Goal: Information Seeking & Learning: Learn about a topic

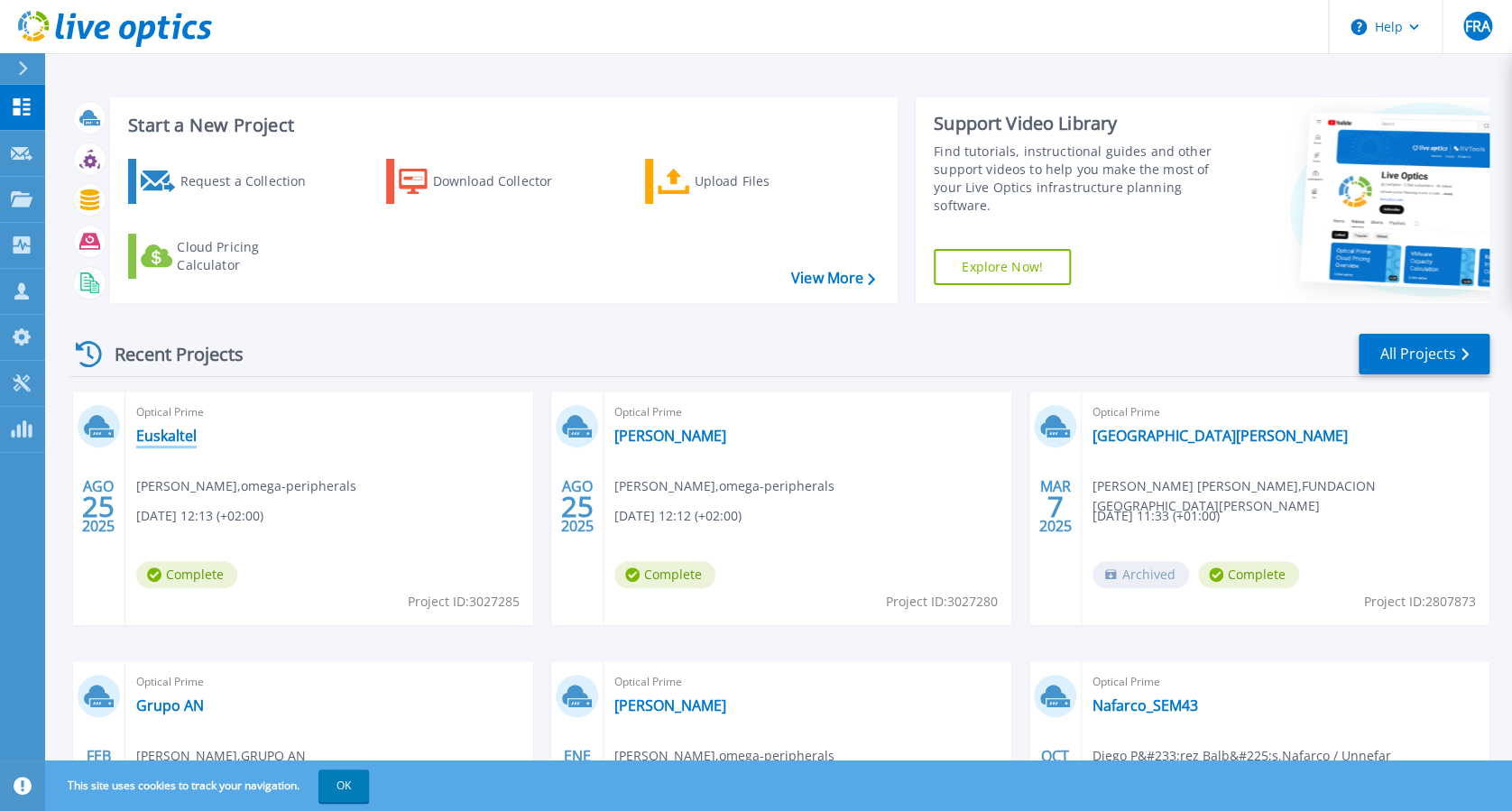
click at [176, 440] on link "Euskaltel" at bounding box center [166, 435] width 61 height 18
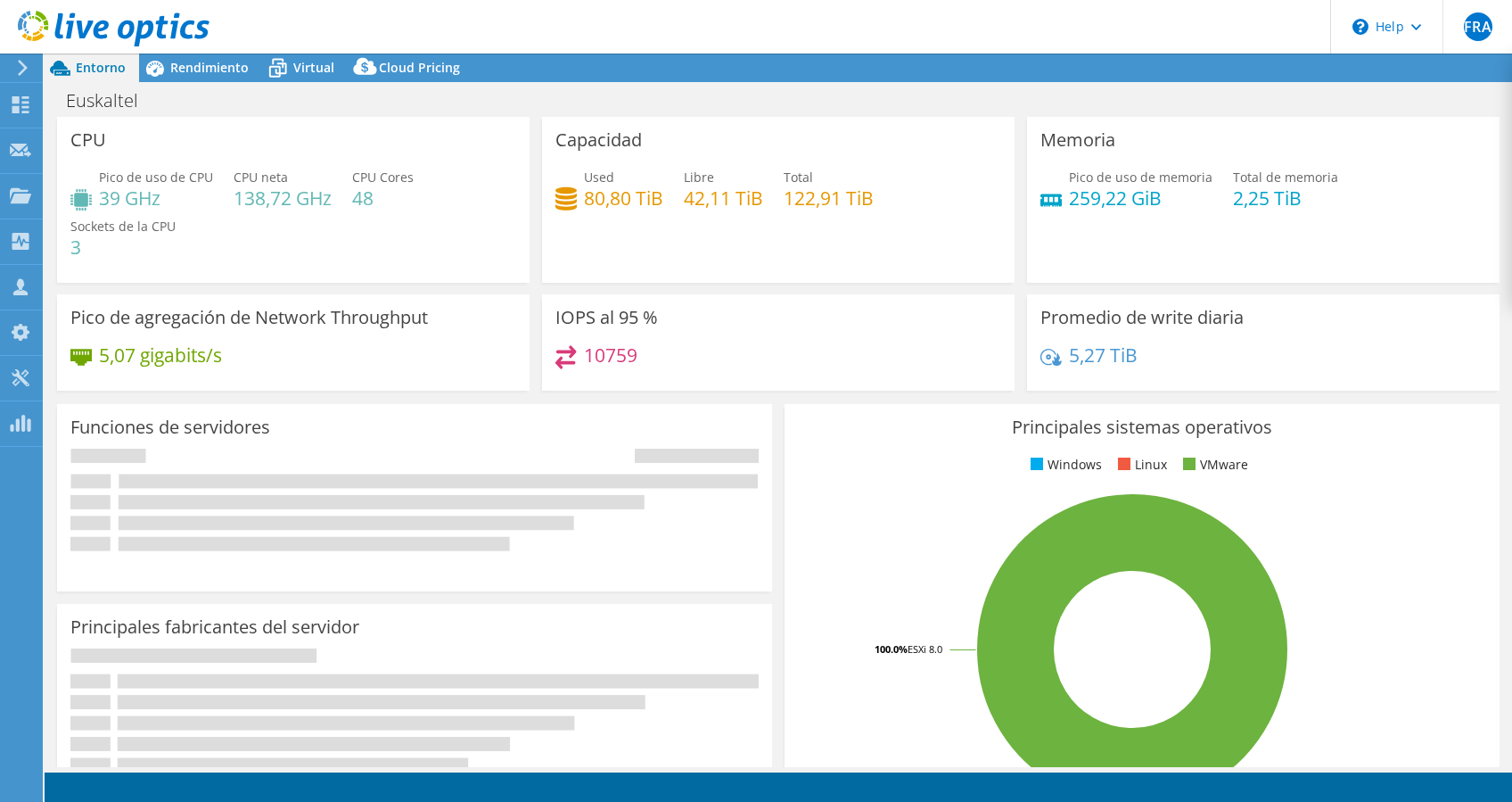
select select "USD"
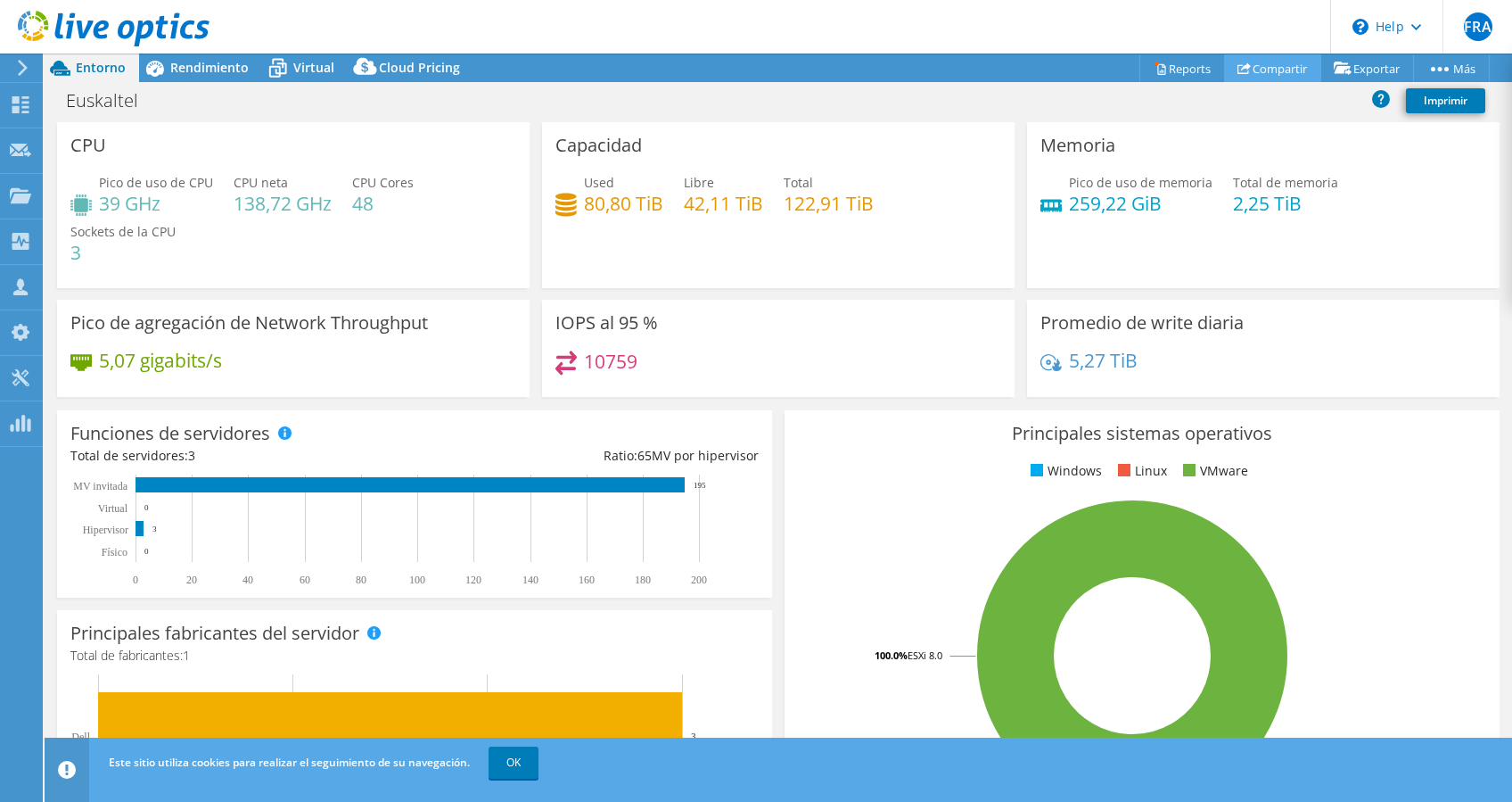
click at [1272, 65] on link "Compartir" at bounding box center [1272, 68] width 97 height 28
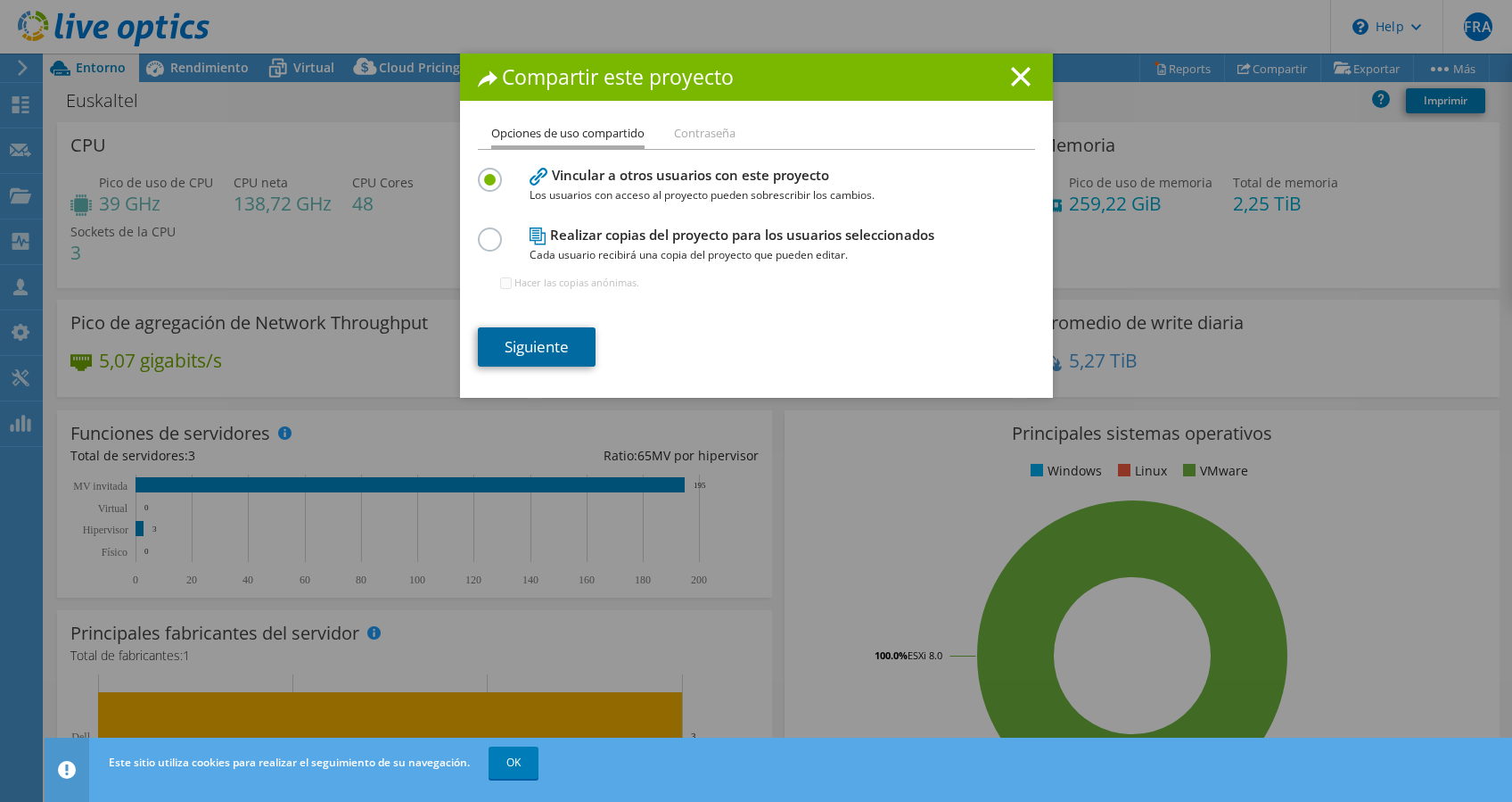
click at [549, 346] on link "Siguiente" at bounding box center [536, 347] width 118 height 40
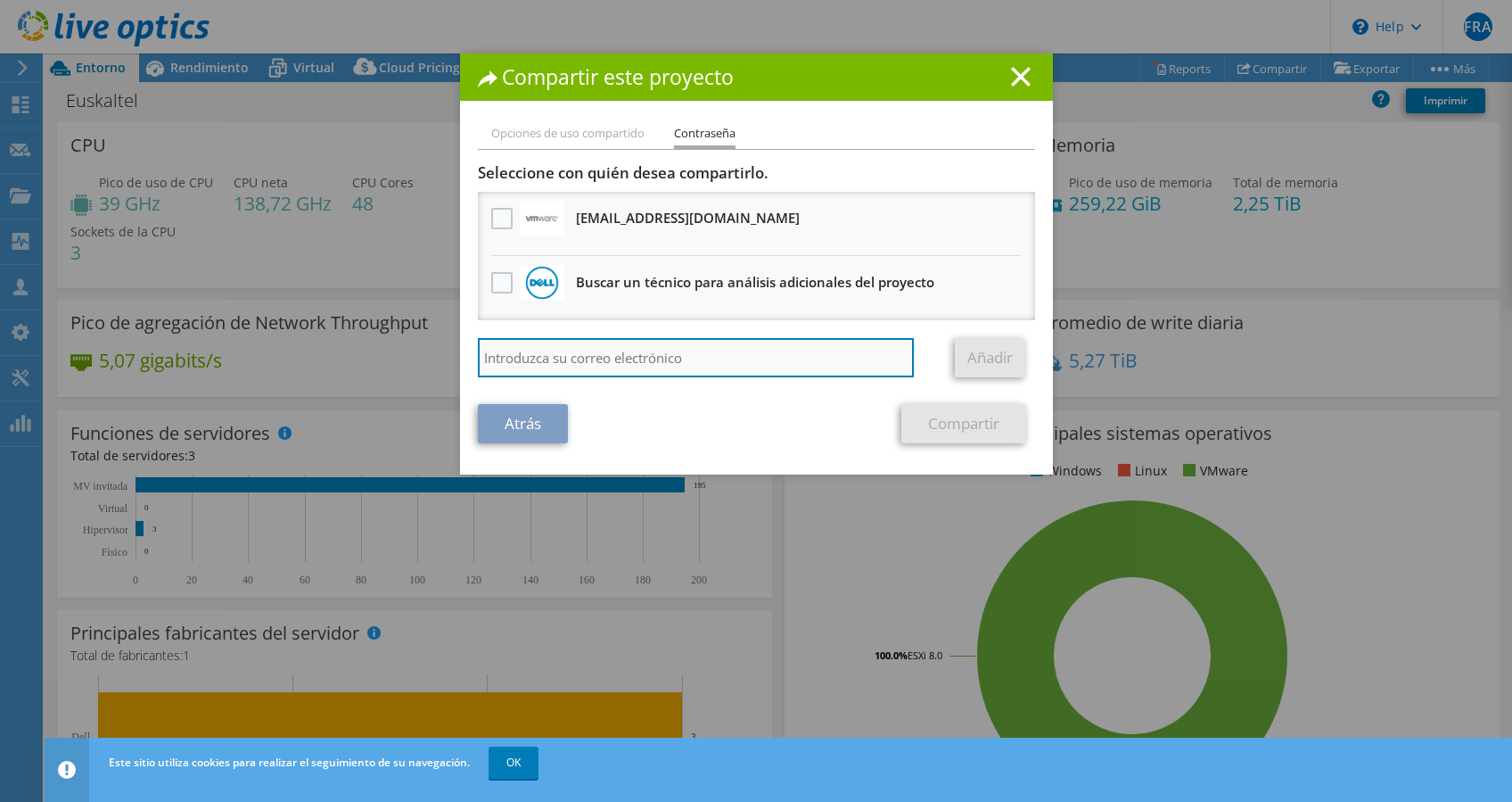
click at [630, 354] on input "search" at bounding box center [696, 358] width 437 height 40
click at [599, 349] on input "aponce@omega-per.com" at bounding box center [696, 358] width 437 height 40
type input "aponce@omega-peripher.com"
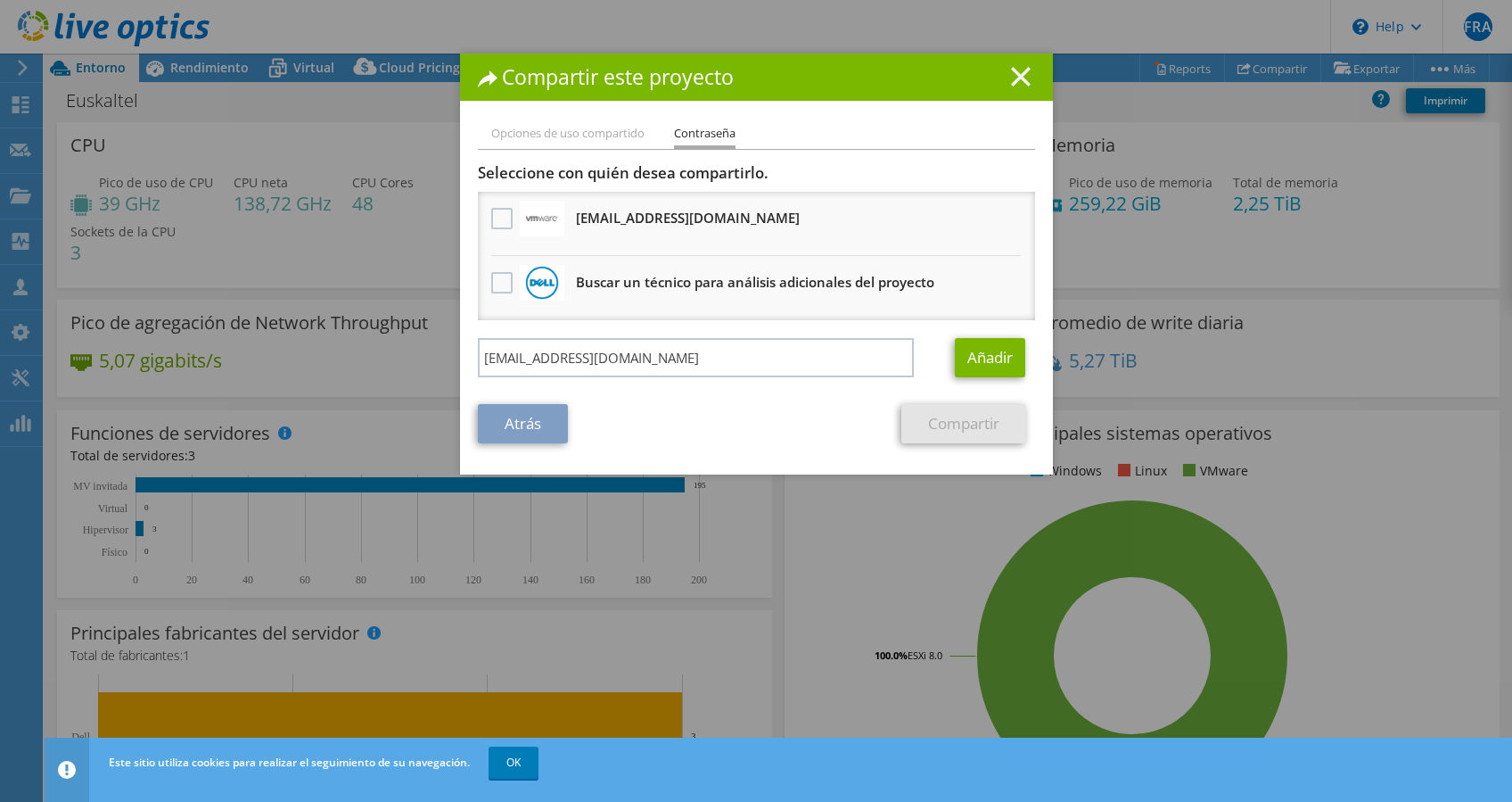
click at [1011, 68] on icon at bounding box center [1020, 77] width 19 height 19
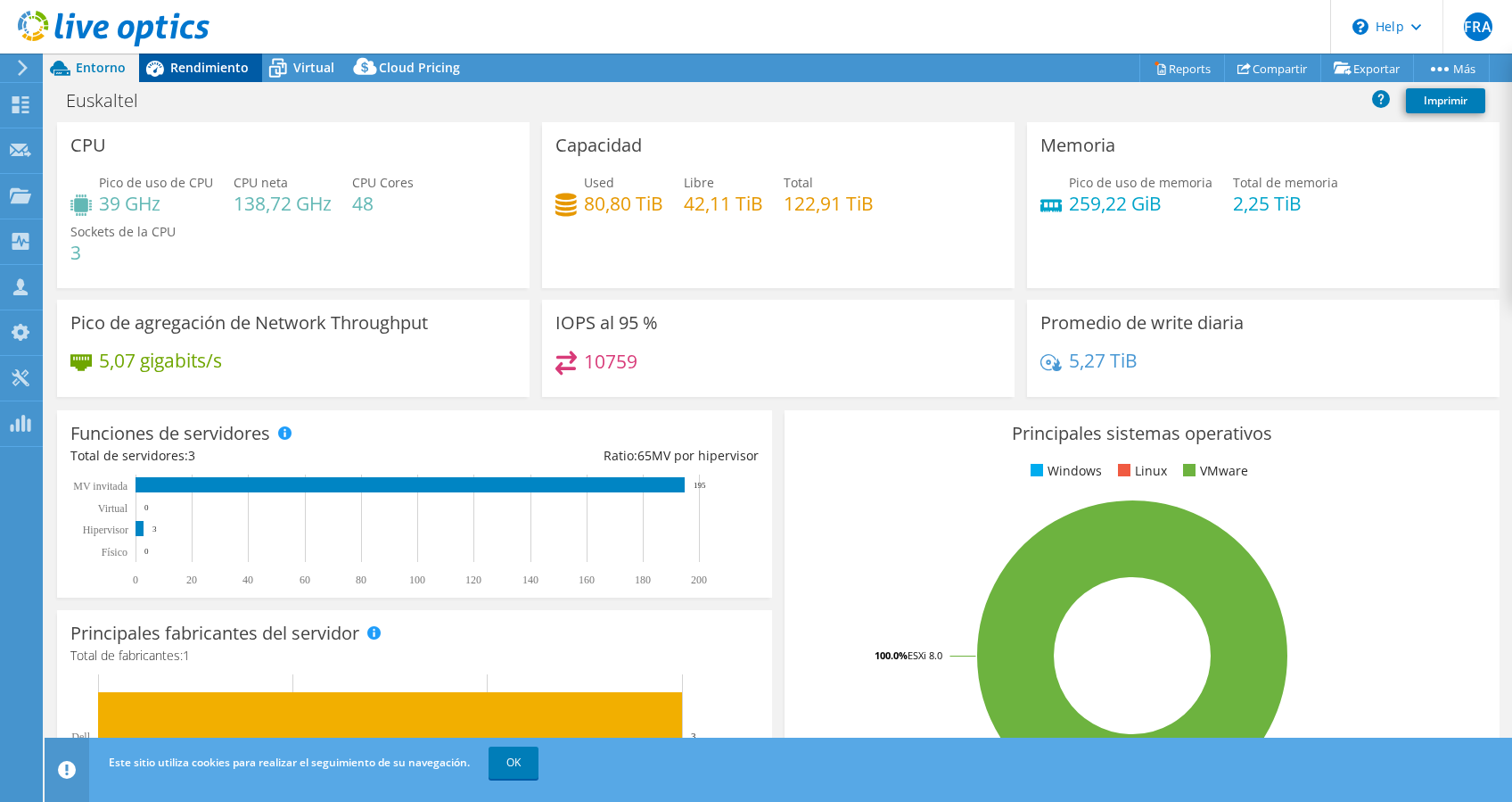
click at [174, 62] on span "Rendimiento" at bounding box center [209, 67] width 78 height 17
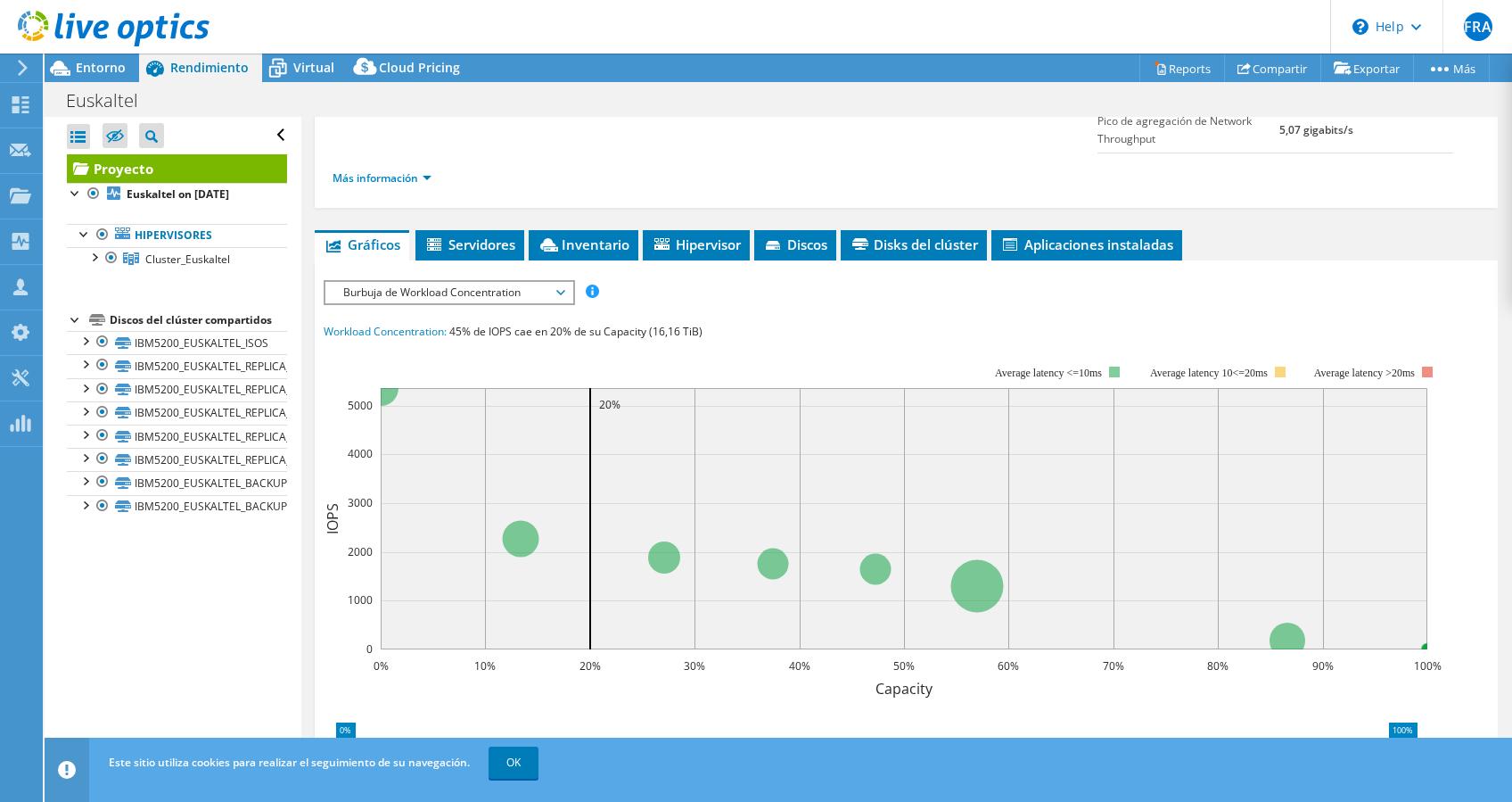
scroll to position [119, 0]
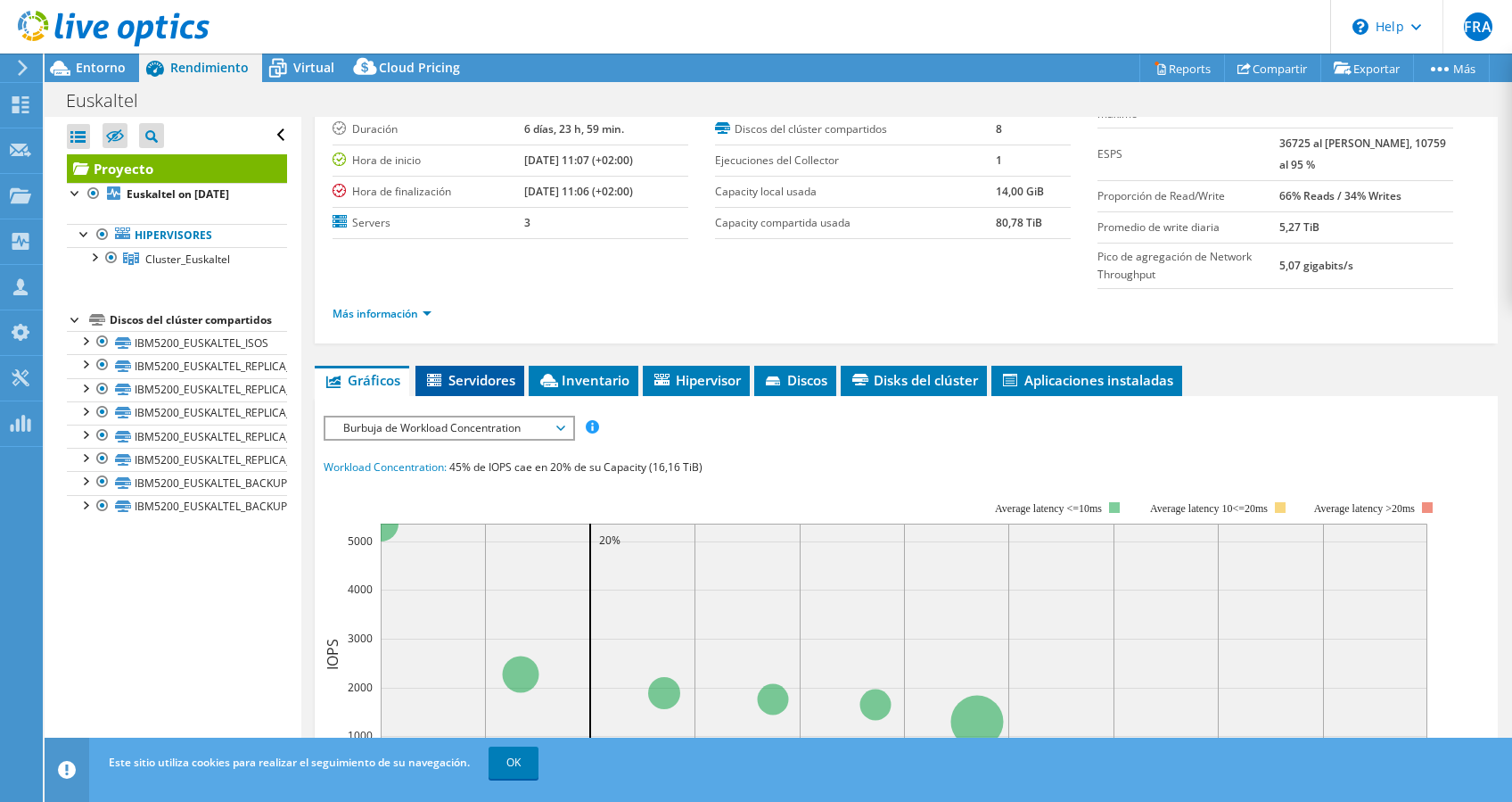
click at [484, 371] on span "Servidores" at bounding box center [469, 379] width 91 height 18
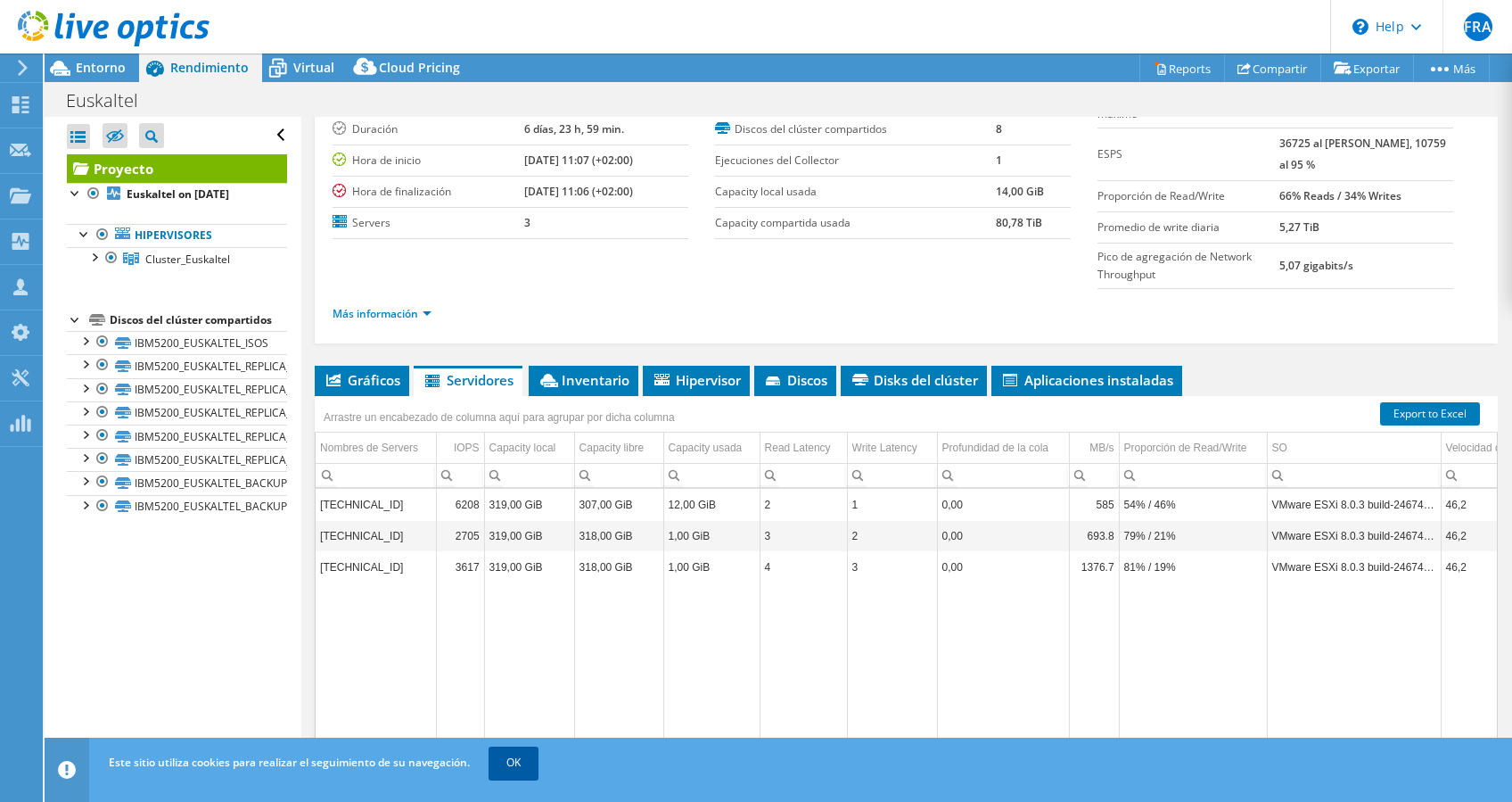
click at [511, 761] on link "OK" at bounding box center [513, 762] width 50 height 32
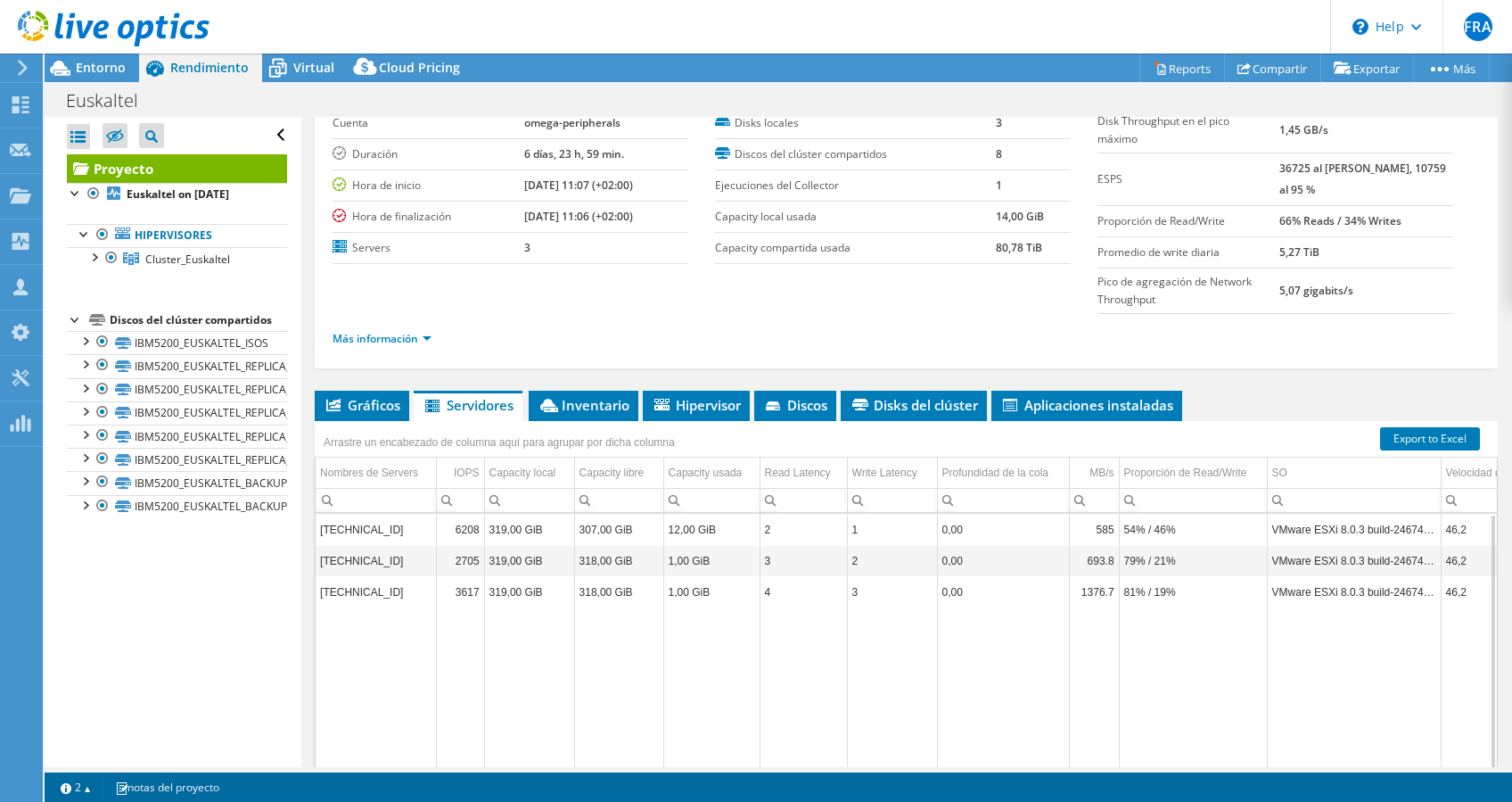
scroll to position [0, 0]
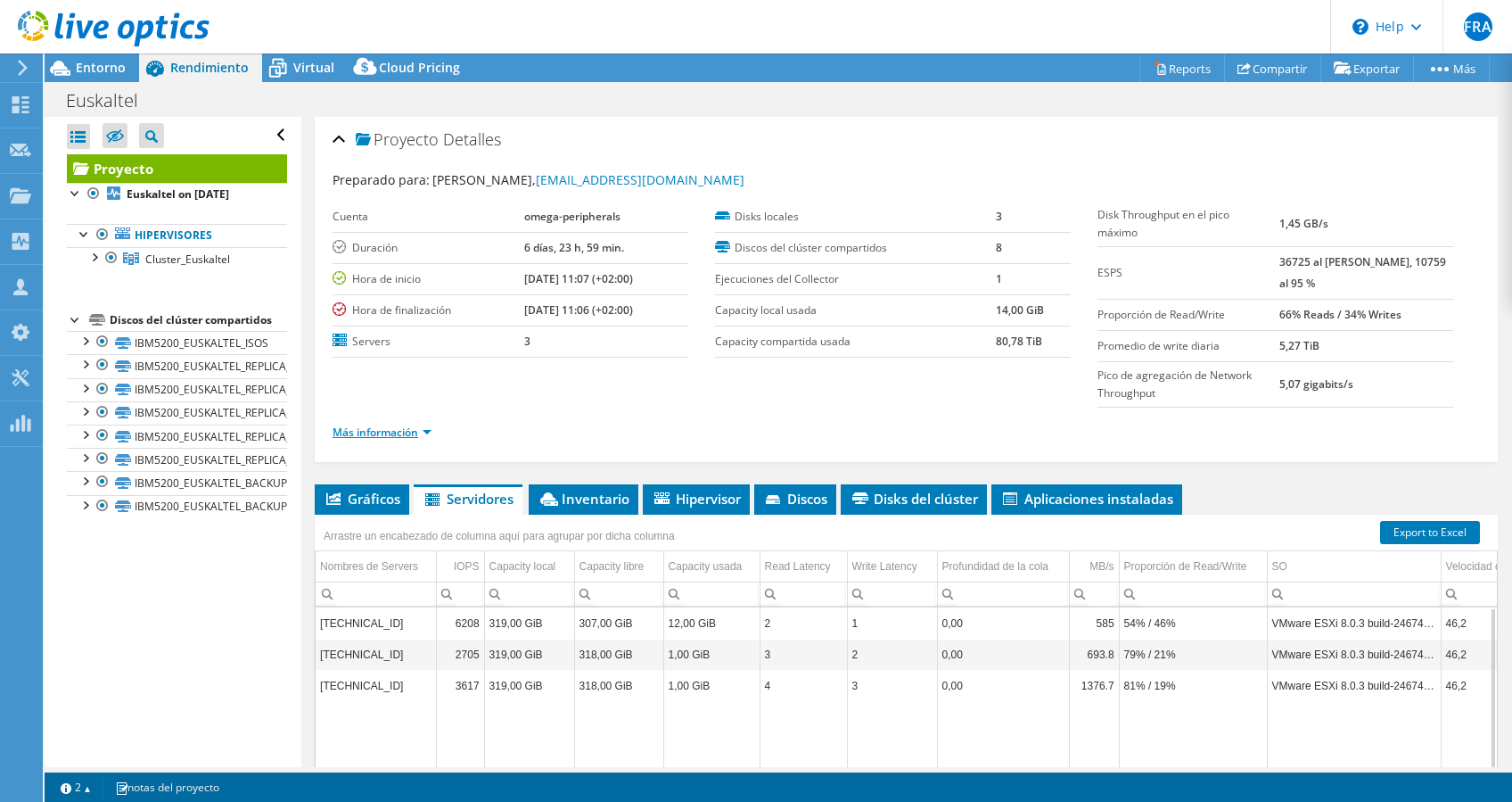
click at [426, 424] on link "Más información" at bounding box center [381, 431] width 99 height 15
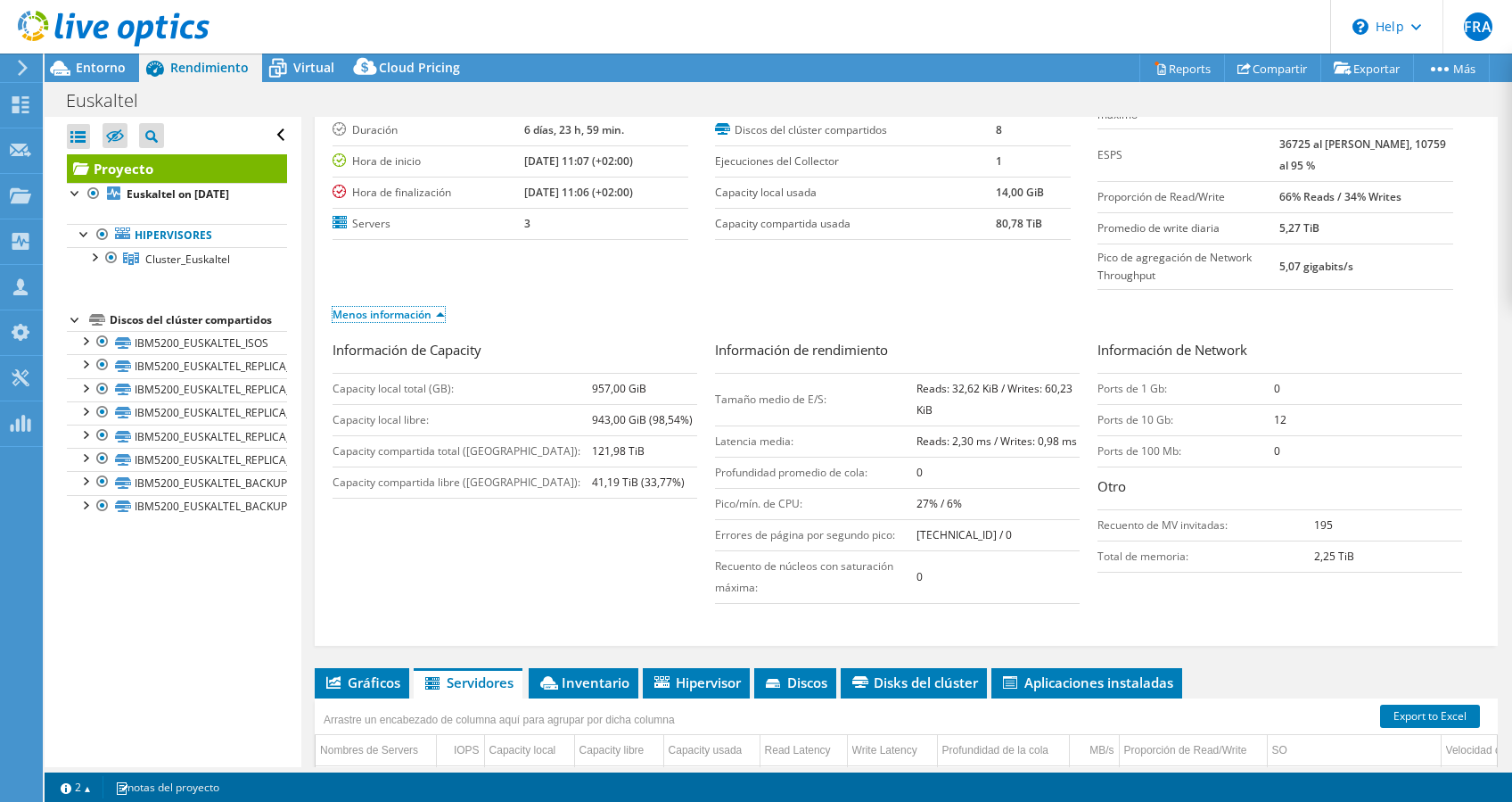
scroll to position [237, 0]
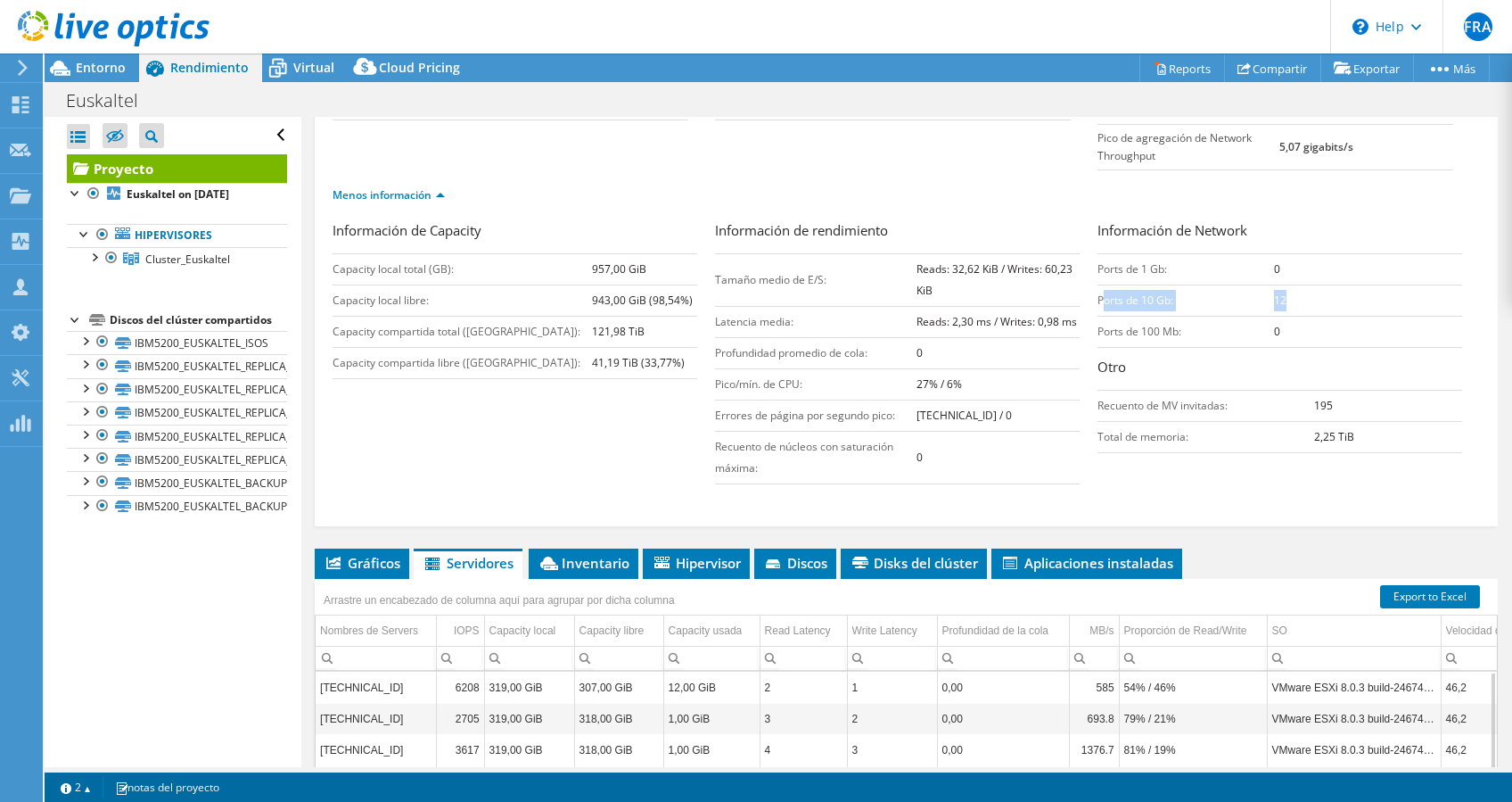
drag, startPoint x: 1272, startPoint y: 278, endPoint x: 1091, endPoint y: 278, distance: 181.0
click at [1097, 285] on tr "Ports de 10 Gb: 12" at bounding box center [1280, 301] width 365 height 31
click at [587, 554] on span "Inventario" at bounding box center [583, 562] width 92 height 18
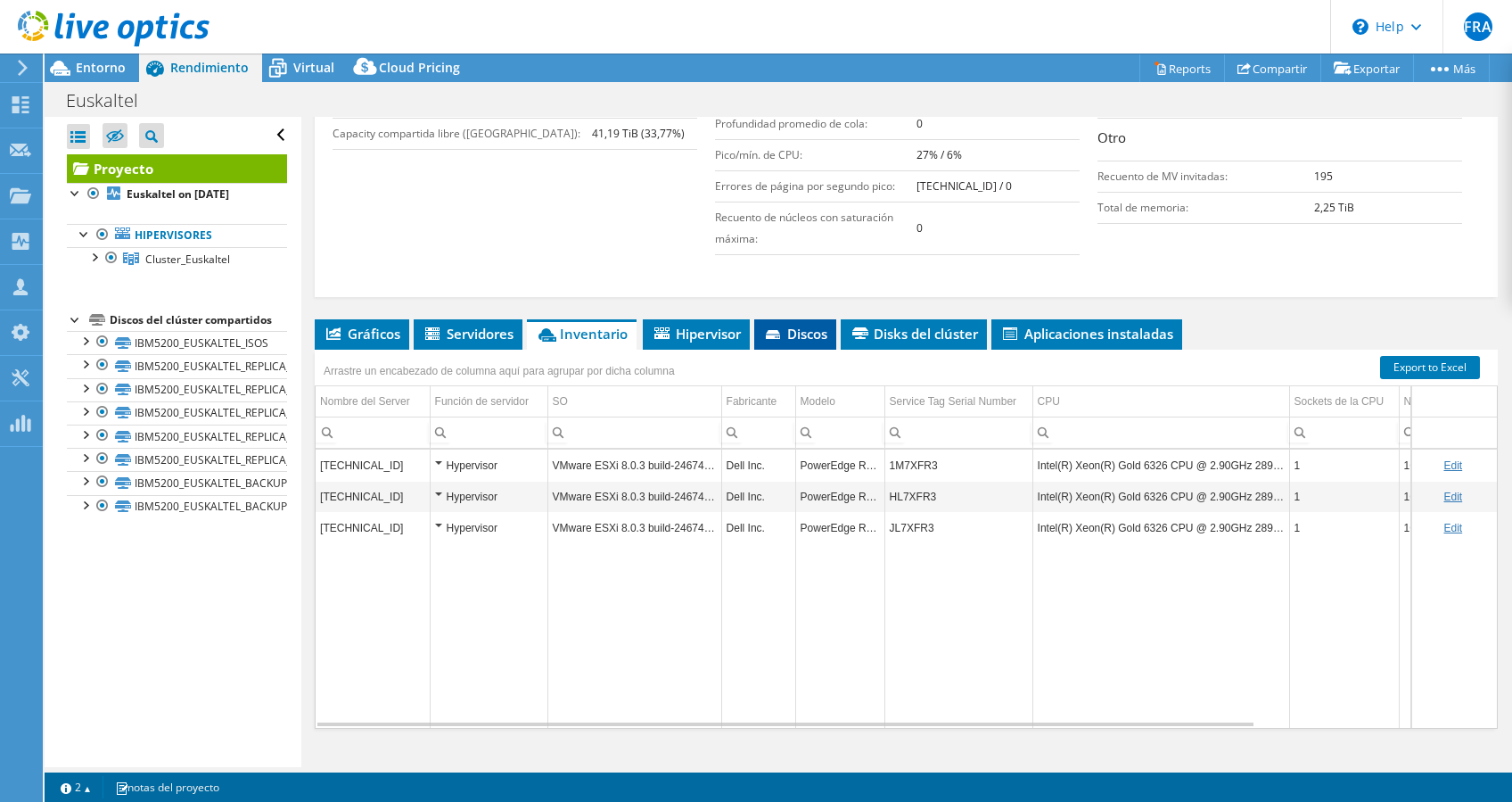
scroll to position [476, 0]
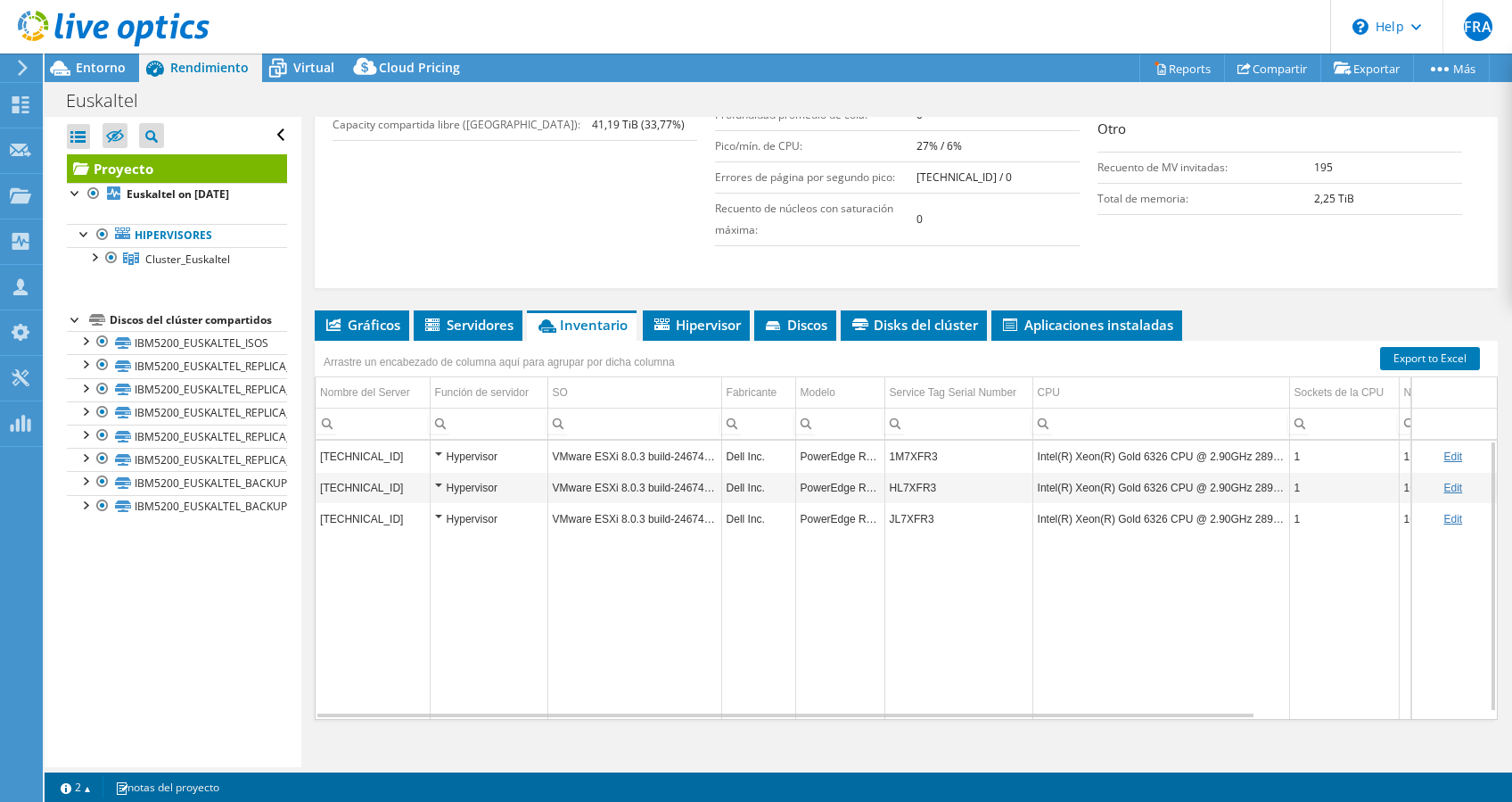
click at [435, 446] on div "Hypervisor" at bounding box center [488, 456] width 108 height 21
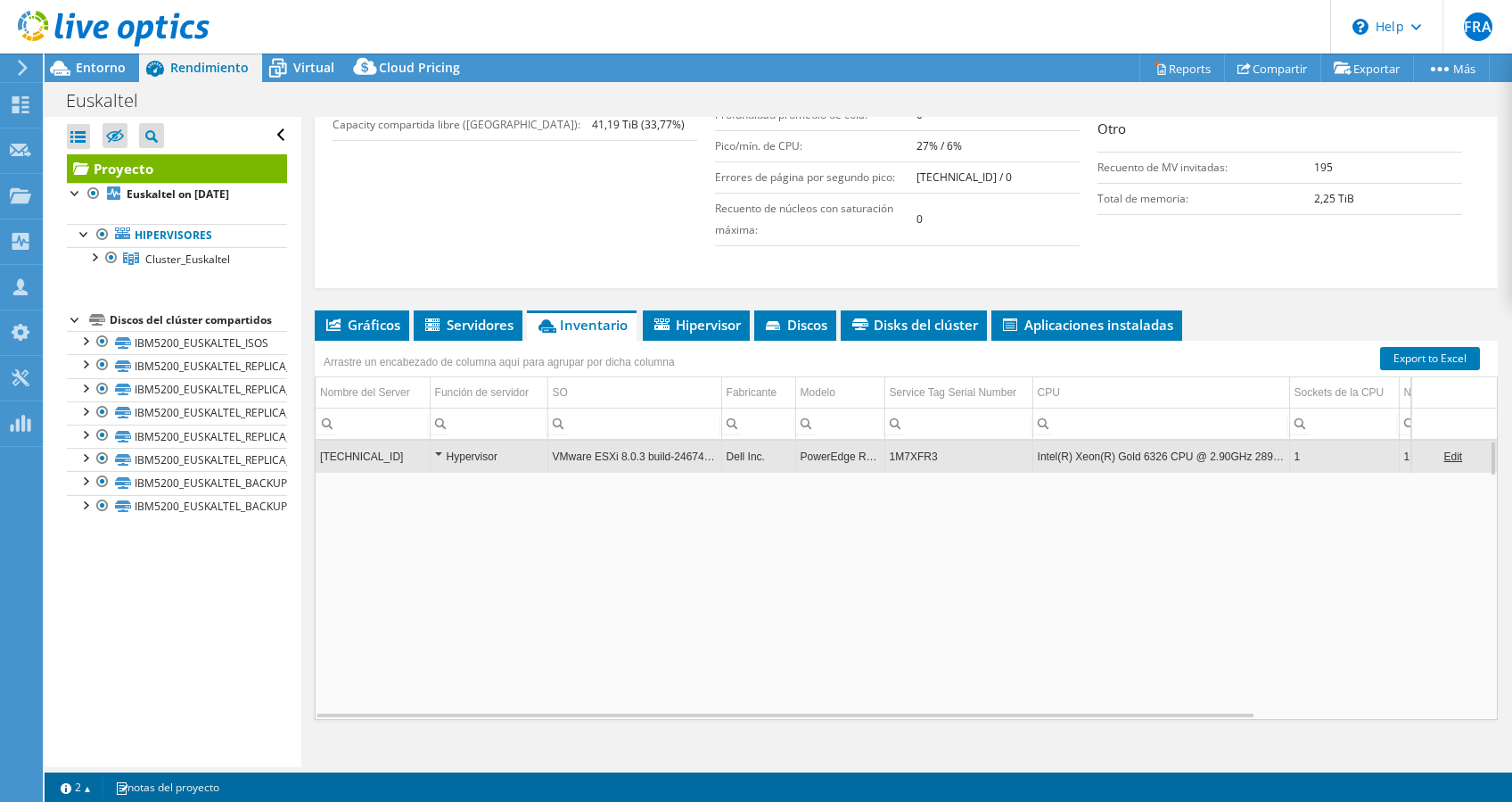
click at [435, 446] on div "Hypervisor" at bounding box center [488, 456] width 108 height 21
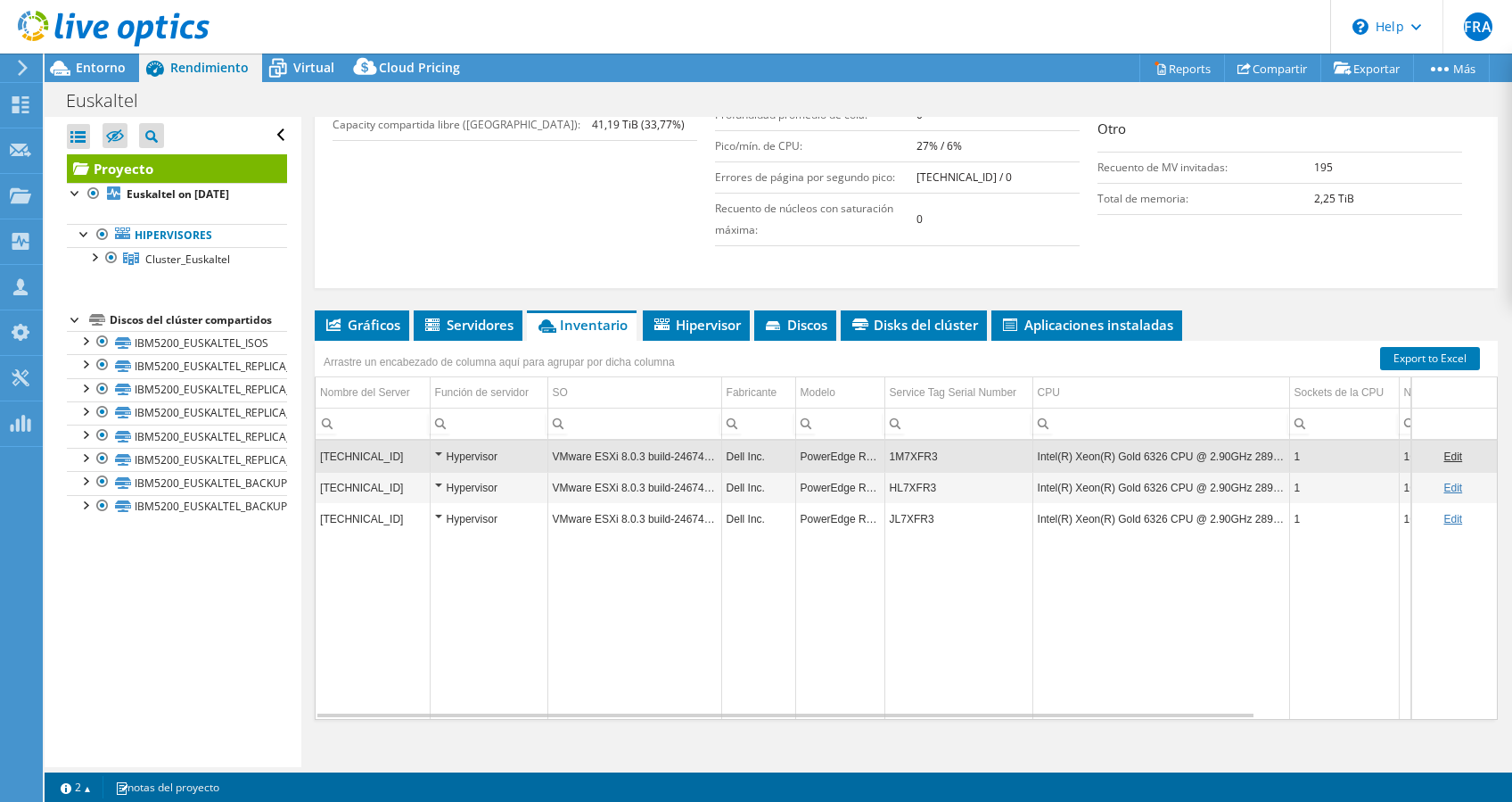
click at [435, 446] on div "Hypervisor" at bounding box center [488, 456] width 108 height 21
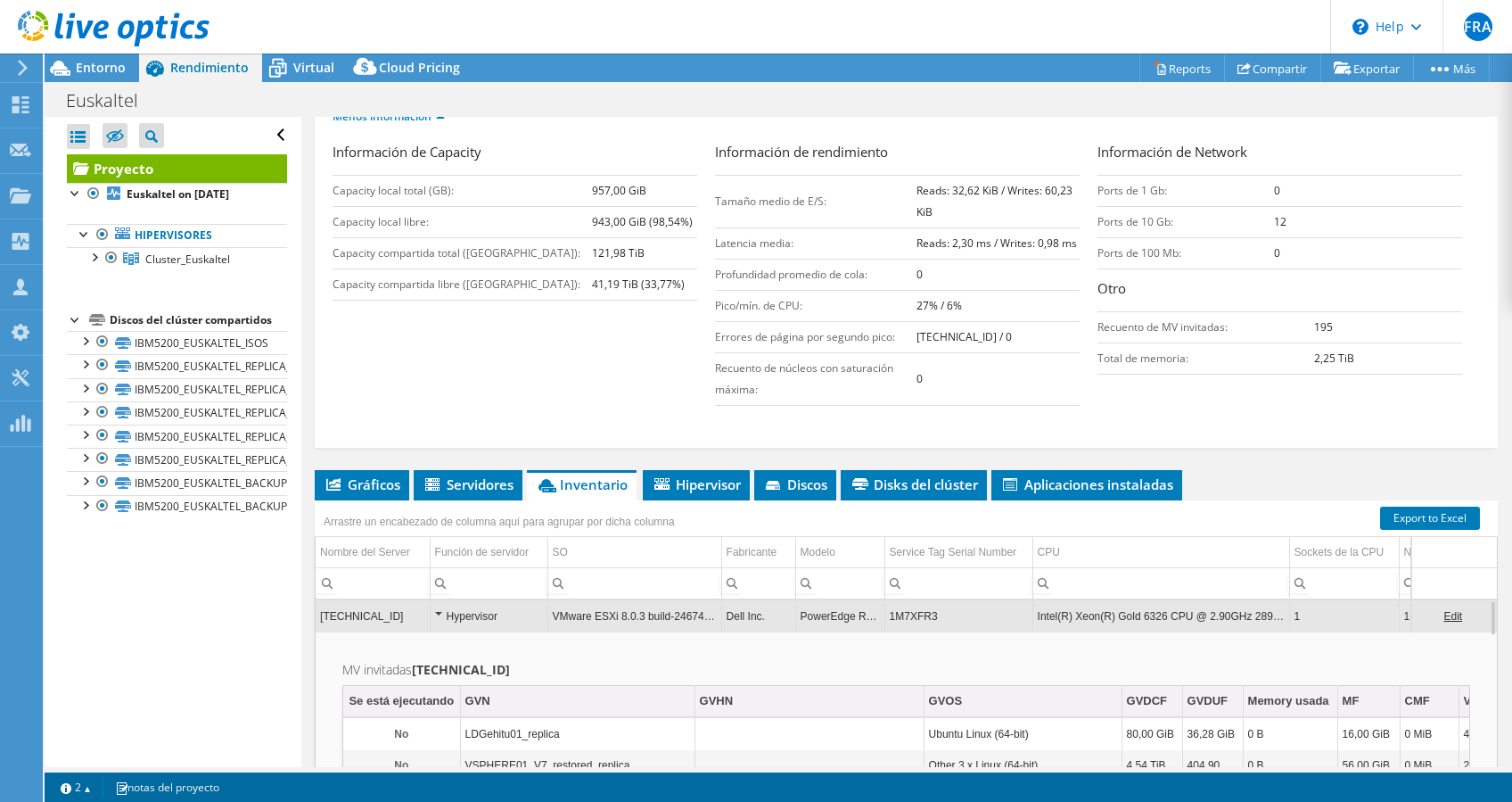
scroll to position [237, 0]
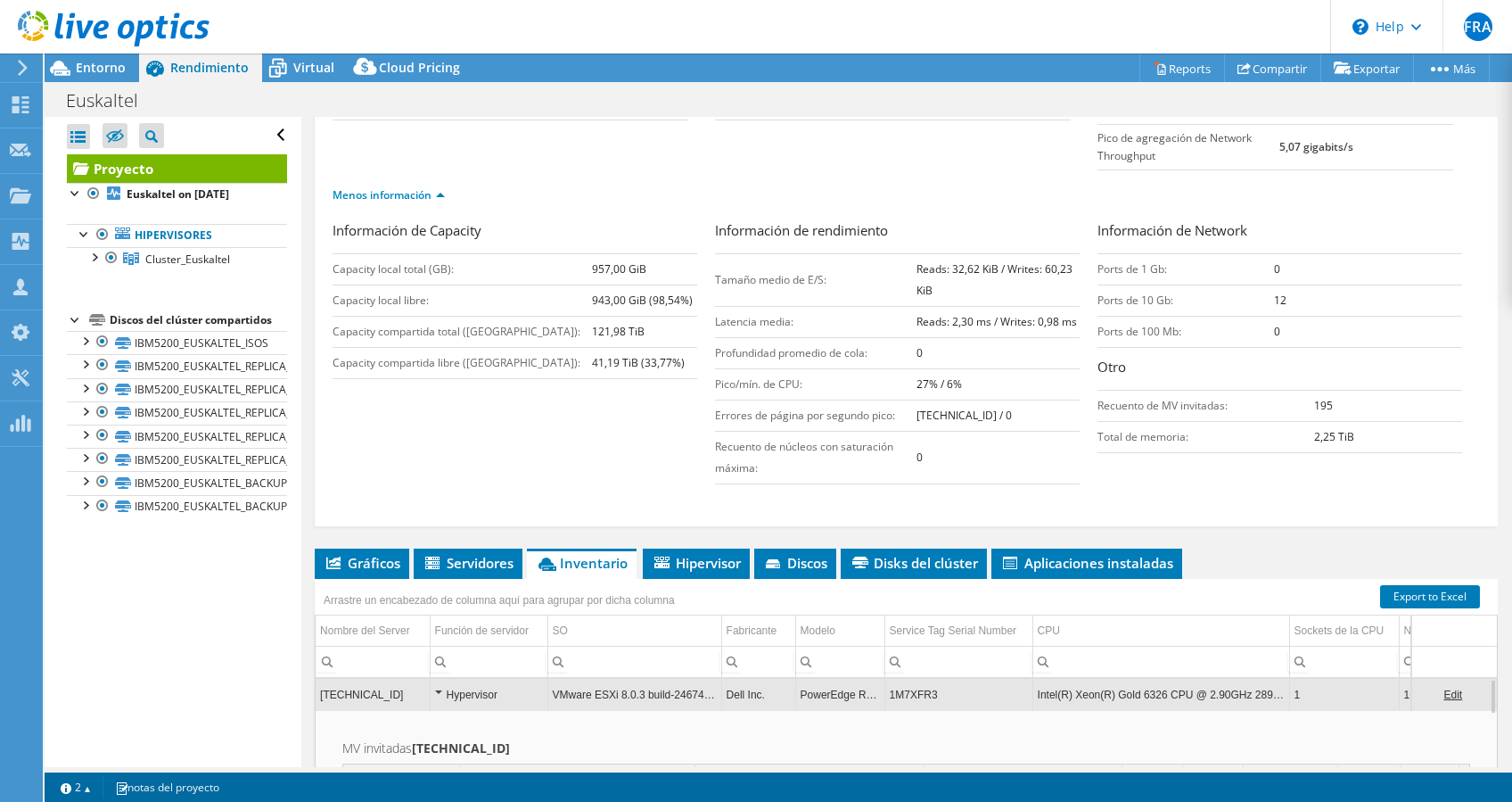
click at [433, 678] on td "Hypervisor" at bounding box center [488, 694] width 118 height 31
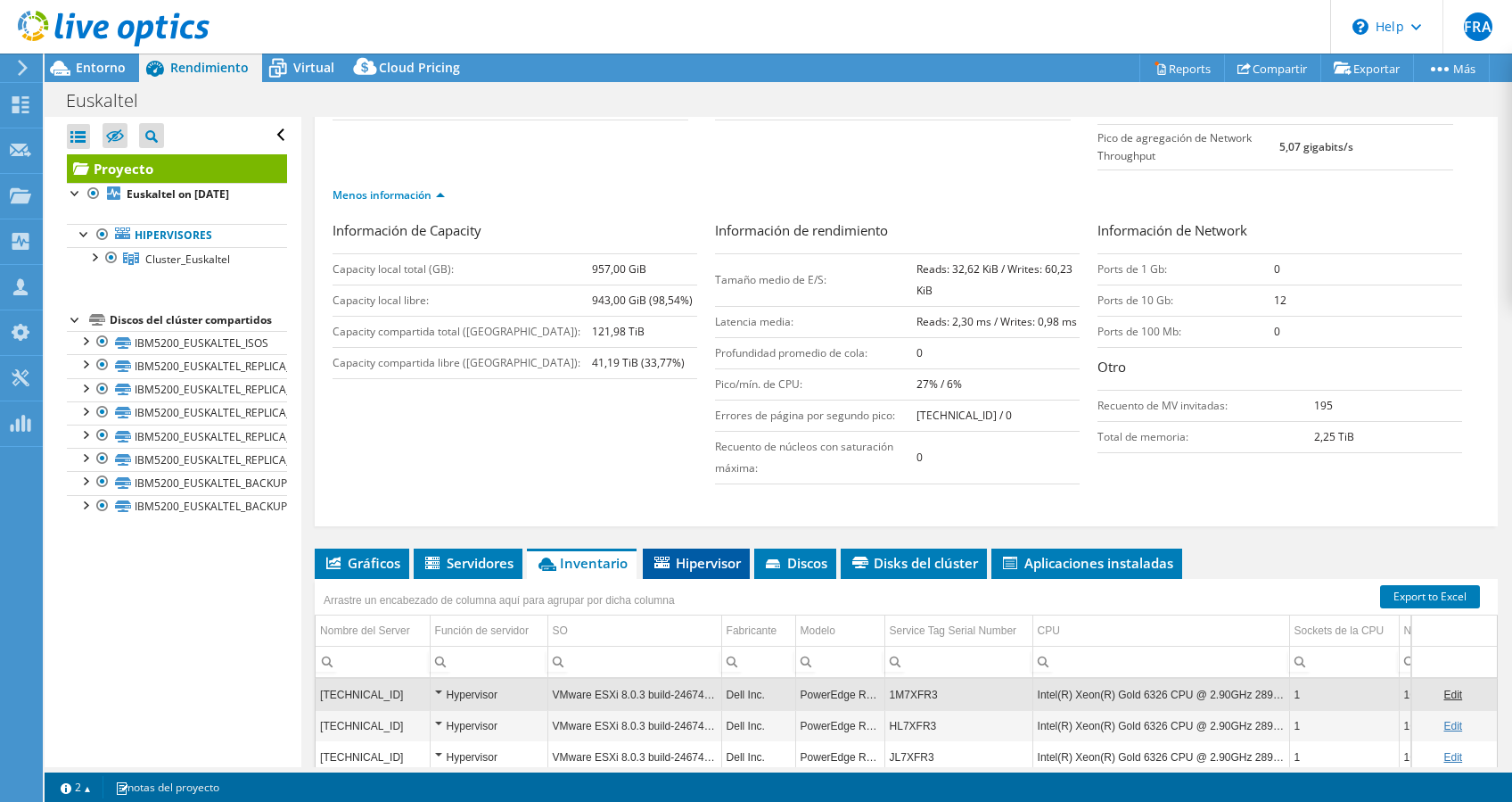
click at [713, 556] on li "Hipervisor" at bounding box center [696, 563] width 107 height 30
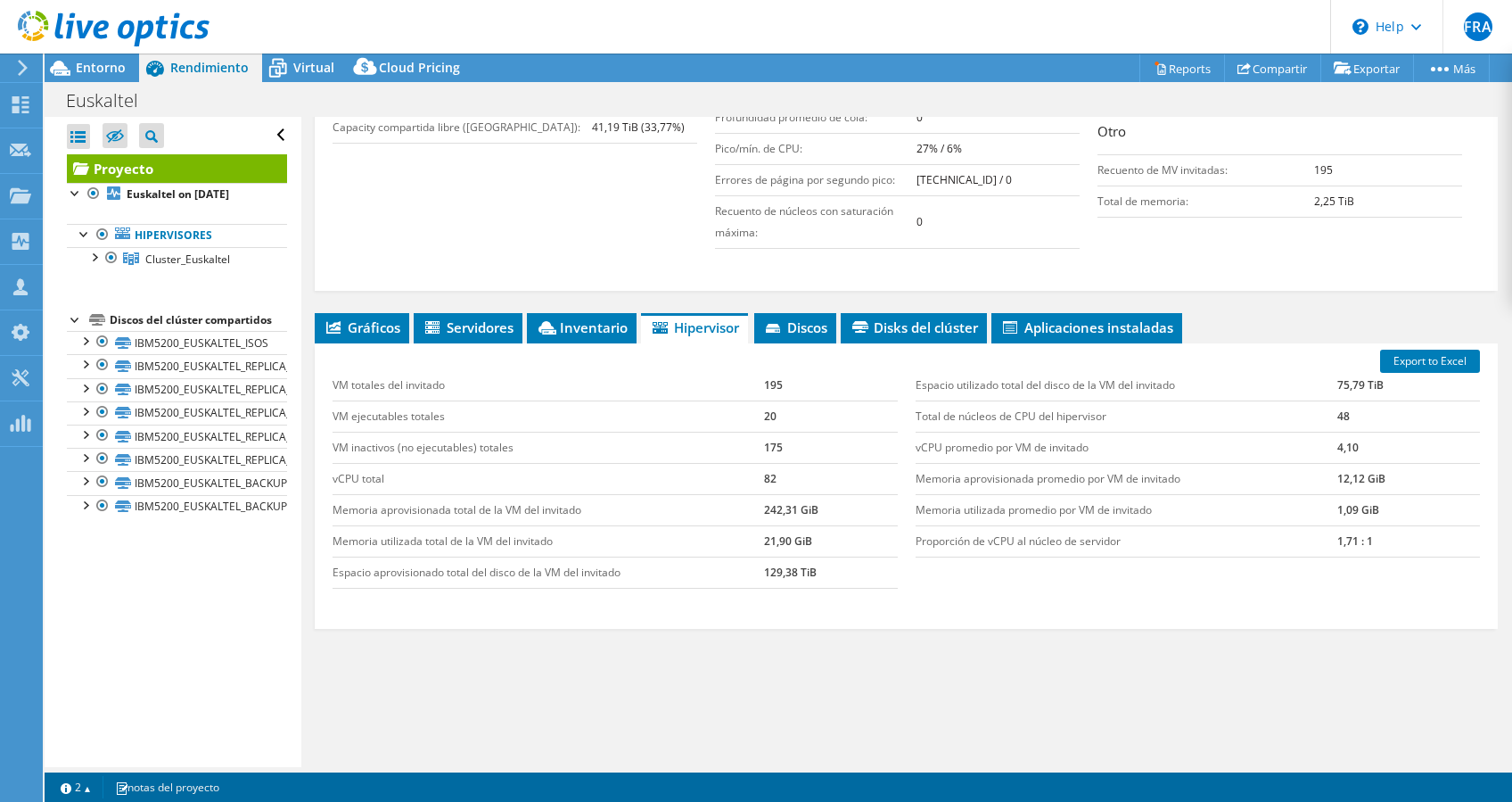
scroll to position [476, 0]
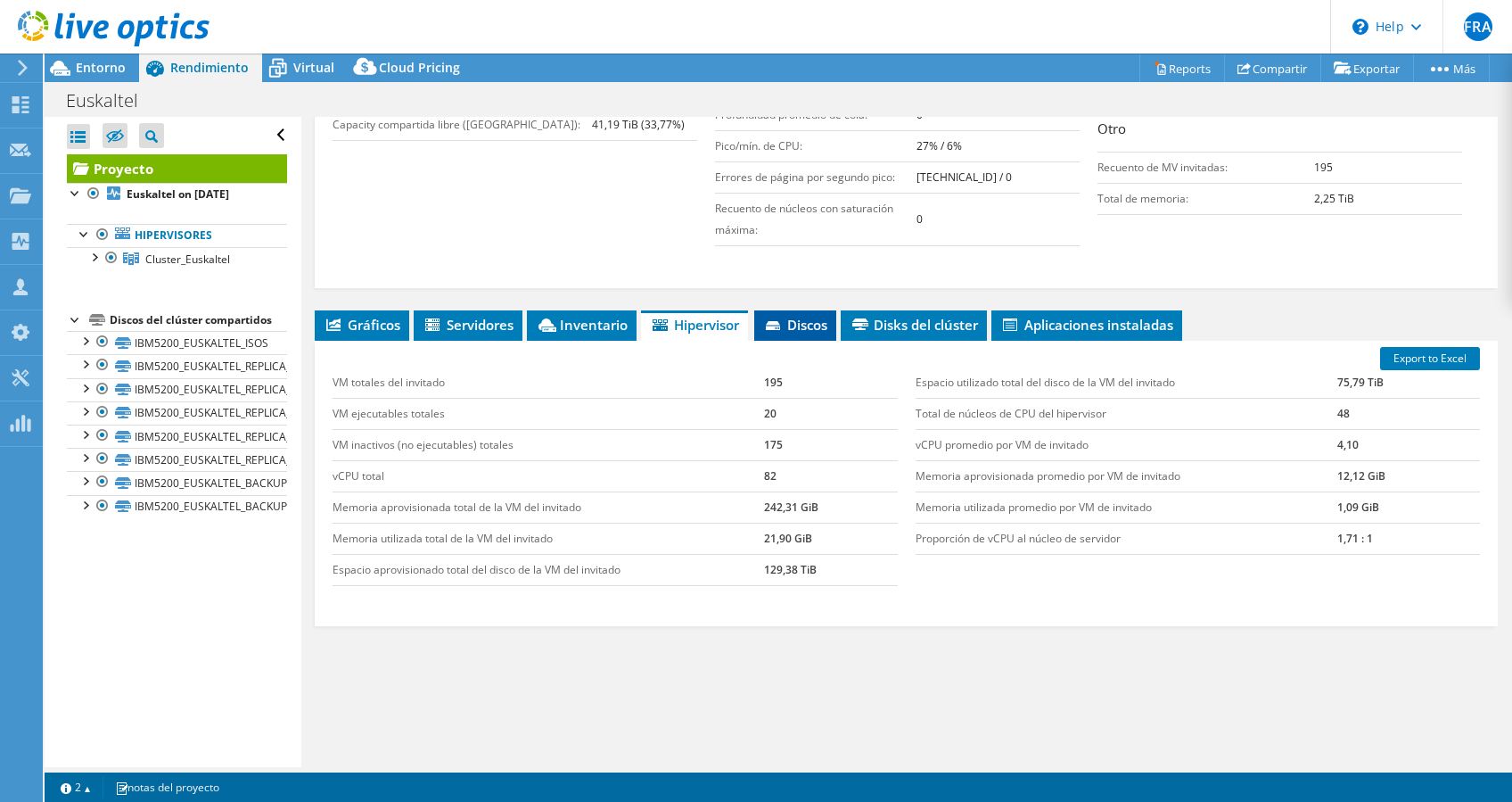
click at [808, 316] on li "Discos" at bounding box center [794, 325] width 82 height 30
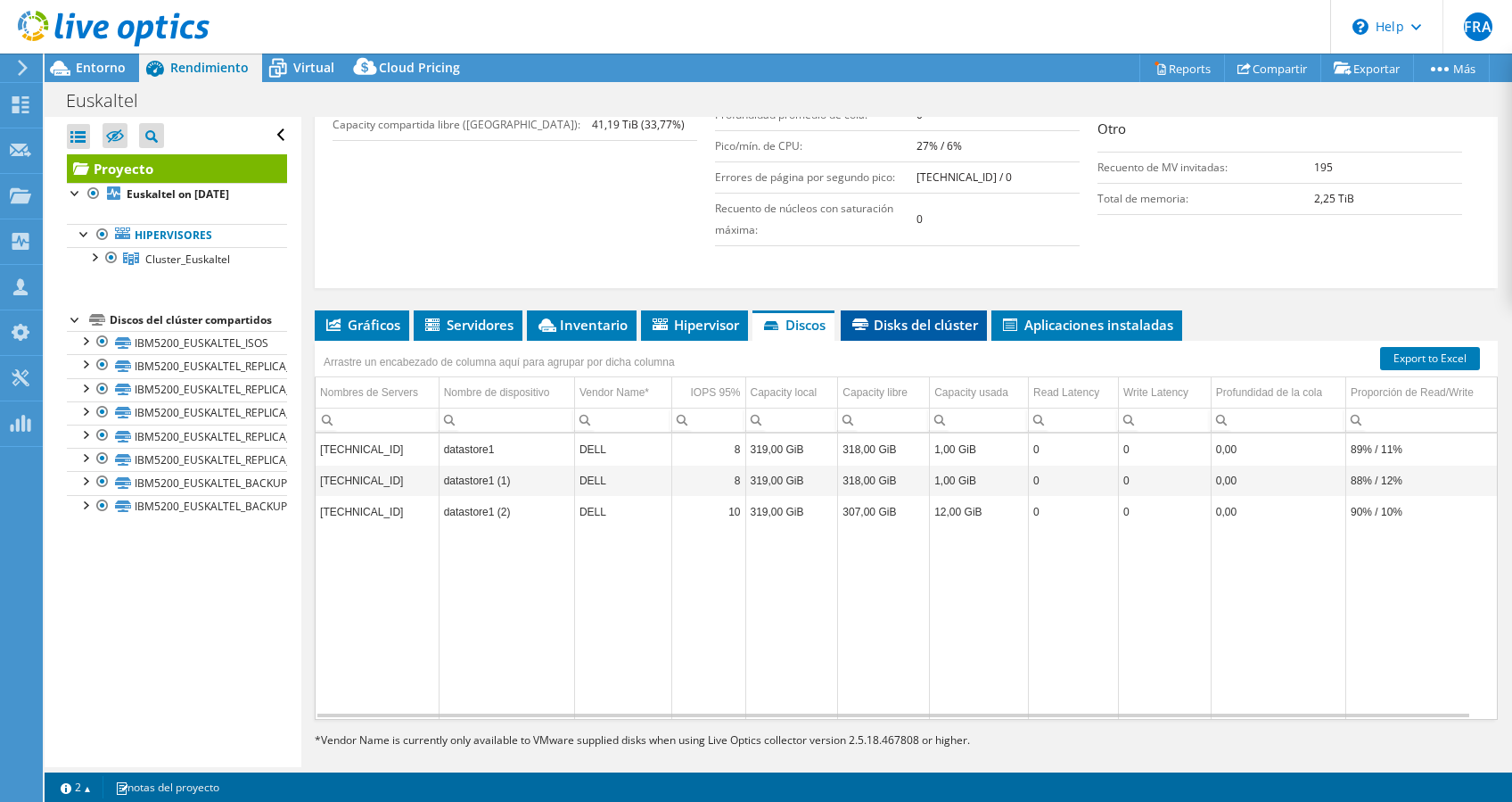
click at [944, 315] on span "Disks del clúster" at bounding box center [913, 324] width 128 height 18
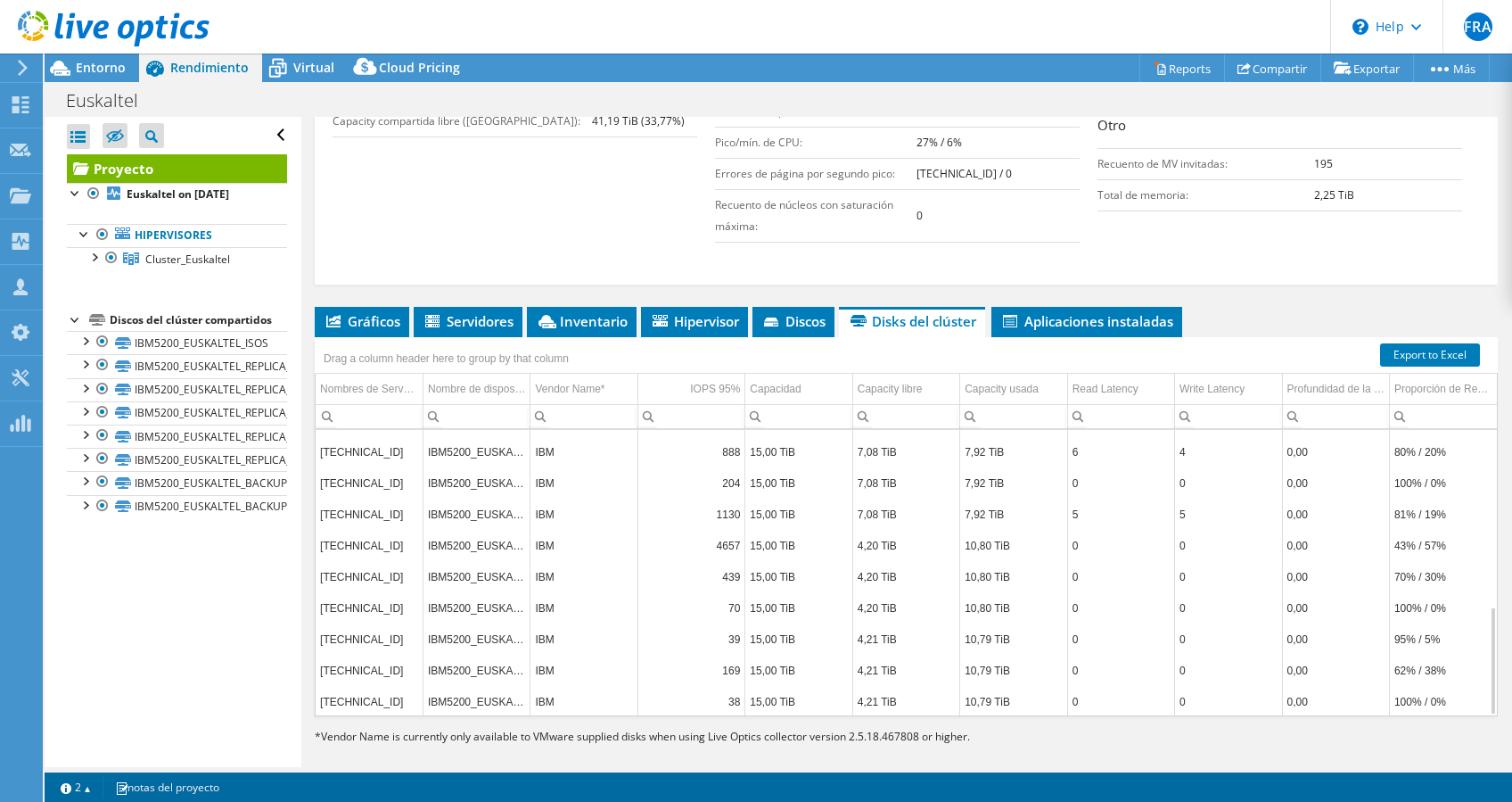
scroll to position [360, 0]
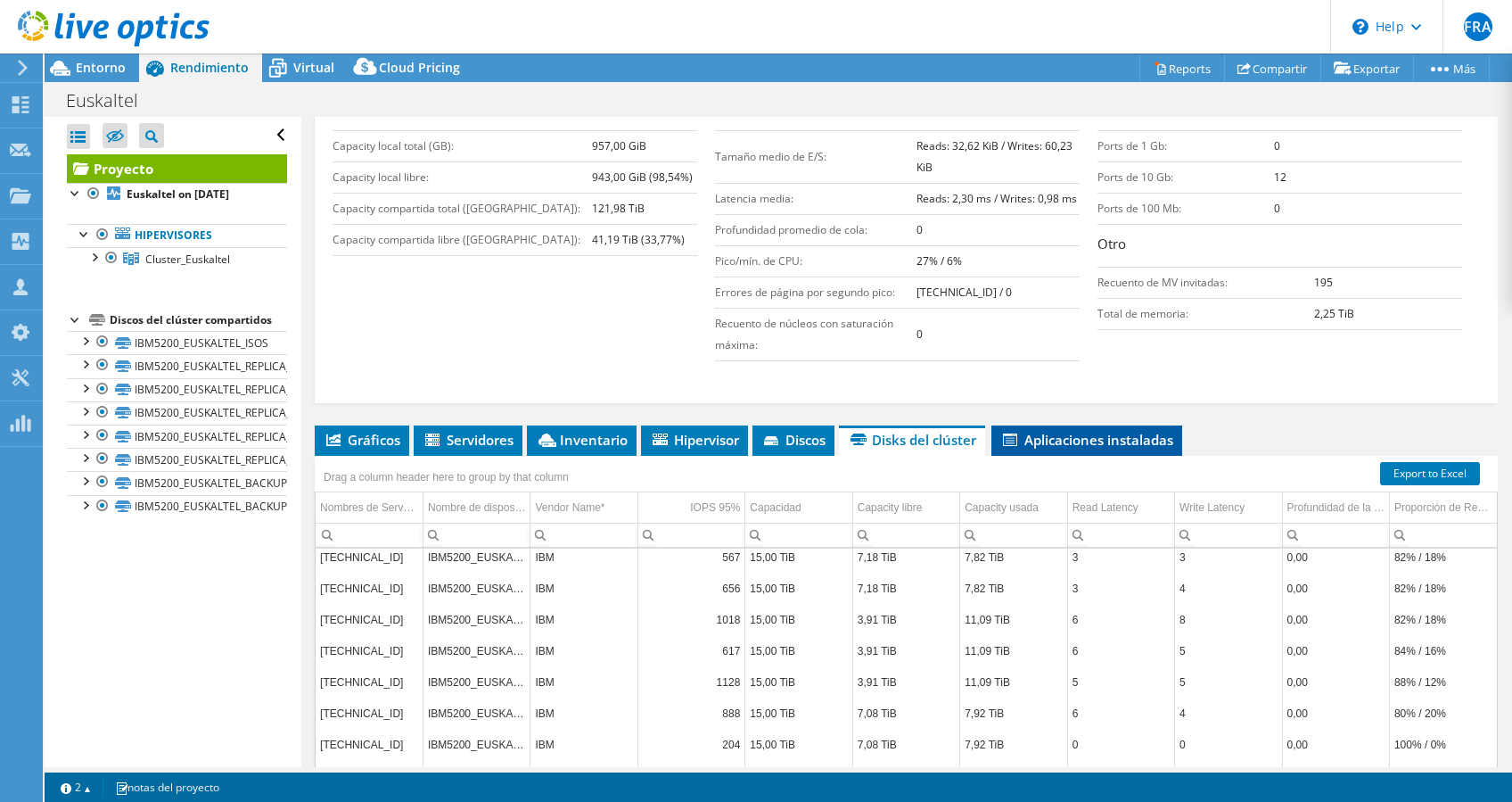
click at [1070, 425] on li "Aplicaciones instaladas" at bounding box center [1086, 440] width 191 height 30
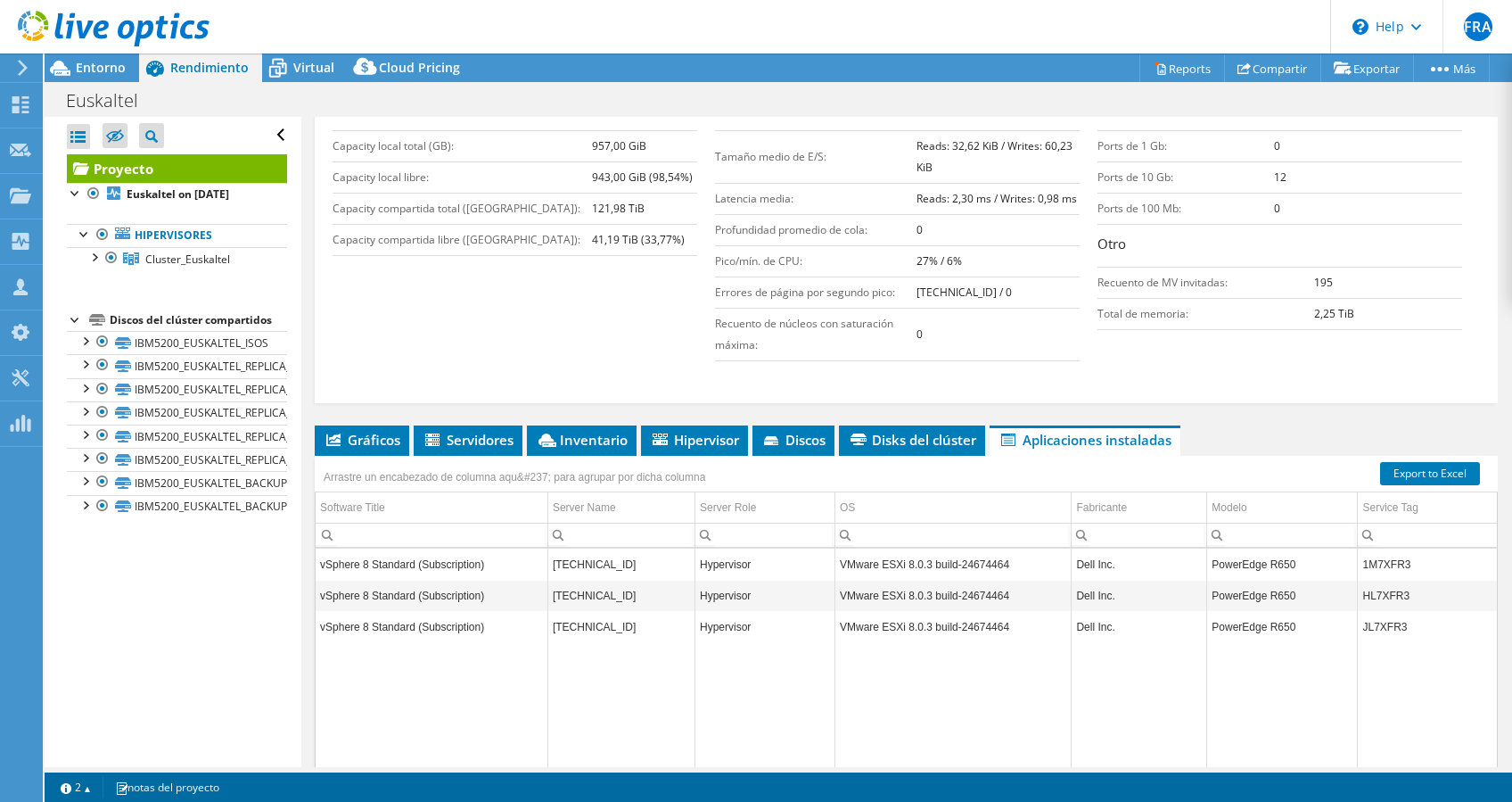
scroll to position [0, 0]
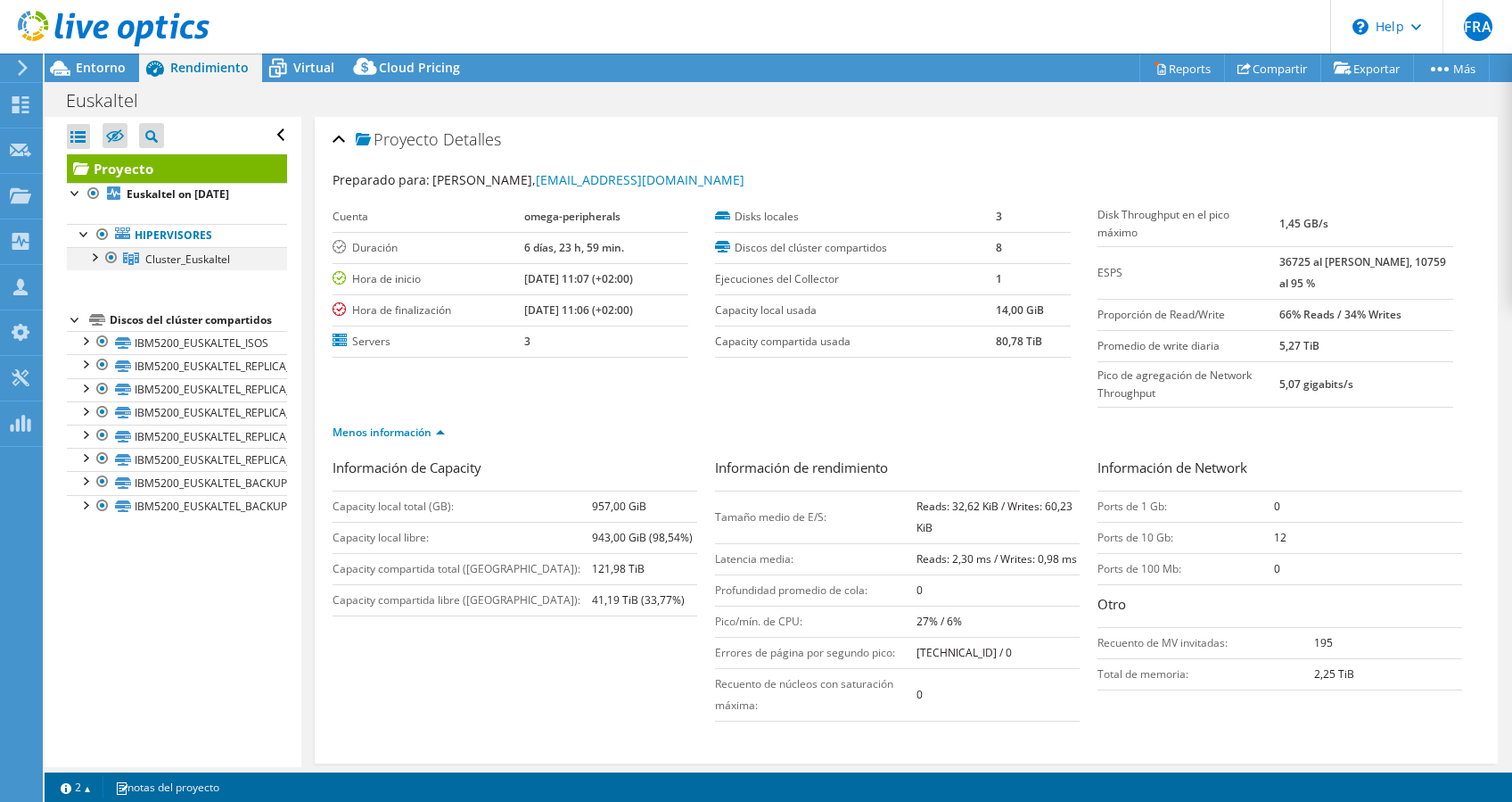
click at [100, 259] on div at bounding box center [93, 255] width 18 height 18
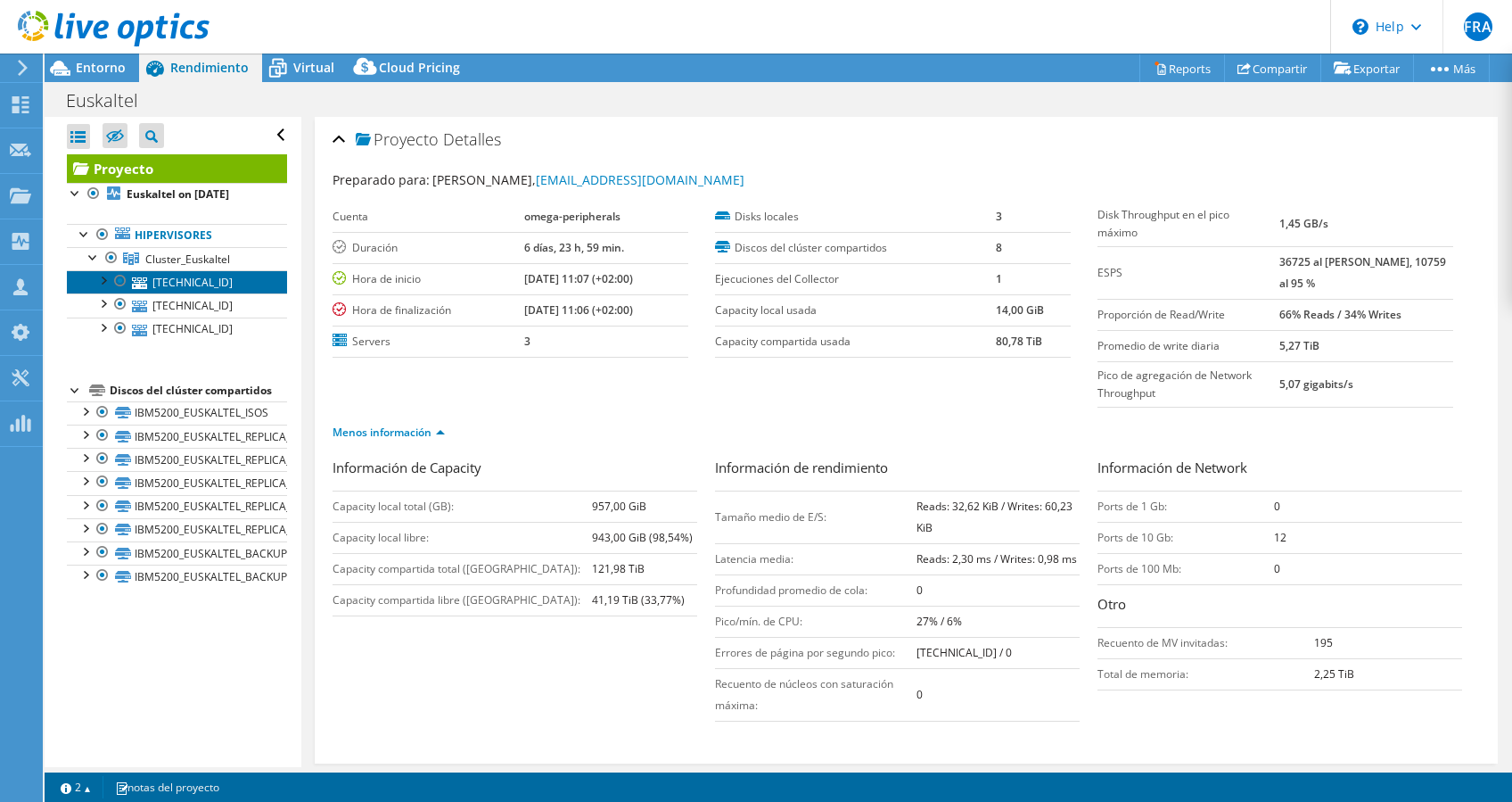
click at [182, 277] on link "192.168.70.211" at bounding box center [177, 281] width 220 height 23
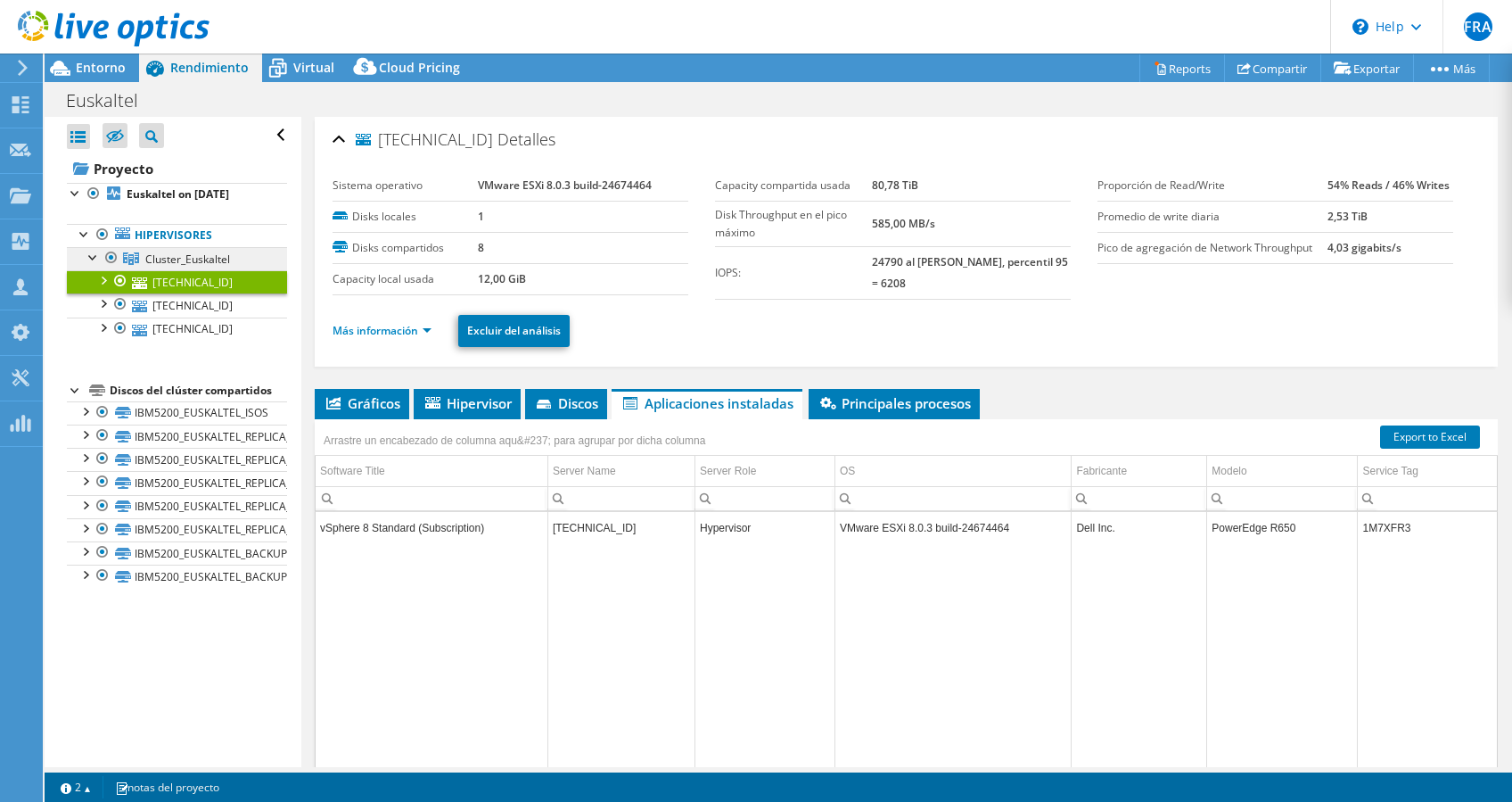
click at [190, 255] on span "Cluster_Euskaltel" at bounding box center [188, 259] width 85 height 15
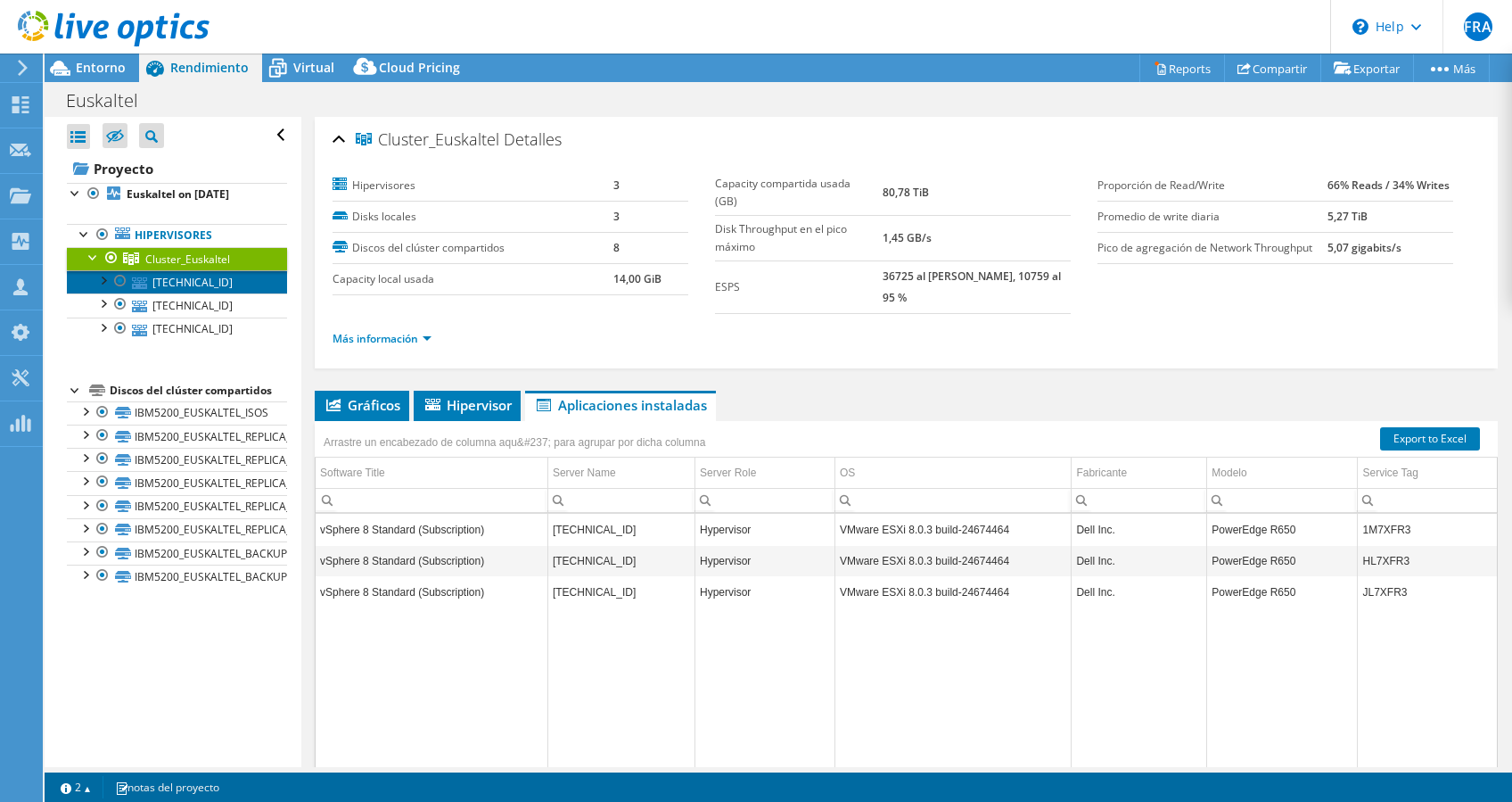
click at [178, 274] on link "192.168.70.211" at bounding box center [177, 281] width 220 height 23
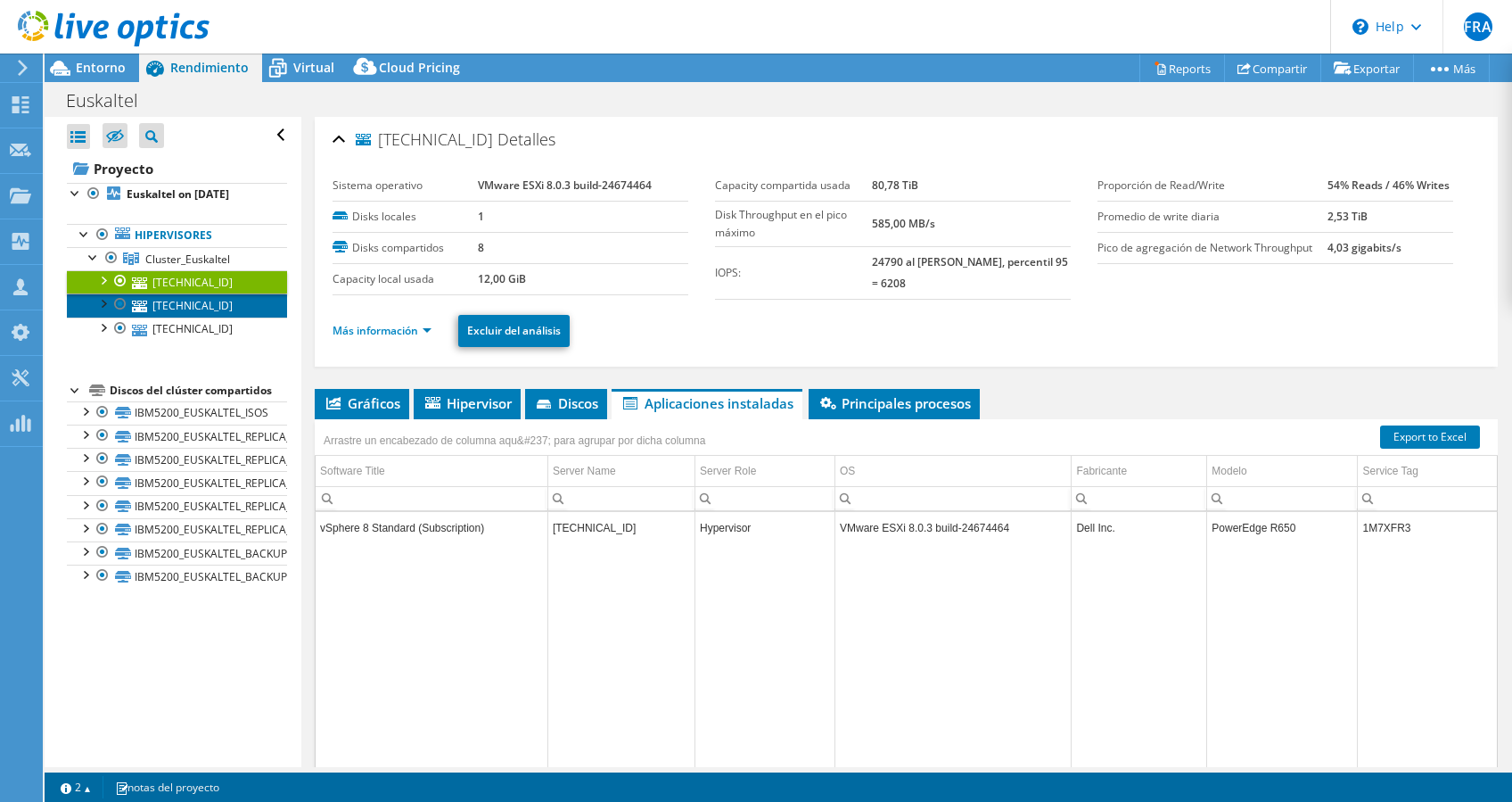
click at [169, 300] on link "192.168.70.212" at bounding box center [177, 304] width 220 height 23
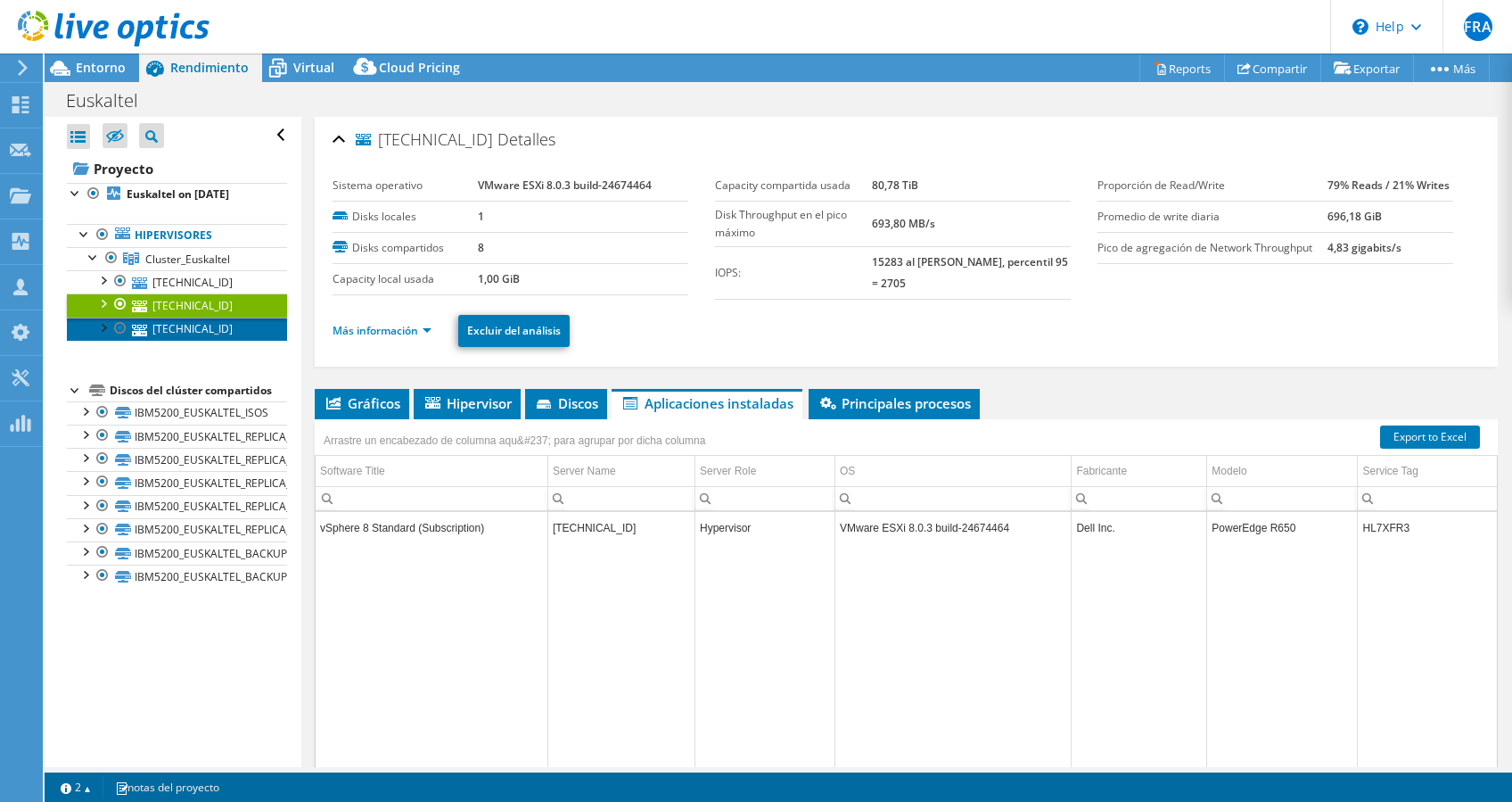
click at [168, 324] on link "192.168.70.213" at bounding box center [177, 328] width 220 height 23
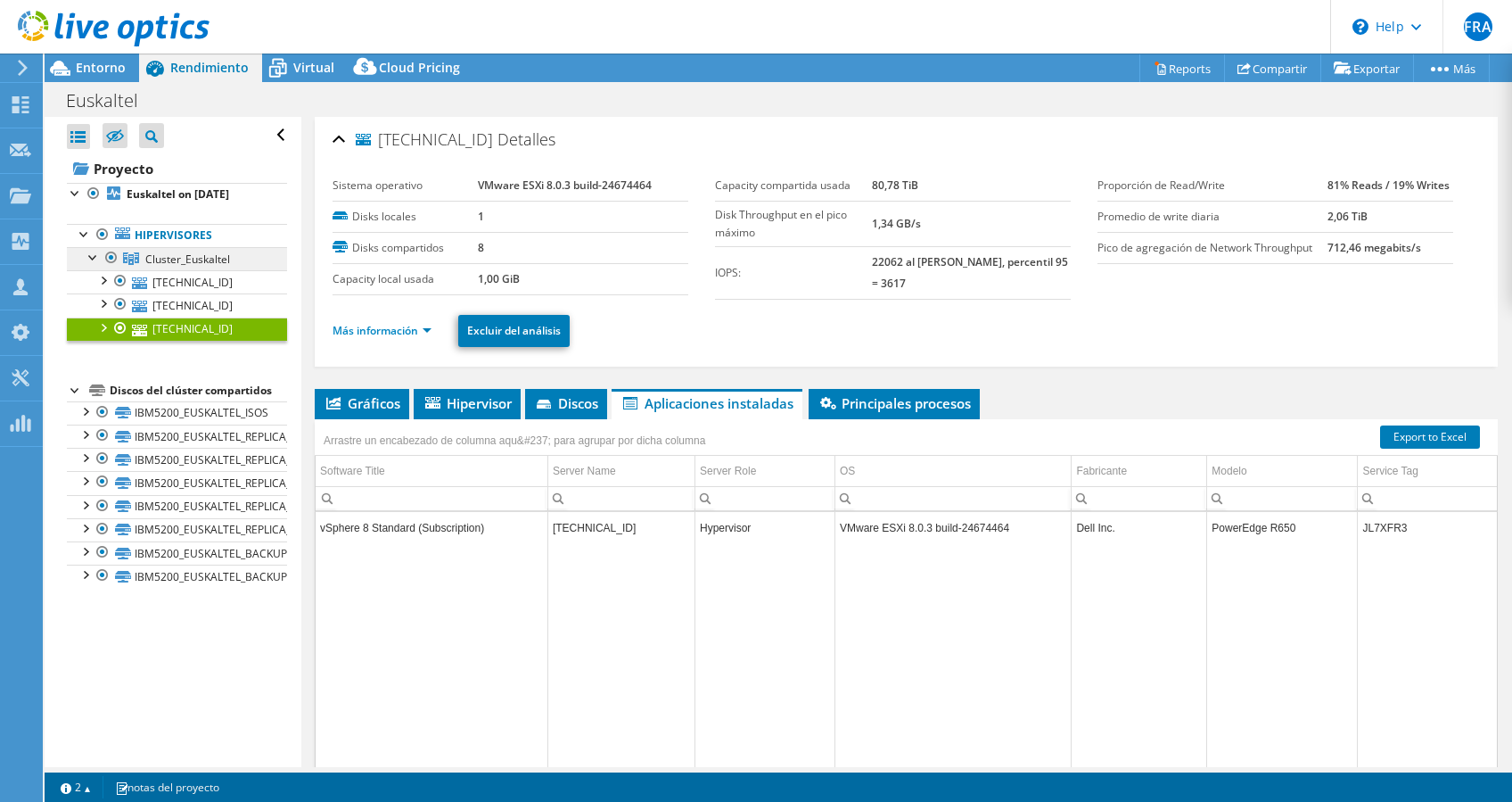
click at [188, 266] on link "Cluster_Euskaltel" at bounding box center [177, 258] width 220 height 23
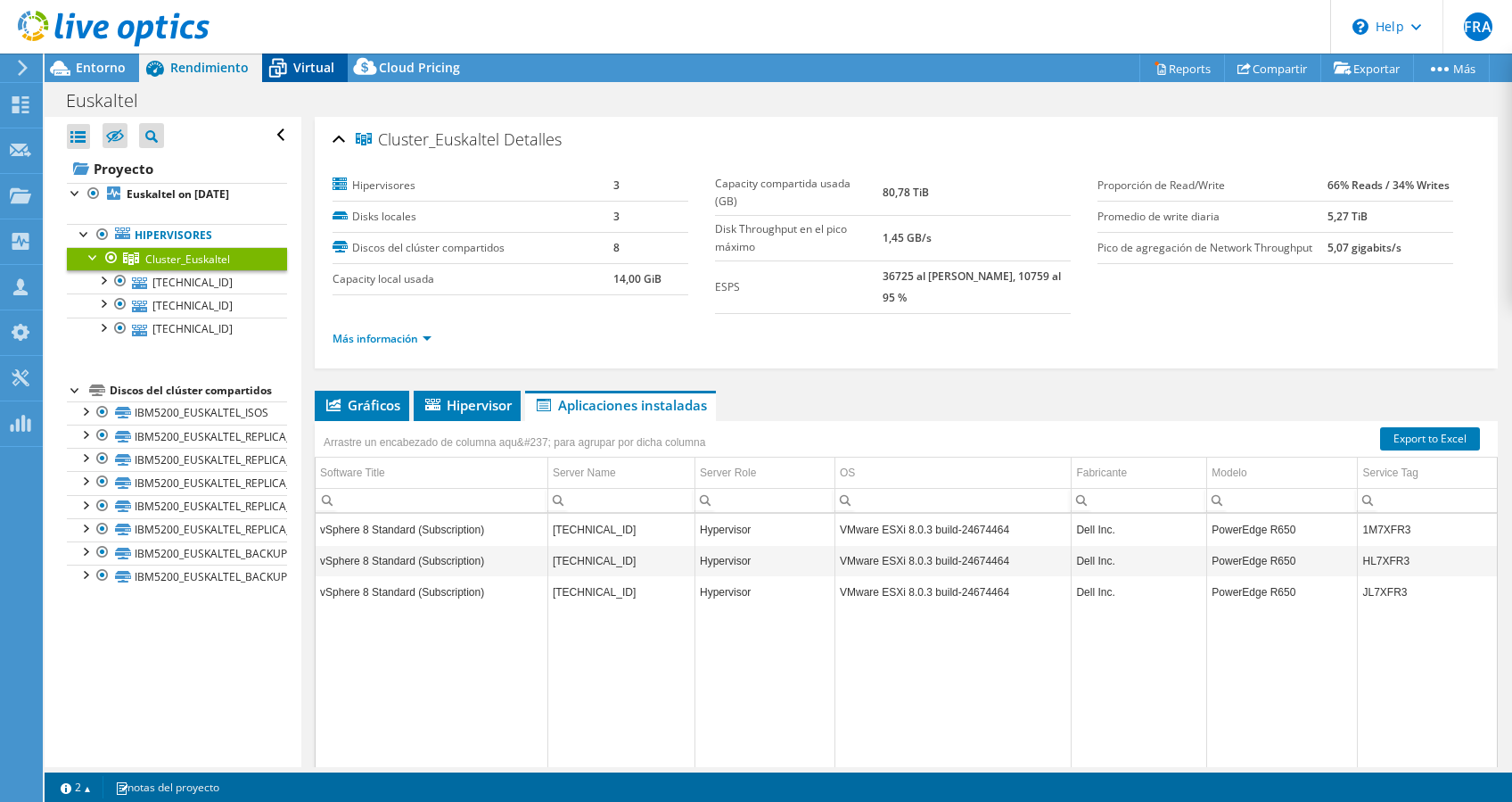
click at [274, 68] on icon at bounding box center [277, 69] width 18 height 14
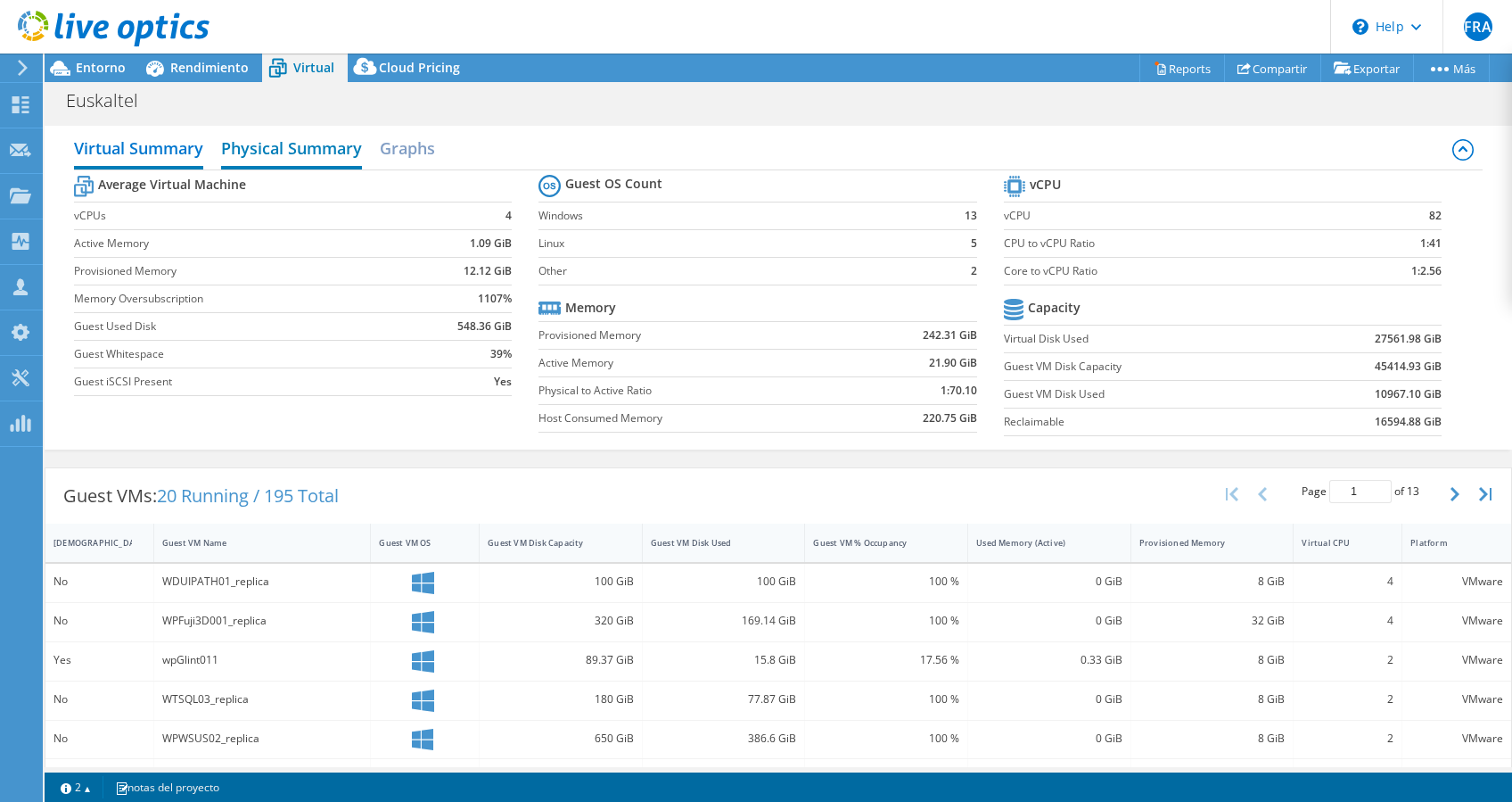
click at [314, 151] on h2 "Physical Summary" at bounding box center [291, 149] width 141 height 40
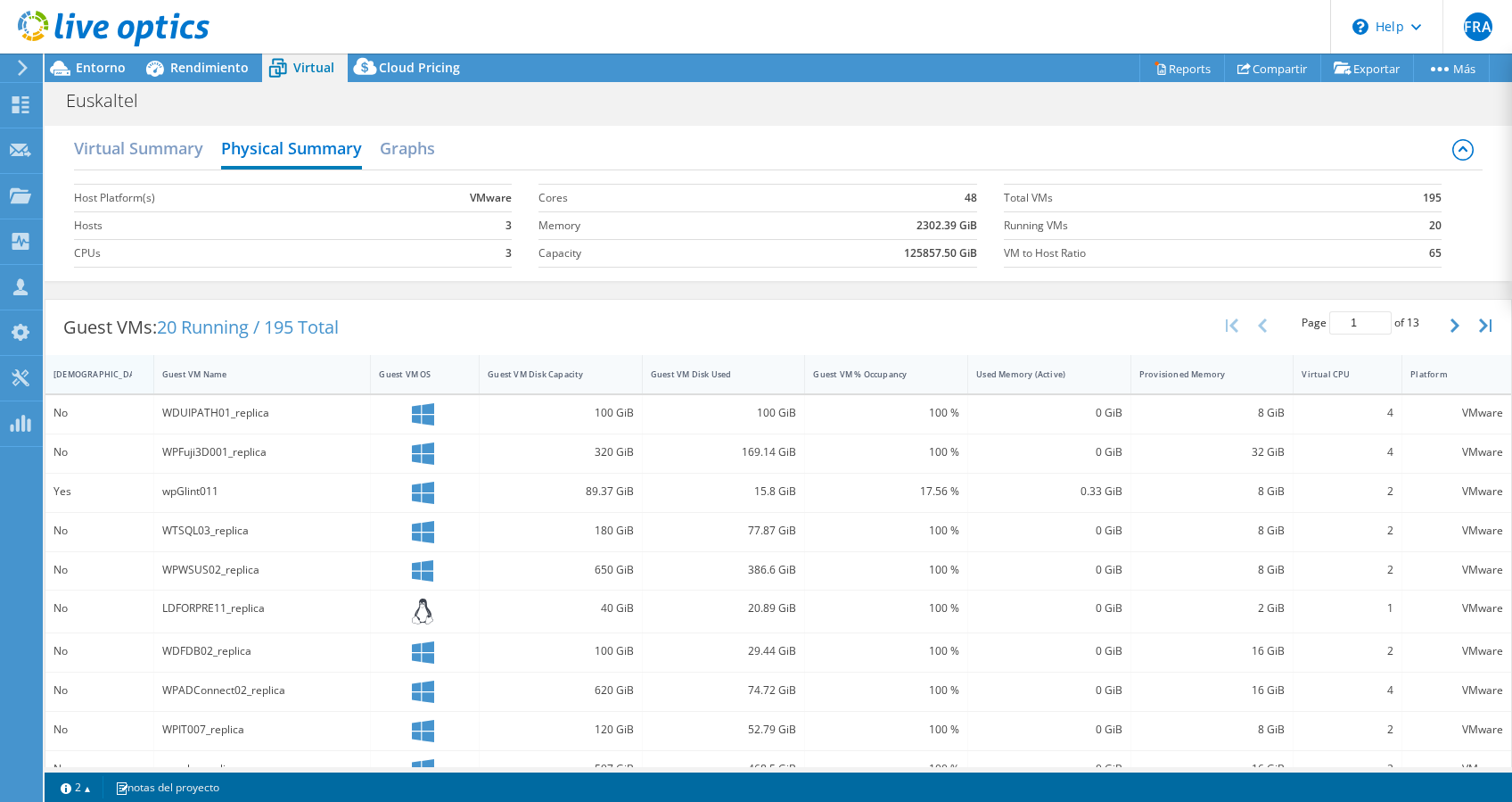
click at [81, 373] on div "[DEMOGRAPHIC_DATA]" at bounding box center [88, 373] width 70 height 12
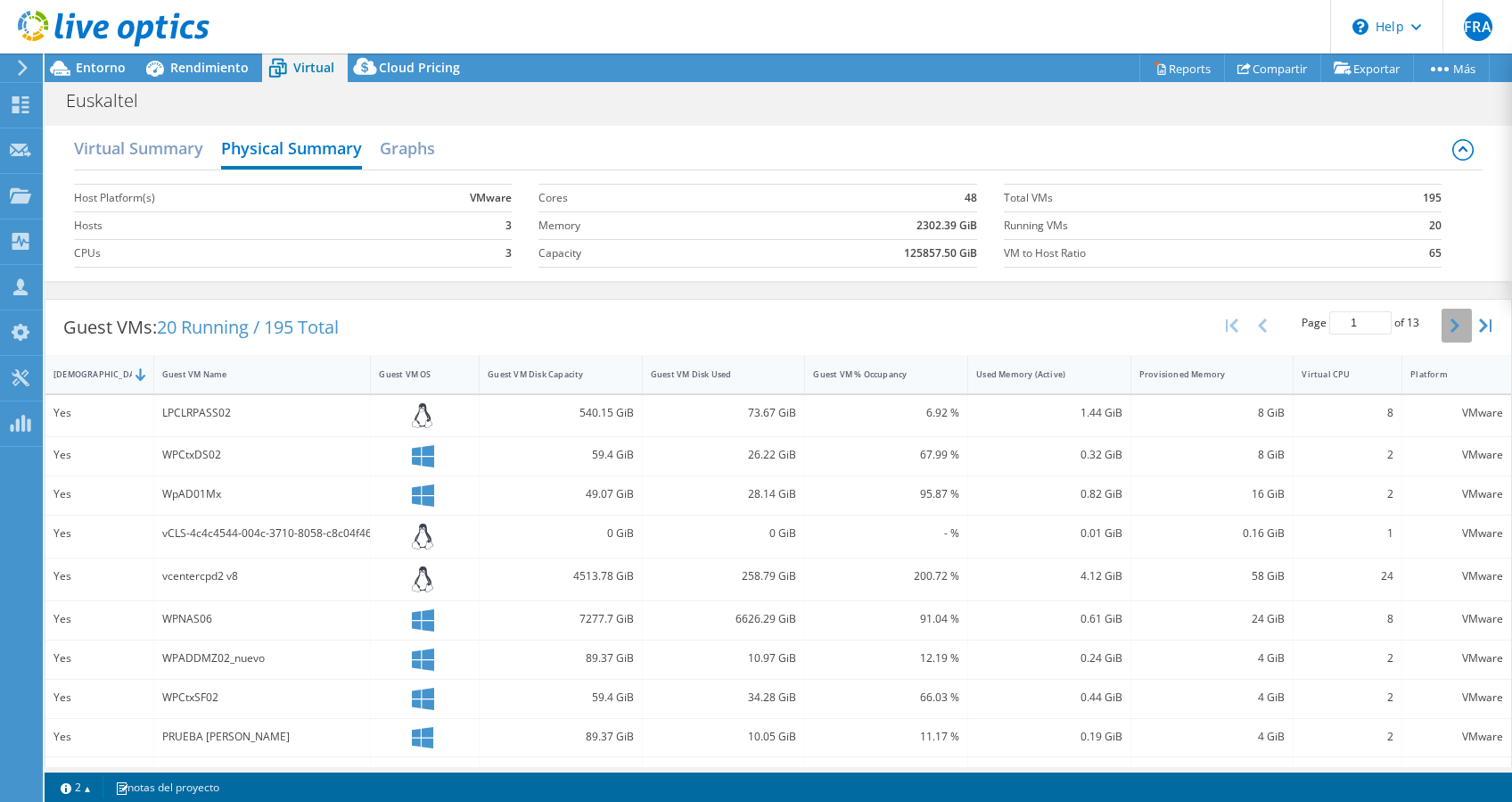
click at [1450, 325] on icon "button" at bounding box center [1455, 324] width 9 height 14
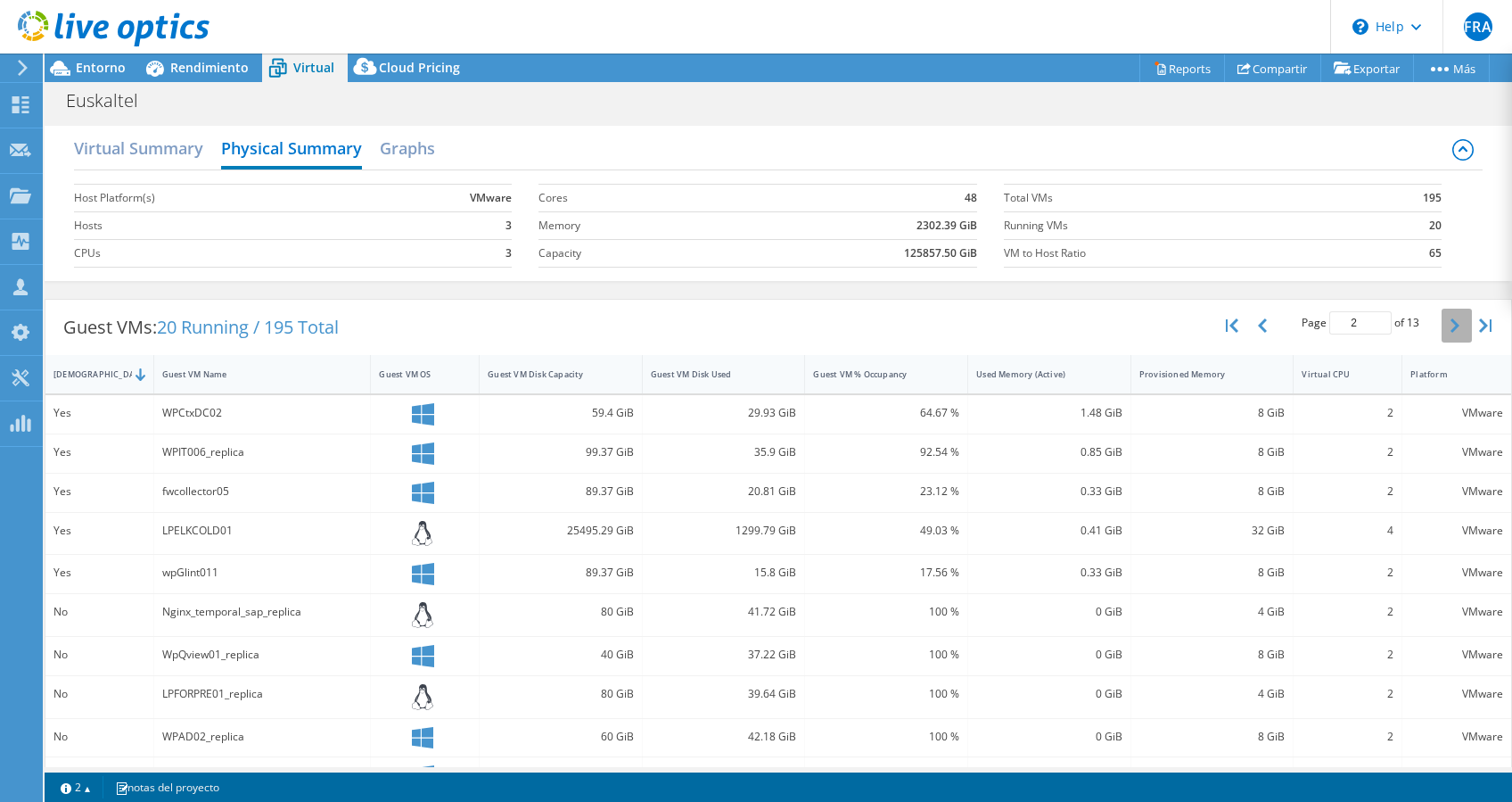
click at [1450, 325] on icon "button" at bounding box center [1455, 324] width 9 height 14
click at [1450, 319] on icon "button" at bounding box center [1455, 324] width 9 height 14
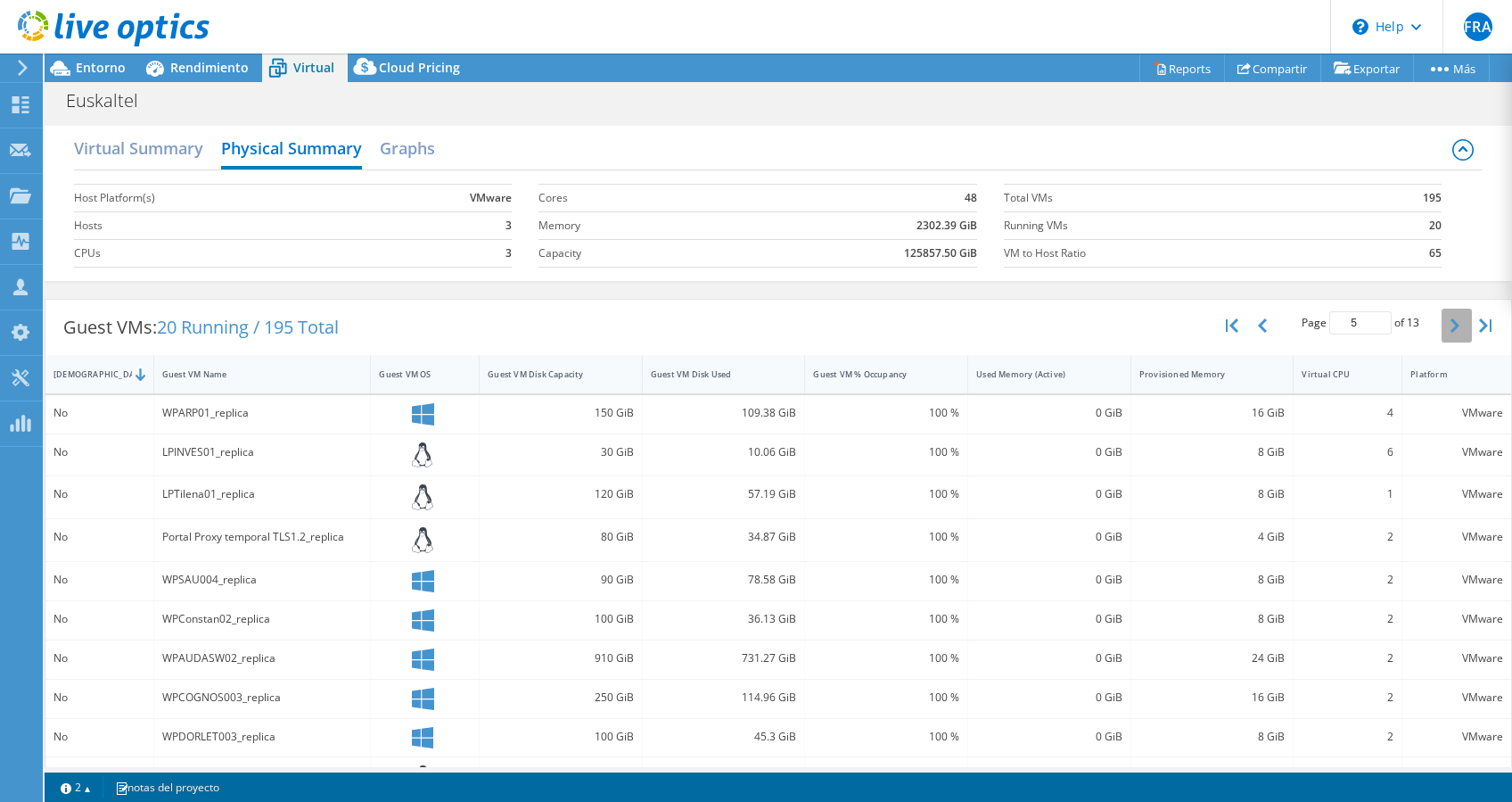
click at [1450, 319] on icon "button" at bounding box center [1455, 324] width 9 height 14
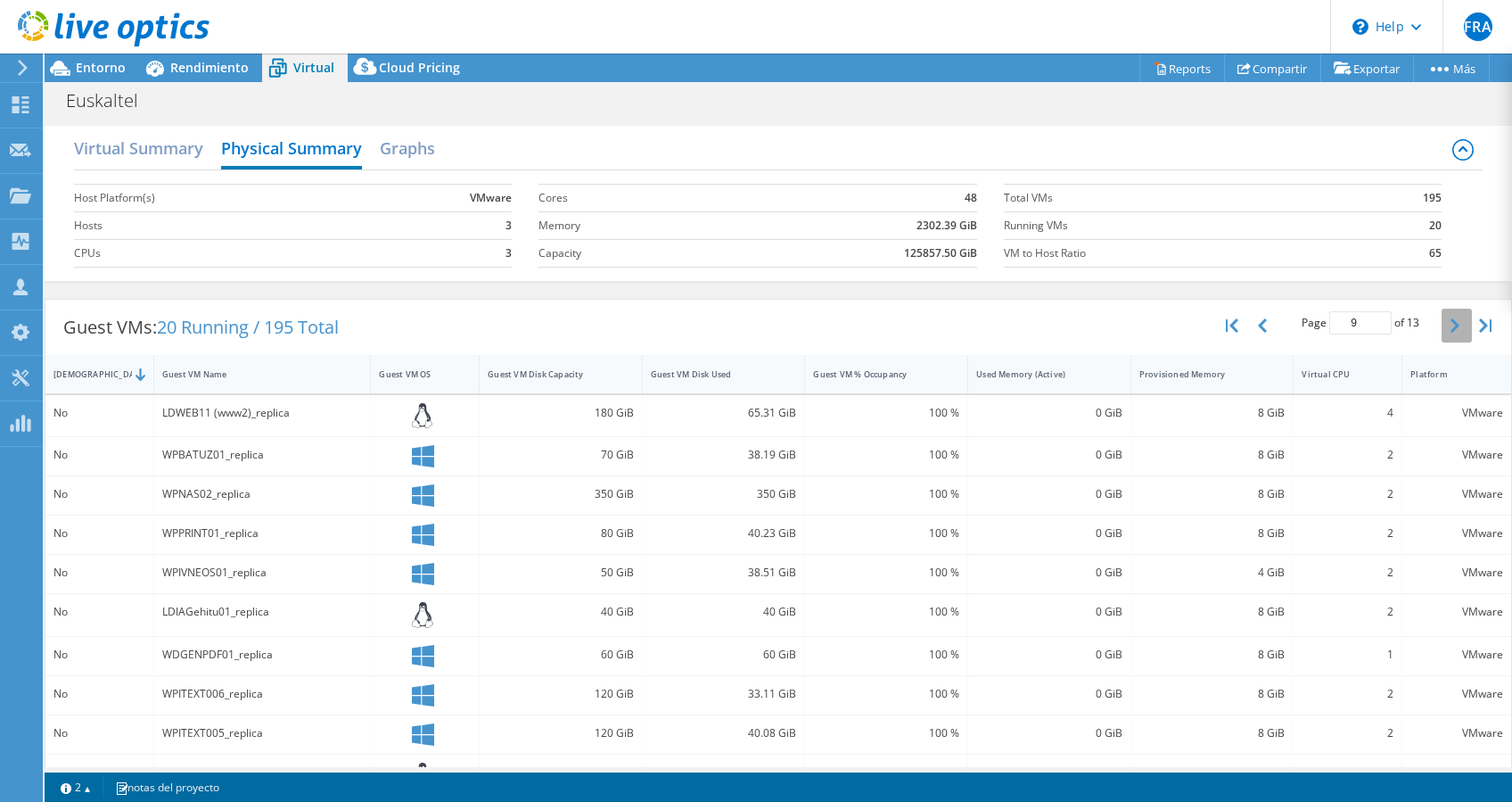
click at [1450, 319] on icon "button" at bounding box center [1455, 324] width 9 height 14
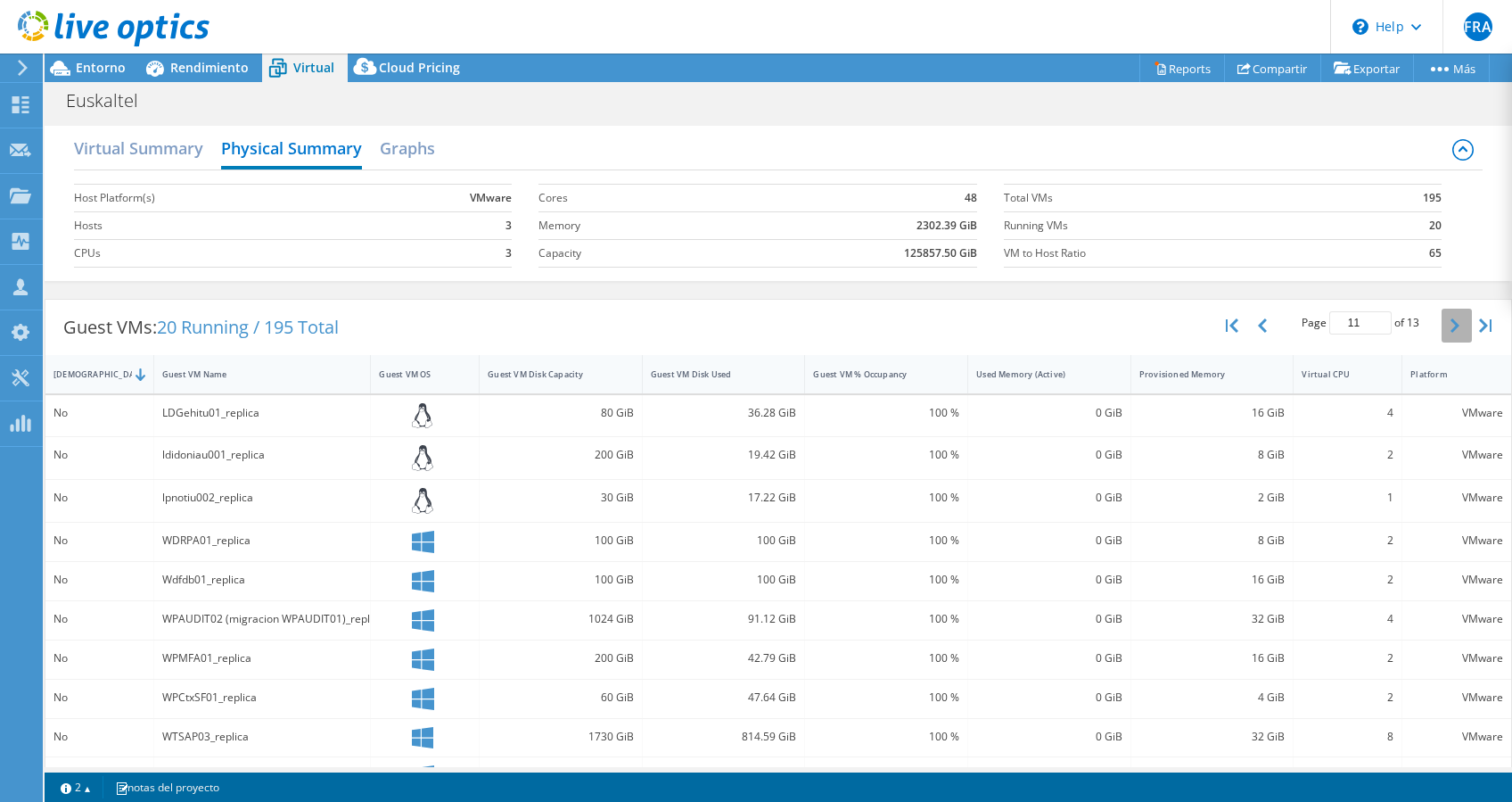
click at [1450, 319] on icon "button" at bounding box center [1455, 324] width 9 height 14
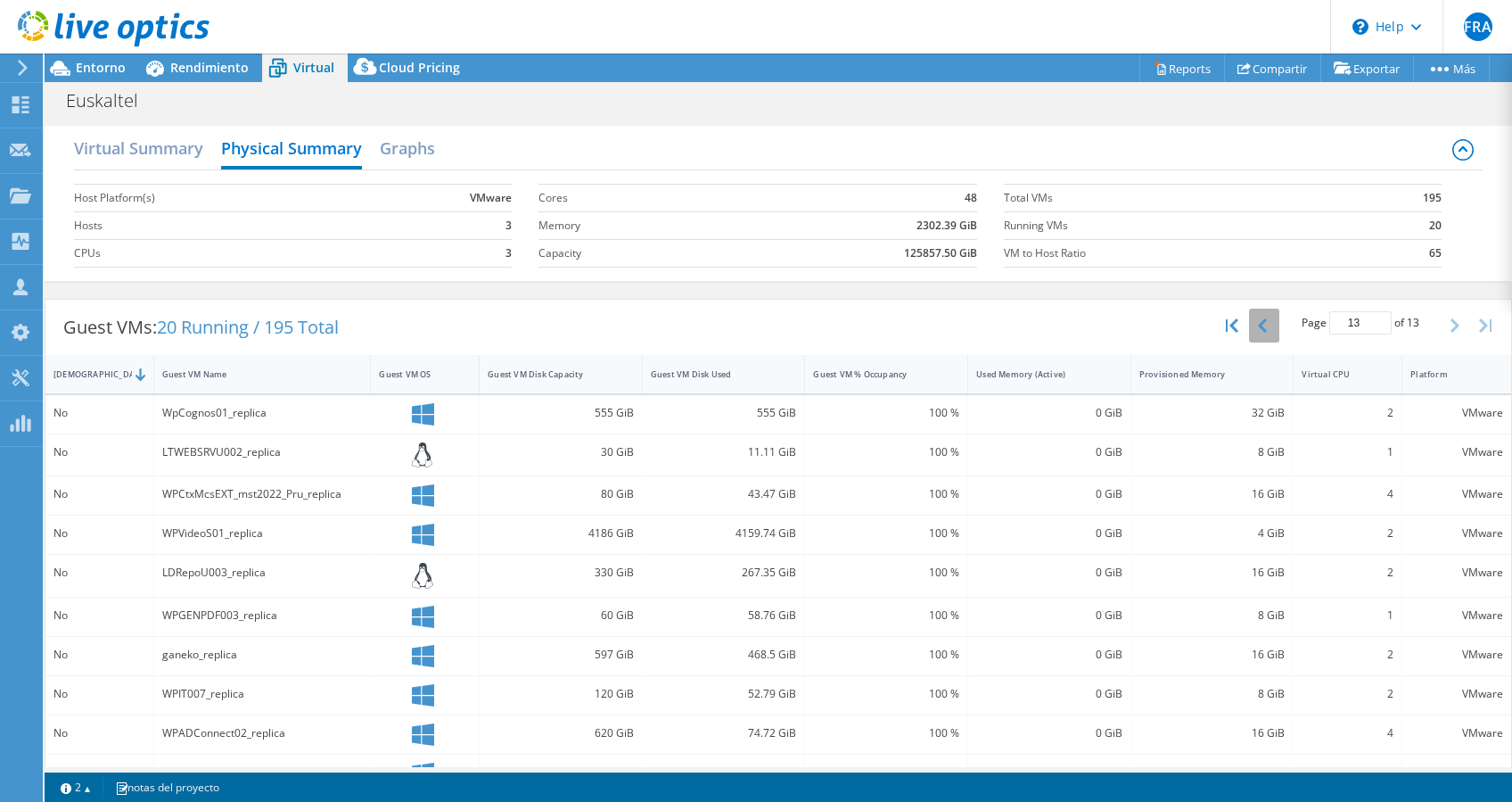
click at [1258, 319] on icon "button" at bounding box center [1262, 324] width 9 height 14
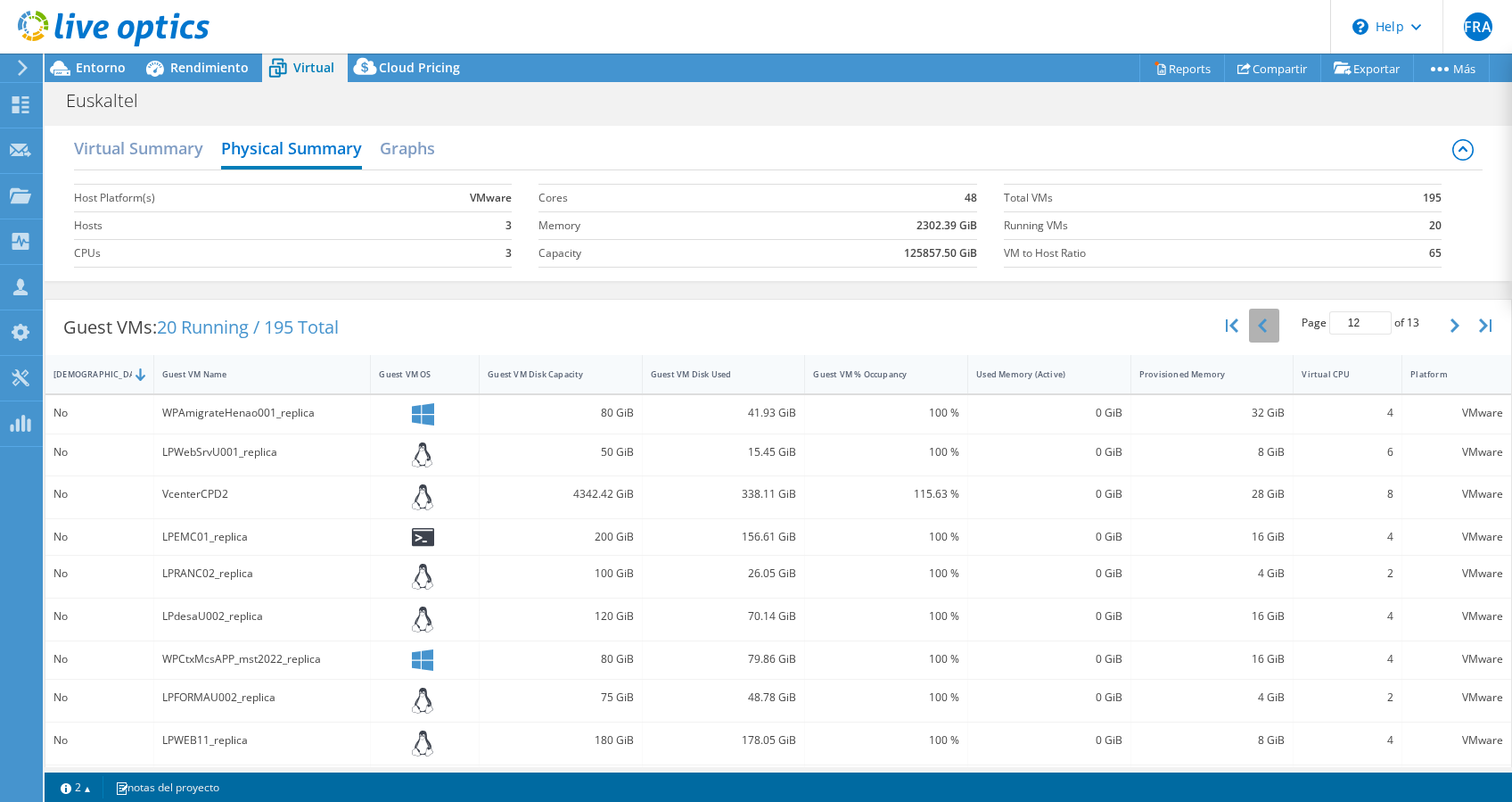
click at [1258, 319] on icon "button" at bounding box center [1262, 324] width 9 height 14
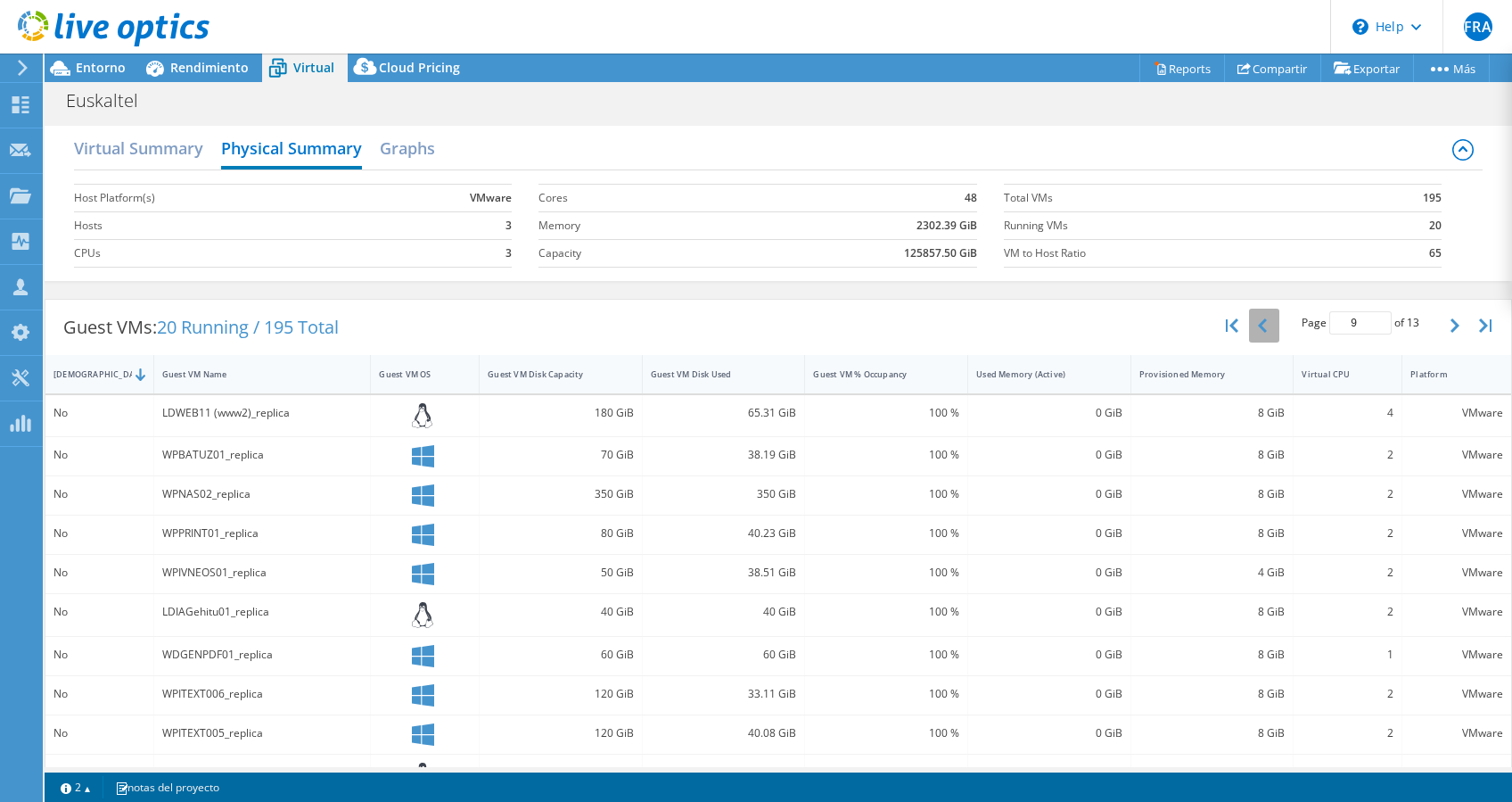
click at [1258, 319] on icon "button" at bounding box center [1262, 324] width 9 height 14
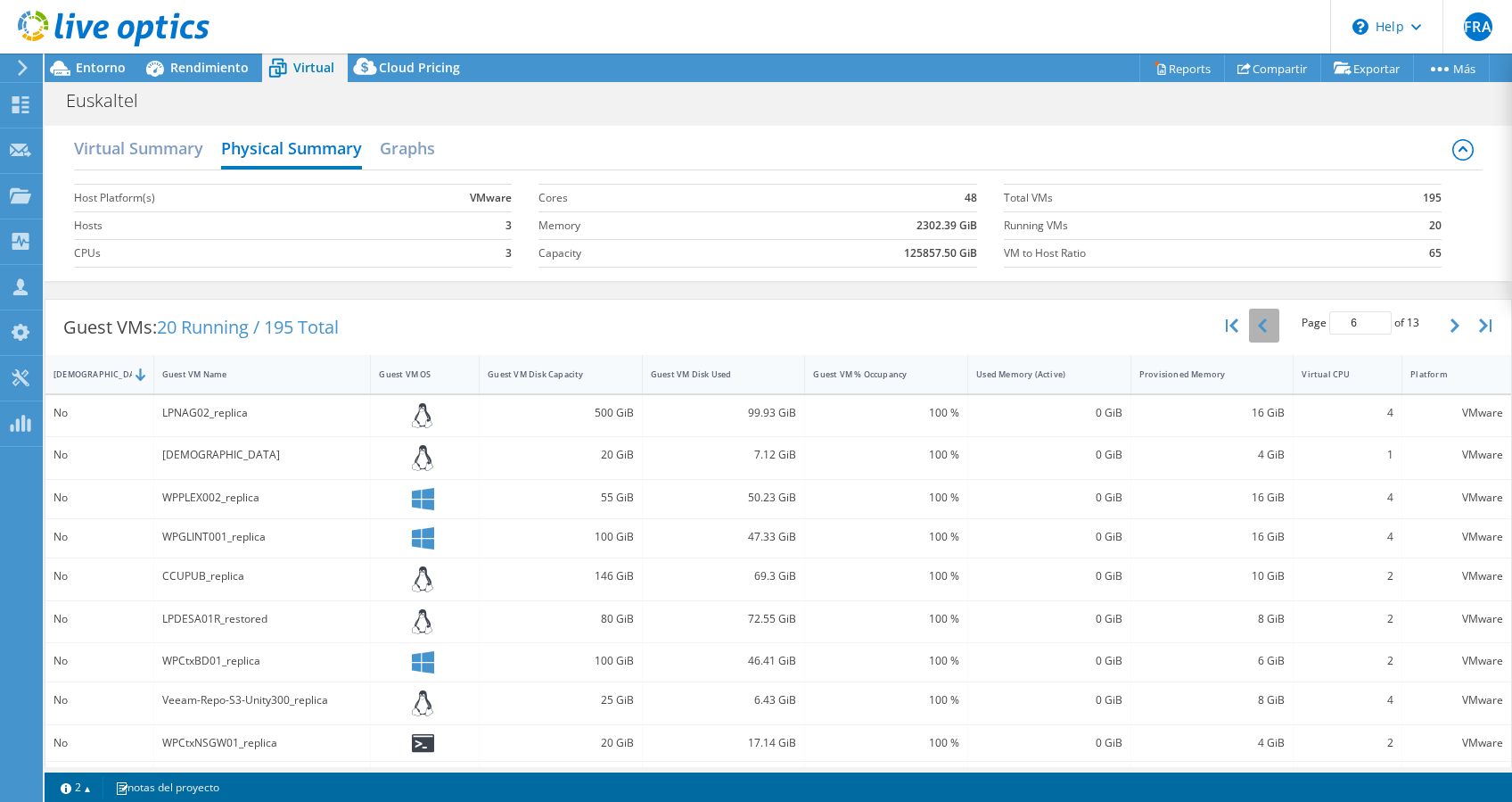
click at [1258, 319] on icon "button" at bounding box center [1262, 324] width 9 height 14
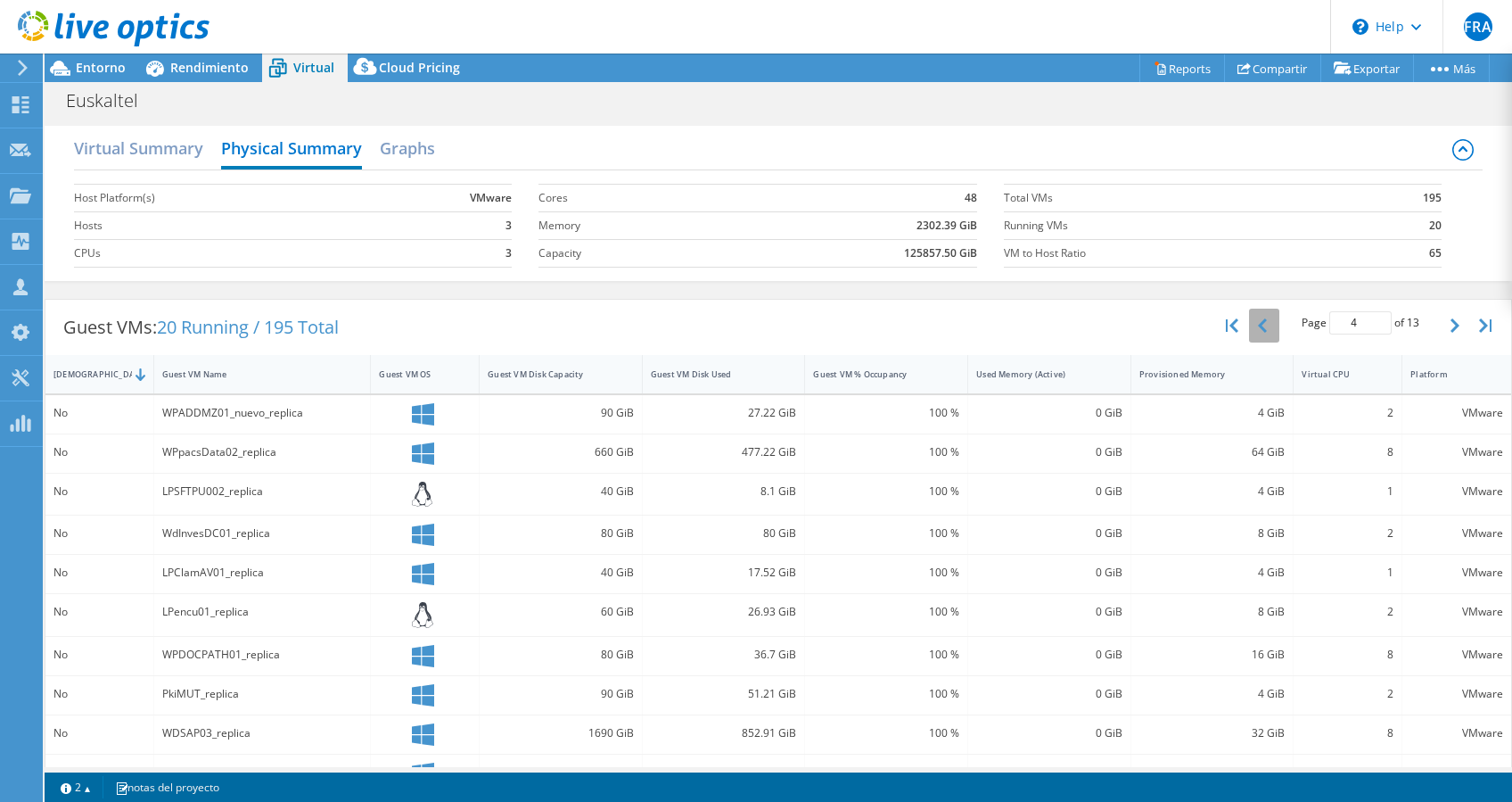
click at [1258, 319] on icon "button" at bounding box center [1262, 324] width 9 height 14
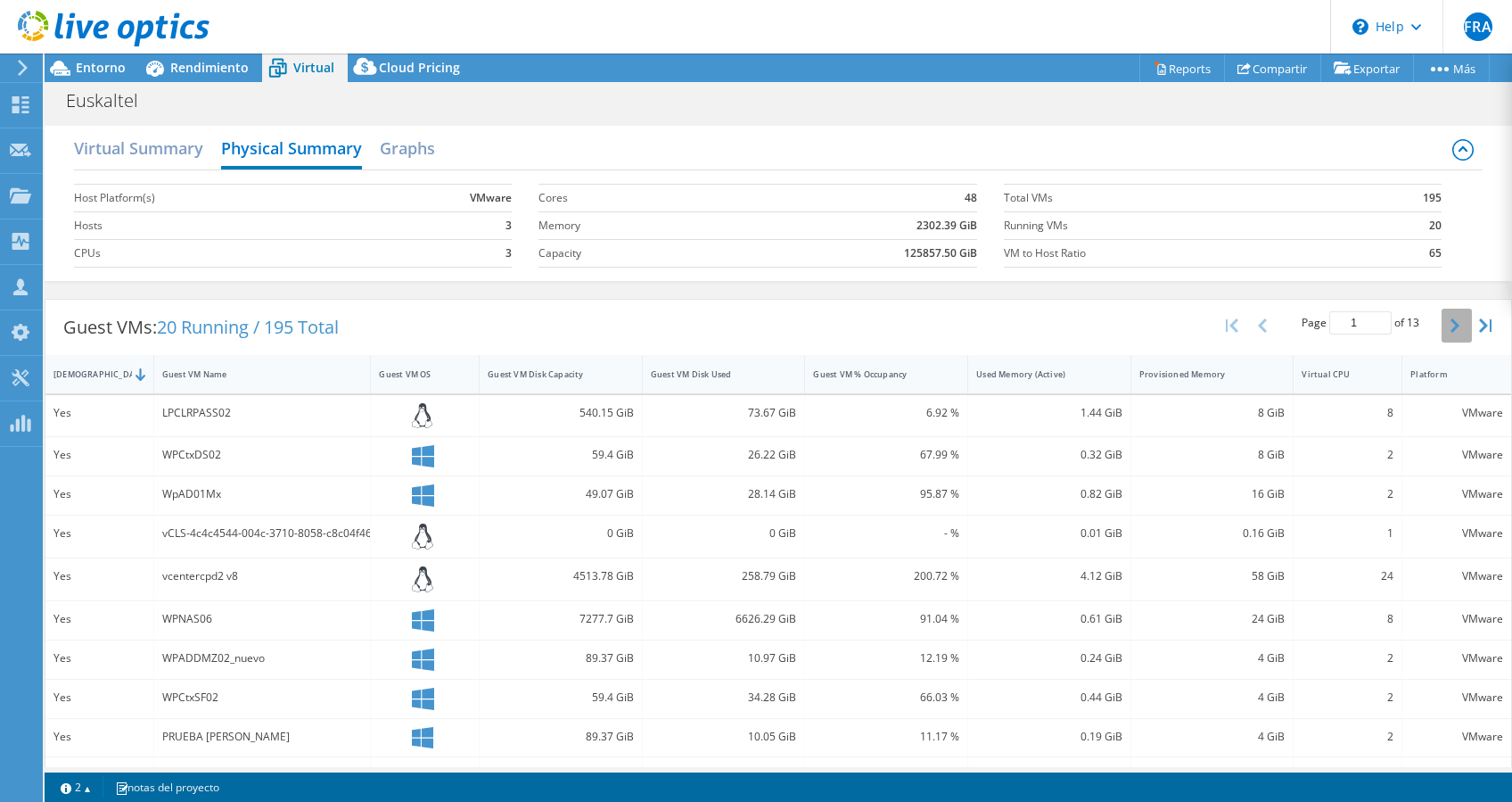
click at [1450, 320] on icon "button" at bounding box center [1455, 324] width 9 height 14
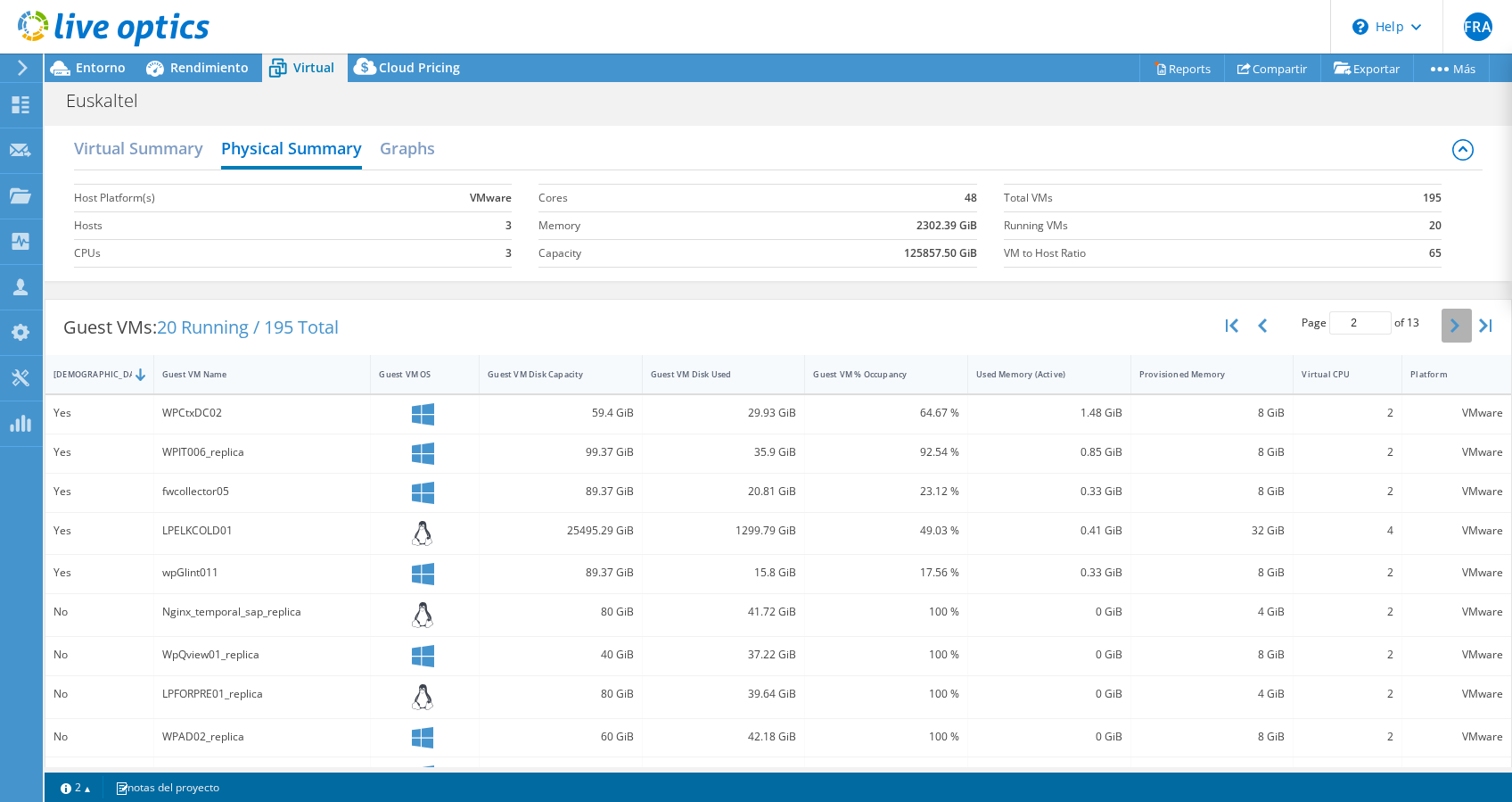
click at [1441, 324] on button "button" at bounding box center [1456, 325] width 30 height 34
click at [82, 57] on div at bounding box center [104, 29] width 209 height 60
click at [1441, 324] on button "button" at bounding box center [1456, 325] width 30 height 34
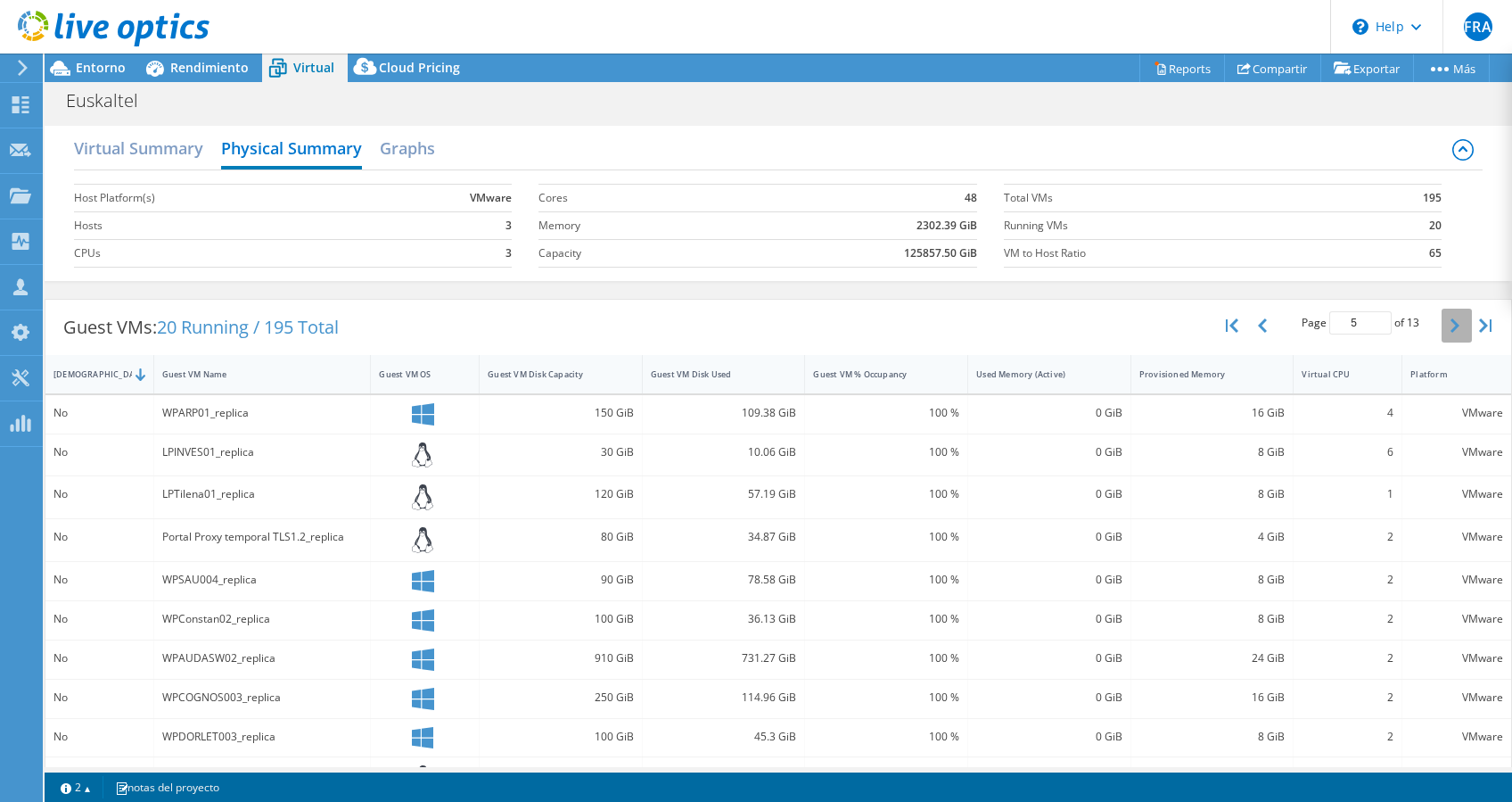
click at [1441, 324] on button "button" at bounding box center [1456, 325] width 30 height 34
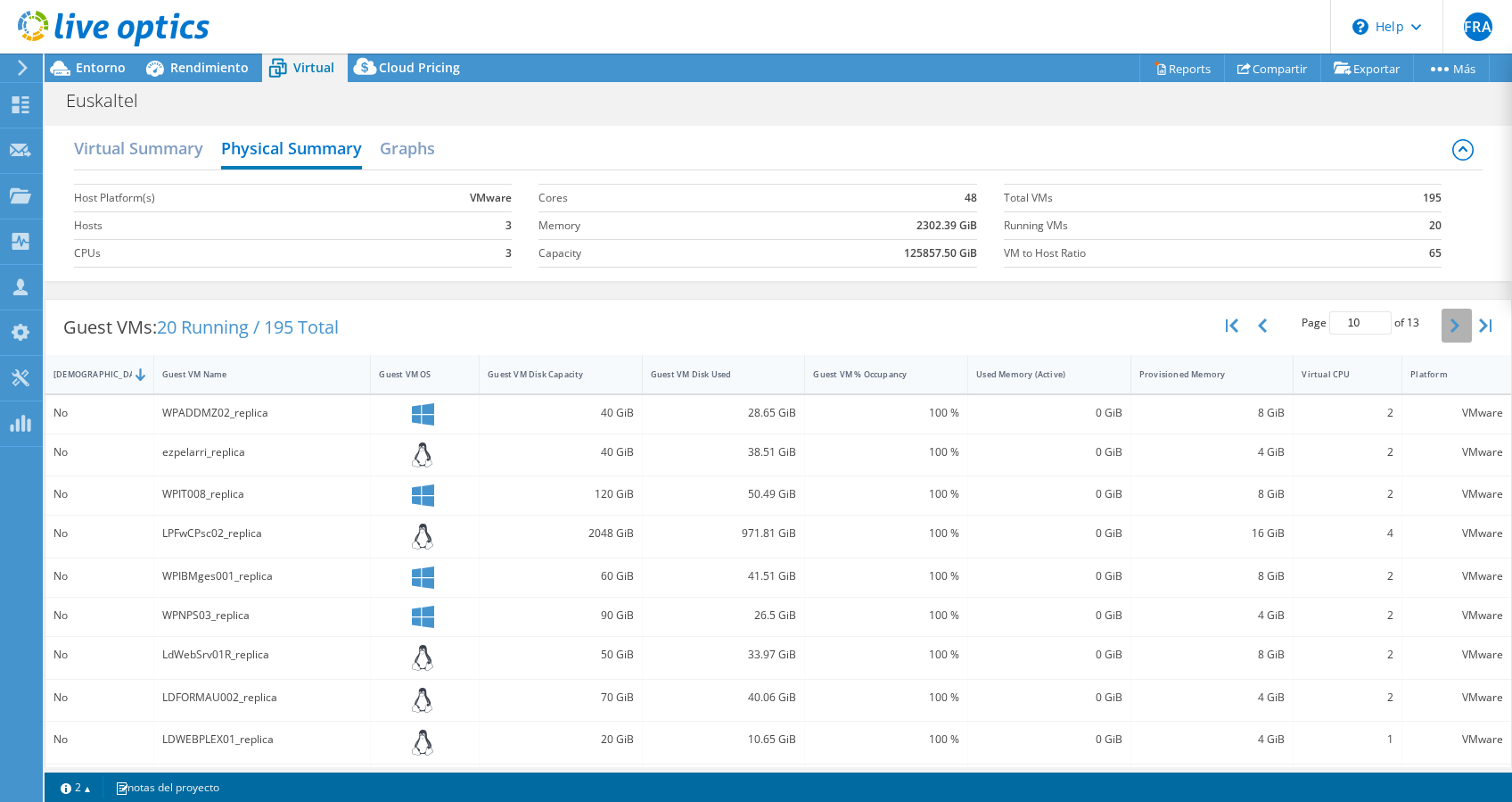
click at [1441, 324] on button "button" at bounding box center [1456, 325] width 30 height 34
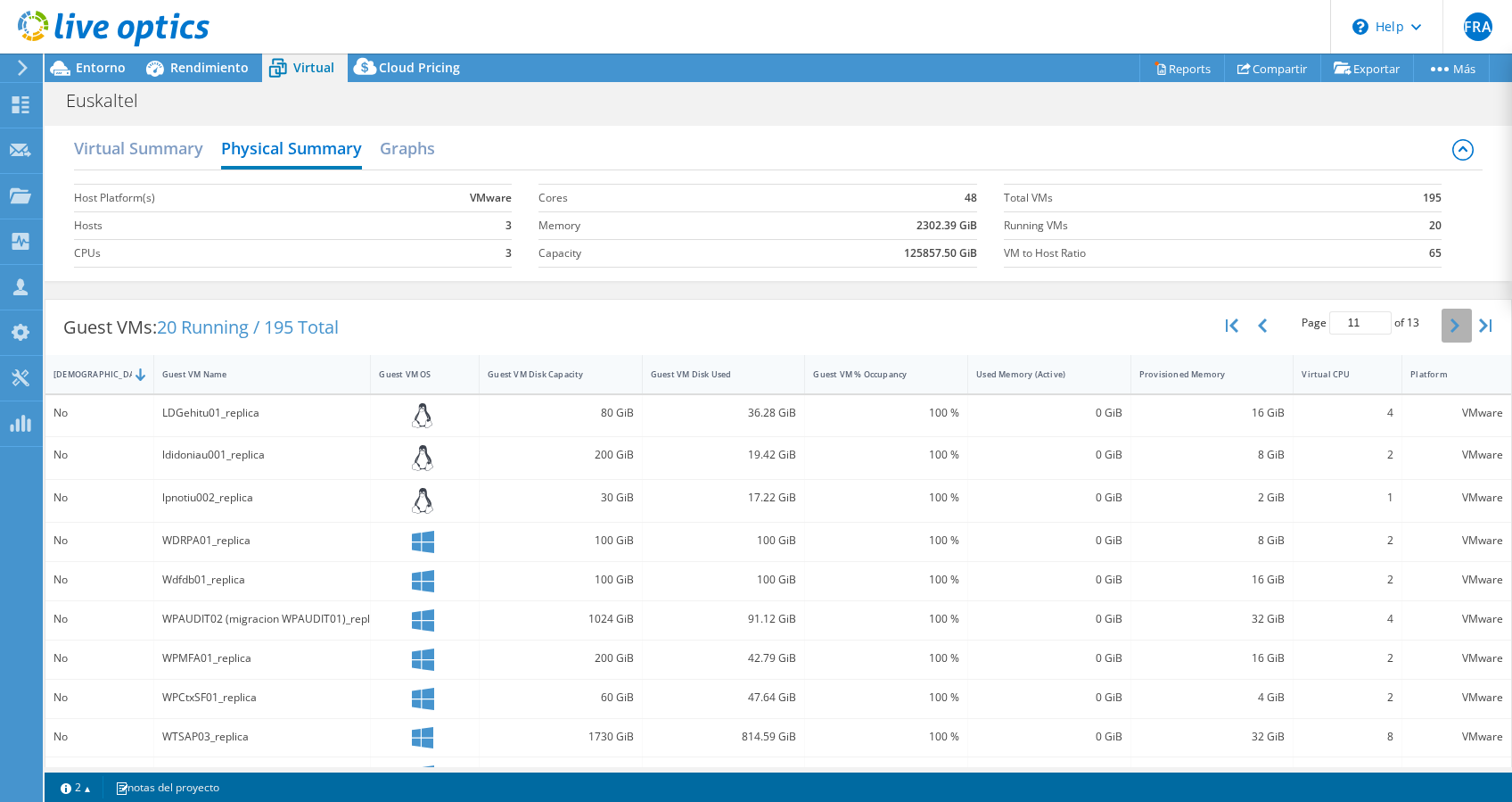
click at [1441, 324] on button "button" at bounding box center [1456, 325] width 30 height 34
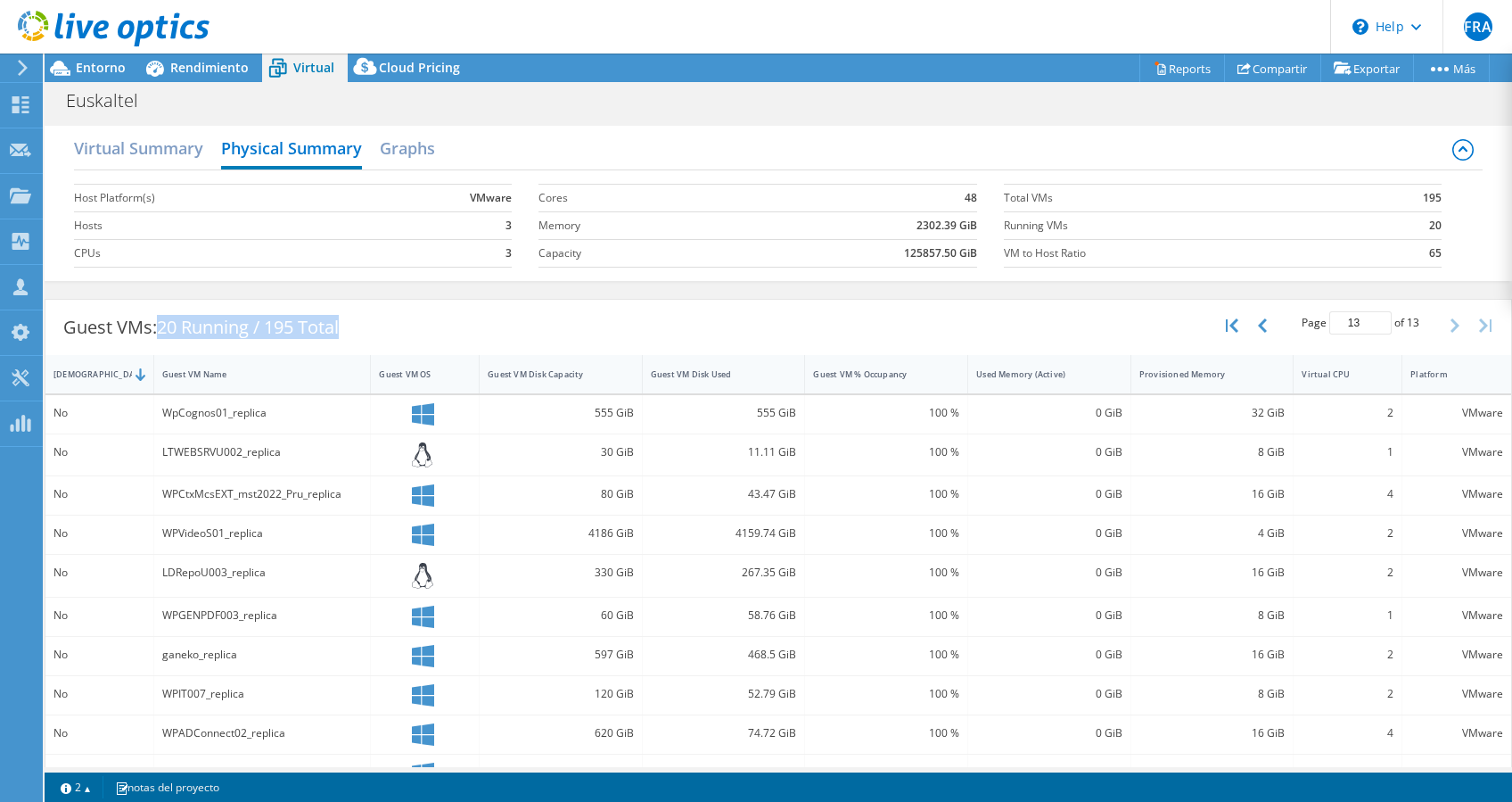
drag, startPoint x: 514, startPoint y: 323, endPoint x: 165, endPoint y: 325, distance: 349.0
click at [165, 325] on div "Guest VMs: 20 Running / 195 Total Page 13 of 13 5 rows 10 rows 20 rows 25 rows …" at bounding box center [778, 327] width 1465 height 55
click at [175, 65] on span "Rendimiento" at bounding box center [209, 67] width 78 height 17
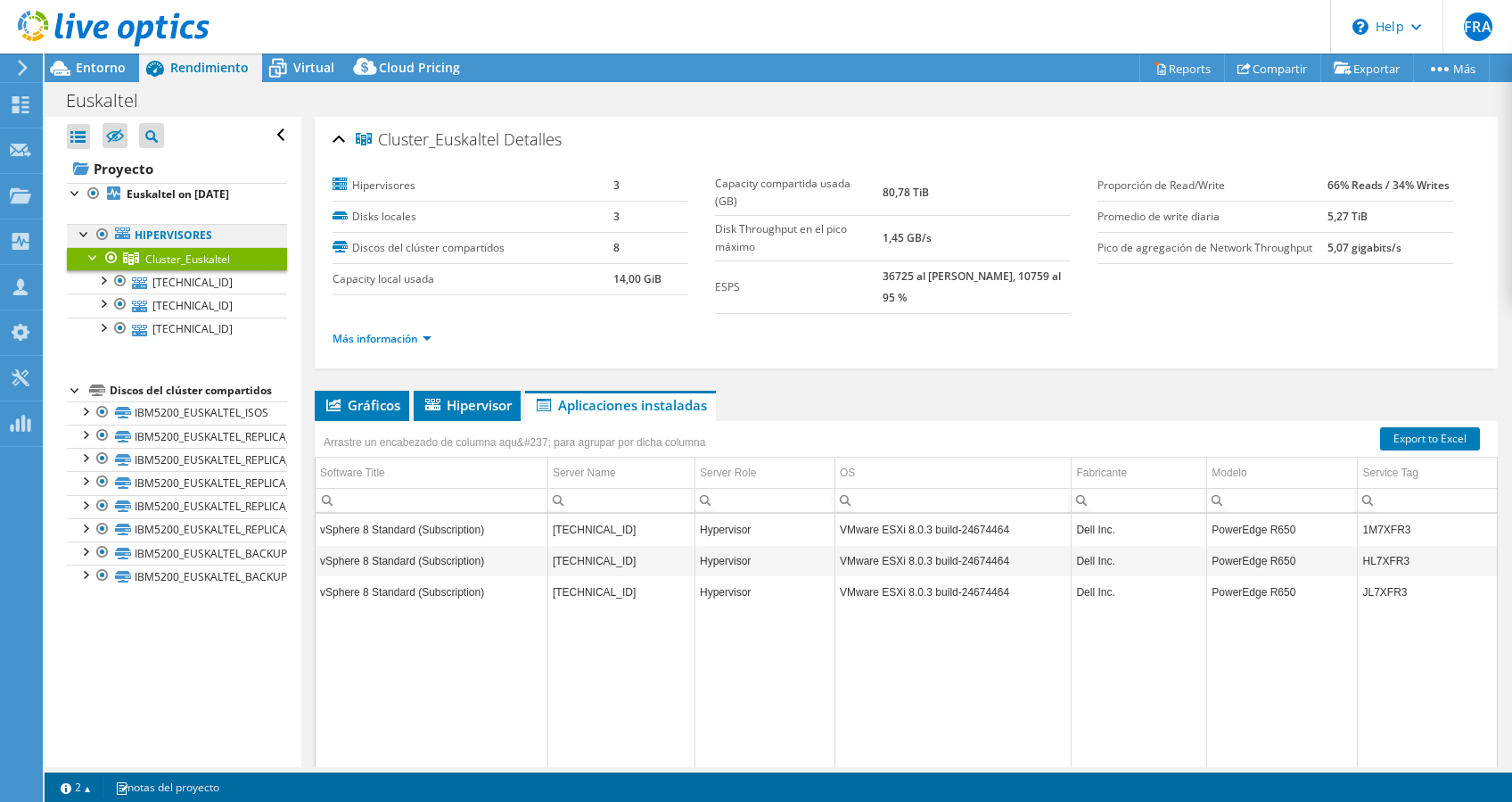
click at [150, 231] on link "Hipervisores" at bounding box center [177, 235] width 220 height 23
click at [86, 240] on div at bounding box center [84, 232] width 18 height 18
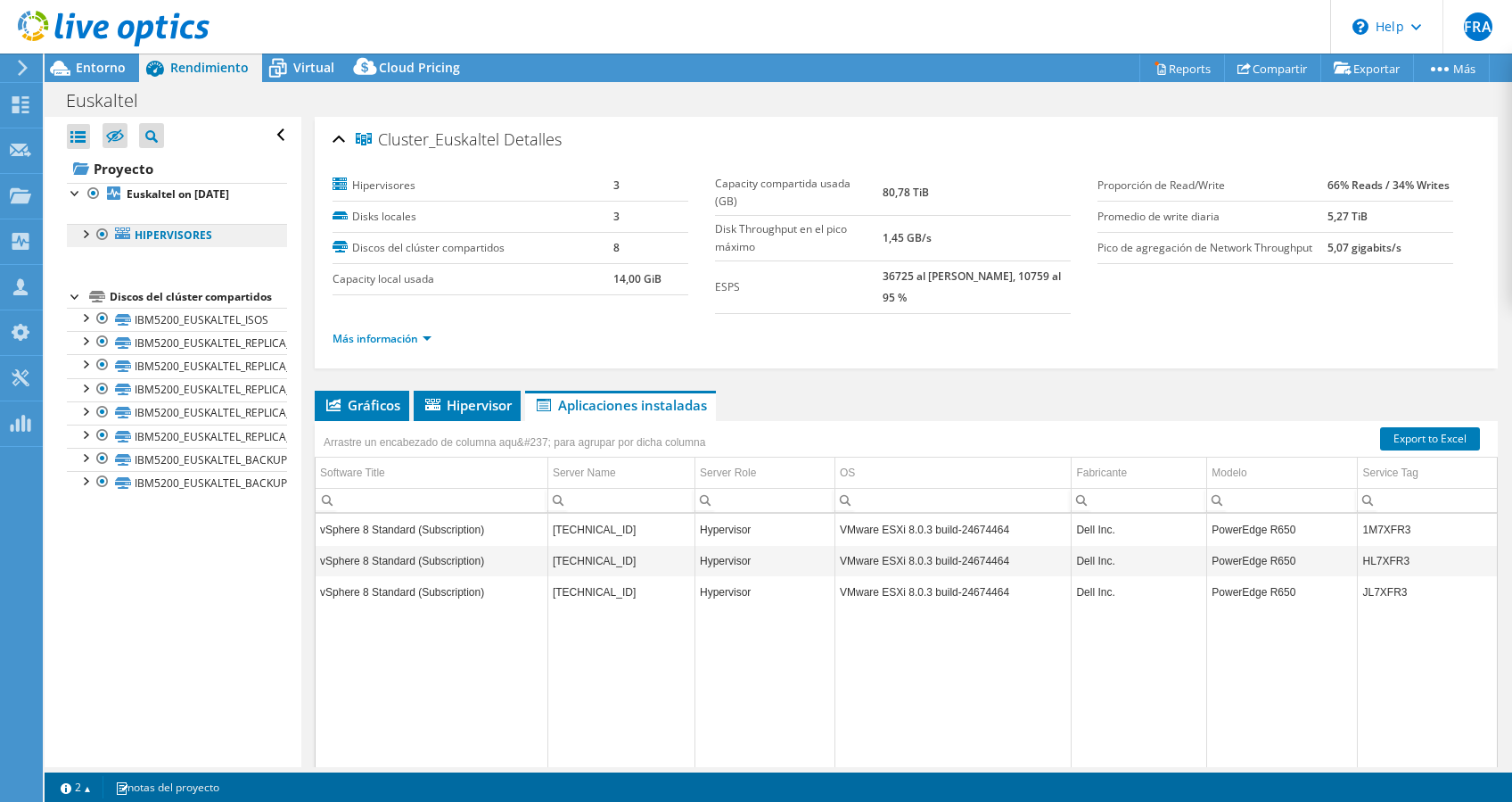
click at [146, 235] on link "Hipervisores" at bounding box center [177, 235] width 220 height 23
click at [90, 238] on div at bounding box center [84, 232] width 18 height 18
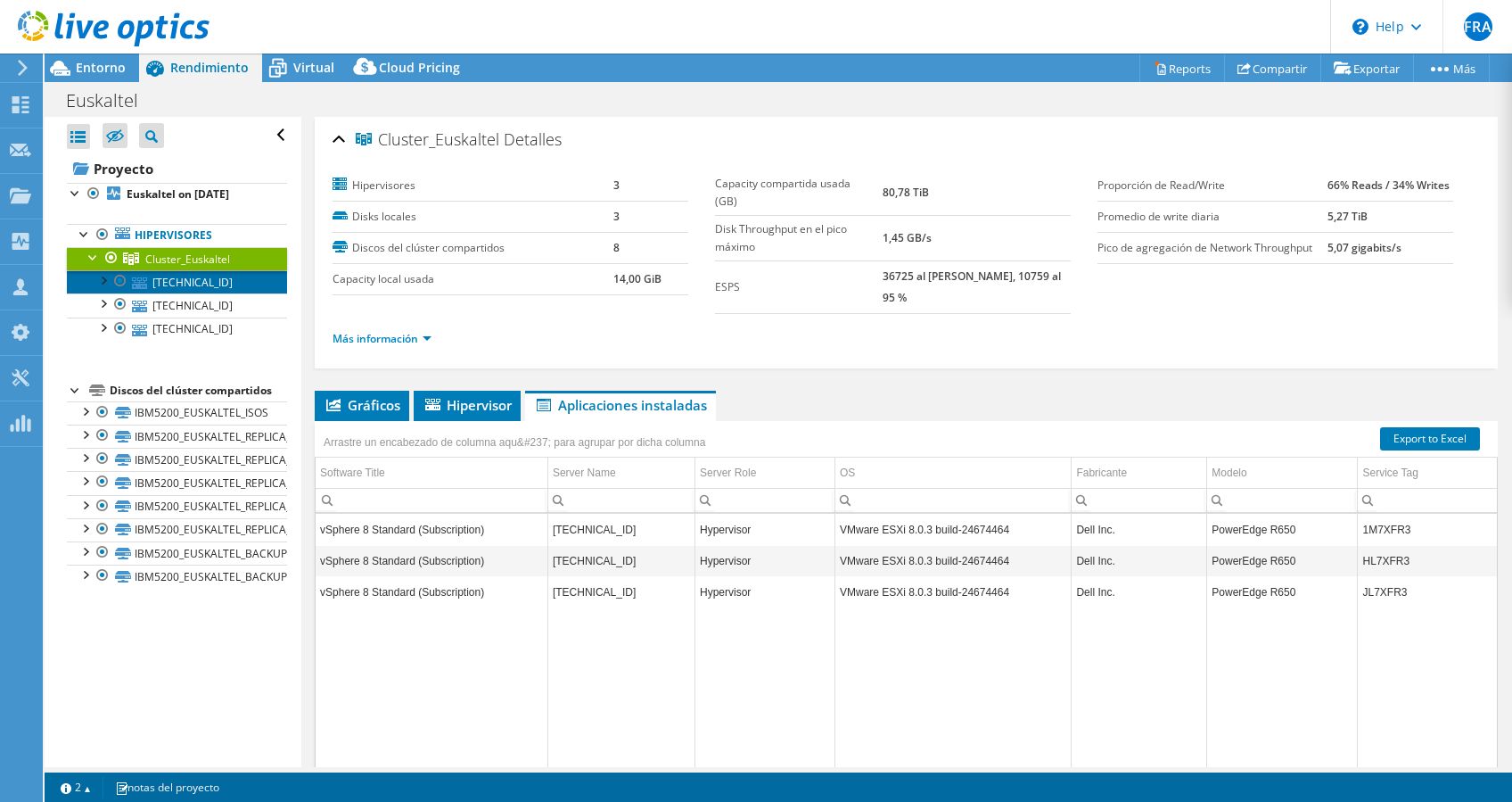
click at [173, 286] on link "192.168.70.211" at bounding box center [177, 281] width 220 height 23
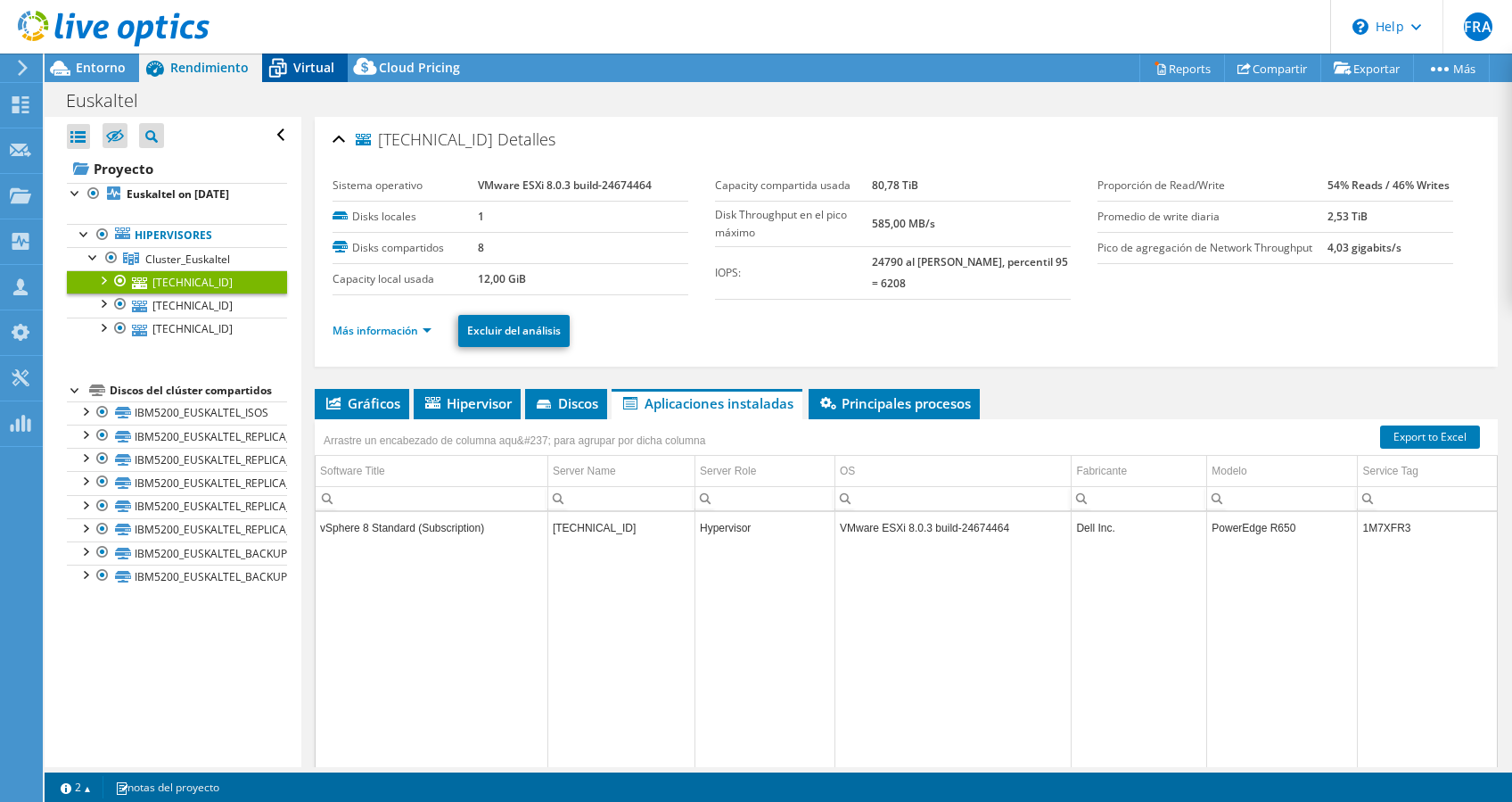
click at [294, 59] on span "Virtual" at bounding box center [313, 67] width 41 height 17
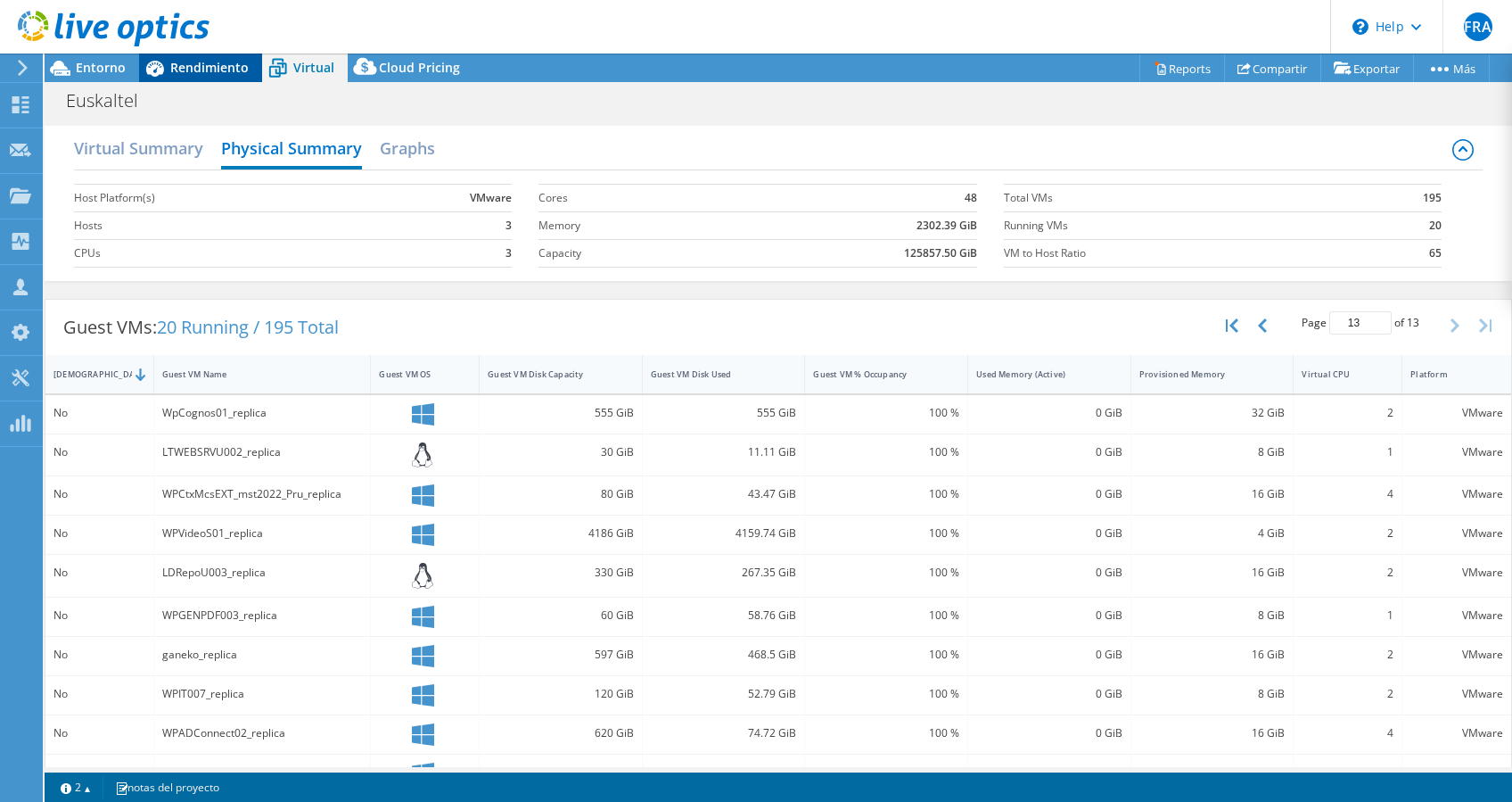
click at [194, 61] on span "Rendimiento" at bounding box center [209, 67] width 78 height 17
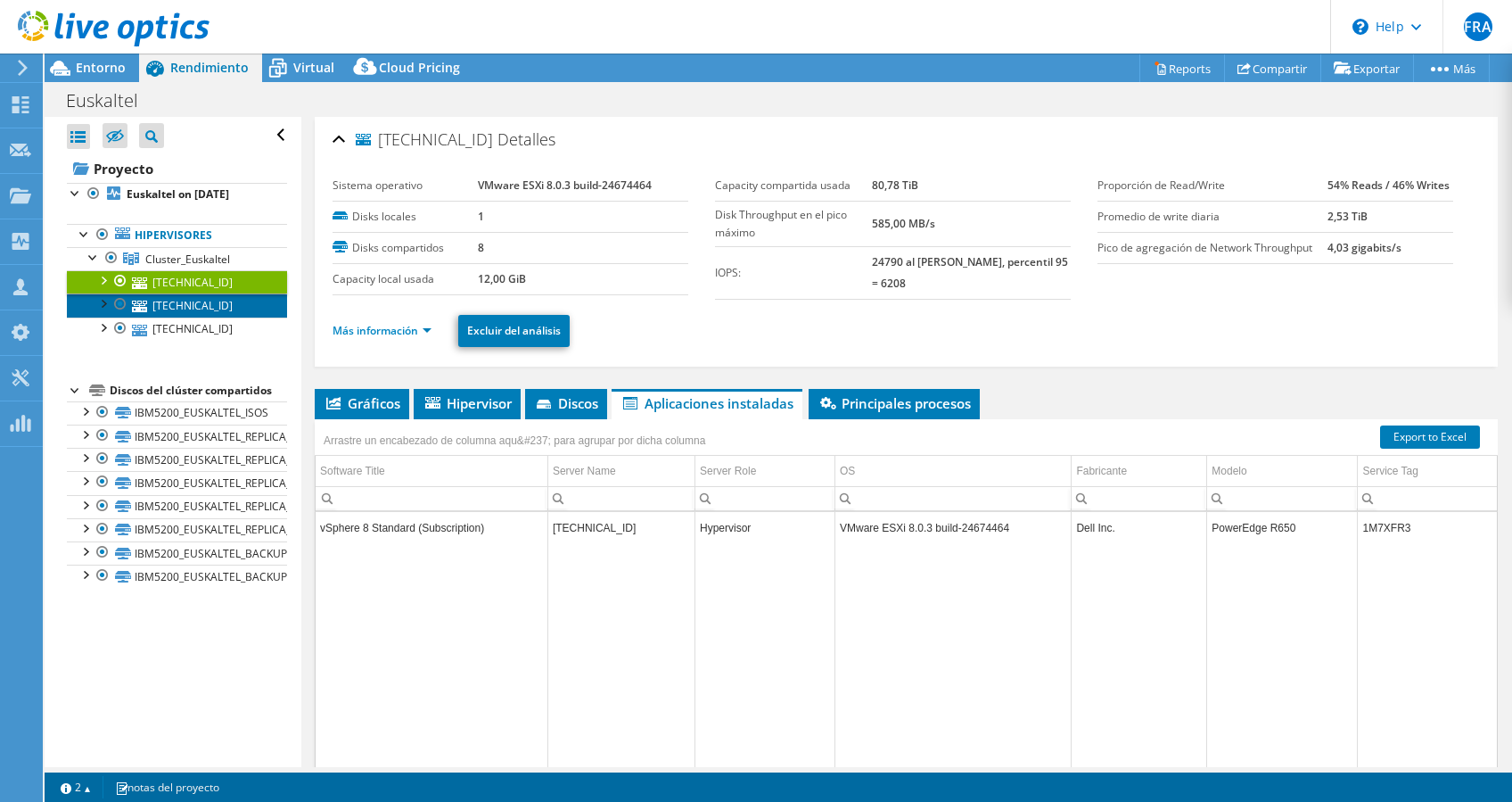
click at [187, 302] on link "192.168.70.212" at bounding box center [177, 304] width 220 height 23
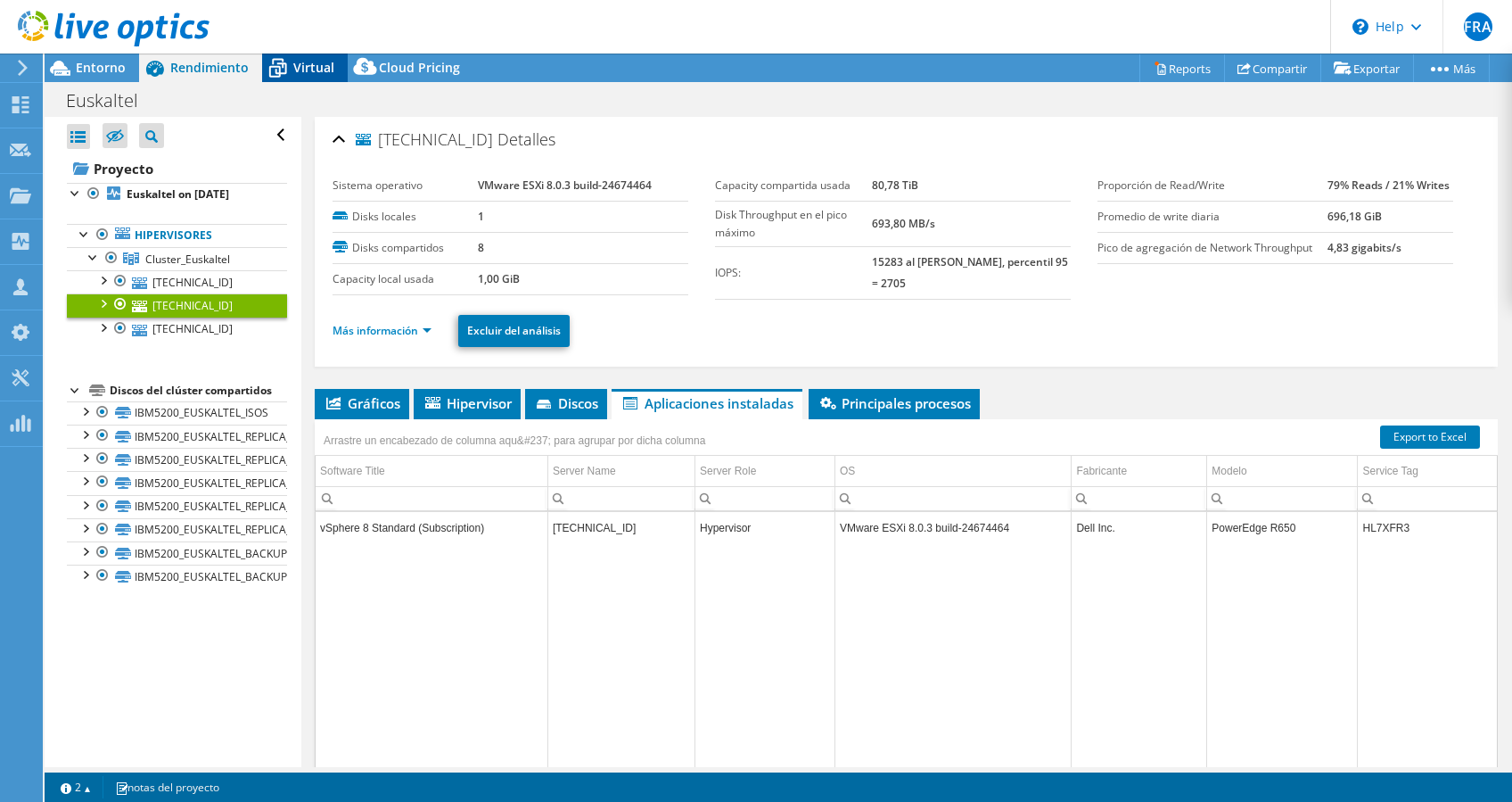
click at [313, 73] on span "Virtual" at bounding box center [313, 67] width 41 height 17
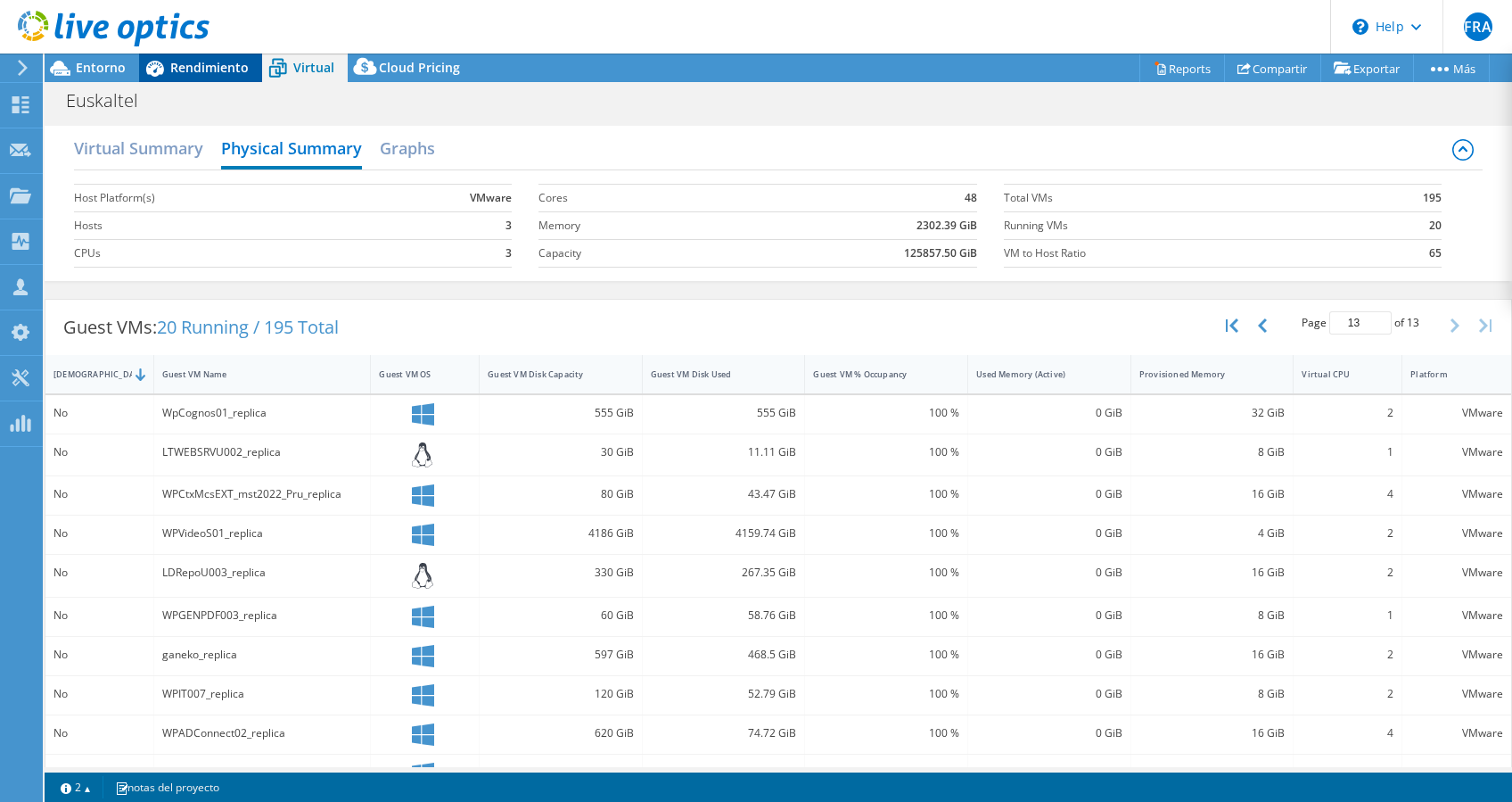
click at [210, 60] on span "Rendimiento" at bounding box center [209, 67] width 78 height 17
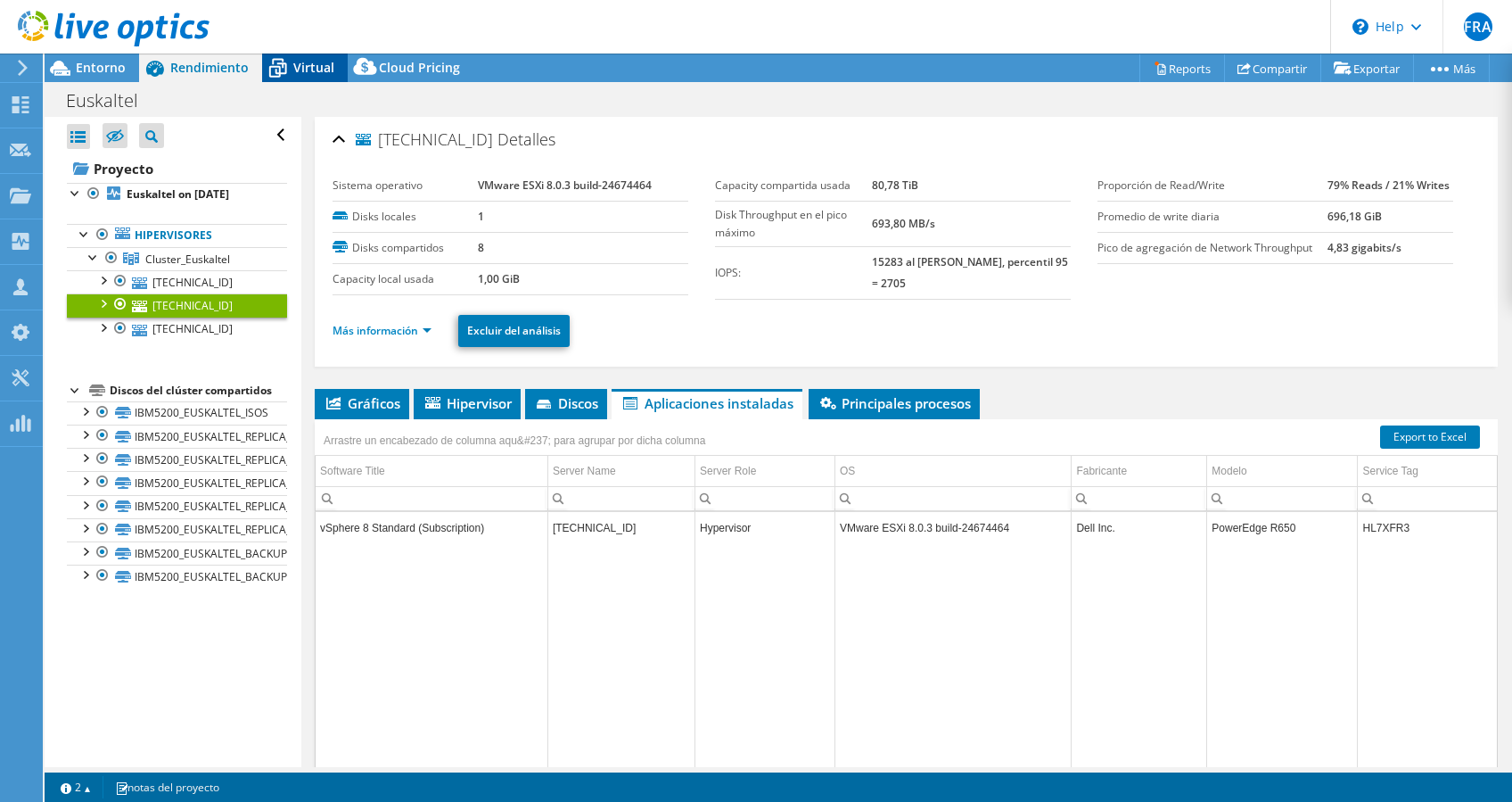
click at [292, 78] on div "Virtual" at bounding box center [304, 67] width 86 height 29
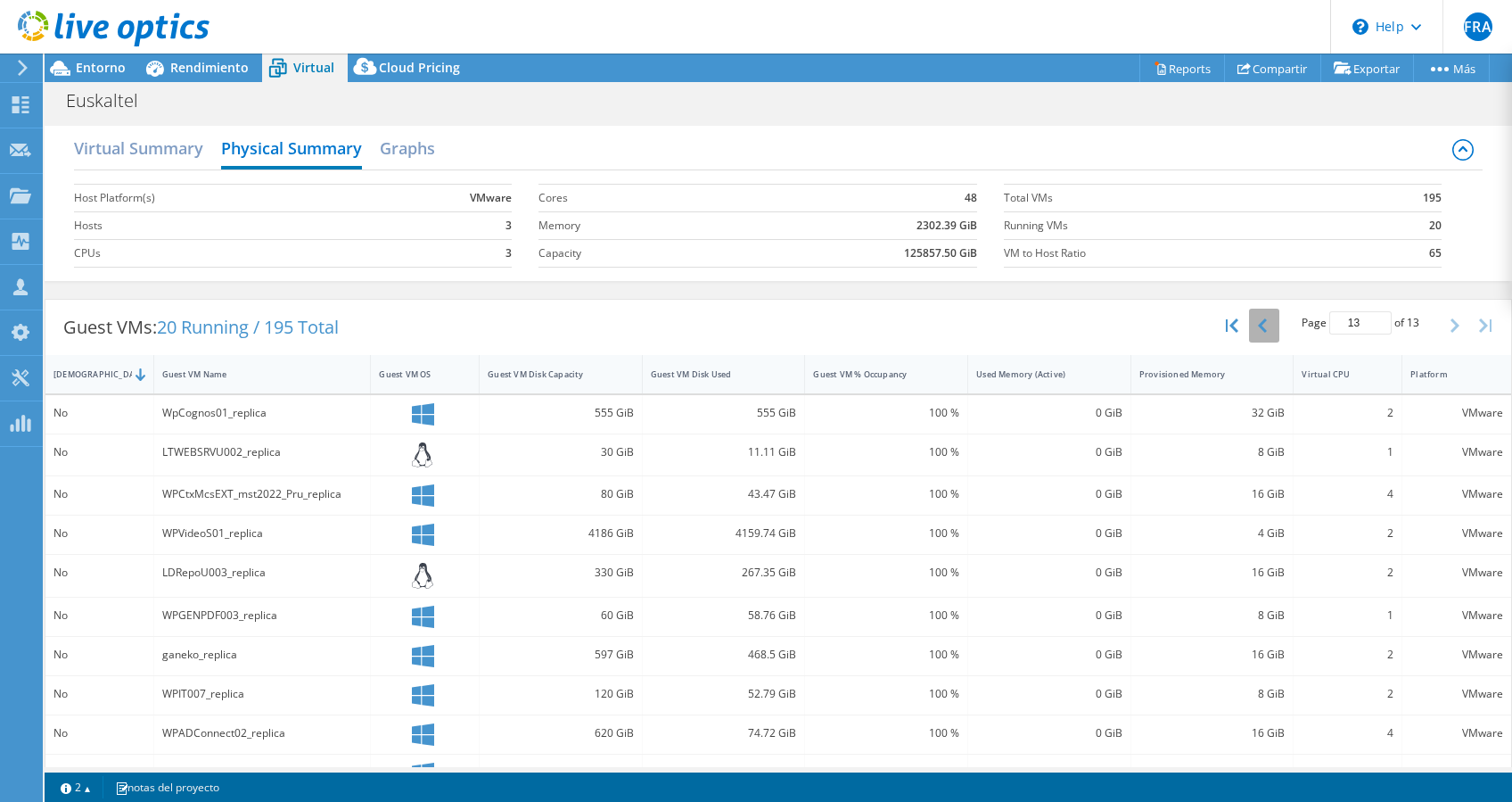
click at [1251, 322] on button "button" at bounding box center [1263, 325] width 30 height 34
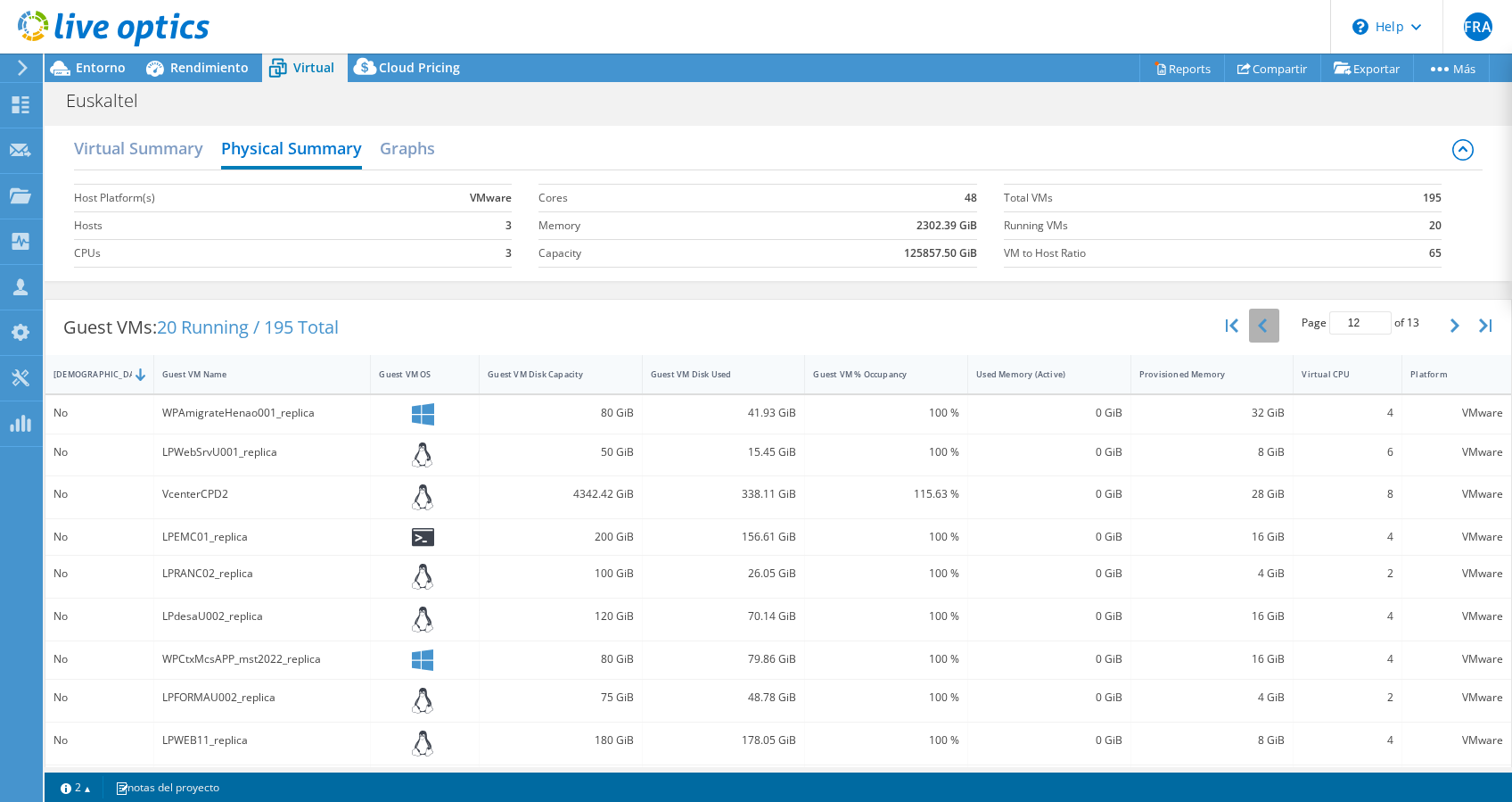
click at [1251, 322] on button "button" at bounding box center [1263, 325] width 30 height 34
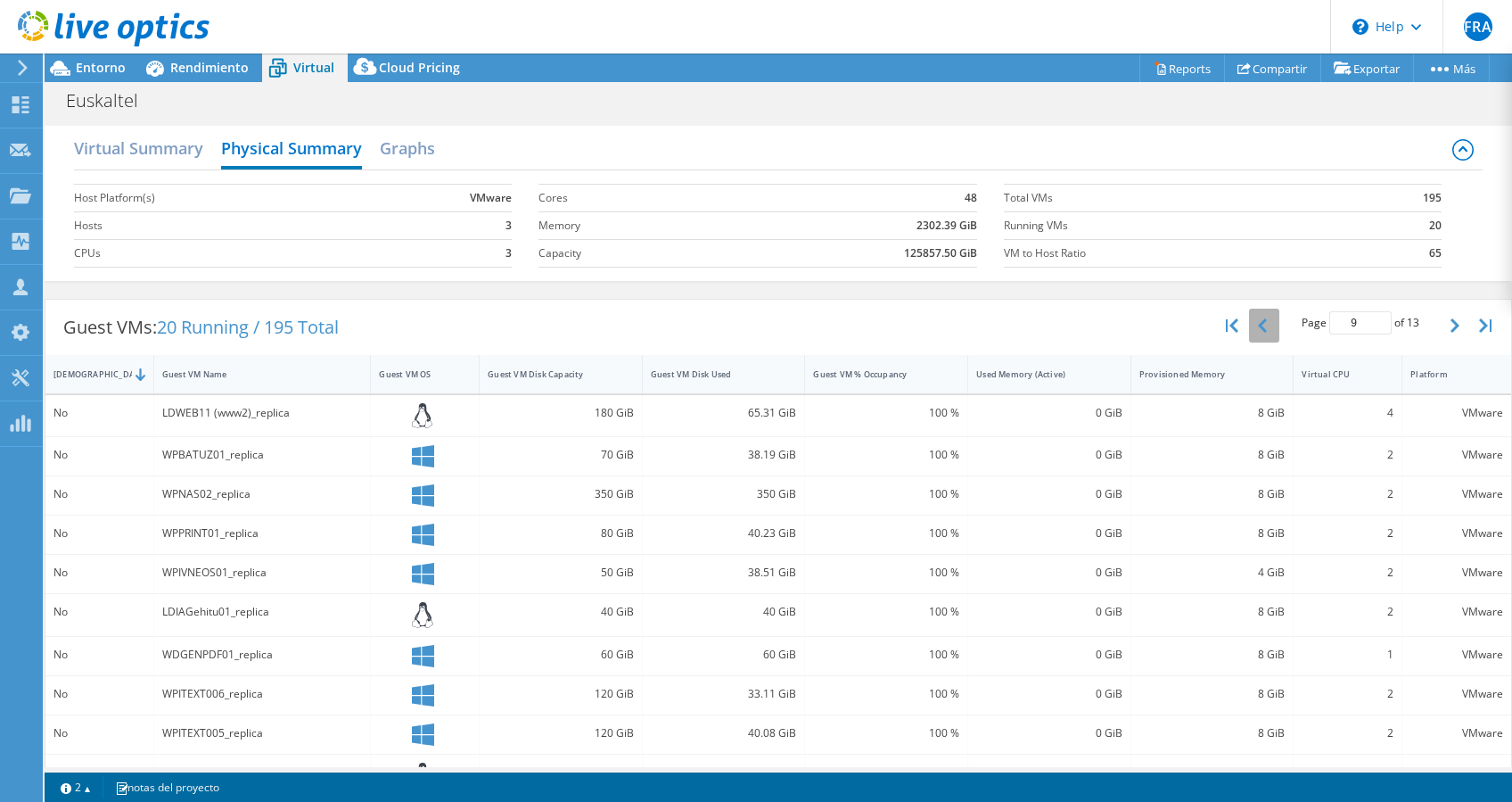
click at [1251, 322] on button "button" at bounding box center [1263, 325] width 30 height 34
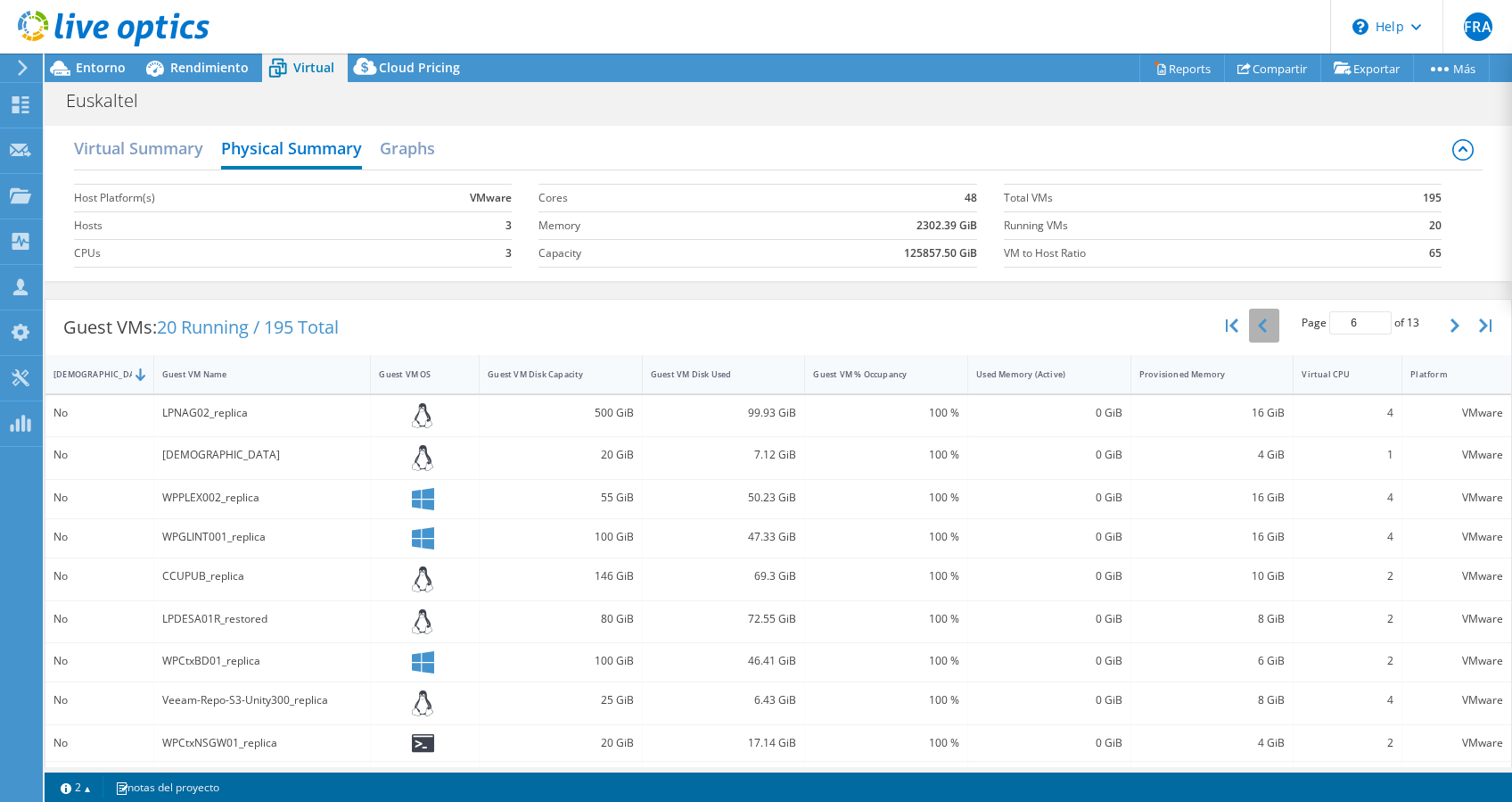
click at [1251, 322] on button "button" at bounding box center [1263, 325] width 30 height 34
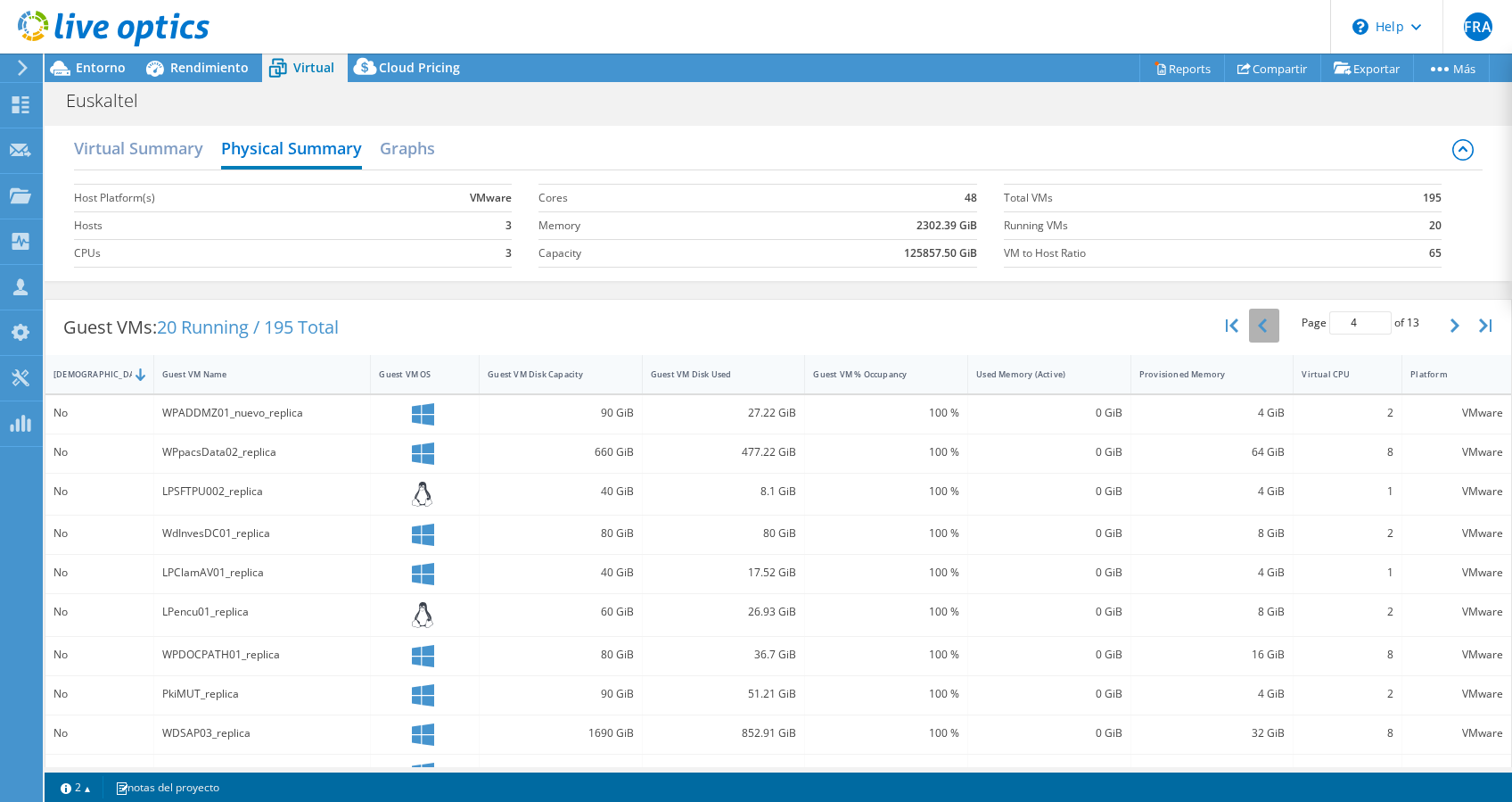
click at [1251, 322] on button "button" at bounding box center [1263, 325] width 30 height 34
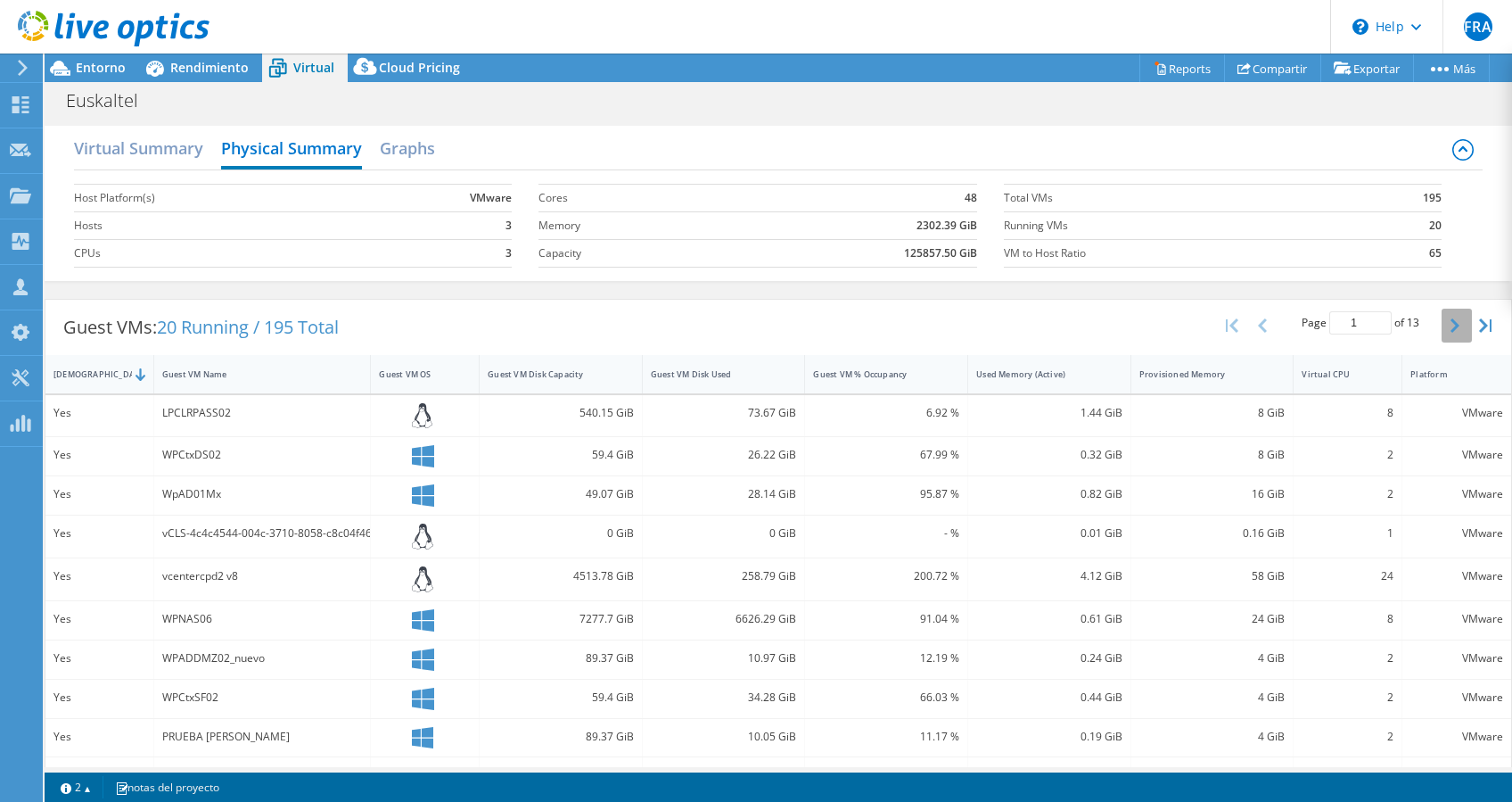
click at [1441, 335] on button "button" at bounding box center [1456, 325] width 30 height 34
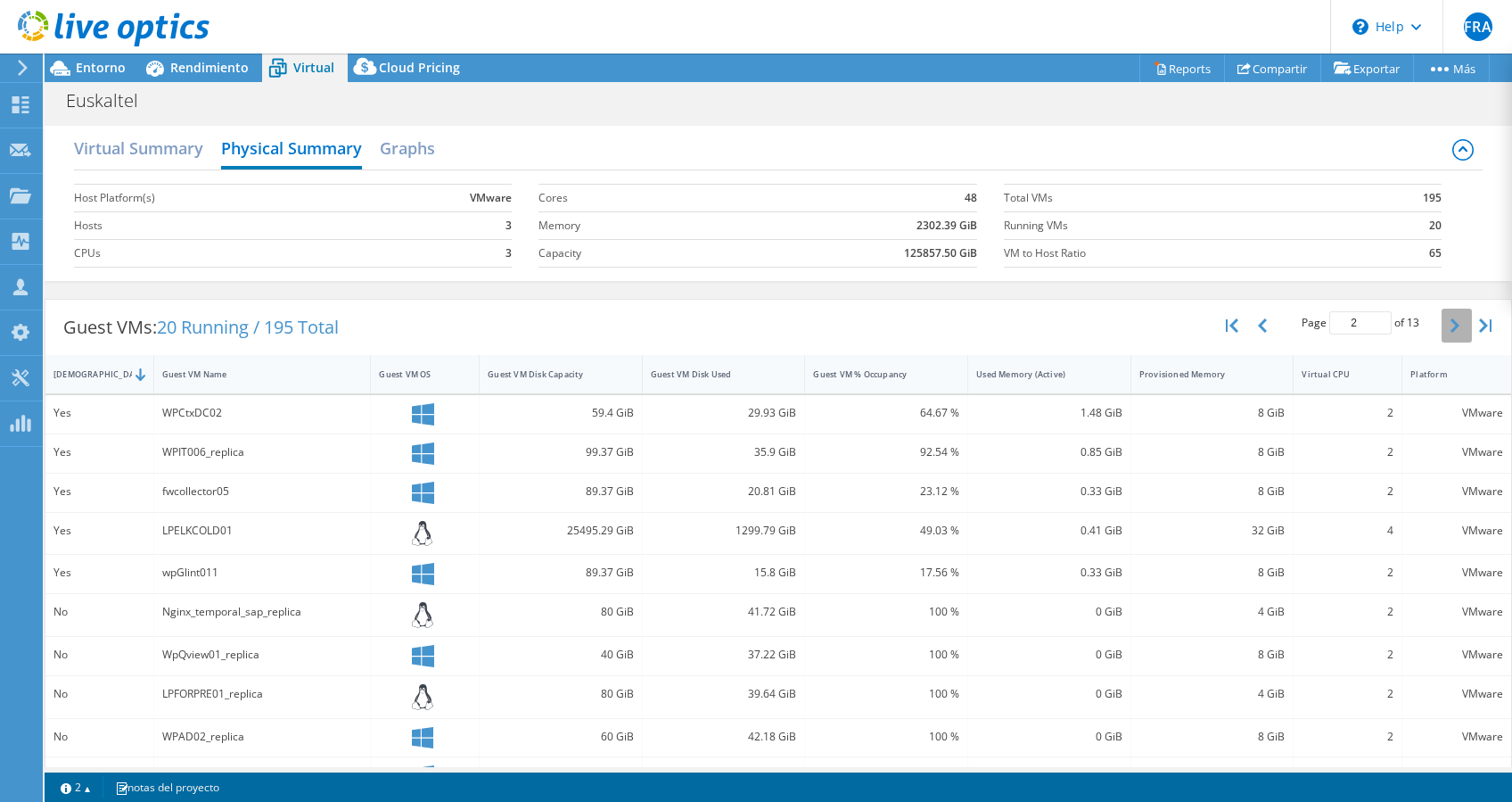
click at [1441, 336] on button "button" at bounding box center [1456, 325] width 30 height 34
click at [1441, 317] on button "button" at bounding box center [1456, 325] width 30 height 34
click at [1441, 320] on button "button" at bounding box center [1456, 325] width 30 height 34
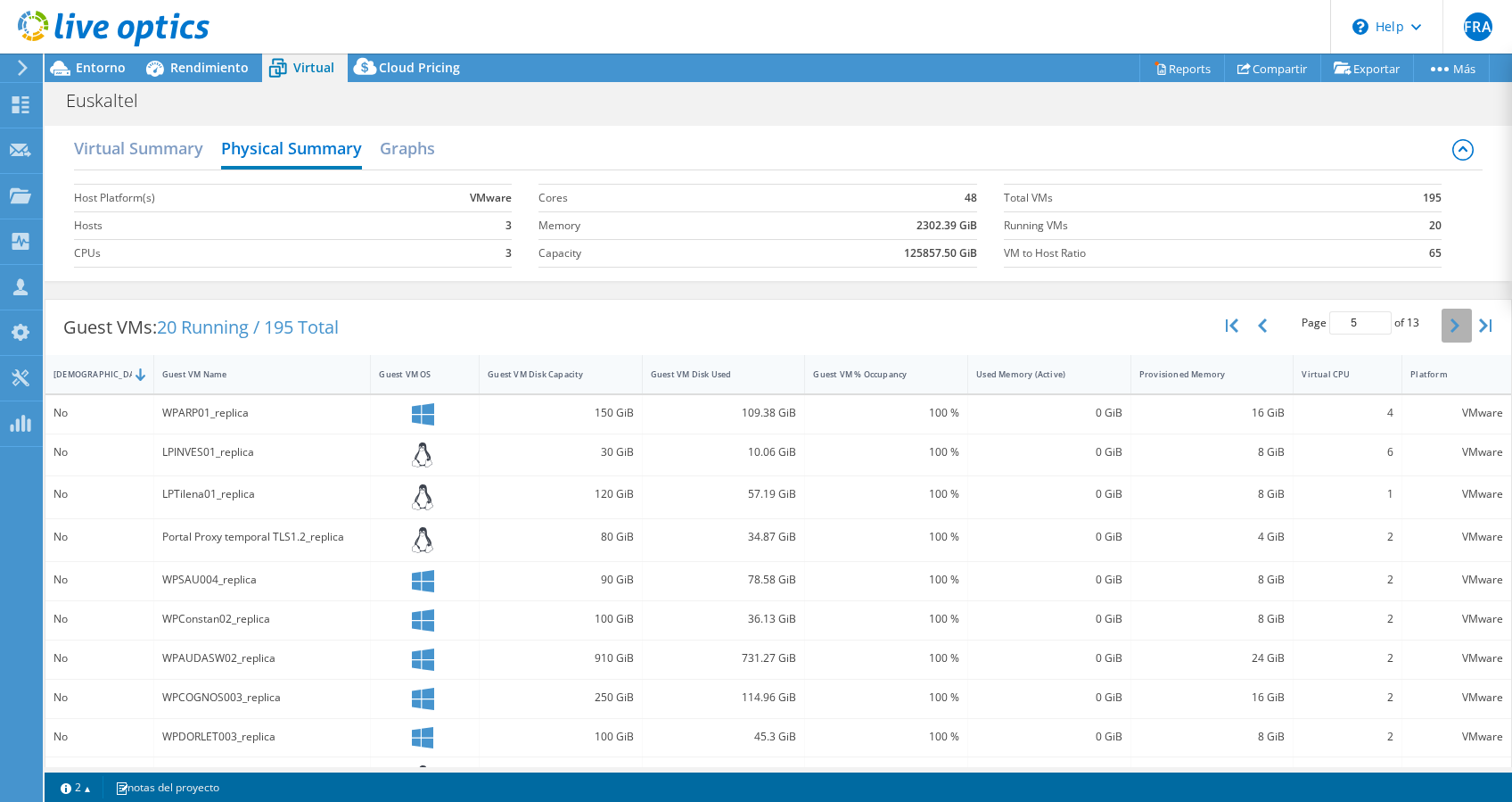
click at [1450, 321] on icon "button" at bounding box center [1455, 324] width 9 height 14
click at [1441, 327] on button "button" at bounding box center [1456, 325] width 30 height 34
click at [1450, 327] on icon "button" at bounding box center [1455, 324] width 9 height 14
click at [1441, 314] on button "button" at bounding box center [1456, 325] width 30 height 34
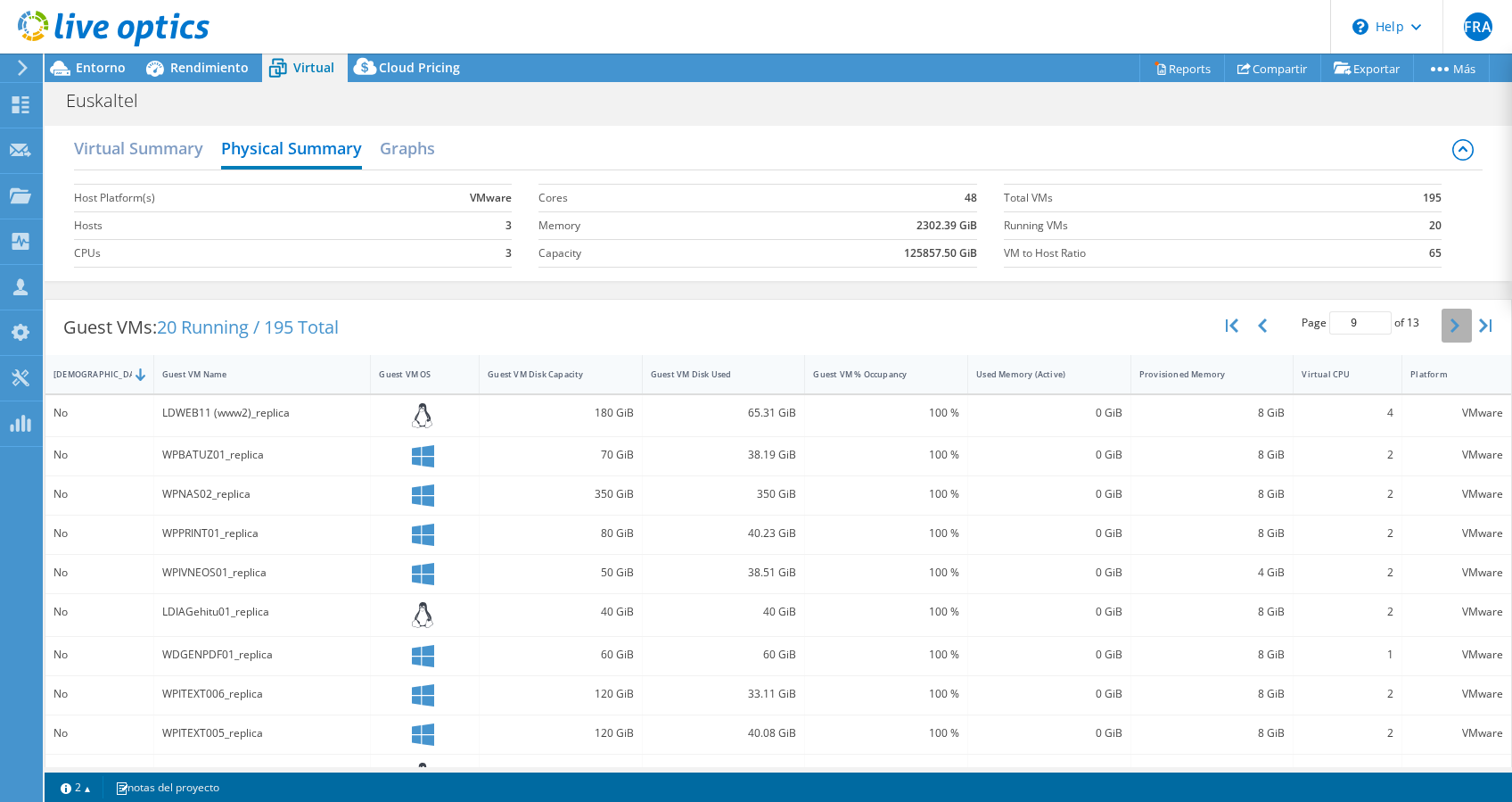
click at [1450, 324] on icon "button" at bounding box center [1455, 324] width 9 height 14
click at [1441, 314] on button "button" at bounding box center [1456, 325] width 30 height 34
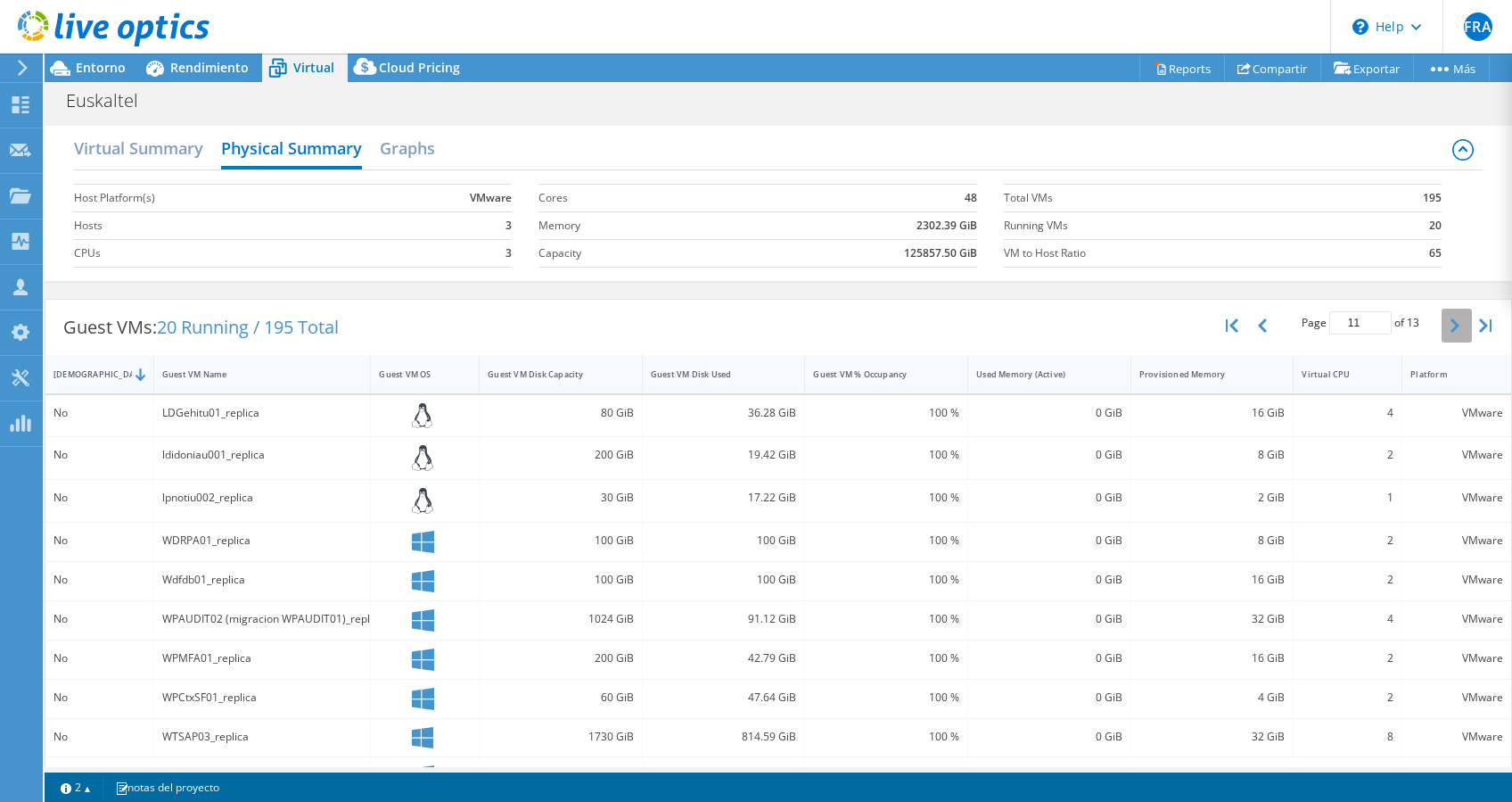
click at [1441, 332] on button "button" at bounding box center [1456, 325] width 30 height 34
click at [1441, 335] on button "button" at bounding box center [1456, 325] width 30 height 34
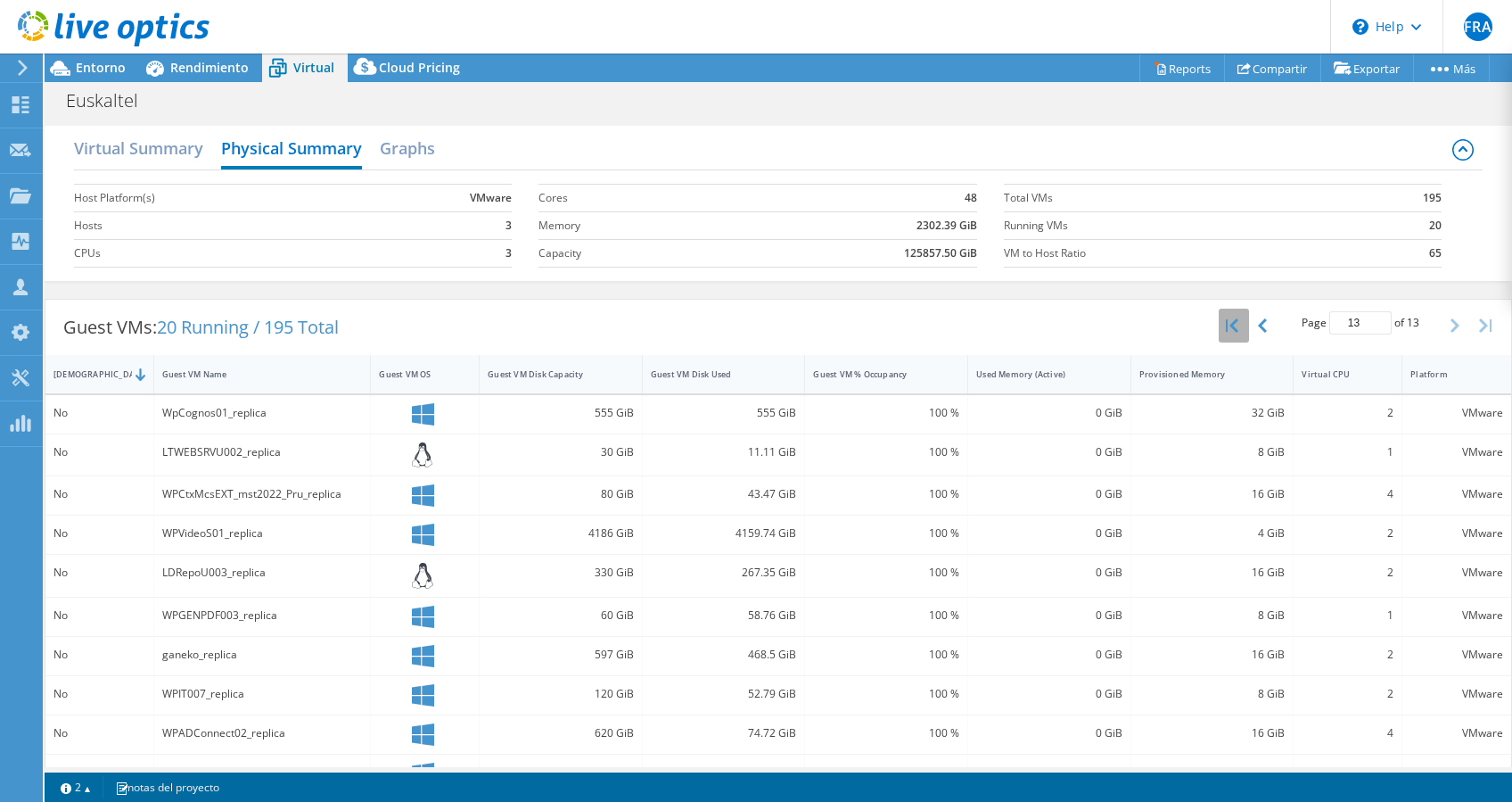
click at [1218, 316] on button "button" at bounding box center [1233, 325] width 30 height 34
type input "1"
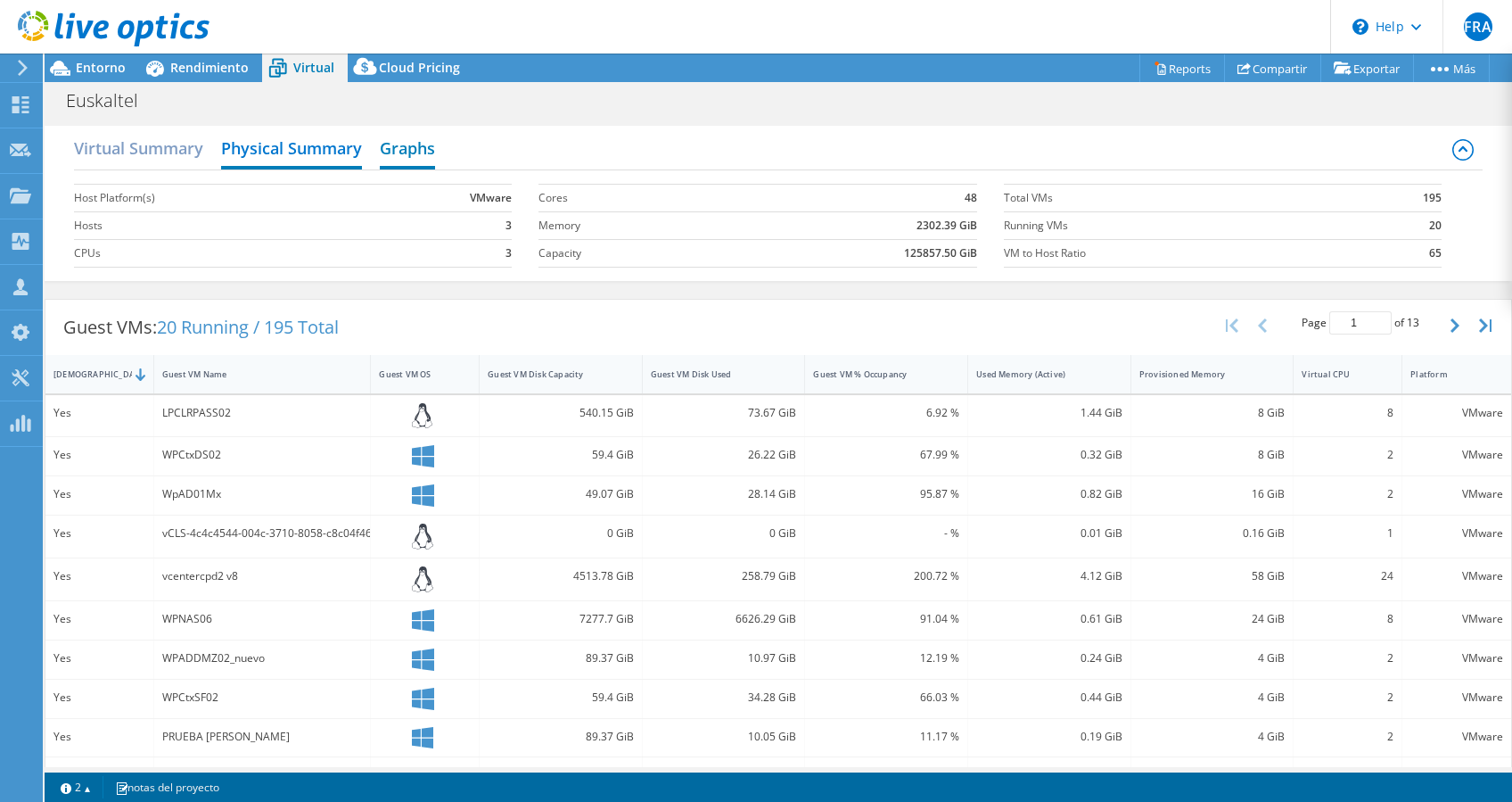
click at [398, 147] on h2 "Graphs" at bounding box center [407, 149] width 55 height 40
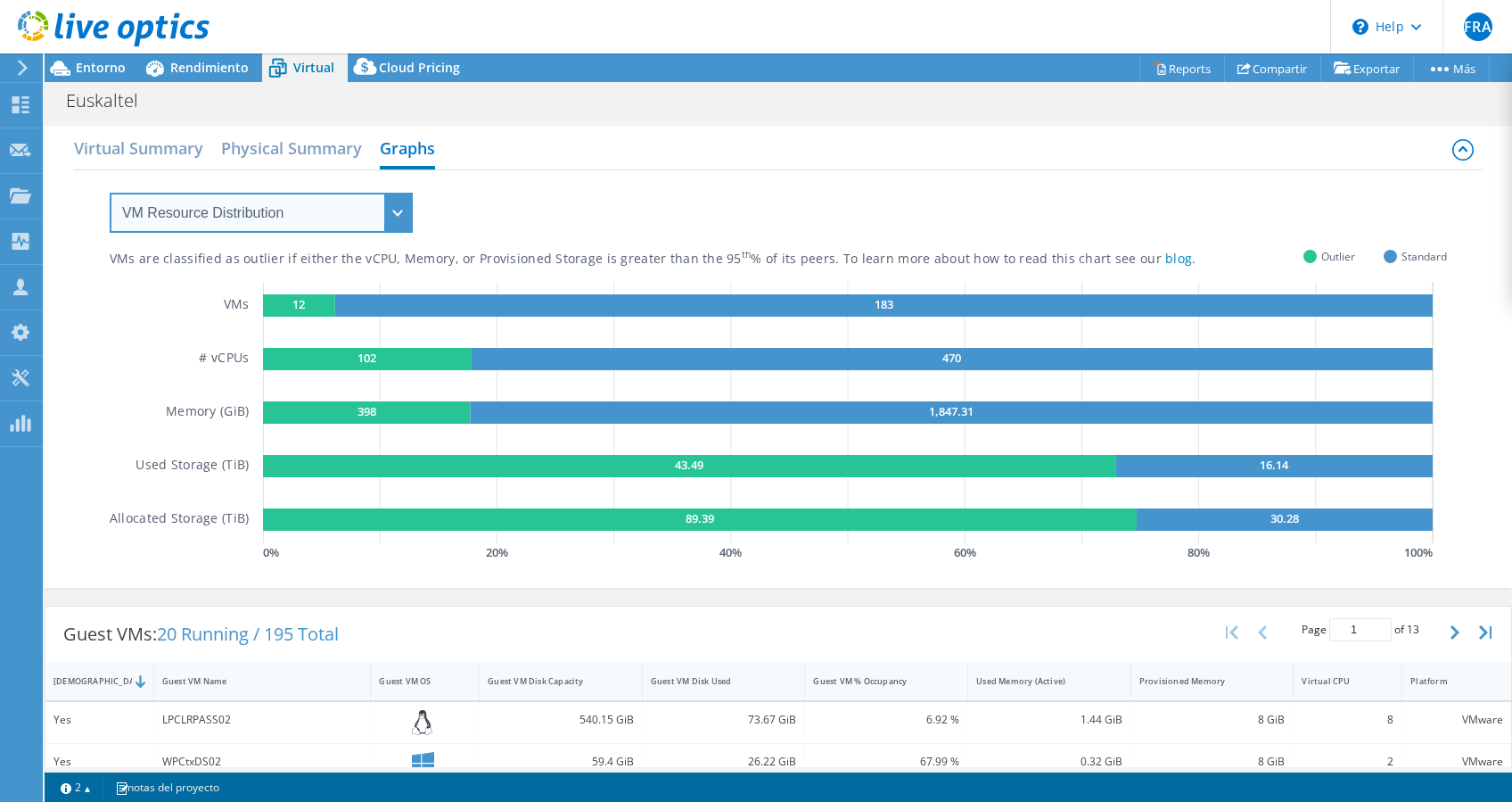
click at [384, 201] on select "VM Resource Distribution Provisioning Contrast Over Provisioning" at bounding box center [261, 213] width 303 height 41
click at [110, 193] on select "VM Resource Distribution Provisioning Contrast Over Provisioning" at bounding box center [261, 213] width 303 height 41
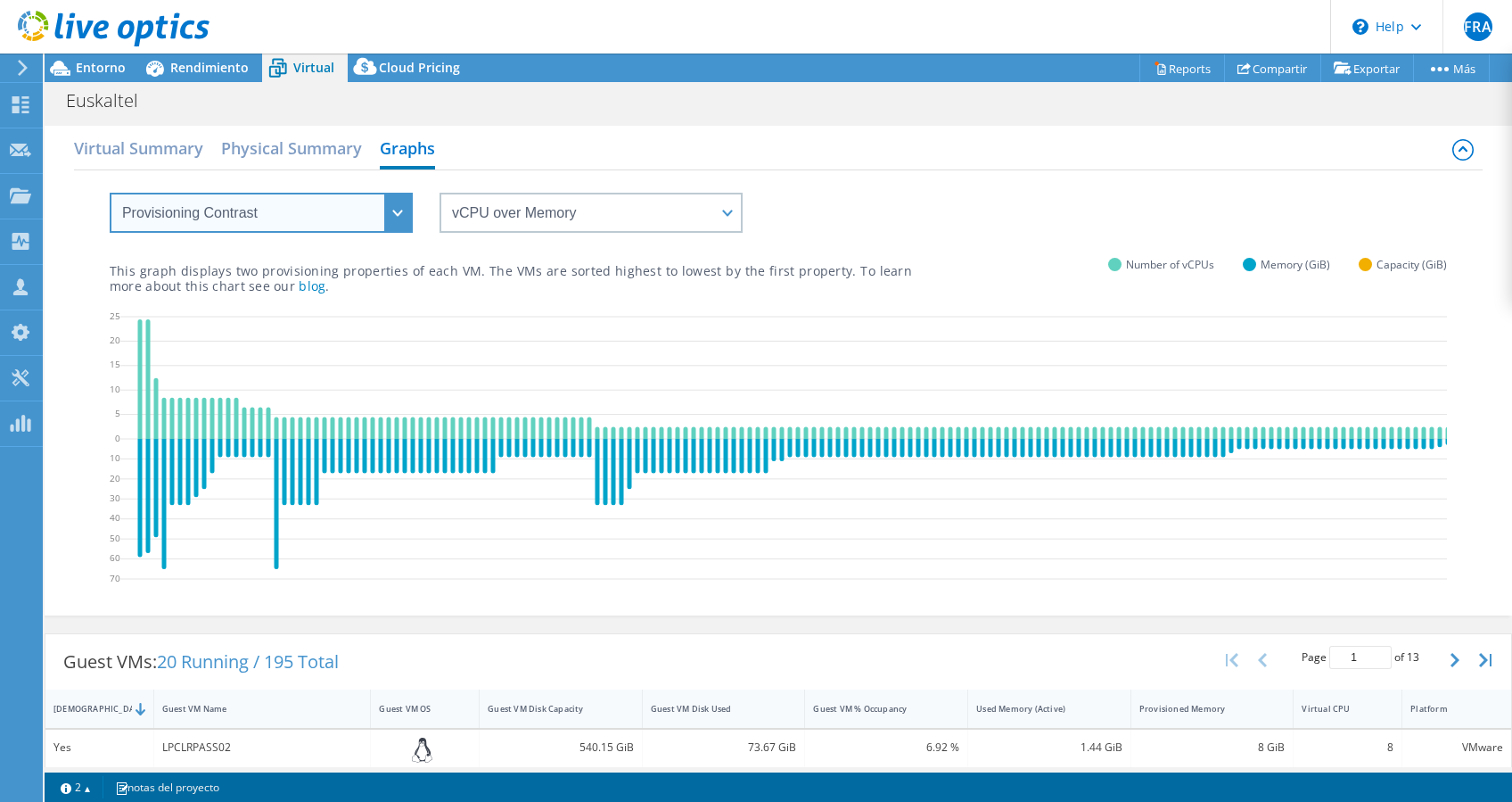
click at [396, 215] on select "VM Resource Distribution Provisioning Contrast Over Provisioning" at bounding box center [261, 213] width 303 height 41
click at [110, 193] on select "VM Resource Distribution Provisioning Contrast Over Provisioning" at bounding box center [261, 213] width 303 height 41
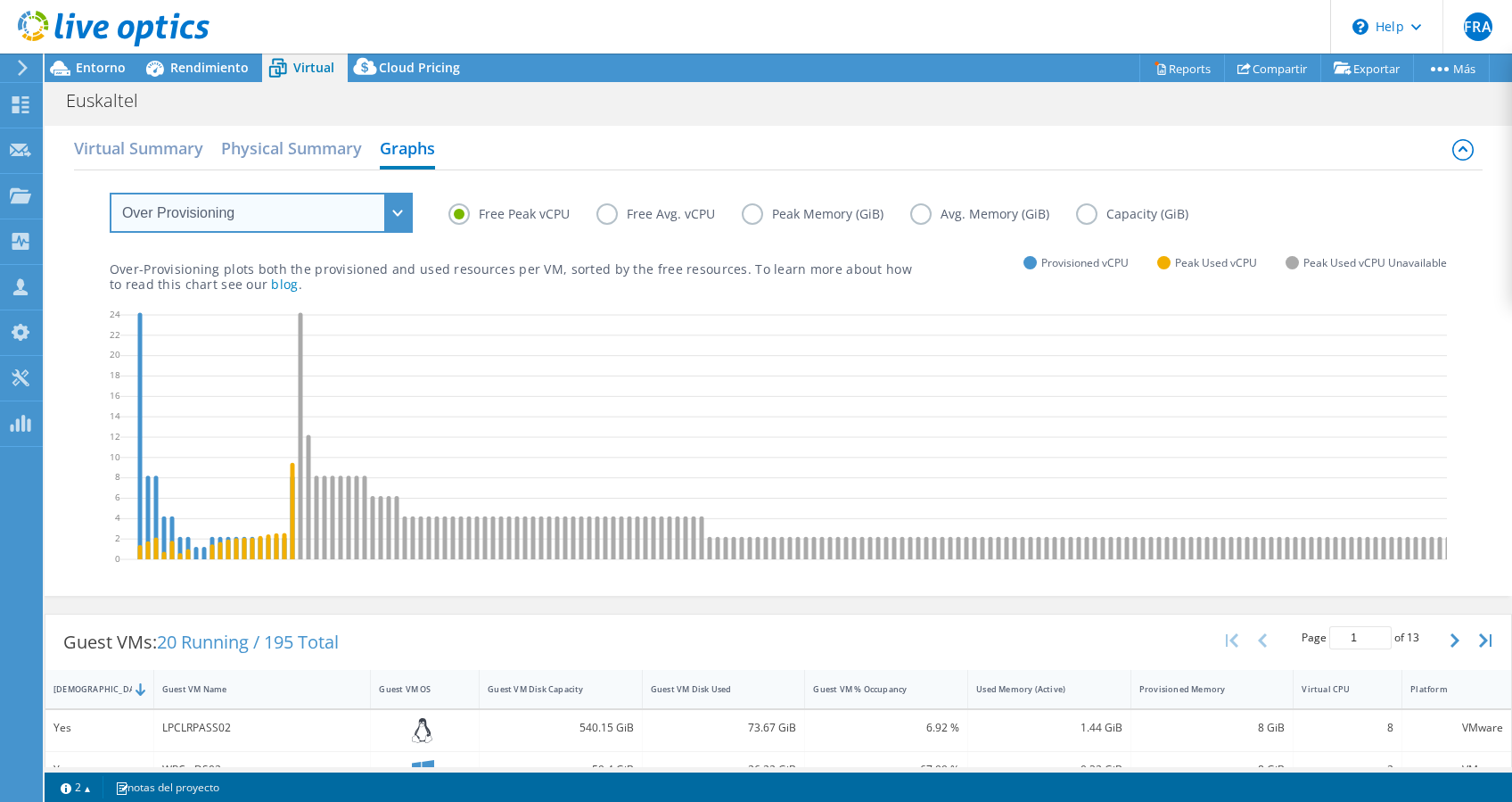
click at [386, 199] on select "VM Resource Distribution Provisioning Contrast Over Provisioning" at bounding box center [261, 213] width 303 height 41
select select "VM Resource Distribution"
click at [110, 193] on select "VM Resource Distribution Provisioning Contrast Over Provisioning" at bounding box center [261, 213] width 303 height 41
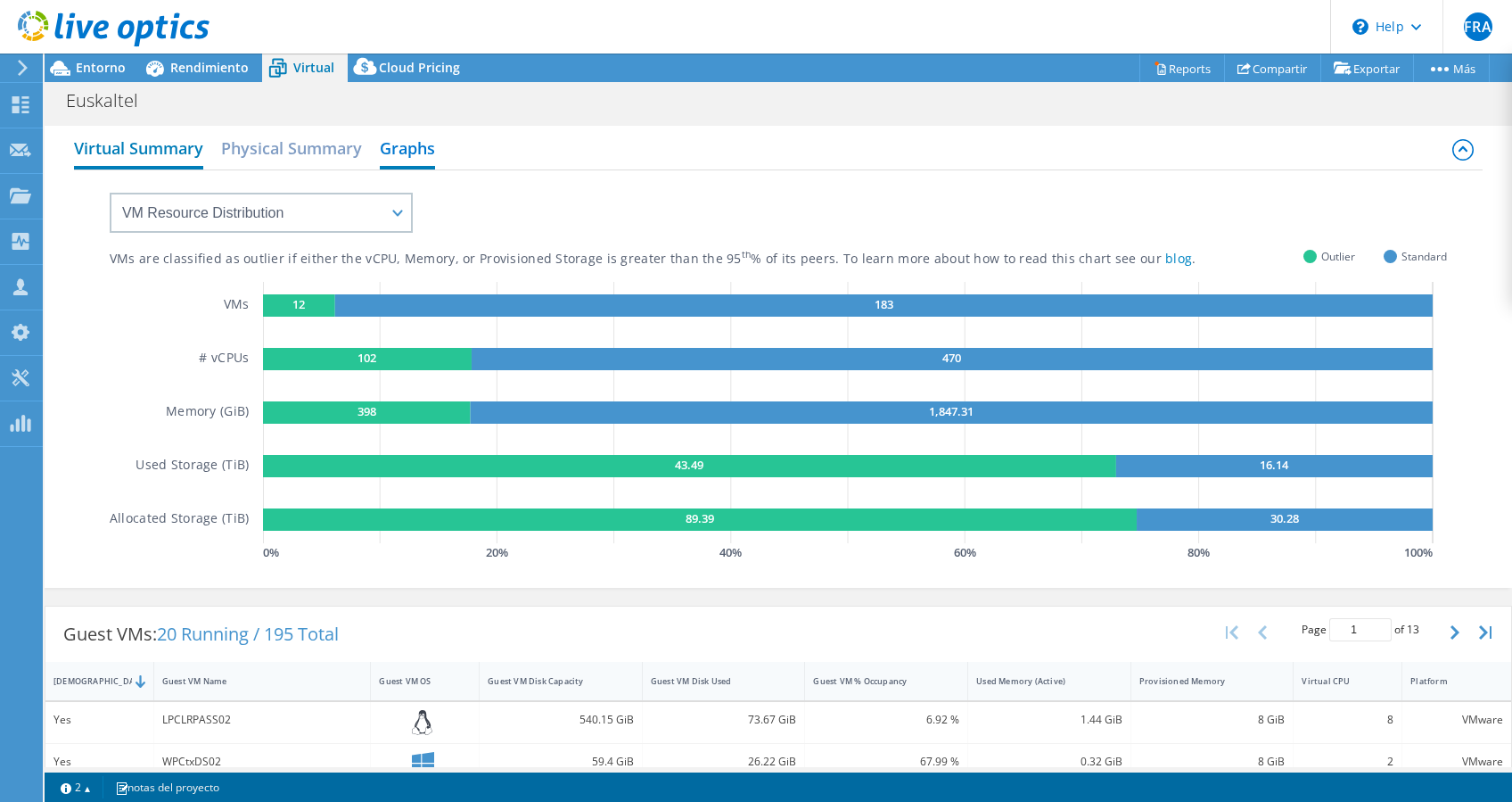
click at [113, 132] on h2 "Virtual Summary" at bounding box center [138, 149] width 129 height 40
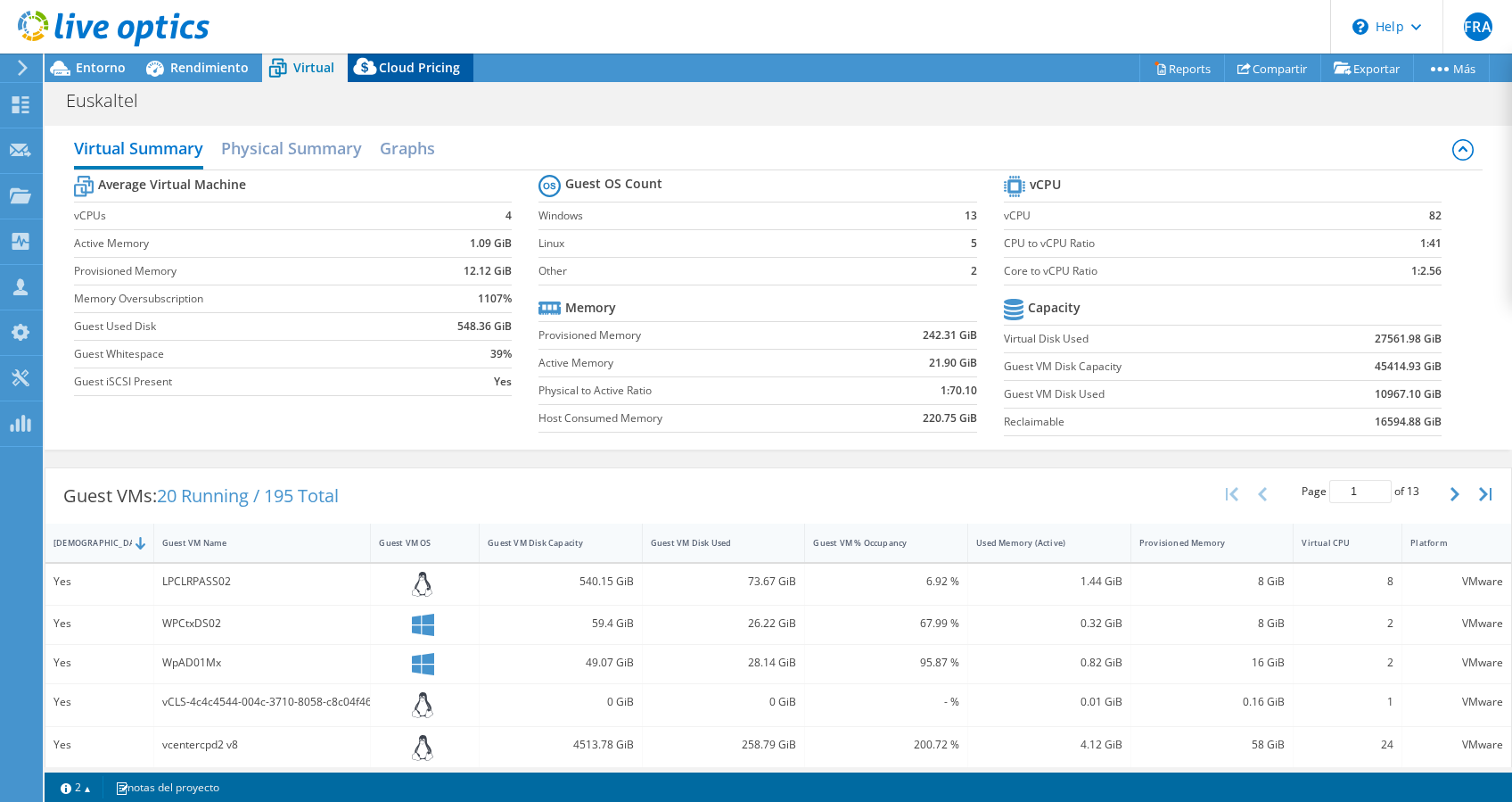
click at [364, 63] on icon at bounding box center [364, 66] width 23 height 17
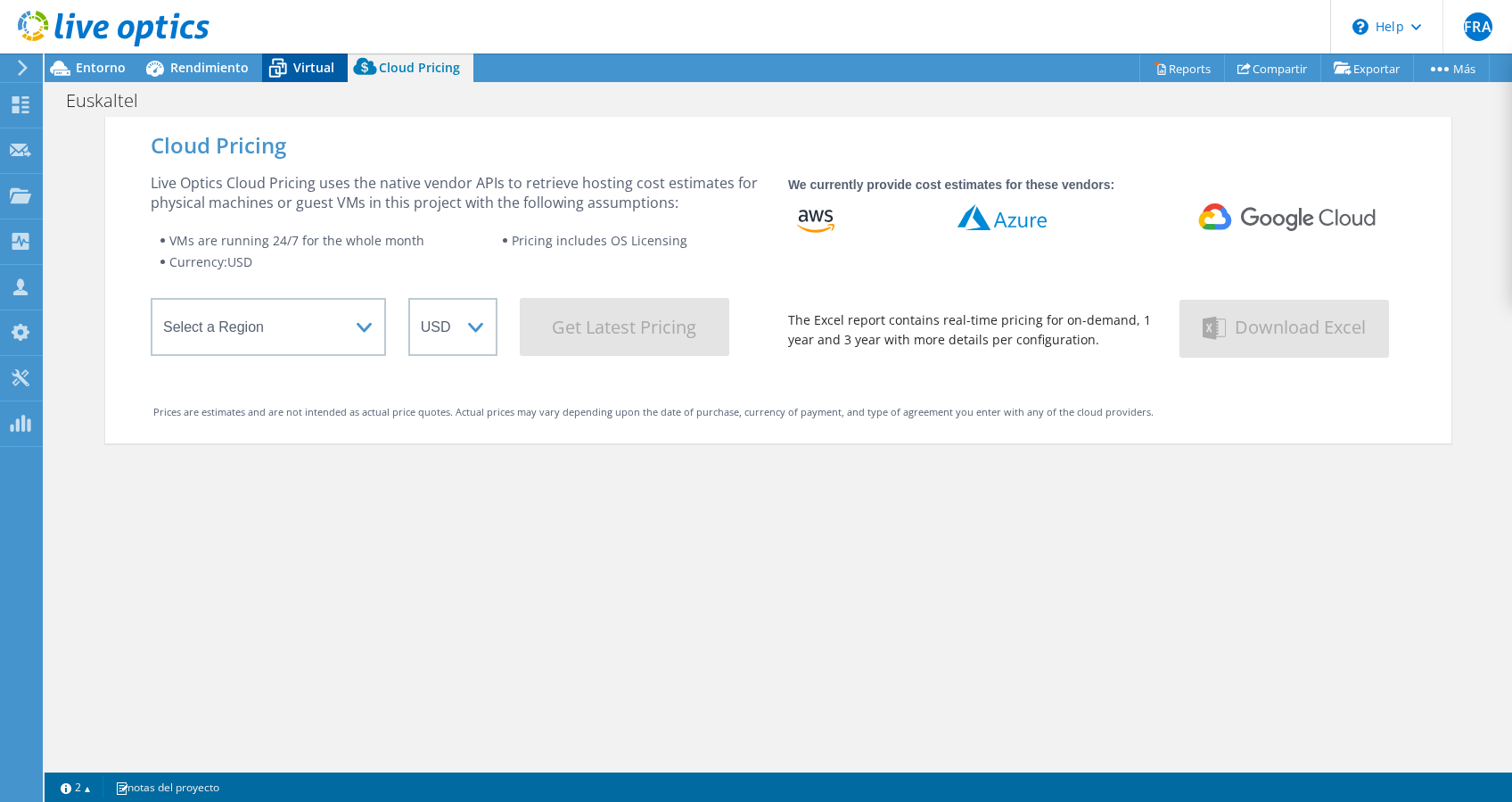
click at [287, 65] on icon at bounding box center [277, 68] width 31 height 31
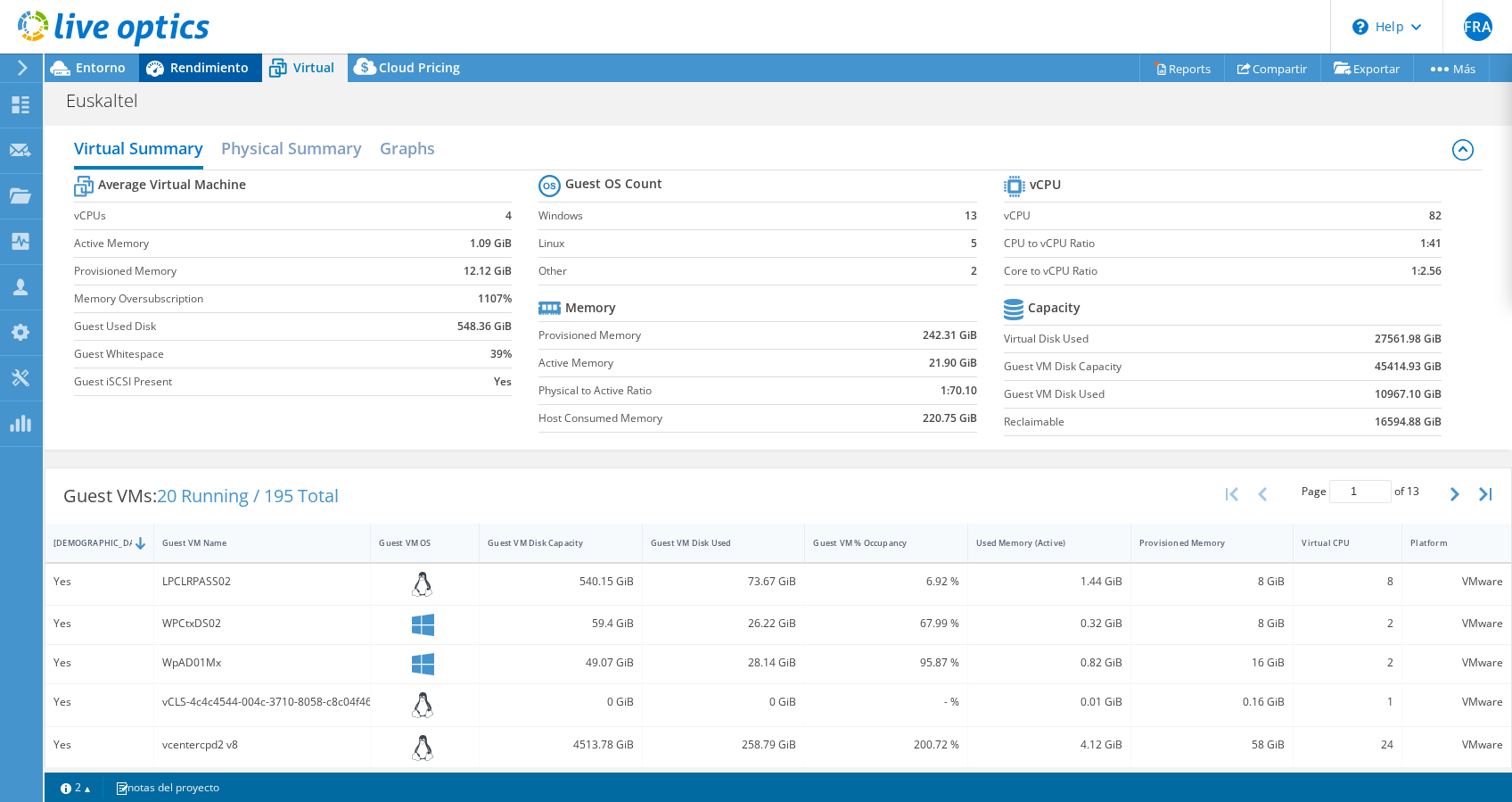
click at [192, 65] on span "Rendimiento" at bounding box center [209, 67] width 78 height 17
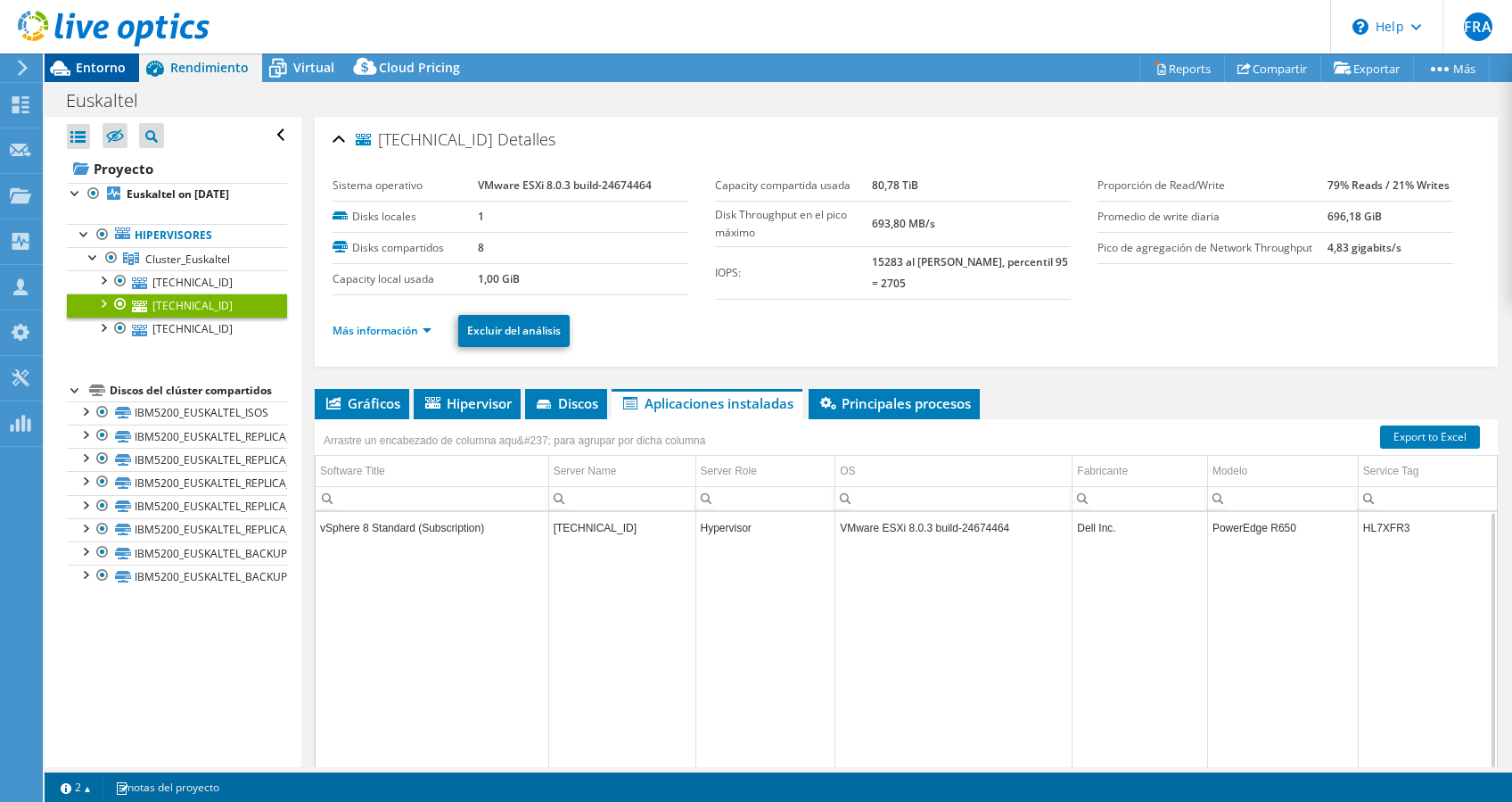
click at [75, 70] on icon at bounding box center [60, 68] width 31 height 31
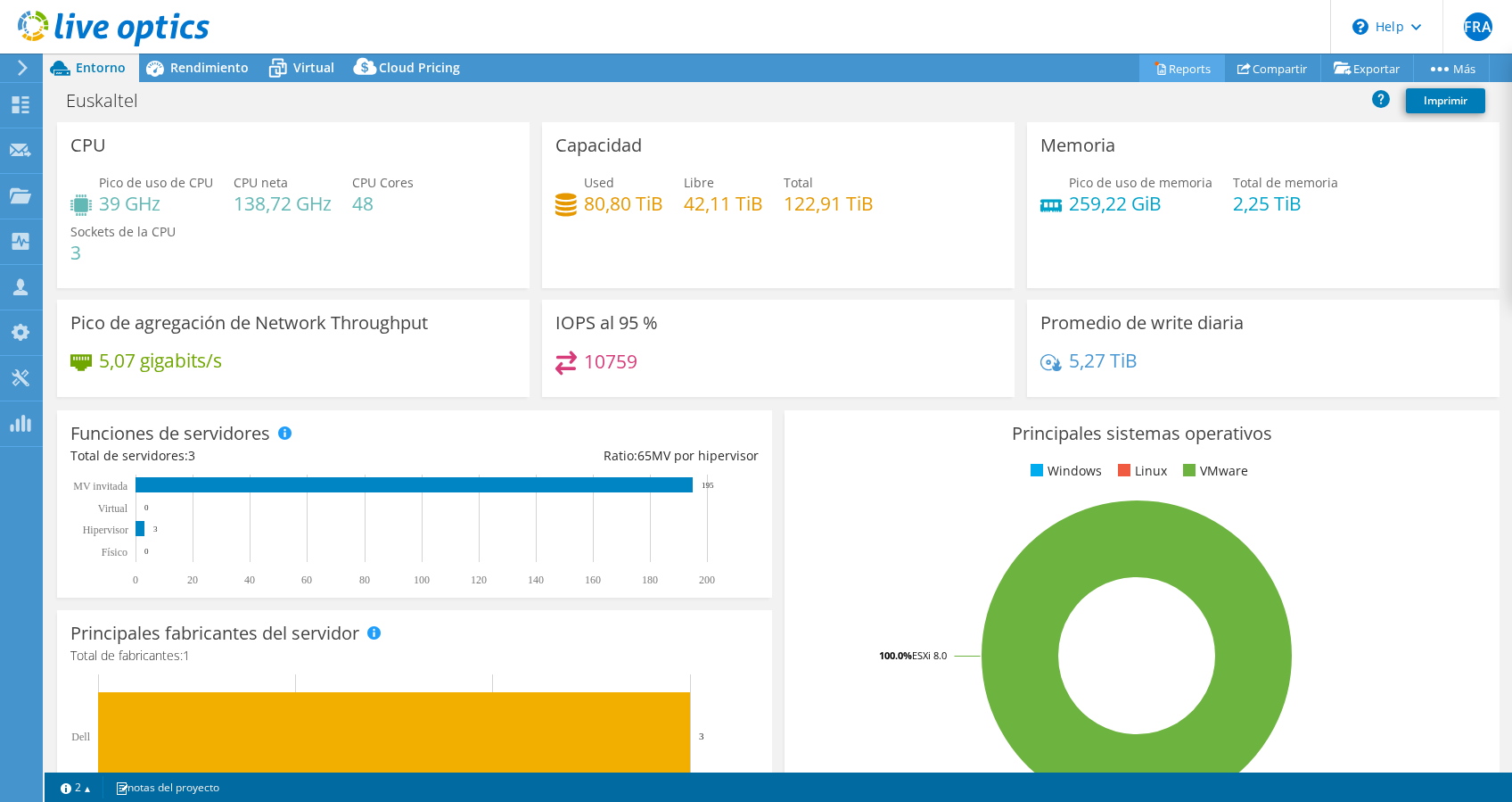
click at [1156, 68] on link "Reports" at bounding box center [1181, 68] width 86 height 28
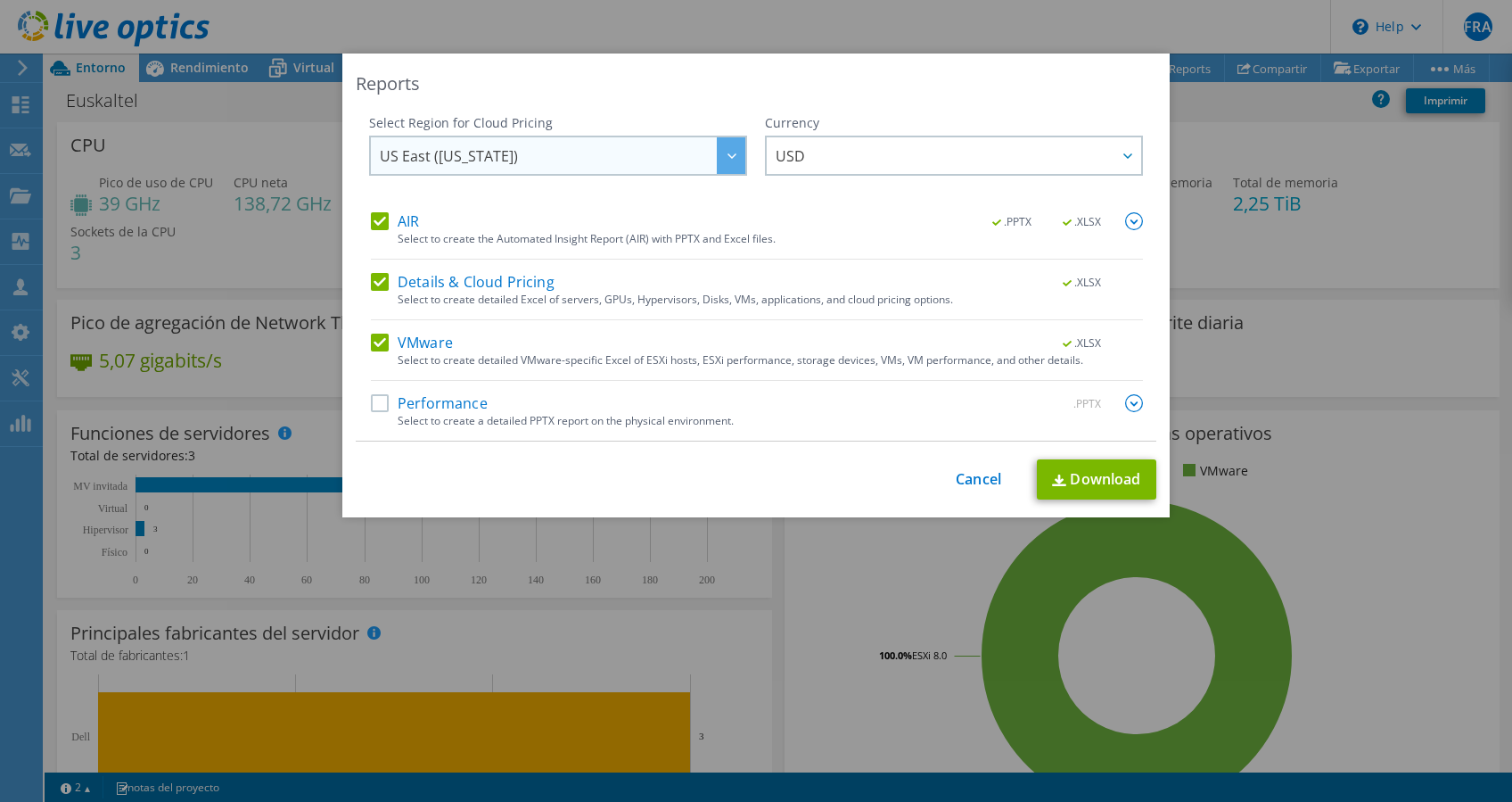
click at [717, 155] on div at bounding box center [731, 156] width 29 height 37
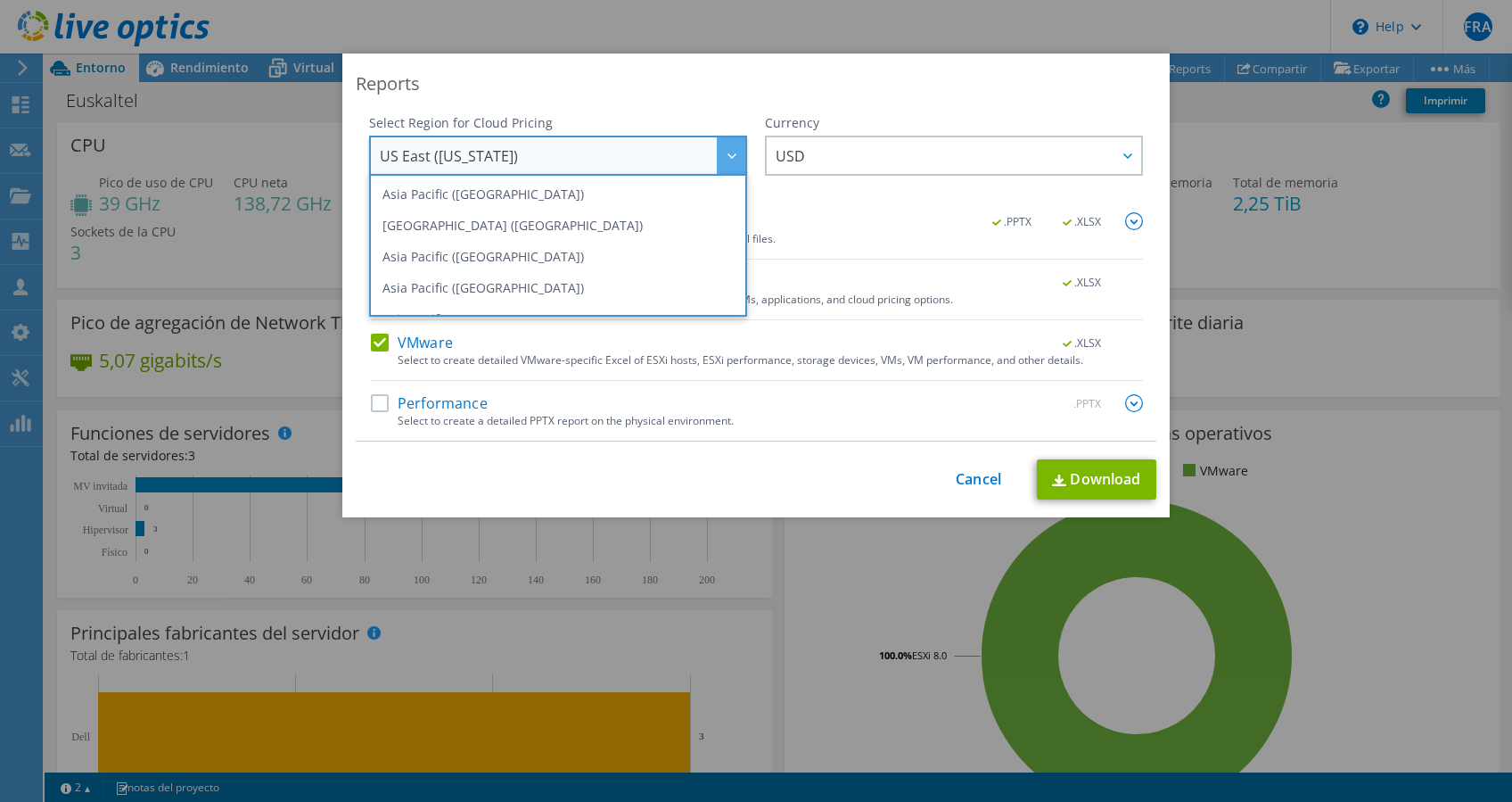
click at [779, 74] on div "Reports" at bounding box center [756, 83] width 801 height 25
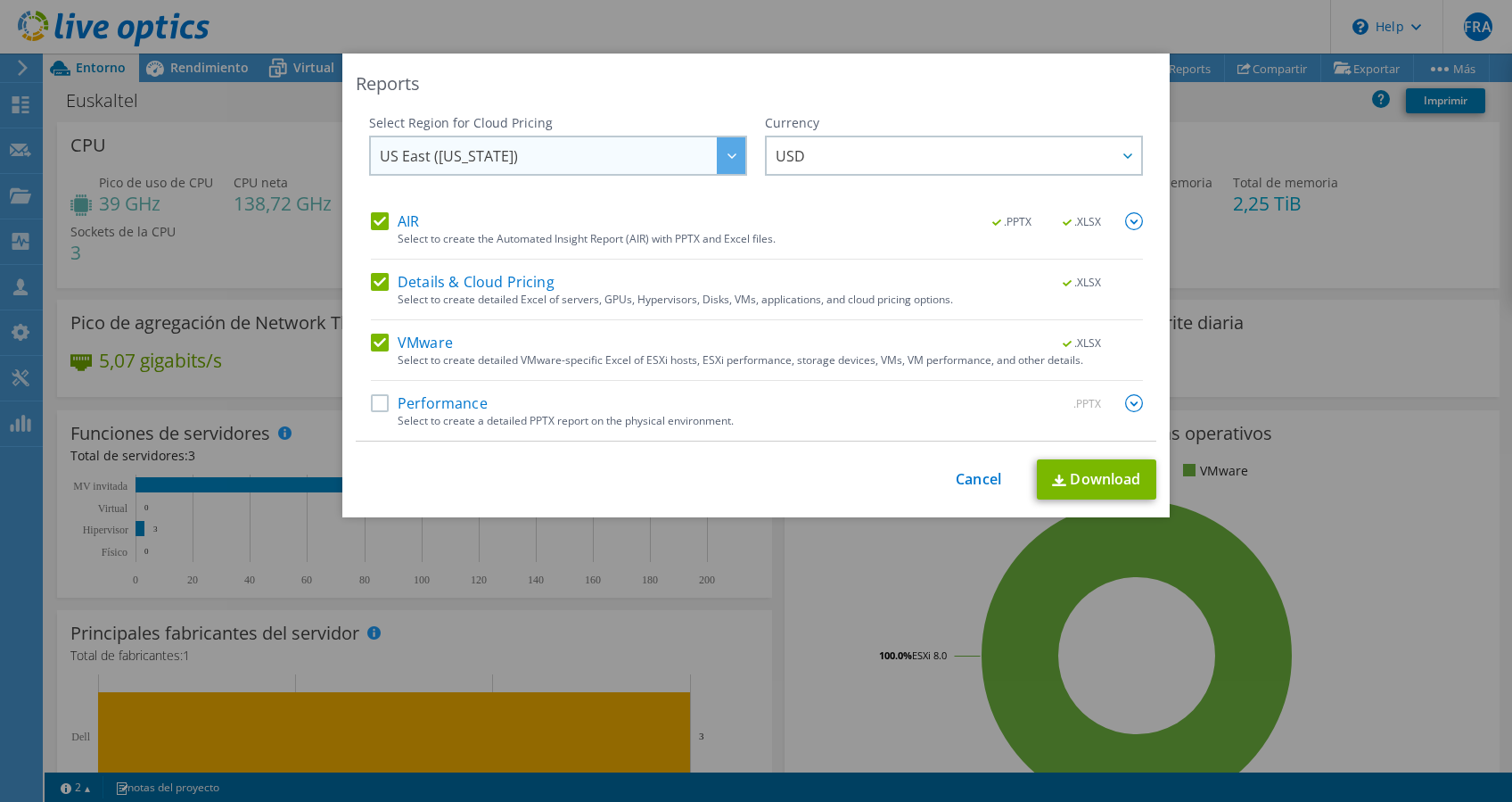
click at [730, 159] on div at bounding box center [731, 156] width 29 height 37
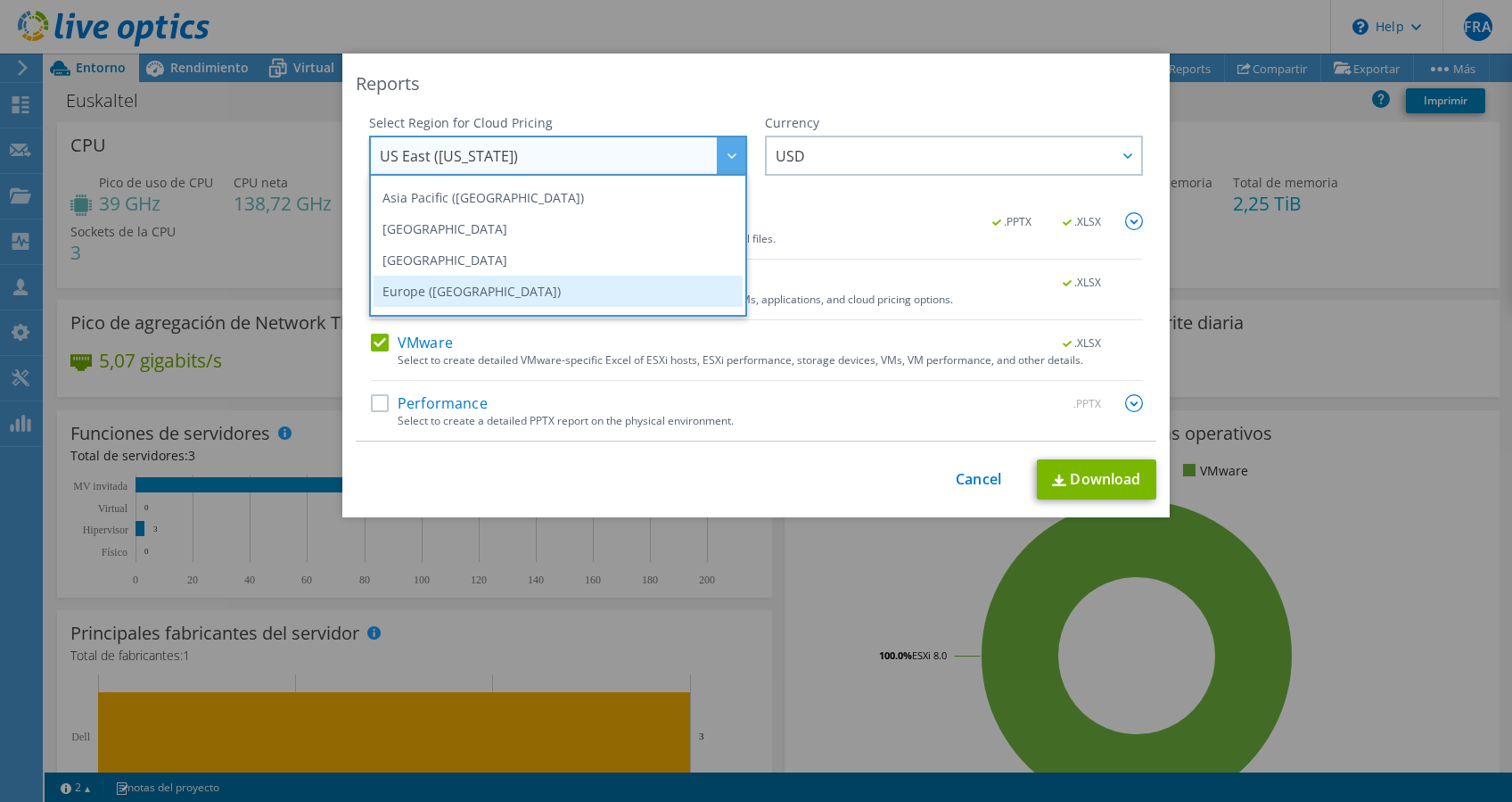
scroll to position [240, 0]
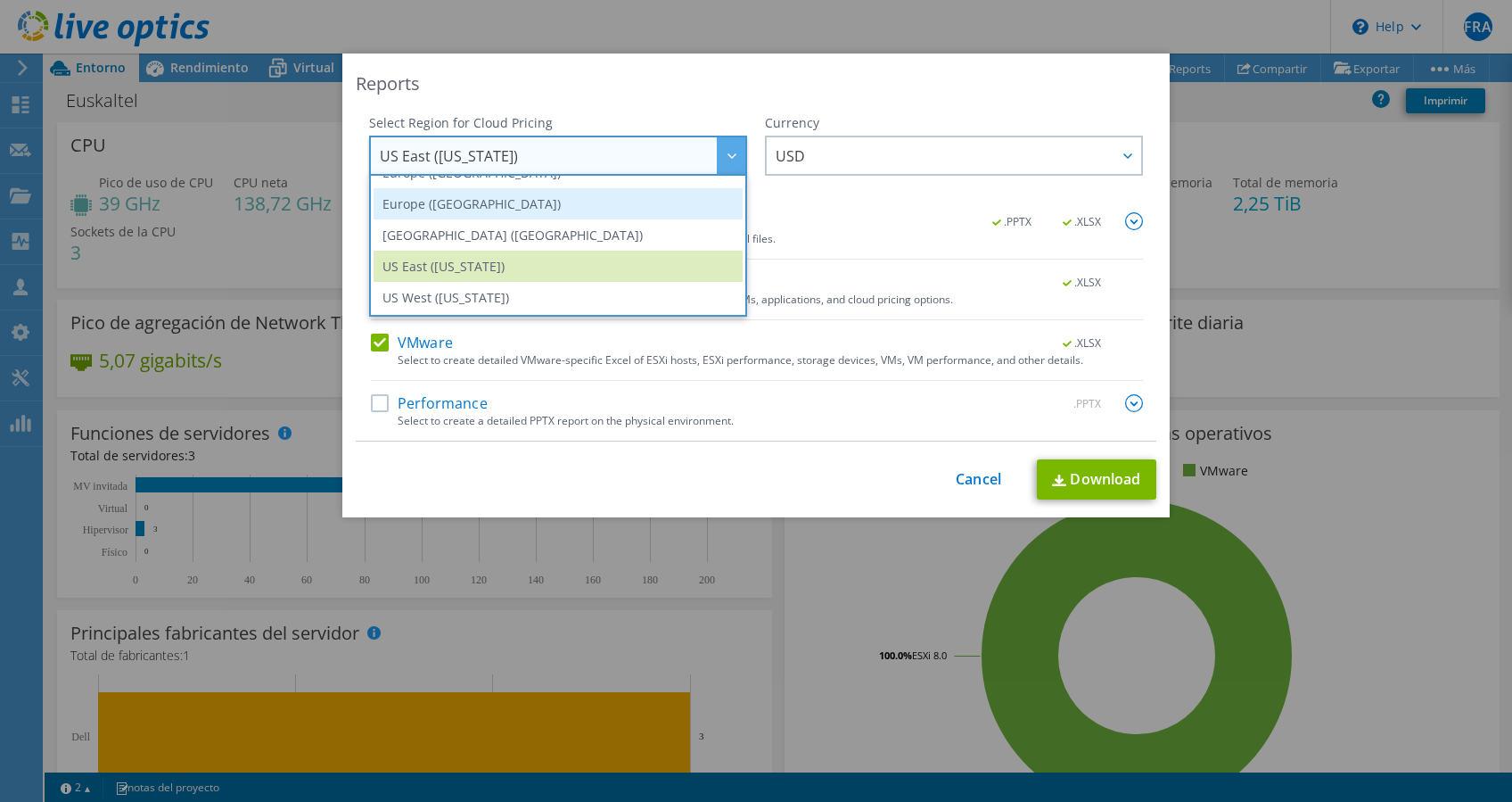
click at [557, 214] on li "Europe ([GEOGRAPHIC_DATA])" at bounding box center [557, 204] width 369 height 31
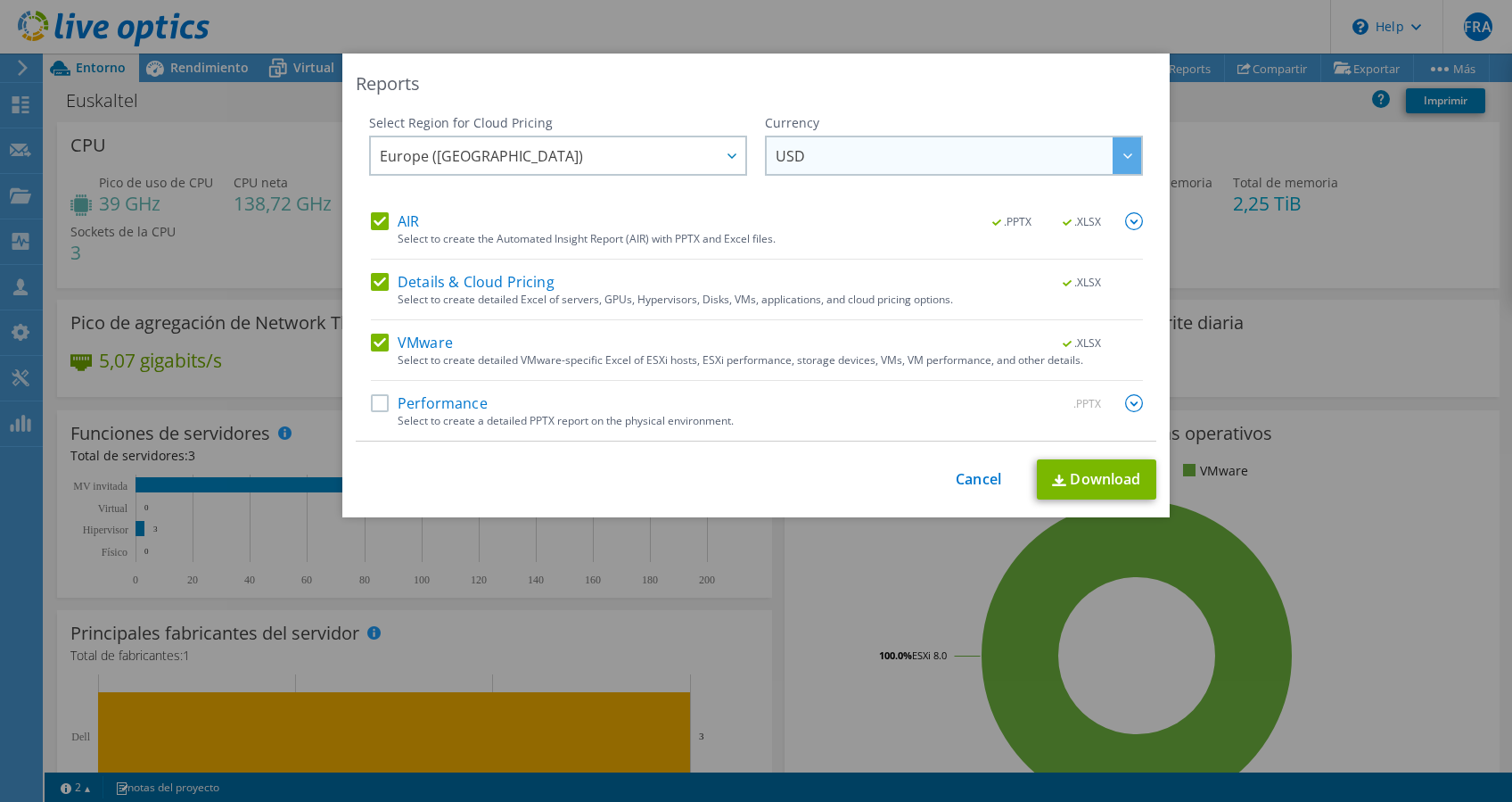
click at [880, 139] on span "USD" at bounding box center [958, 156] width 366 height 37
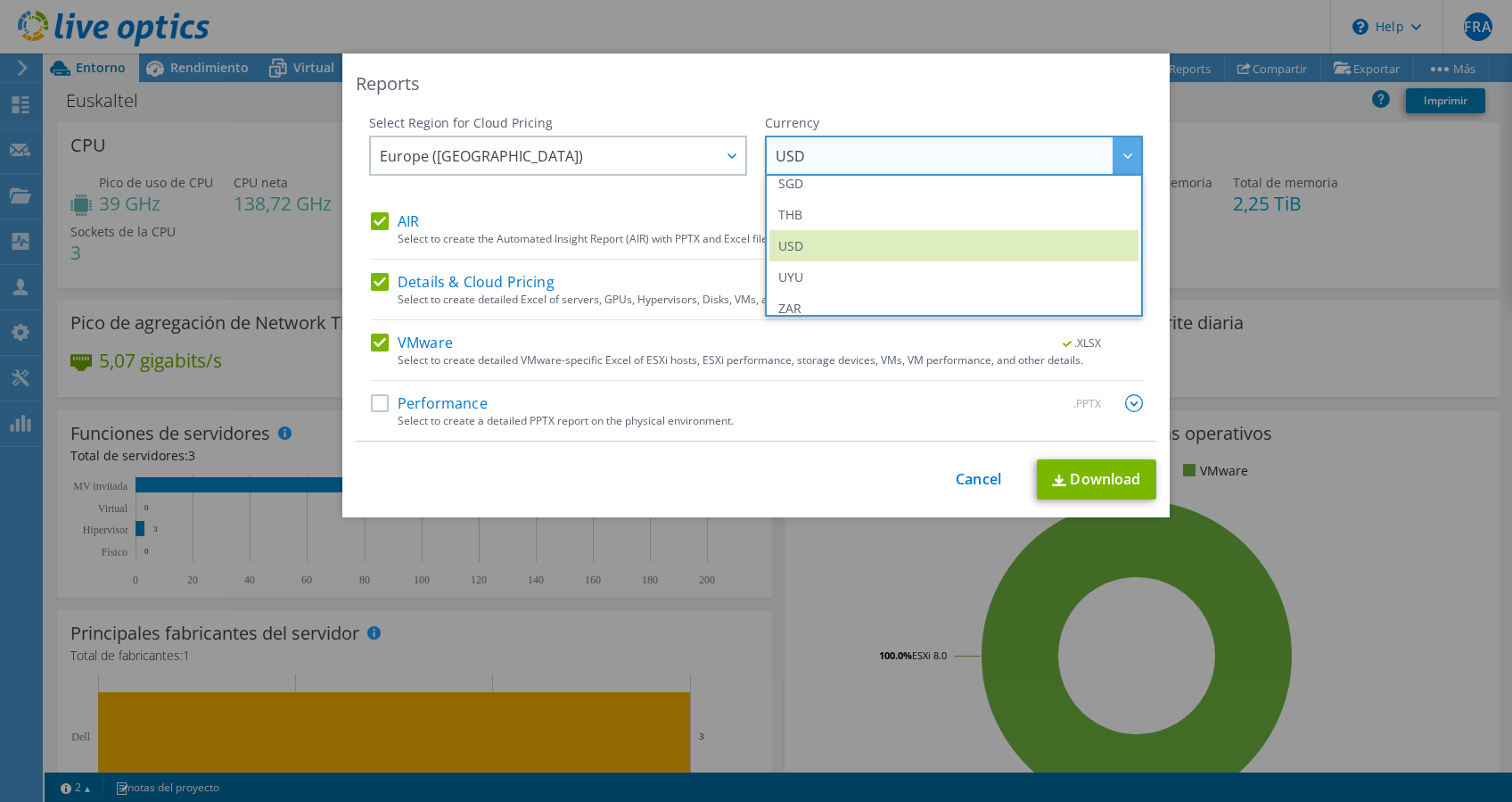
scroll to position [645, 0]
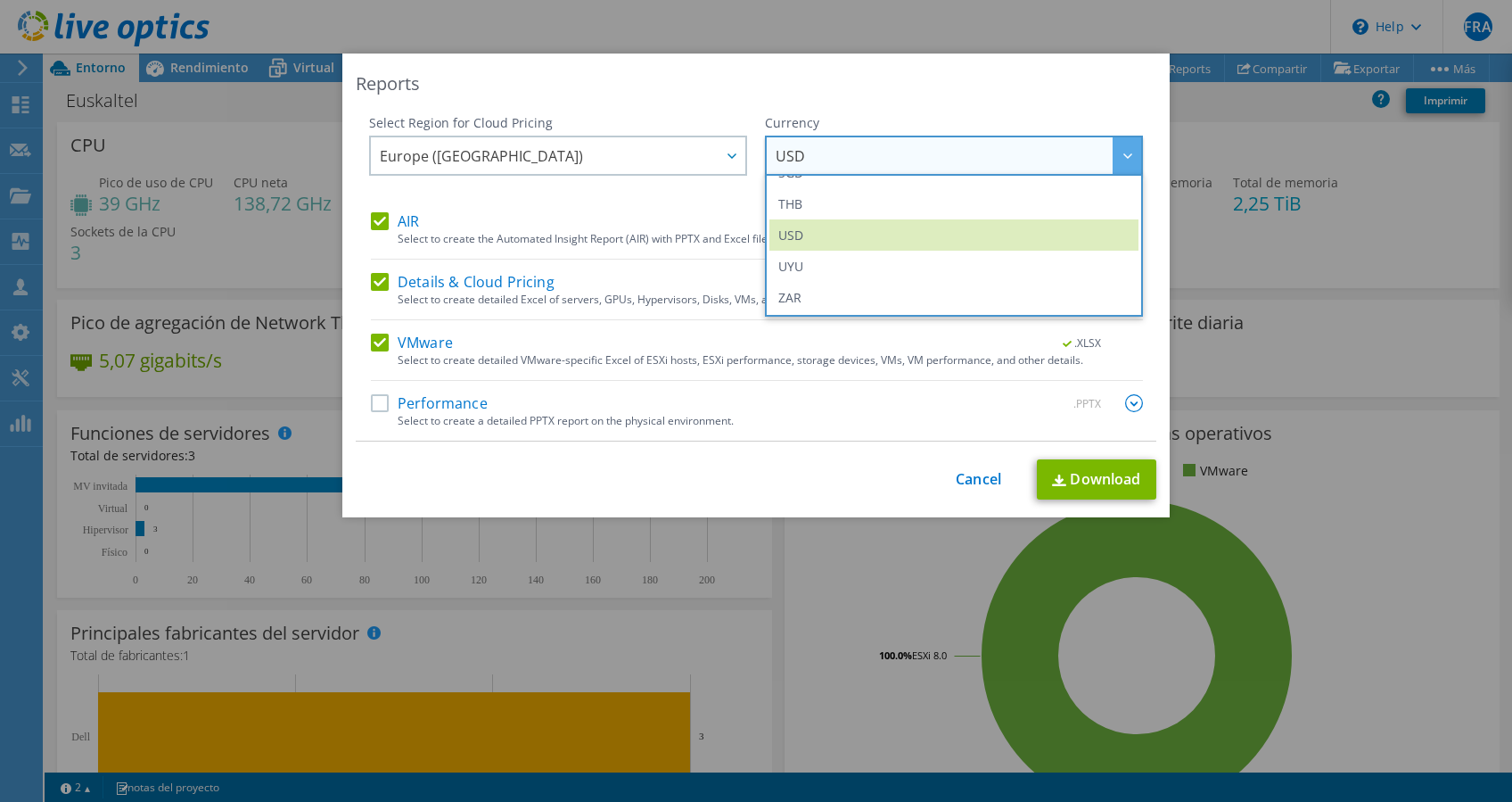
click at [778, 85] on div "Reports" at bounding box center [756, 83] width 801 height 25
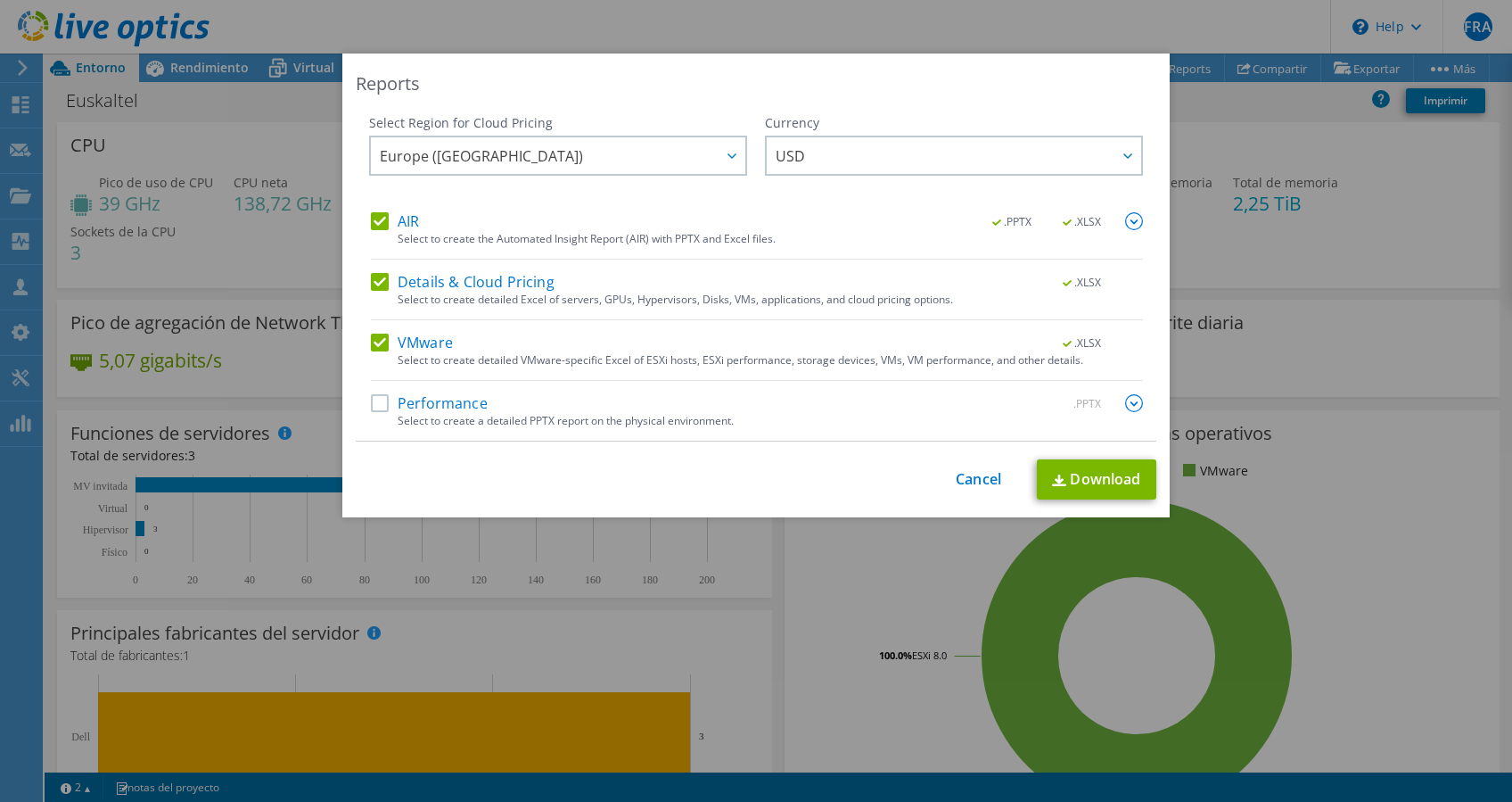
click at [1127, 224] on img at bounding box center [1133, 220] width 18 height 18
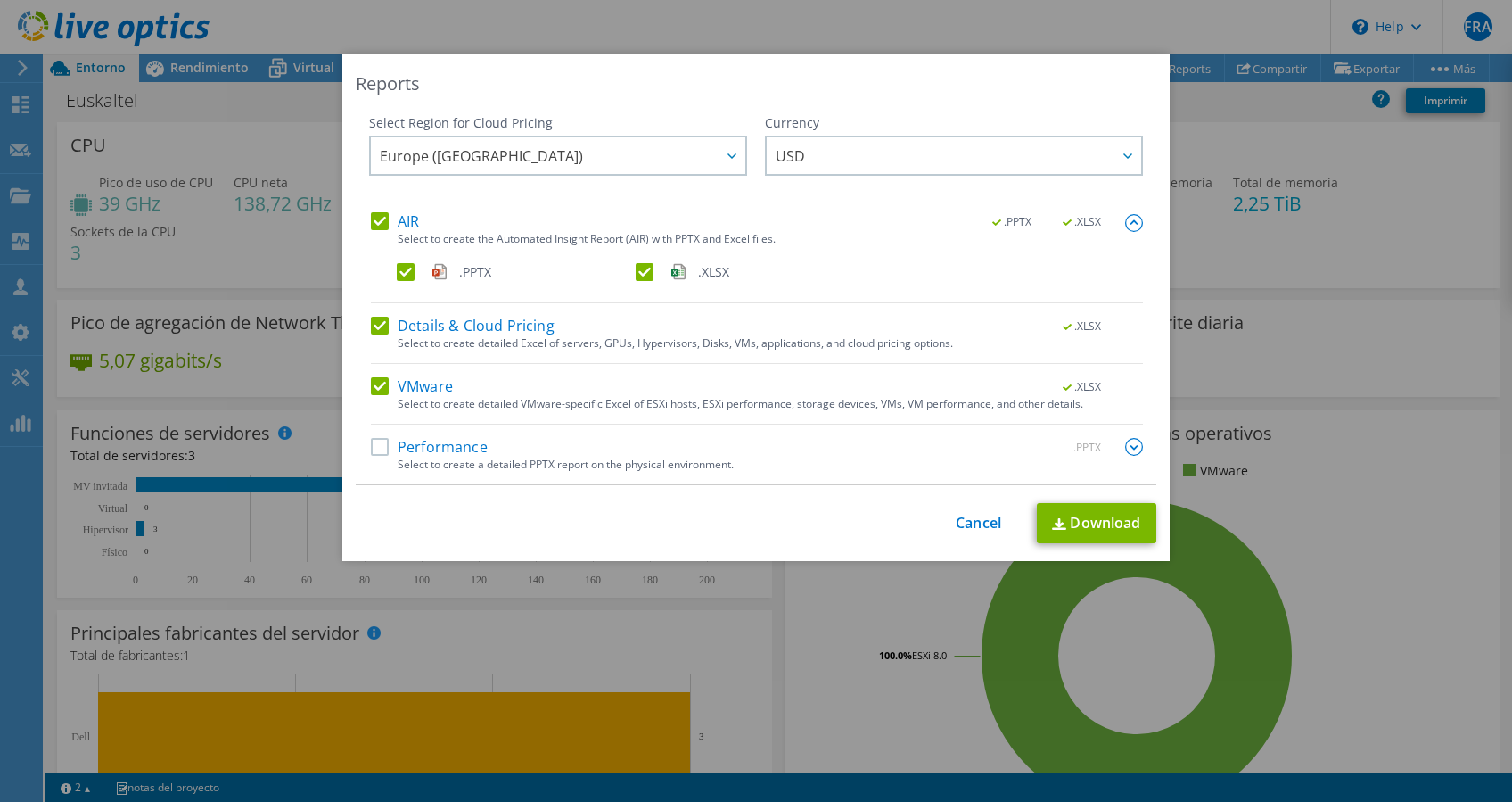
click at [1125, 224] on img at bounding box center [1133, 222] width 18 height 18
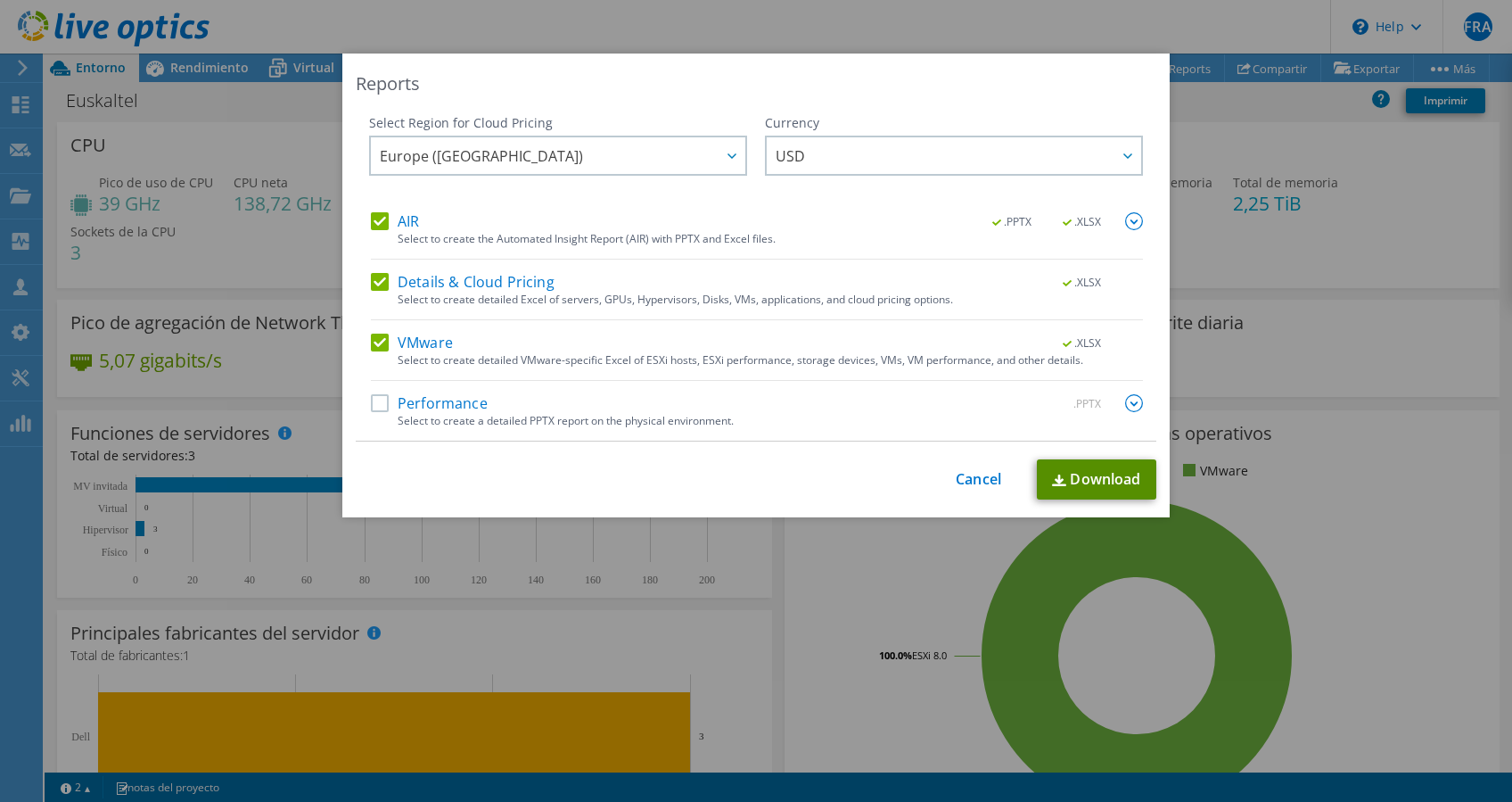
click at [1119, 481] on link "Download" at bounding box center [1096, 479] width 120 height 41
click at [1314, 364] on div "Reports Select Region for Cloud Pricing Asia Pacific (Hong Kong) Asia Pacific (…" at bounding box center [756, 401] width 1512 height 695
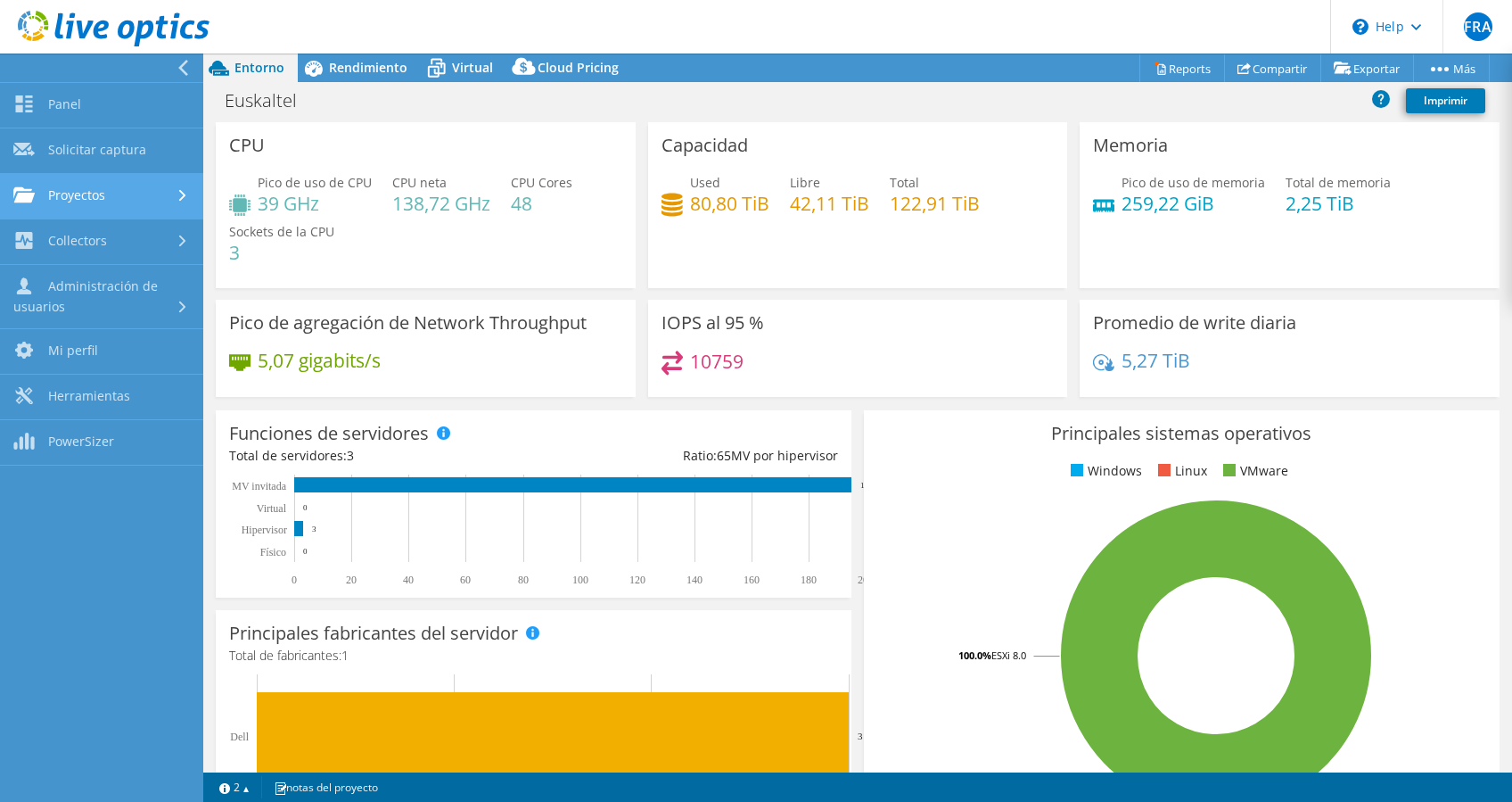
click at [93, 203] on link "Proyectos" at bounding box center [101, 196] width 204 height 45
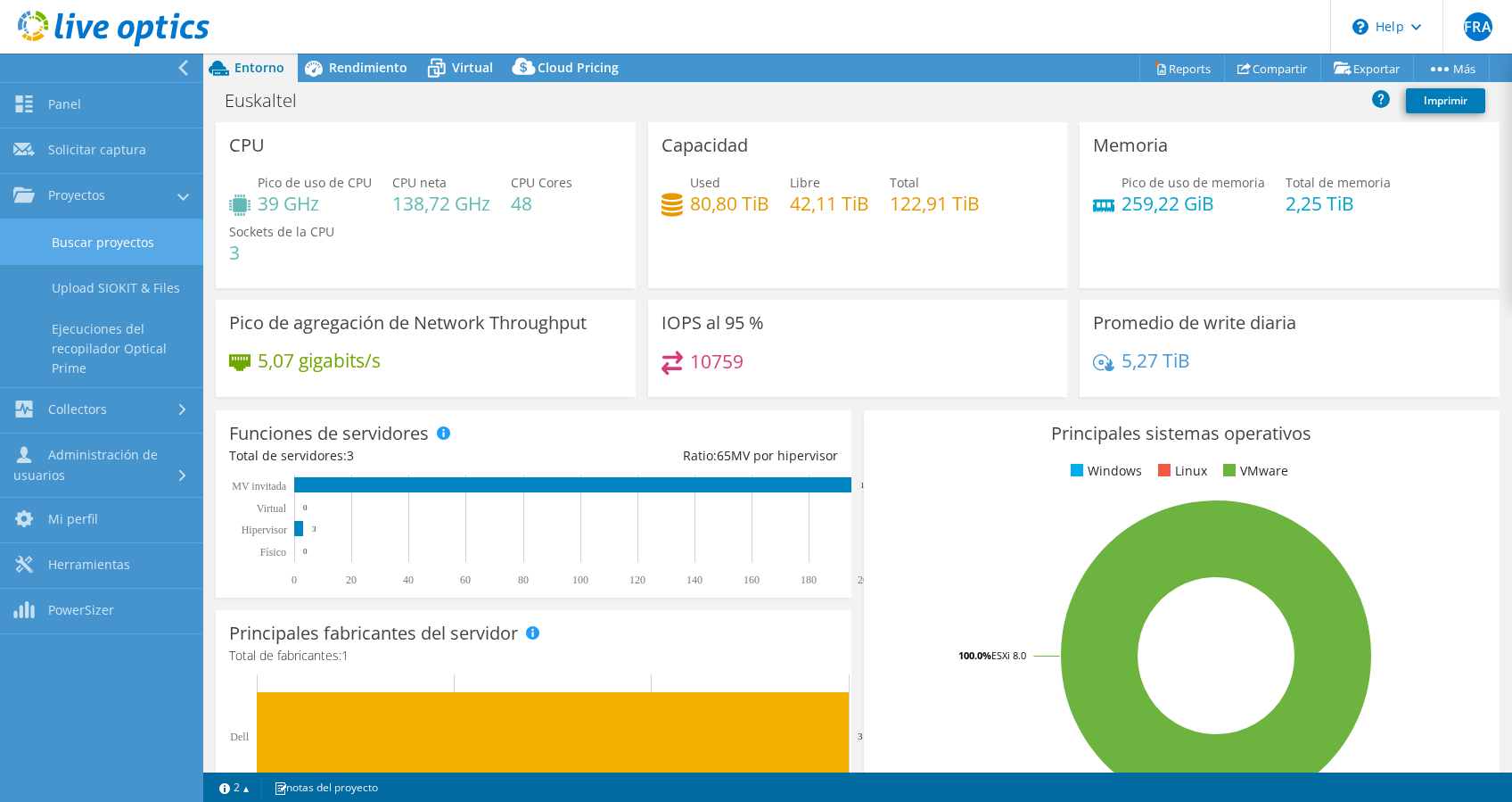
click at [100, 253] on link "Buscar proyectos" at bounding box center [101, 242] width 204 height 45
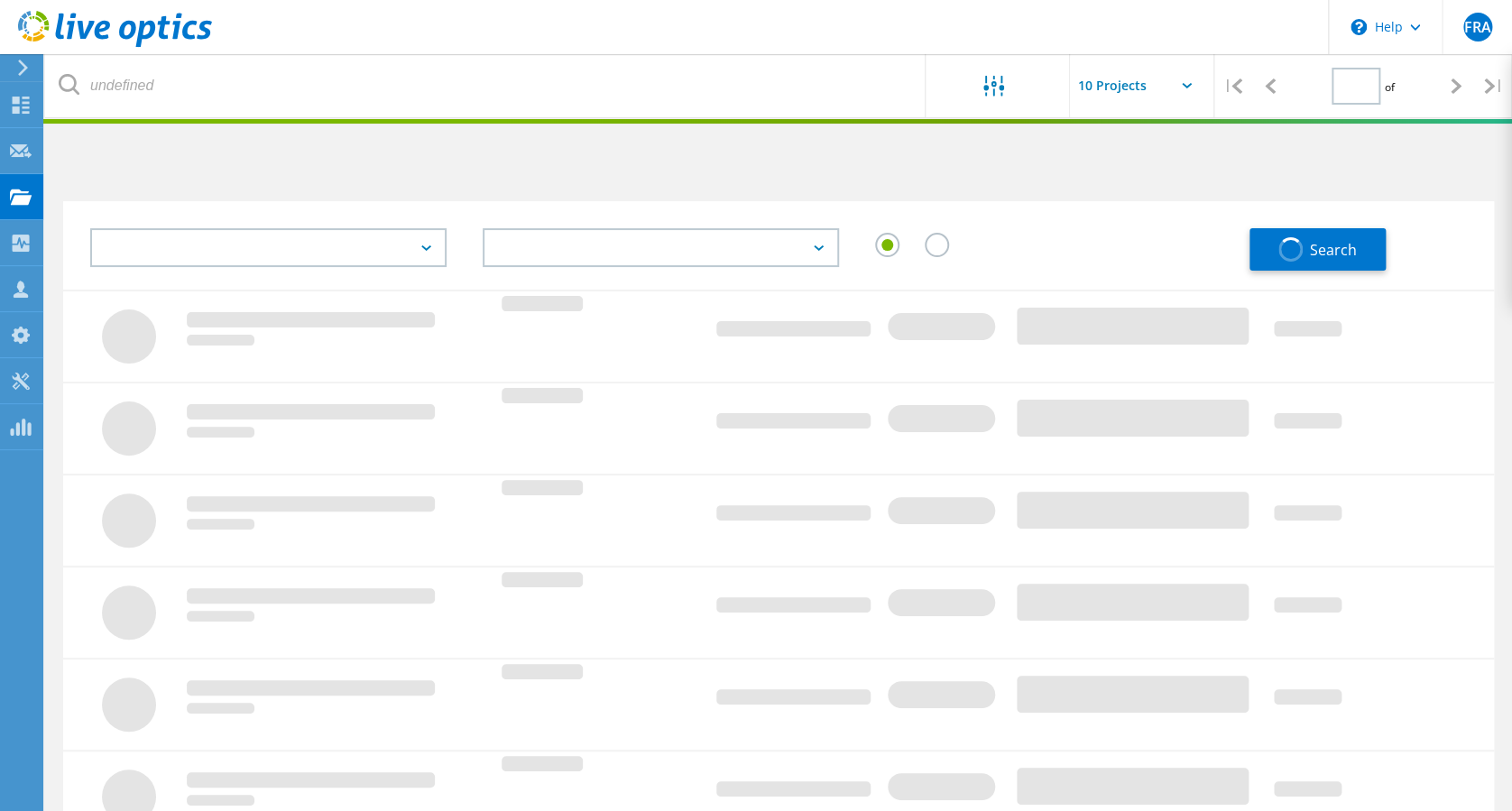
type input "1"
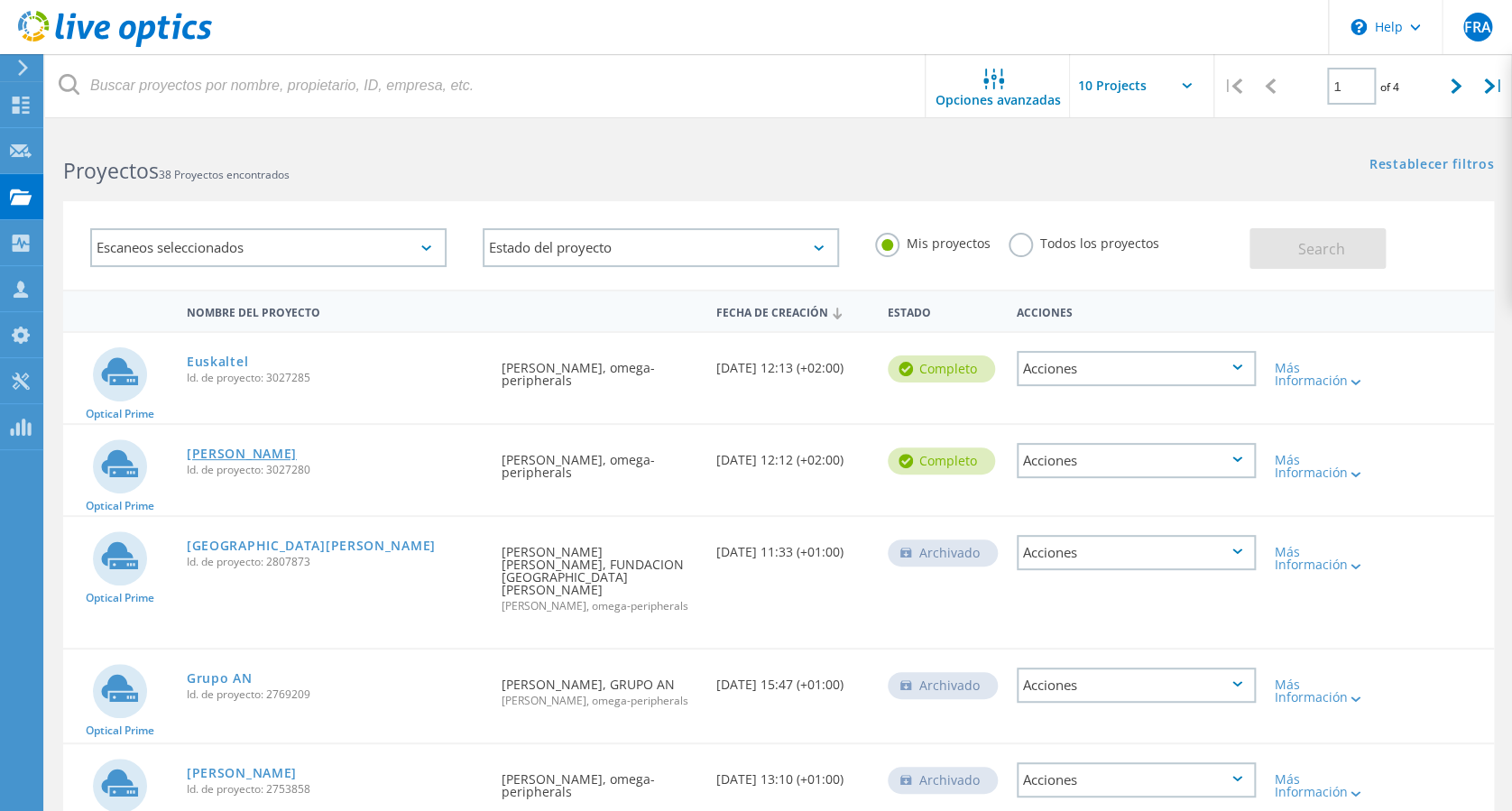
click at [206, 447] on link "[PERSON_NAME]" at bounding box center [242, 454] width 110 height 13
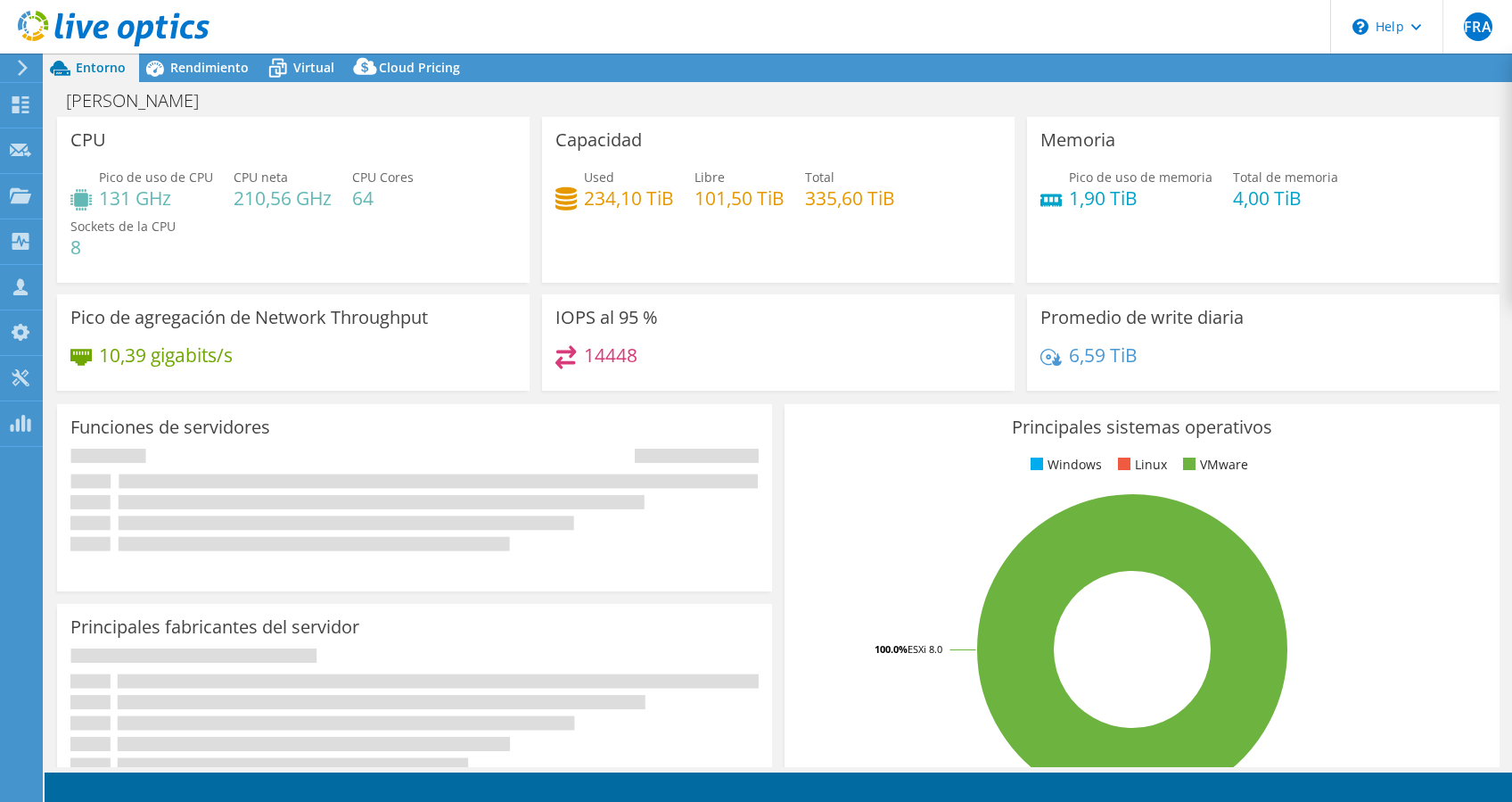
select select "USD"
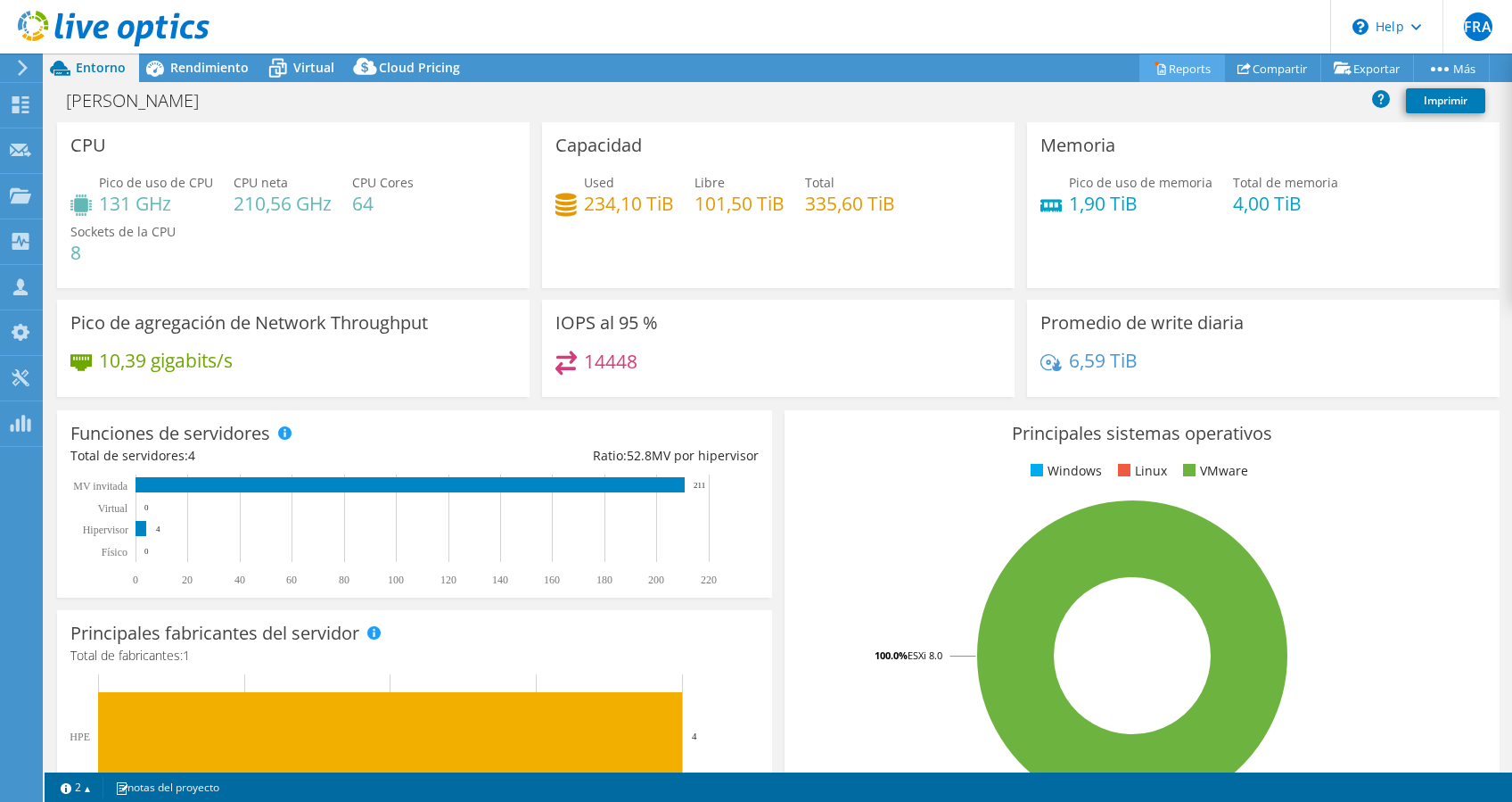
click at [1183, 62] on link "Reports" at bounding box center [1181, 68] width 86 height 28
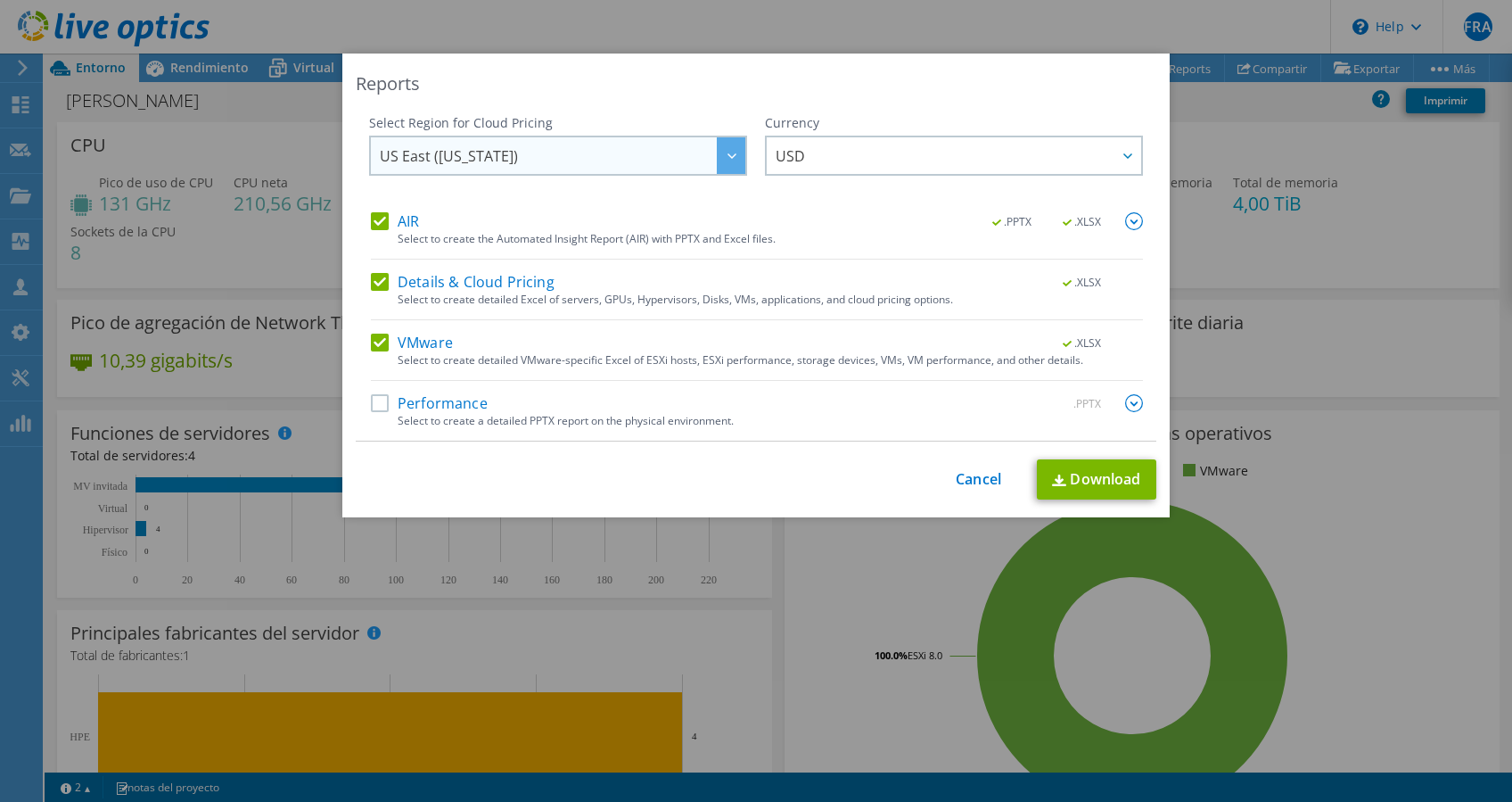
click at [727, 157] on icon at bounding box center [732, 156] width 9 height 6
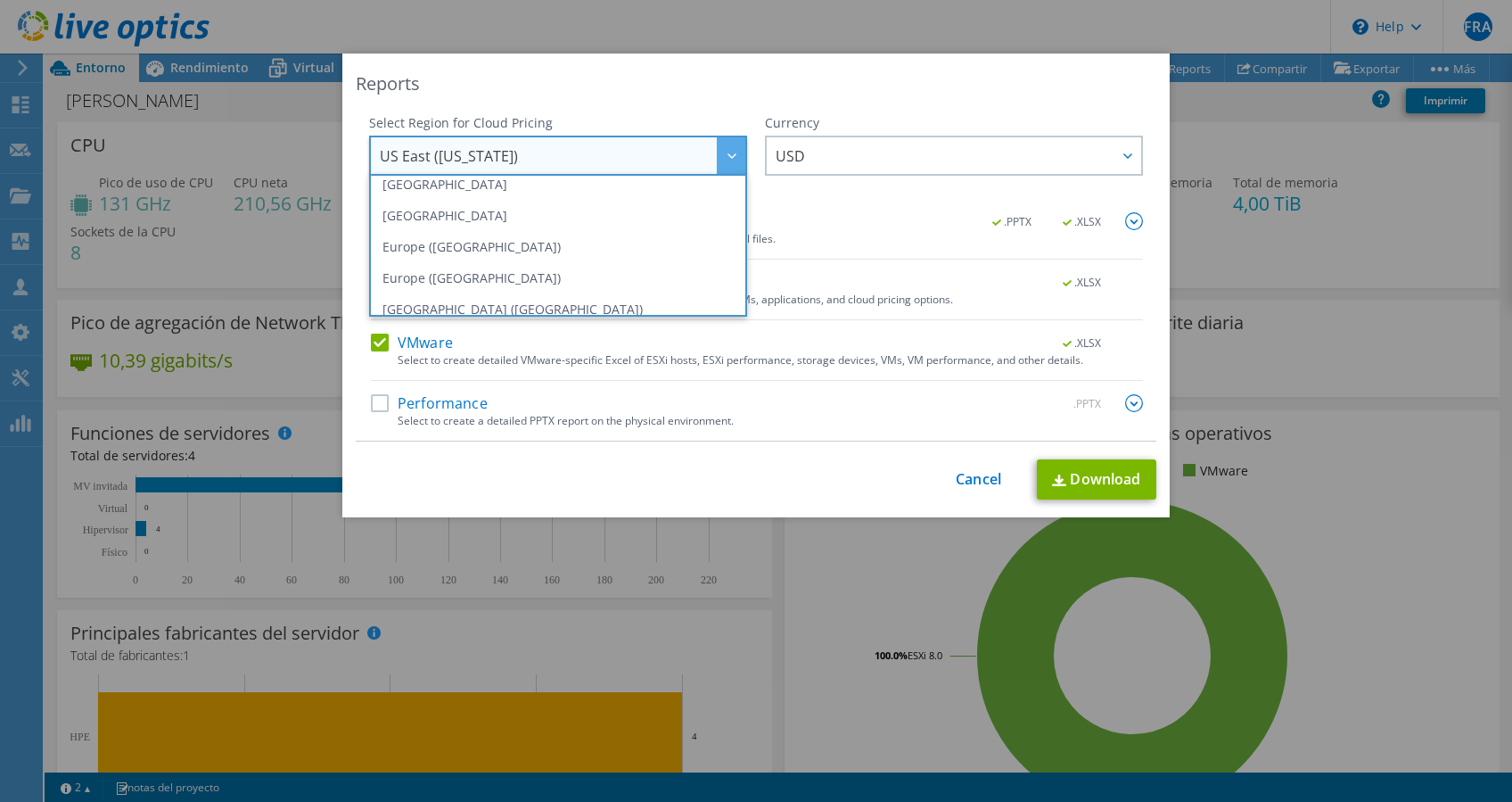
scroll to position [214, 0]
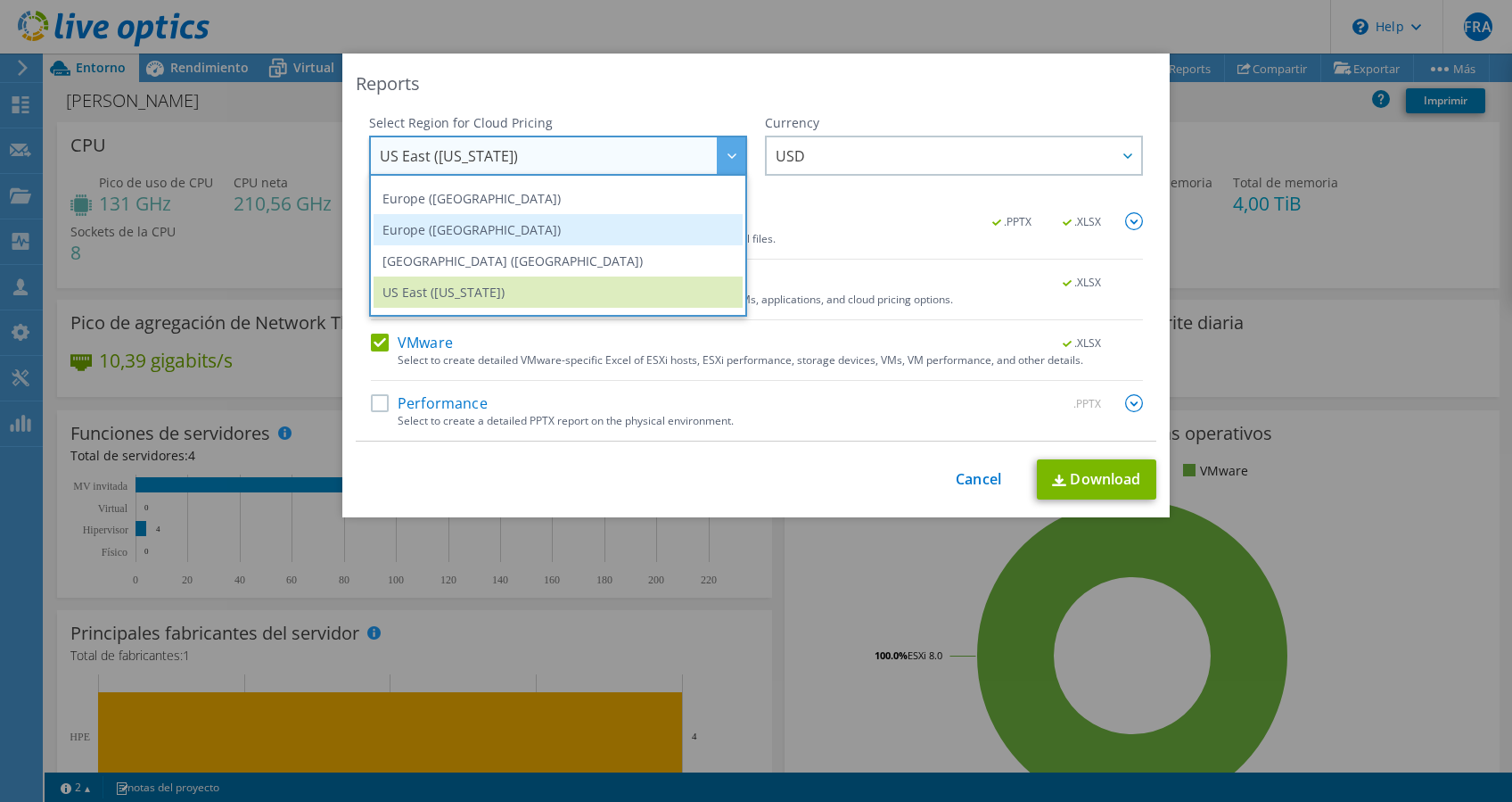
click at [422, 236] on li "Europe ([GEOGRAPHIC_DATA])" at bounding box center [557, 230] width 369 height 31
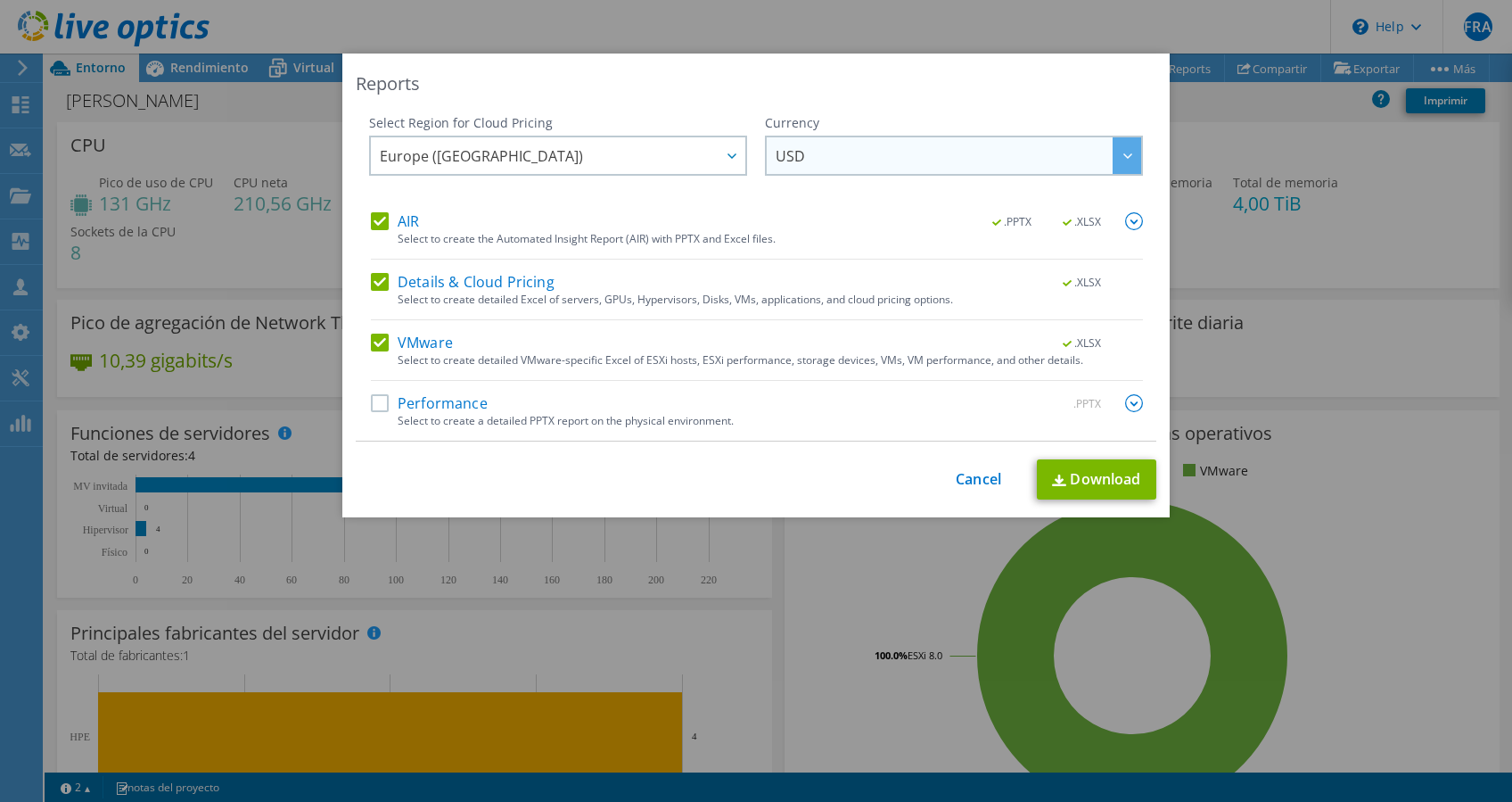
click at [1123, 165] on div at bounding box center [1126, 156] width 29 height 37
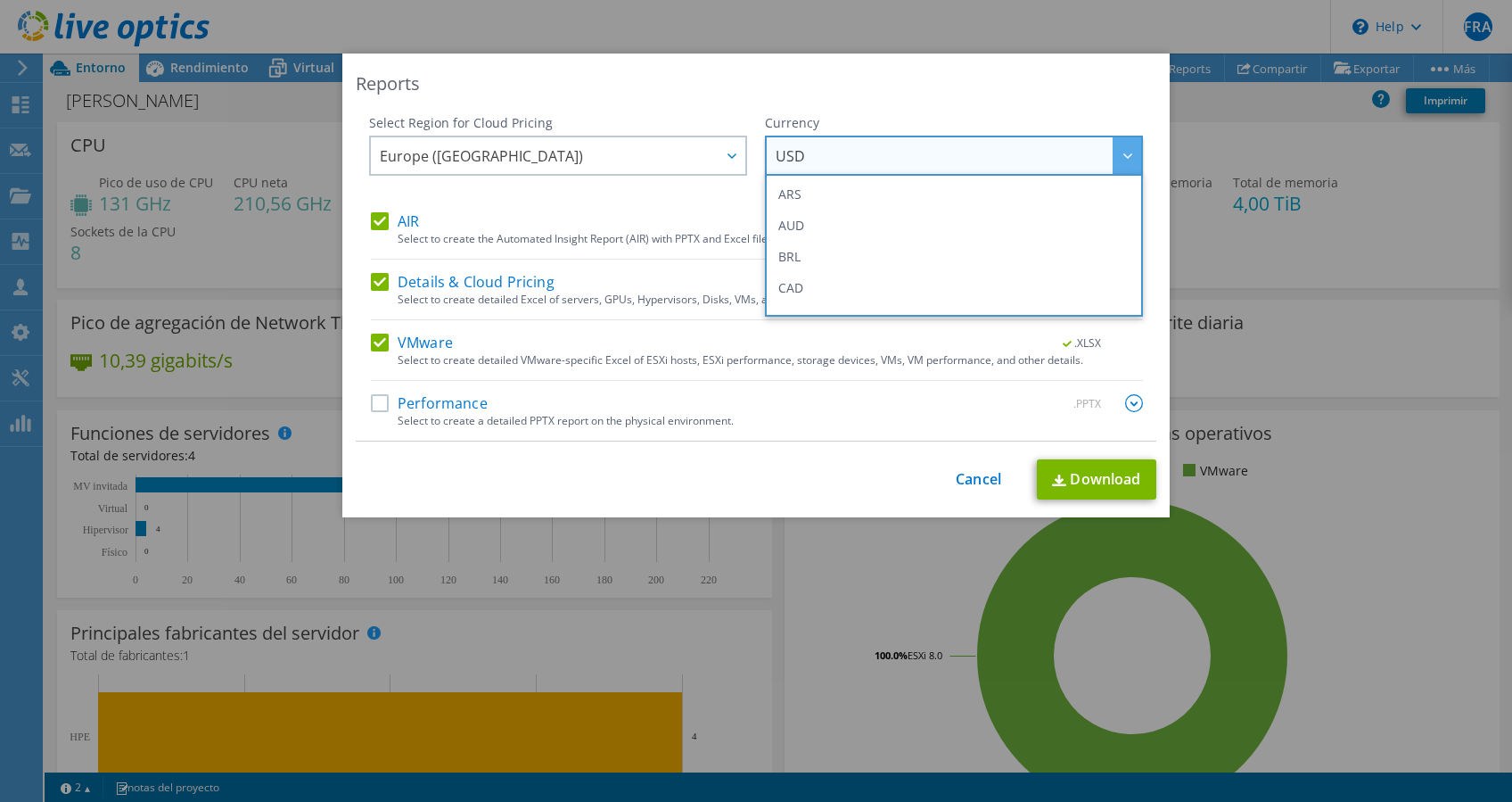
click at [1119, 165] on div at bounding box center [1126, 156] width 29 height 37
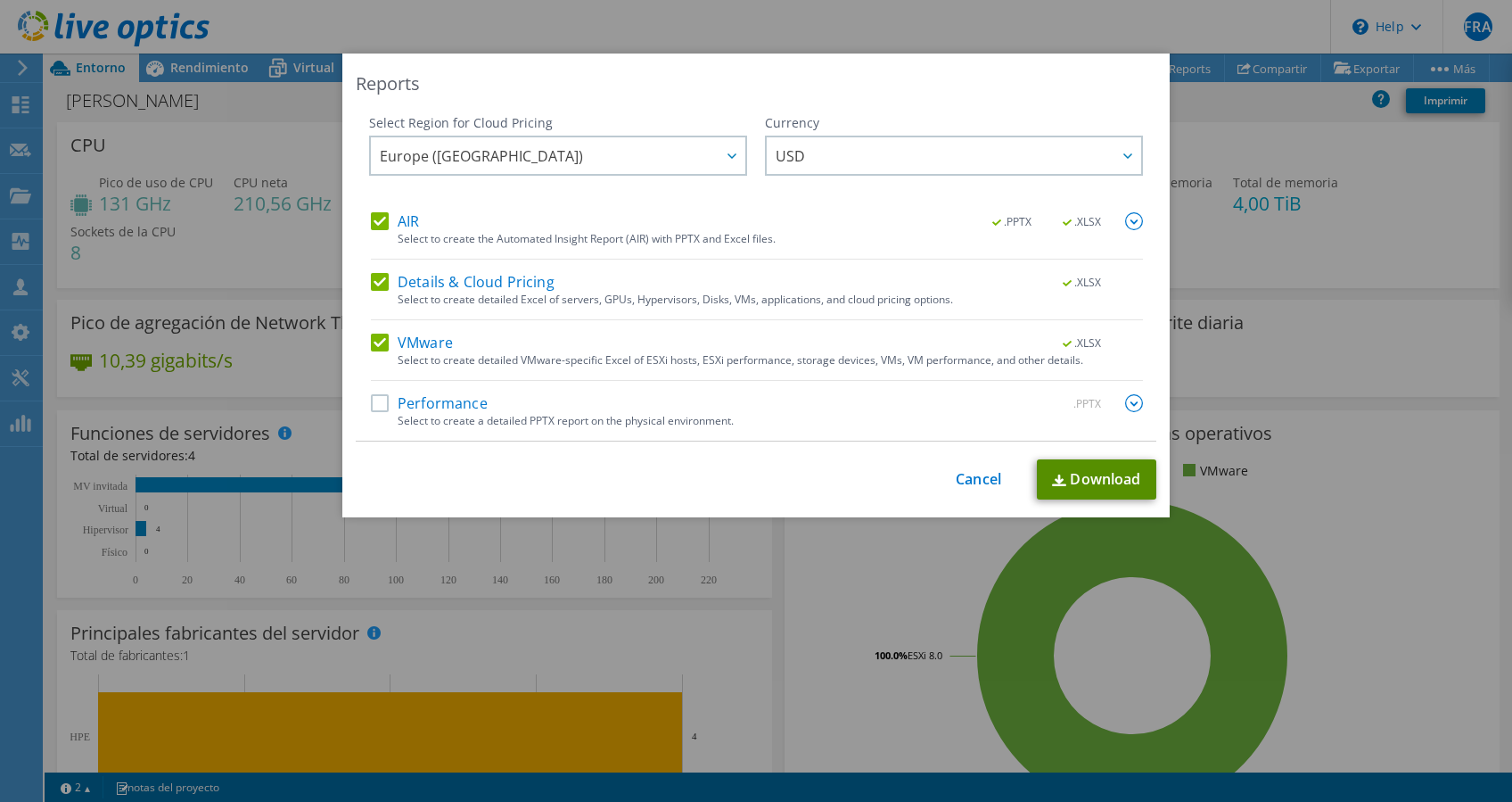
click at [1085, 478] on link "Download" at bounding box center [1096, 479] width 120 height 41
click at [1397, 420] on div "Reports Select Region for Cloud Pricing Asia Pacific (Hong Kong) Asia Pacific (…" at bounding box center [756, 401] width 1512 height 695
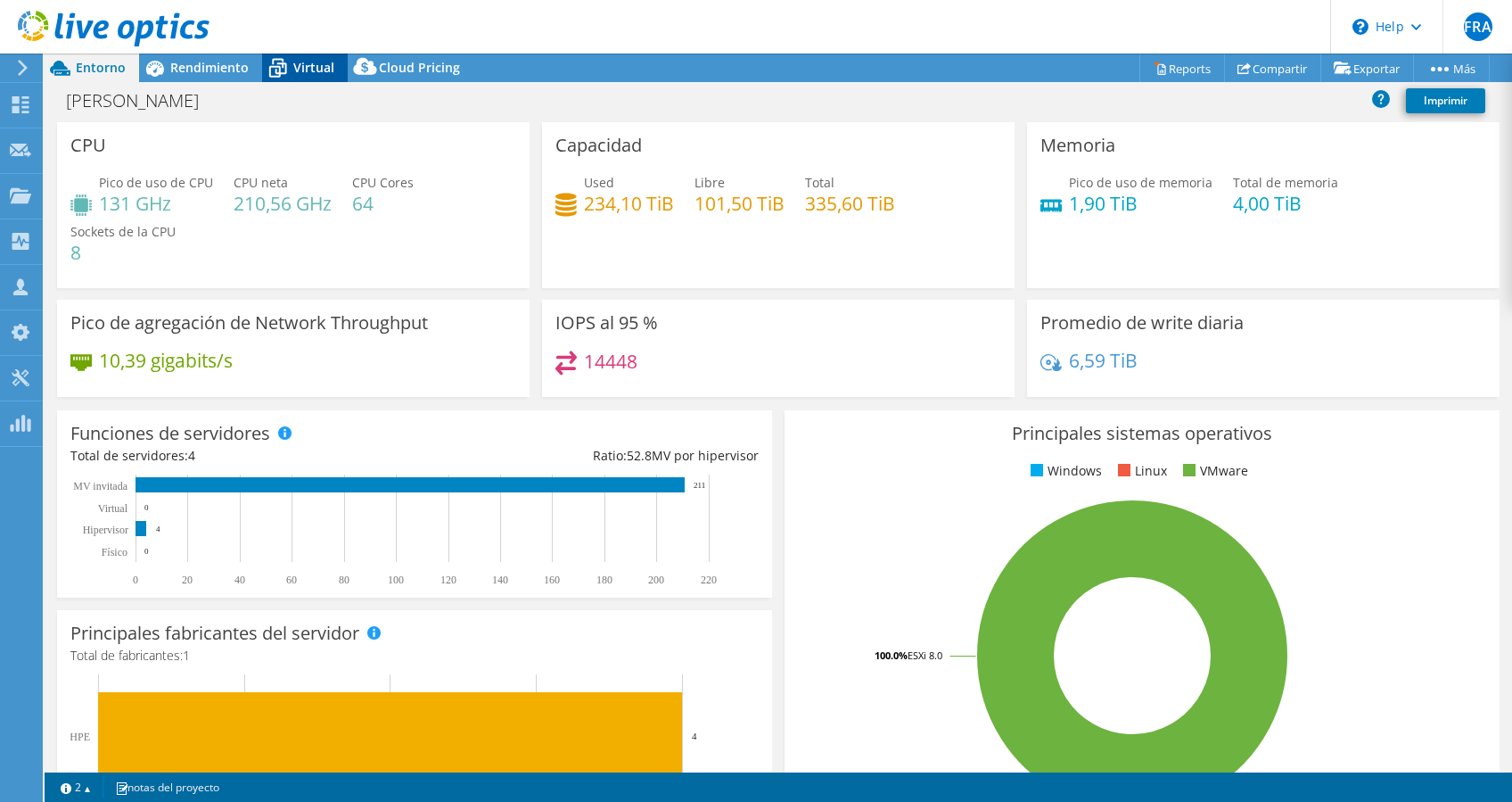
click at [304, 71] on span "Virtual" at bounding box center [313, 67] width 41 height 17
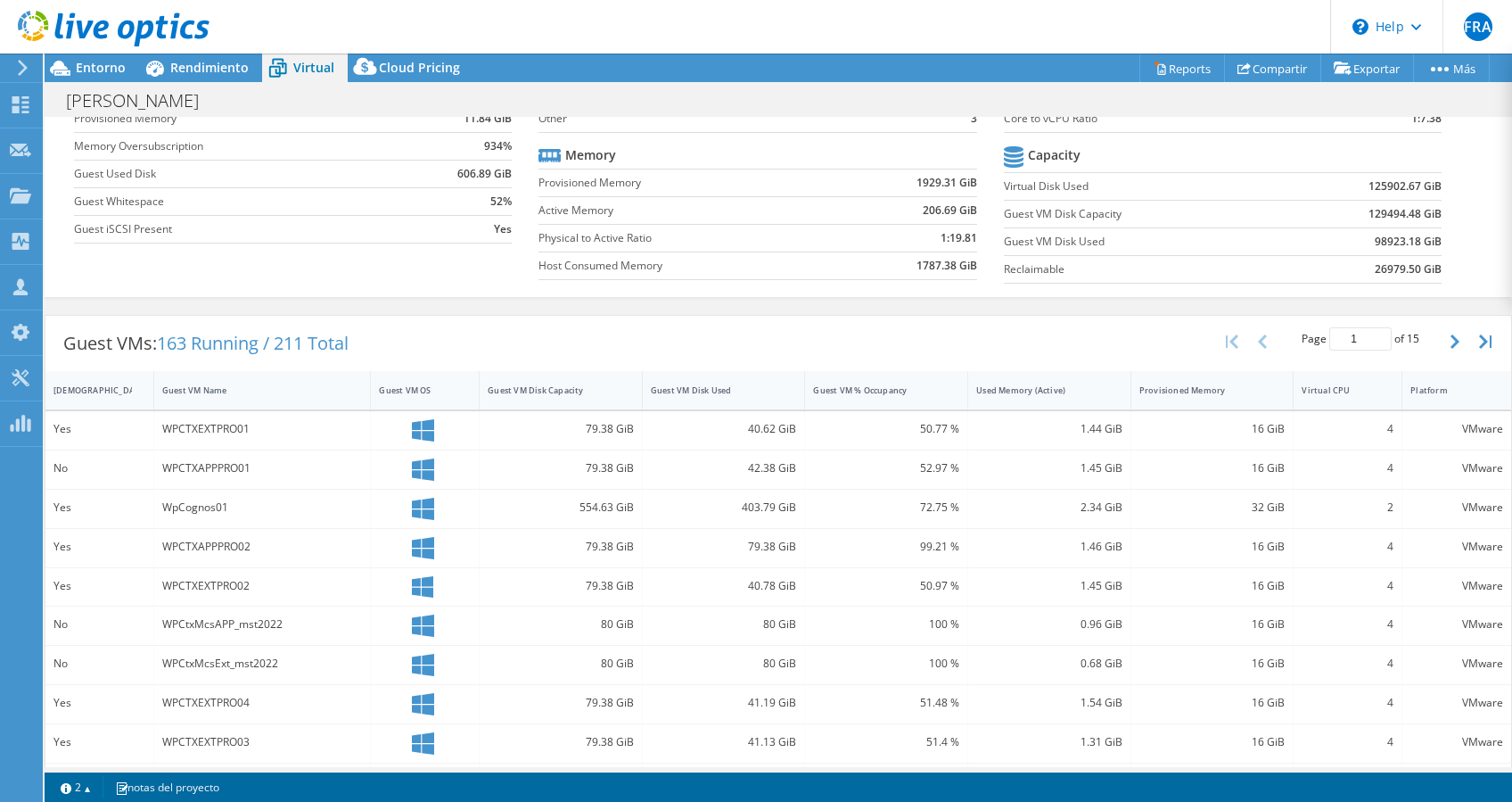
scroll to position [0, 0]
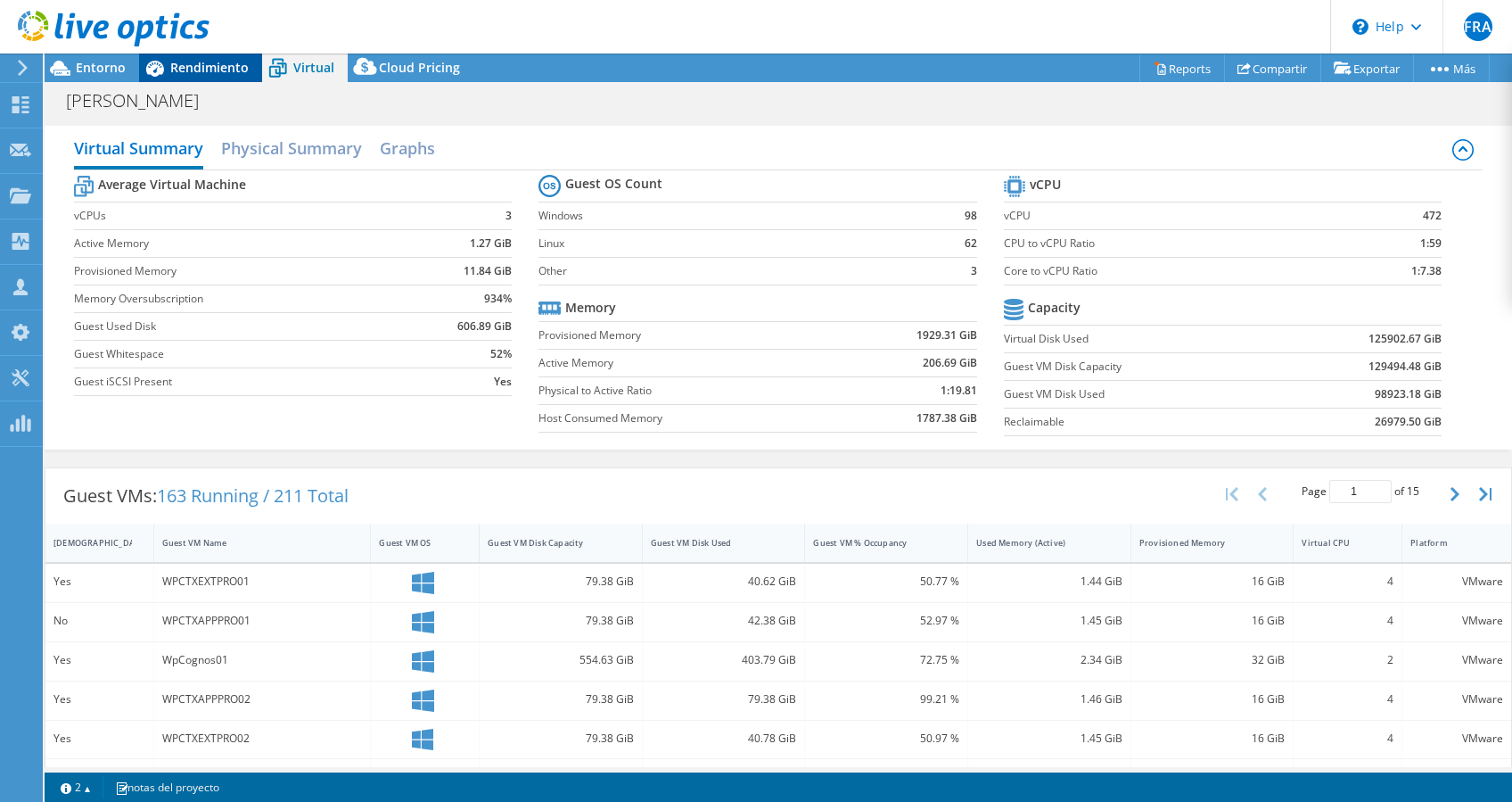
click at [185, 68] on span "Rendimiento" at bounding box center [209, 67] width 78 height 17
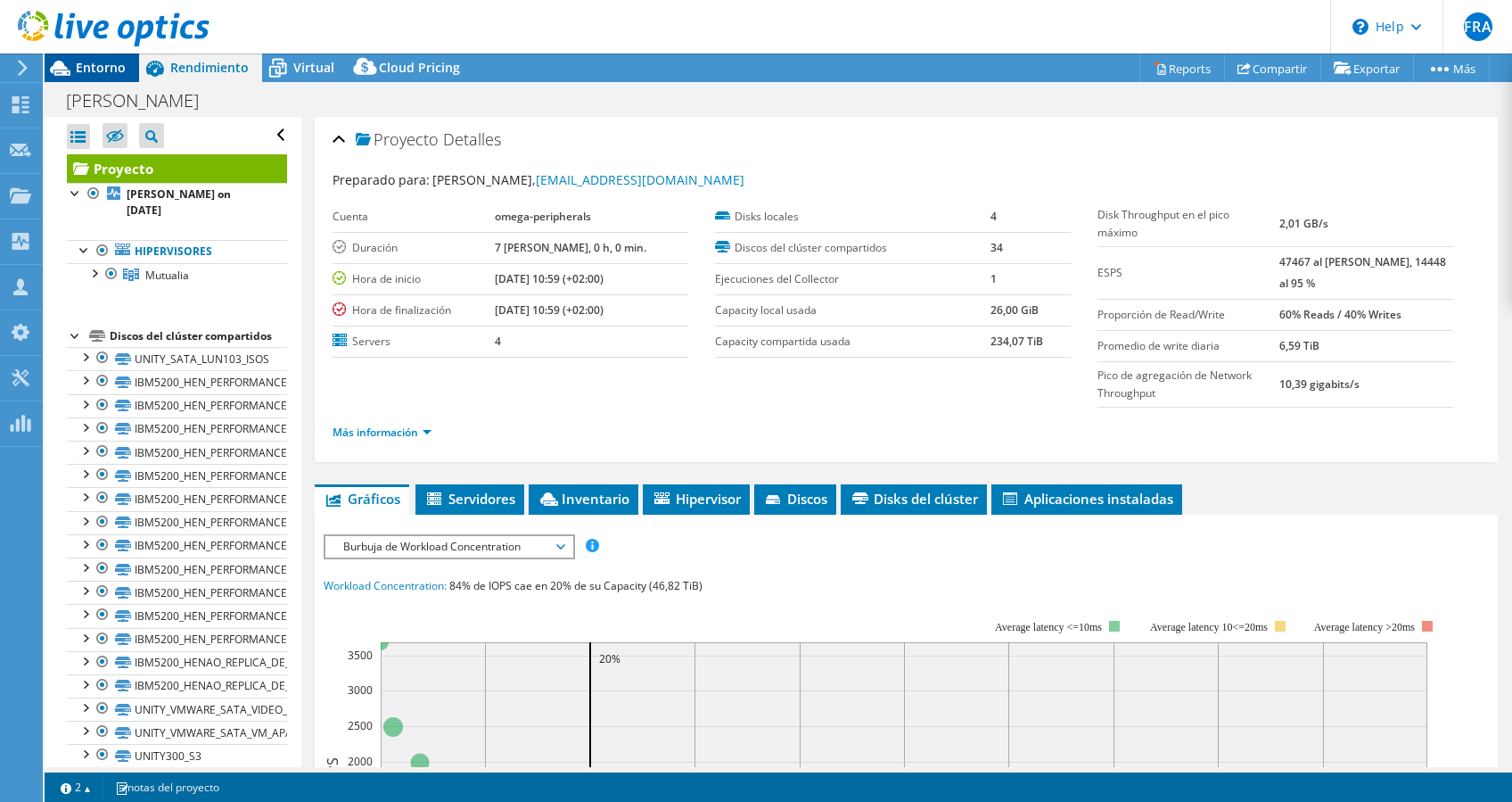
click at [105, 73] on span "Entorno" at bounding box center [100, 67] width 50 height 17
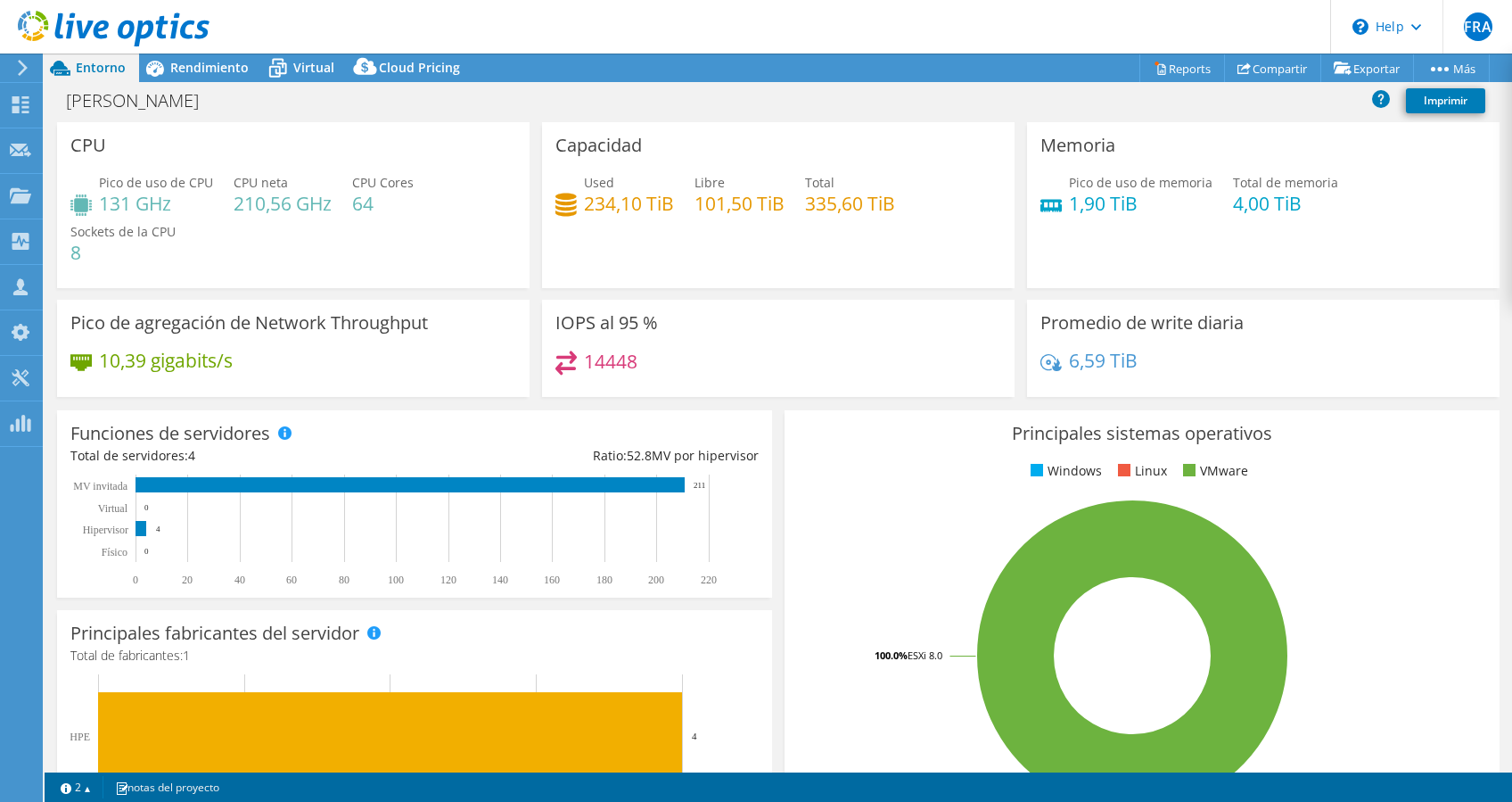
click at [24, 66] on use at bounding box center [22, 67] width 10 height 16
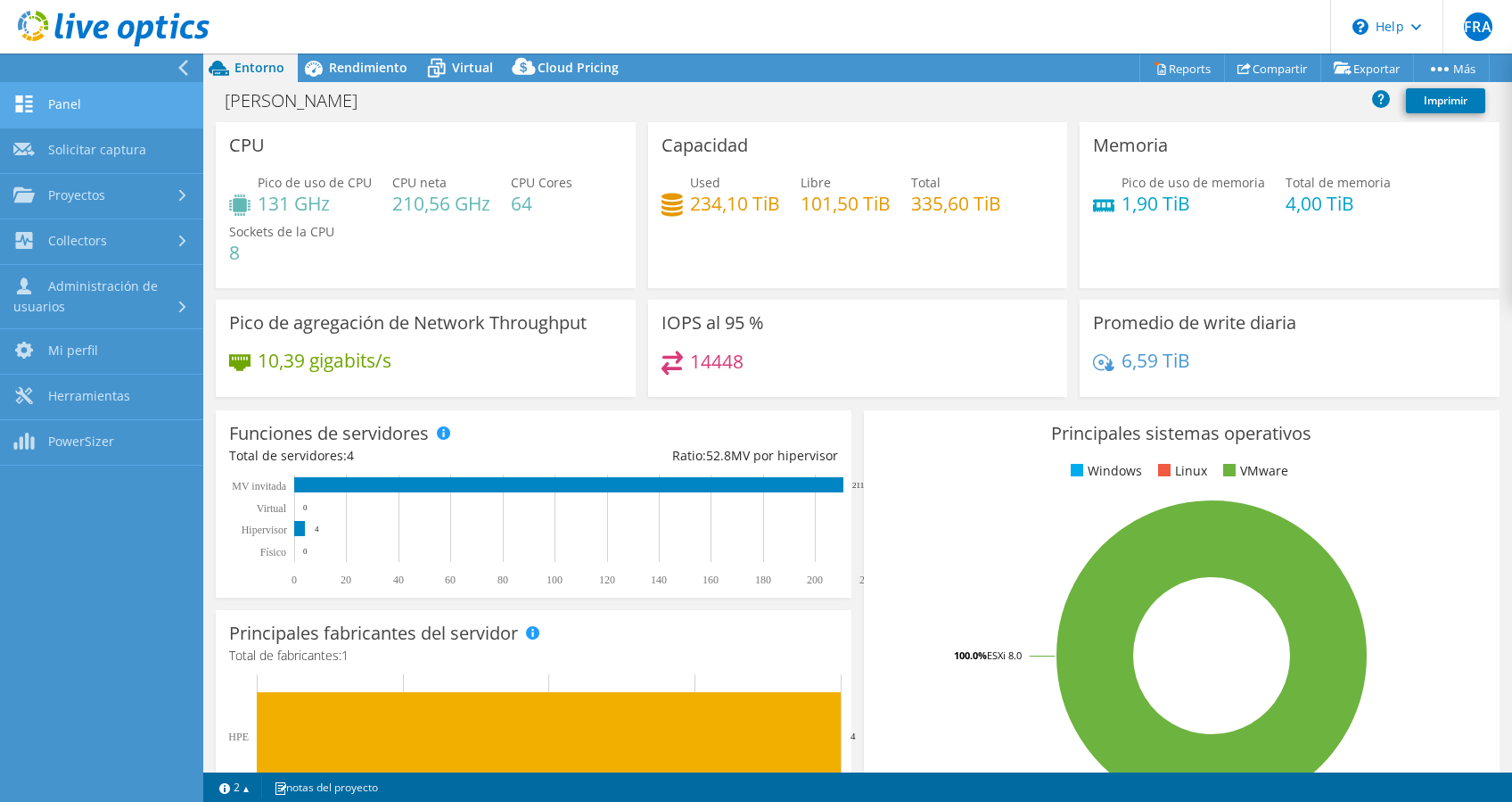
click at [101, 106] on link "Panel" at bounding box center [101, 105] width 204 height 45
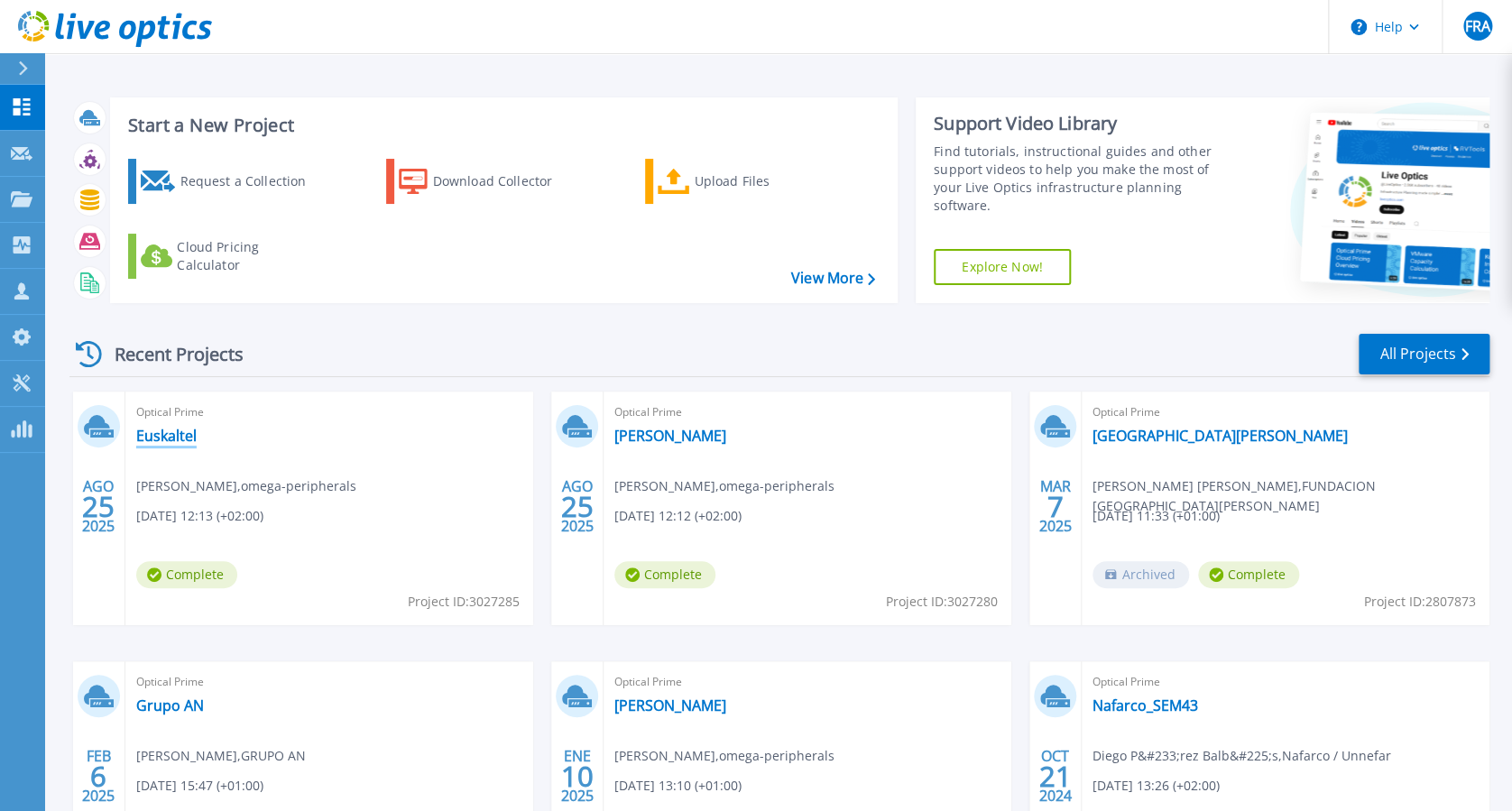
click at [177, 433] on link "Euskaltel" at bounding box center [166, 435] width 61 height 18
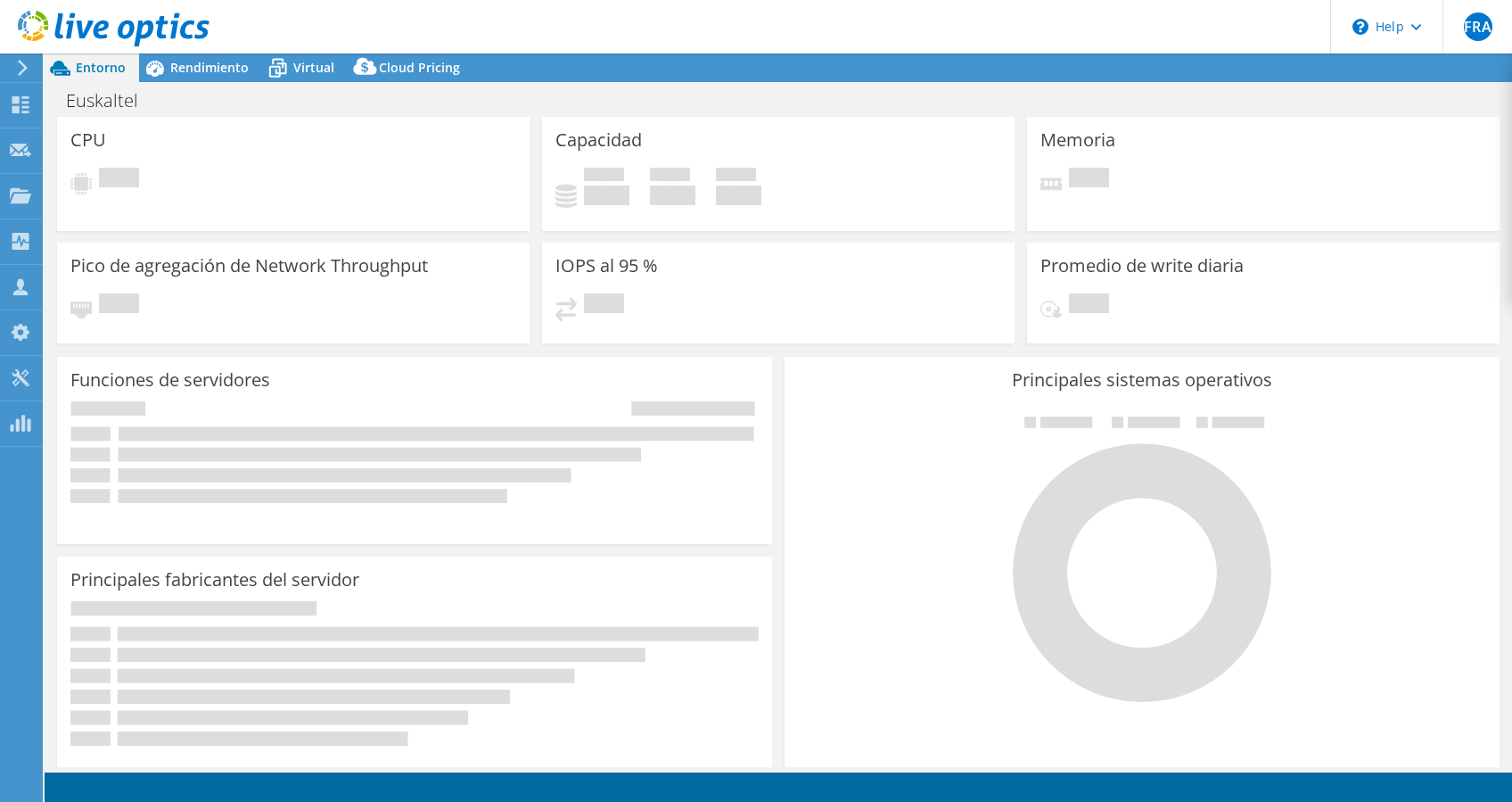
select select "EULondon"
select select "USD"
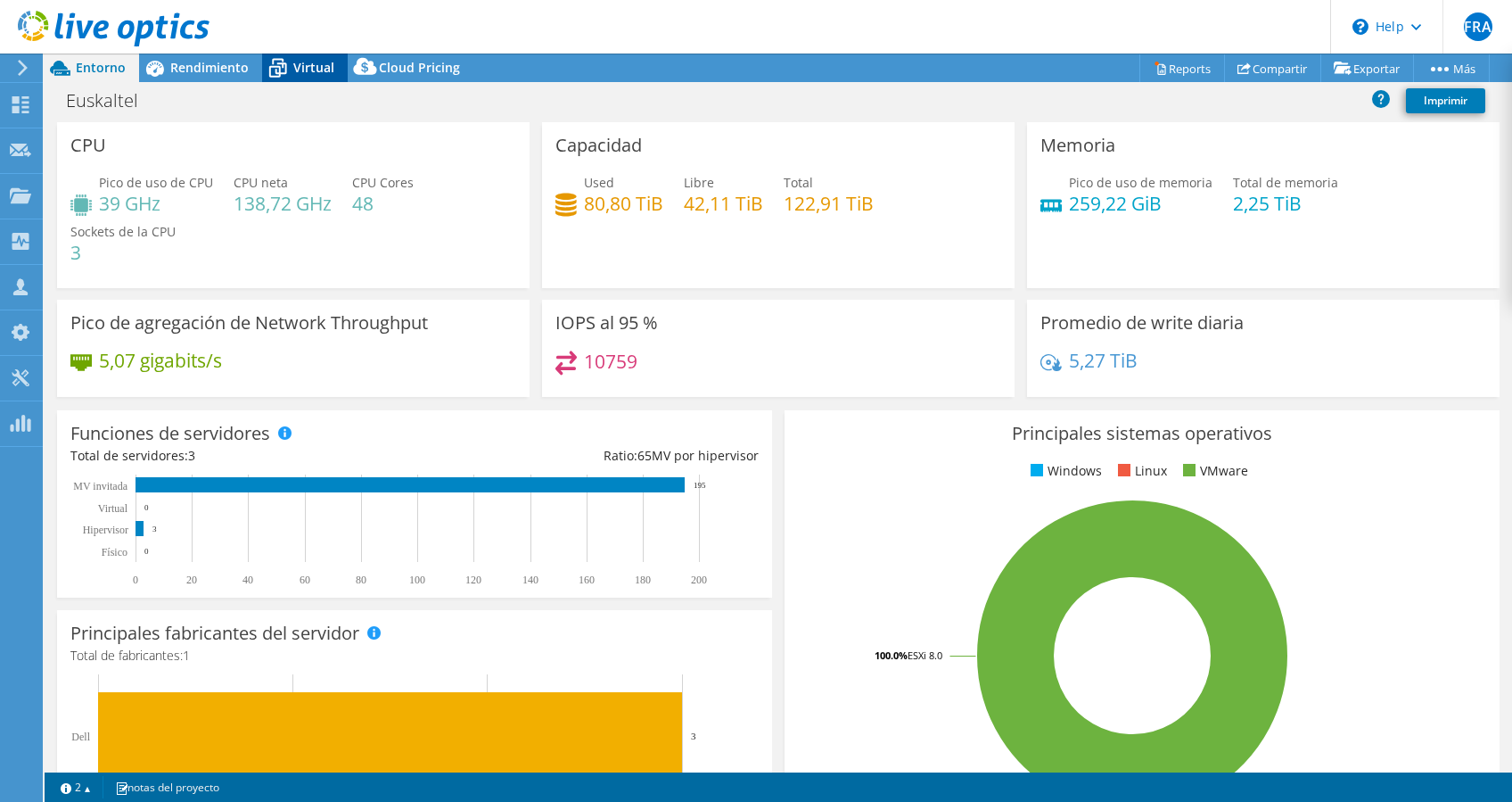
drag, startPoint x: 299, startPoint y: 65, endPoint x: 313, endPoint y: 74, distance: 16.6
click at [299, 65] on span "Virtual" at bounding box center [313, 67] width 41 height 17
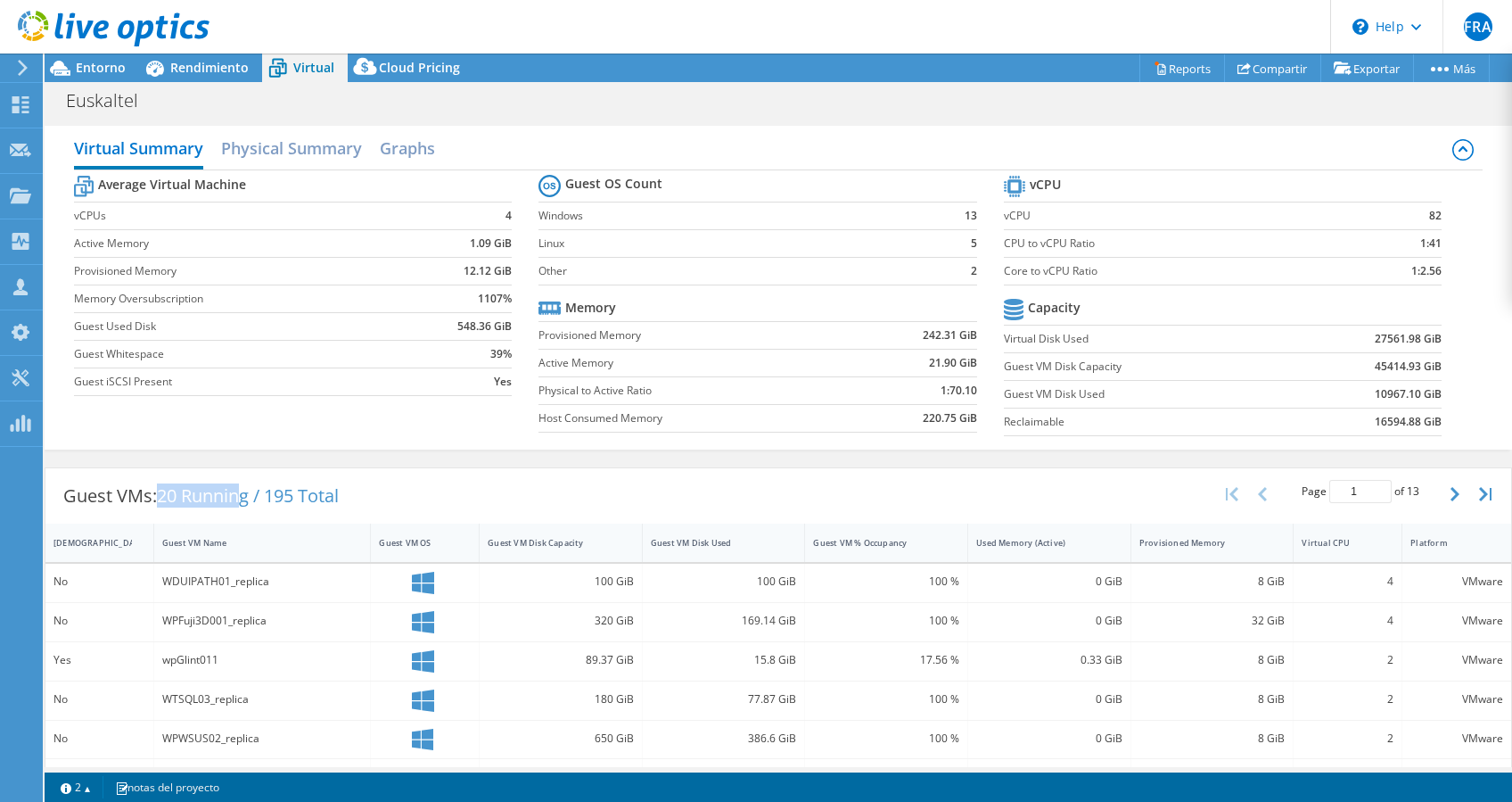
drag, startPoint x: 164, startPoint y: 495, endPoint x: 240, endPoint y: 491, distance: 76.1
click at [240, 491] on span "20 Running / 195 Total" at bounding box center [247, 495] width 182 height 24
drag, startPoint x: 71, startPoint y: 575, endPoint x: 41, endPoint y: 567, distance: 31.0
click at [41, 567] on div "FRA Miembro del equipo [PERSON_NAME] Anguis [EMAIL_ADDRESS][DOMAIN_NAME] omega-…" at bounding box center [756, 401] width 1512 height 802
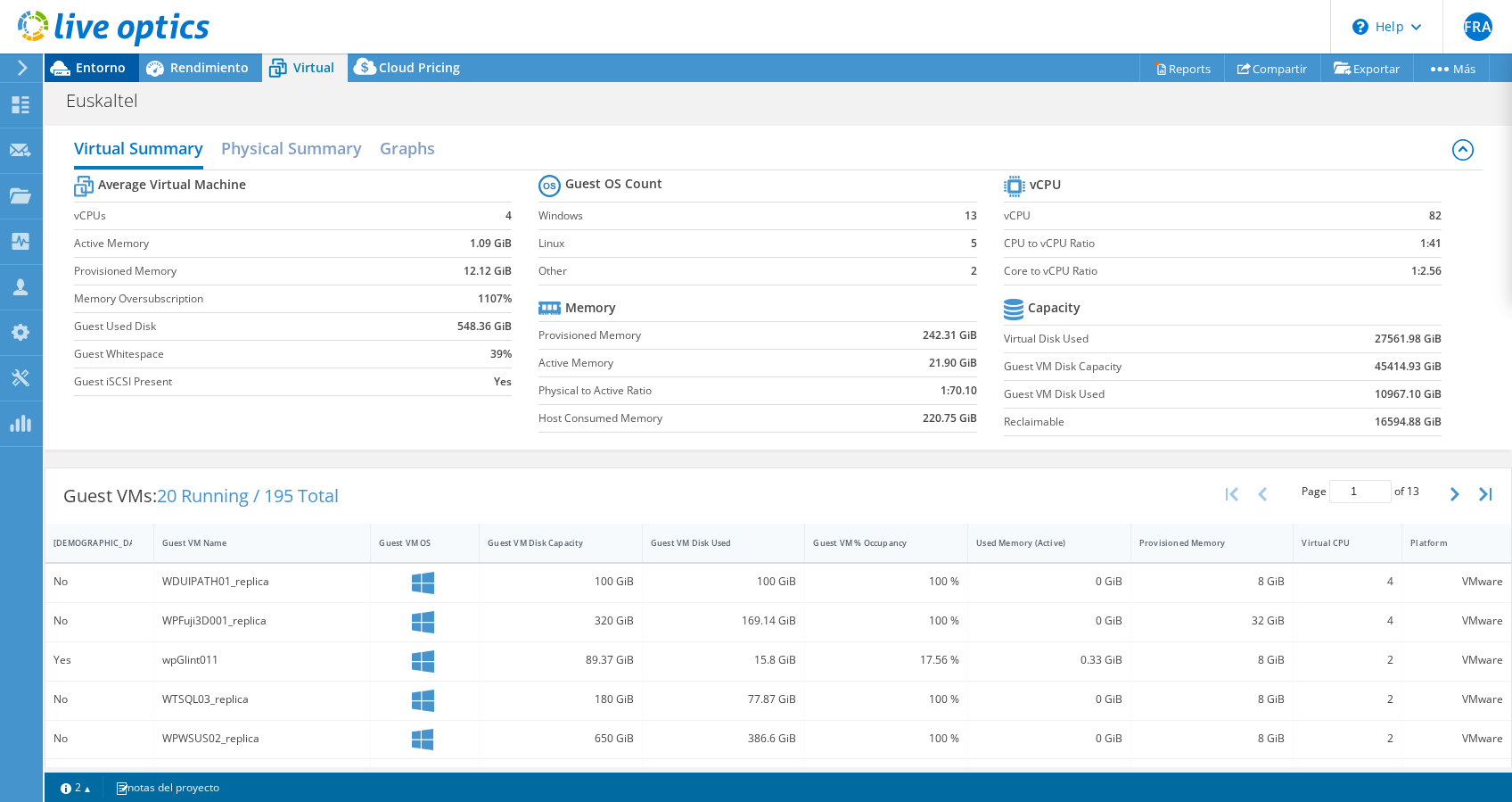
click at [61, 62] on icon at bounding box center [60, 68] width 20 height 15
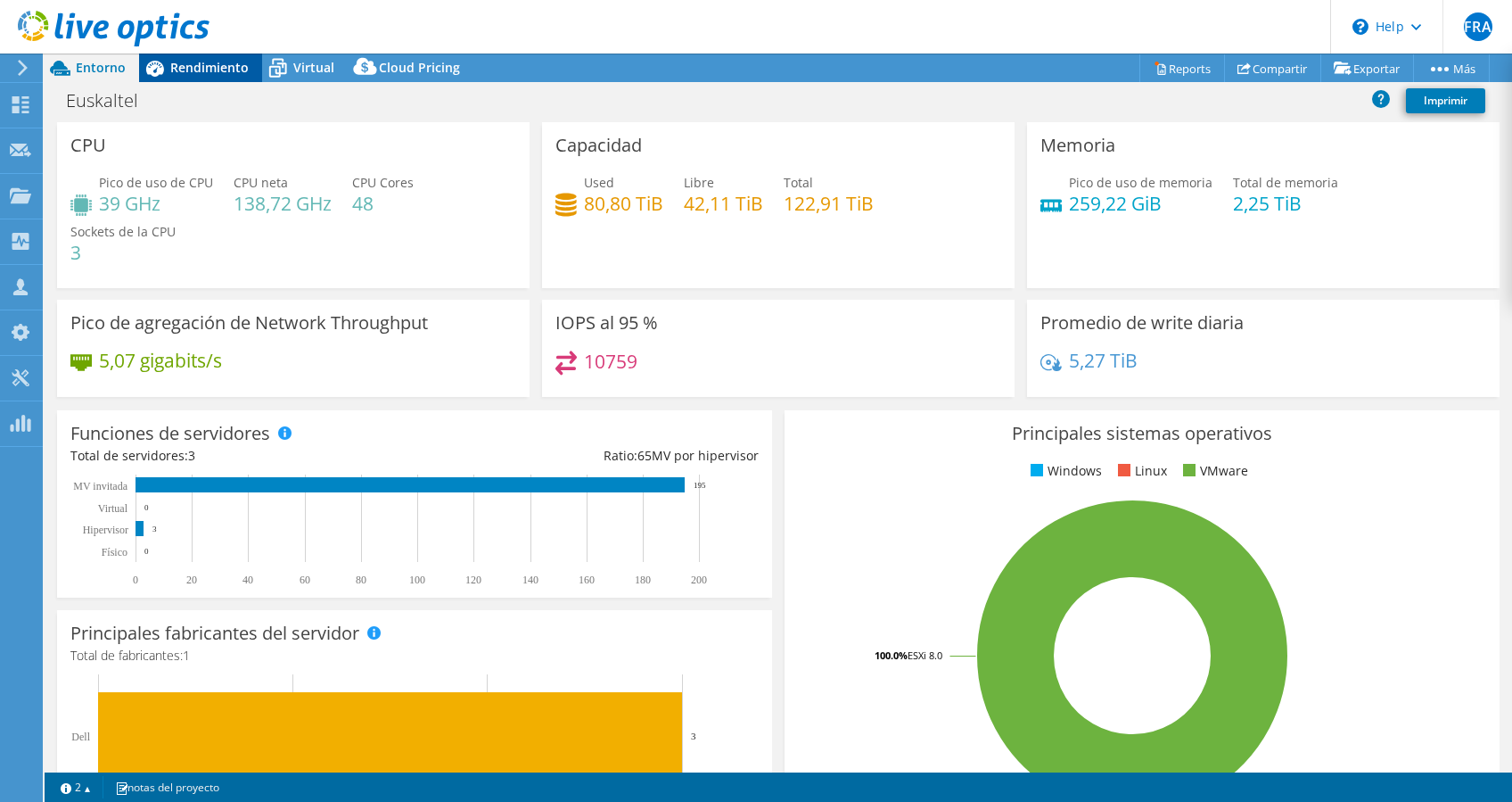
click at [199, 65] on span "Rendimiento" at bounding box center [209, 67] width 78 height 17
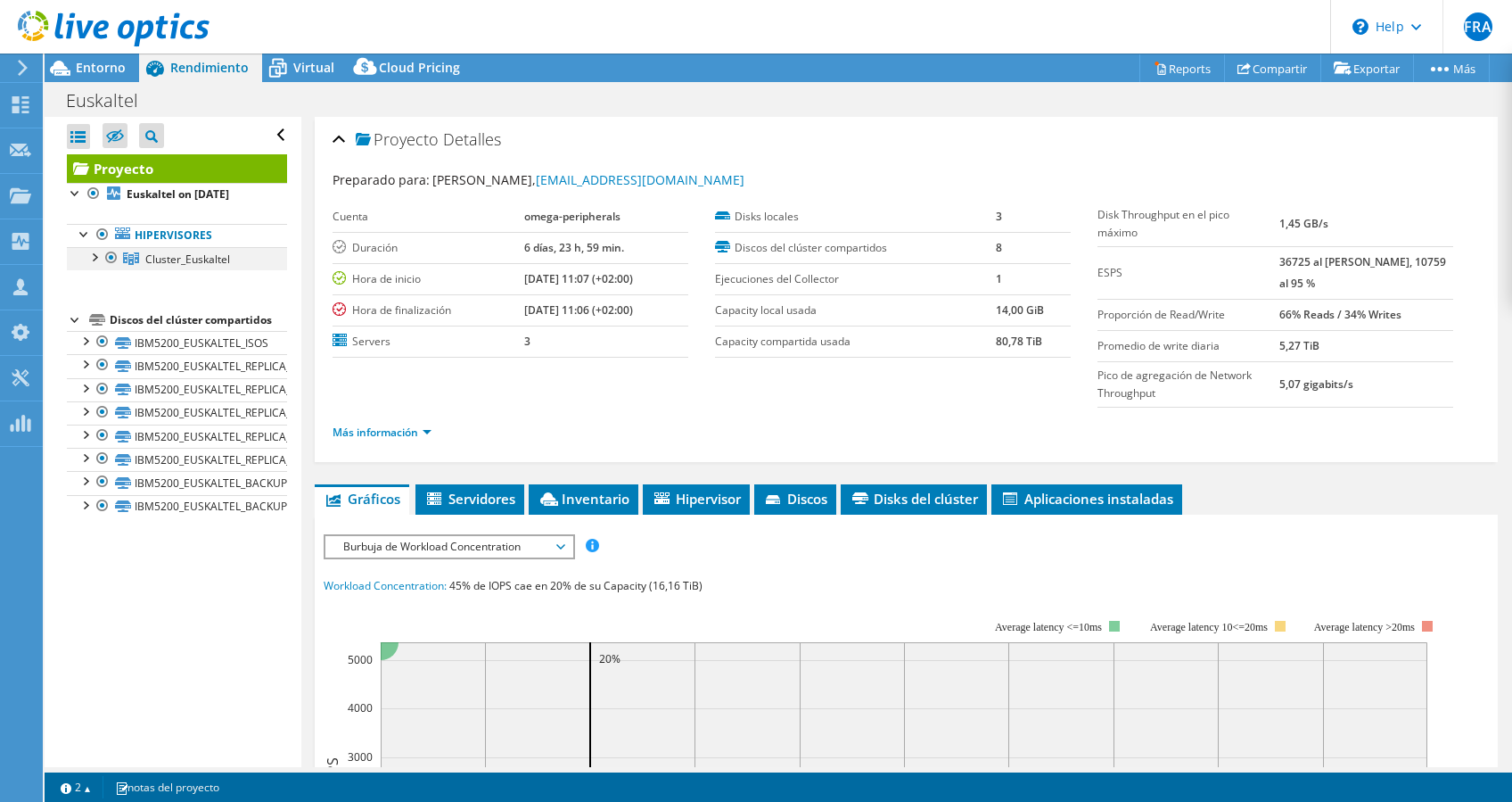
click at [93, 251] on div at bounding box center [93, 255] width 18 height 18
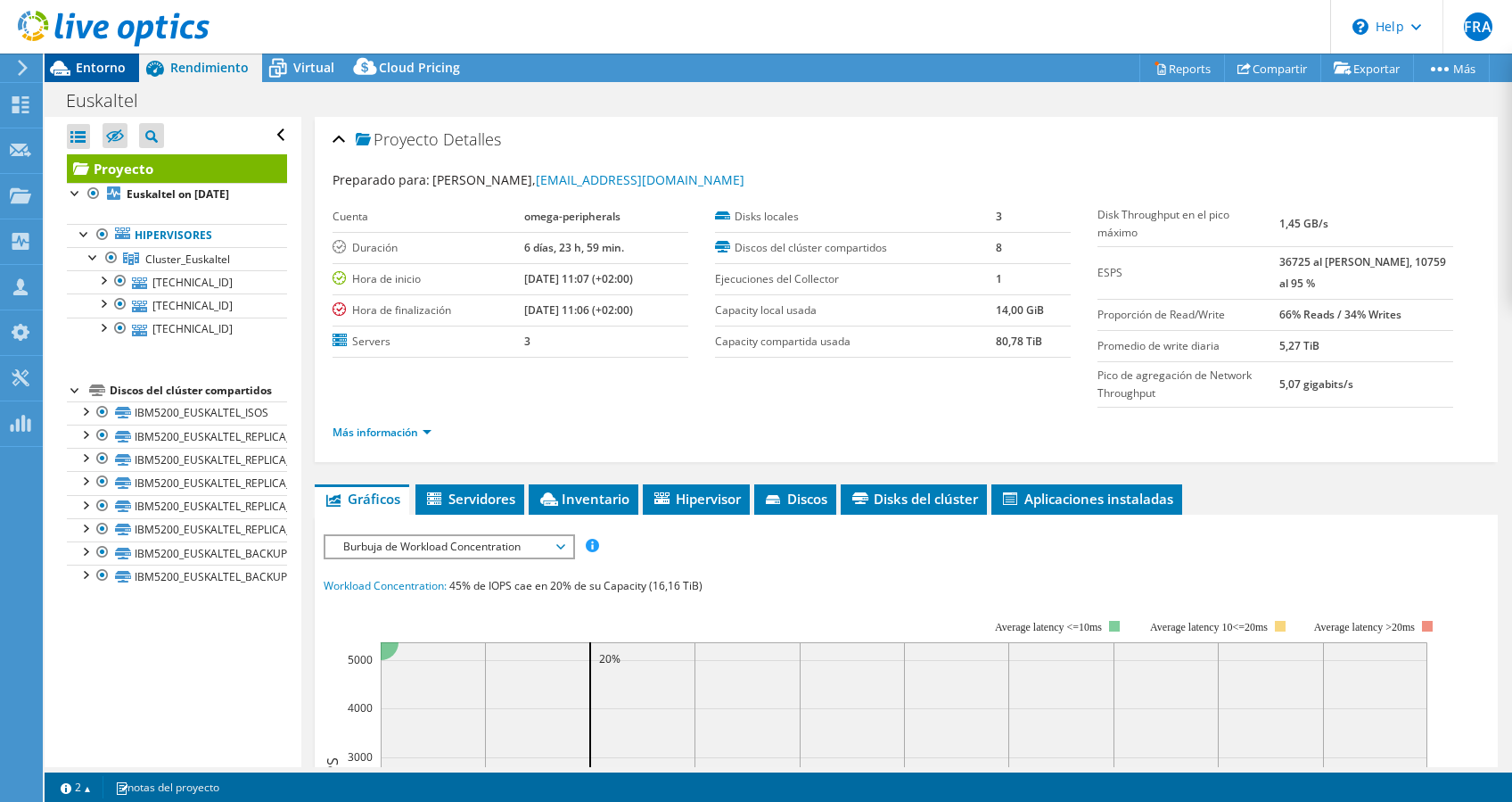
click at [68, 68] on icon at bounding box center [60, 68] width 31 height 31
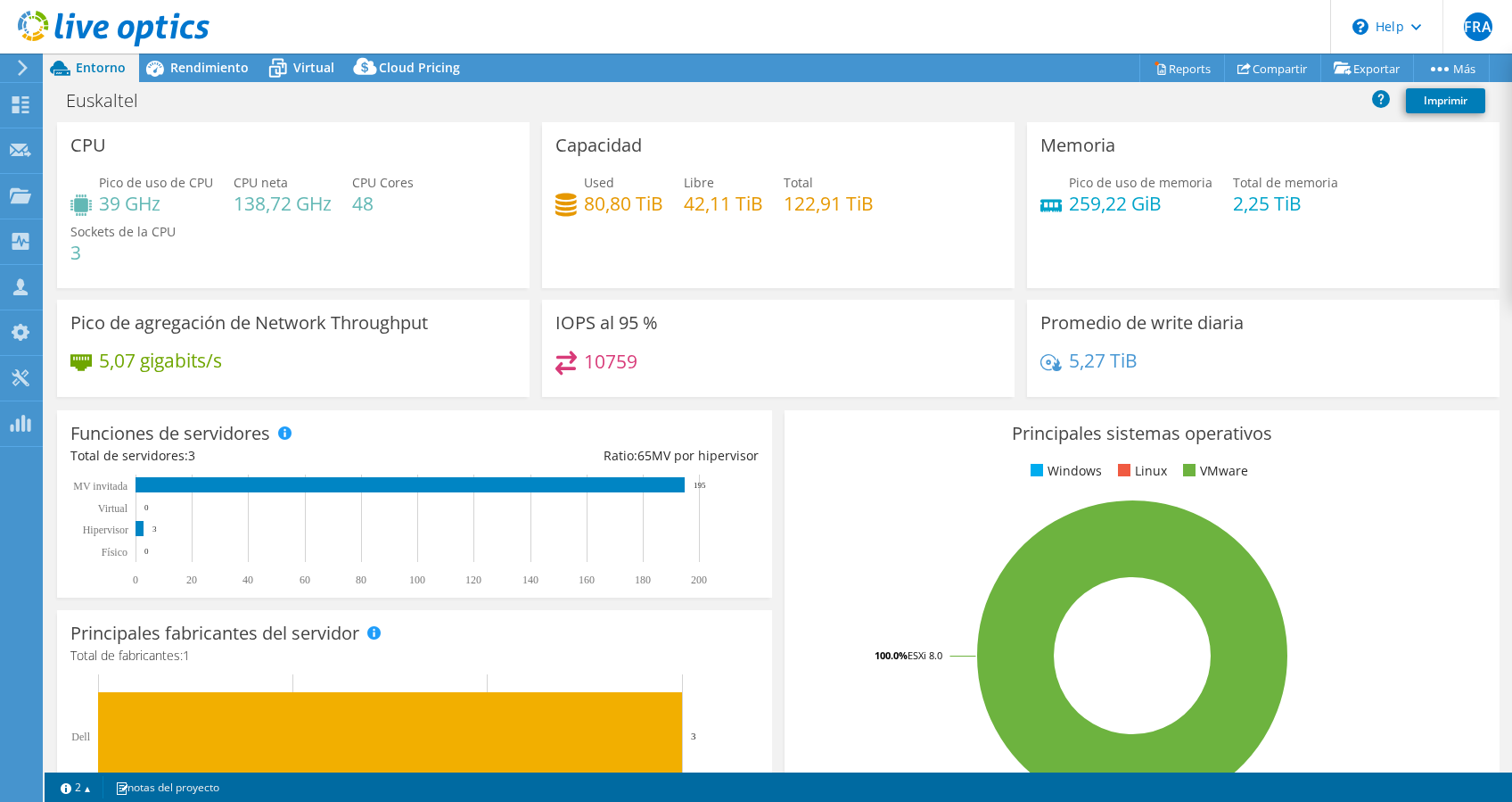
click at [16, 68] on icon at bounding box center [22, 67] width 14 height 16
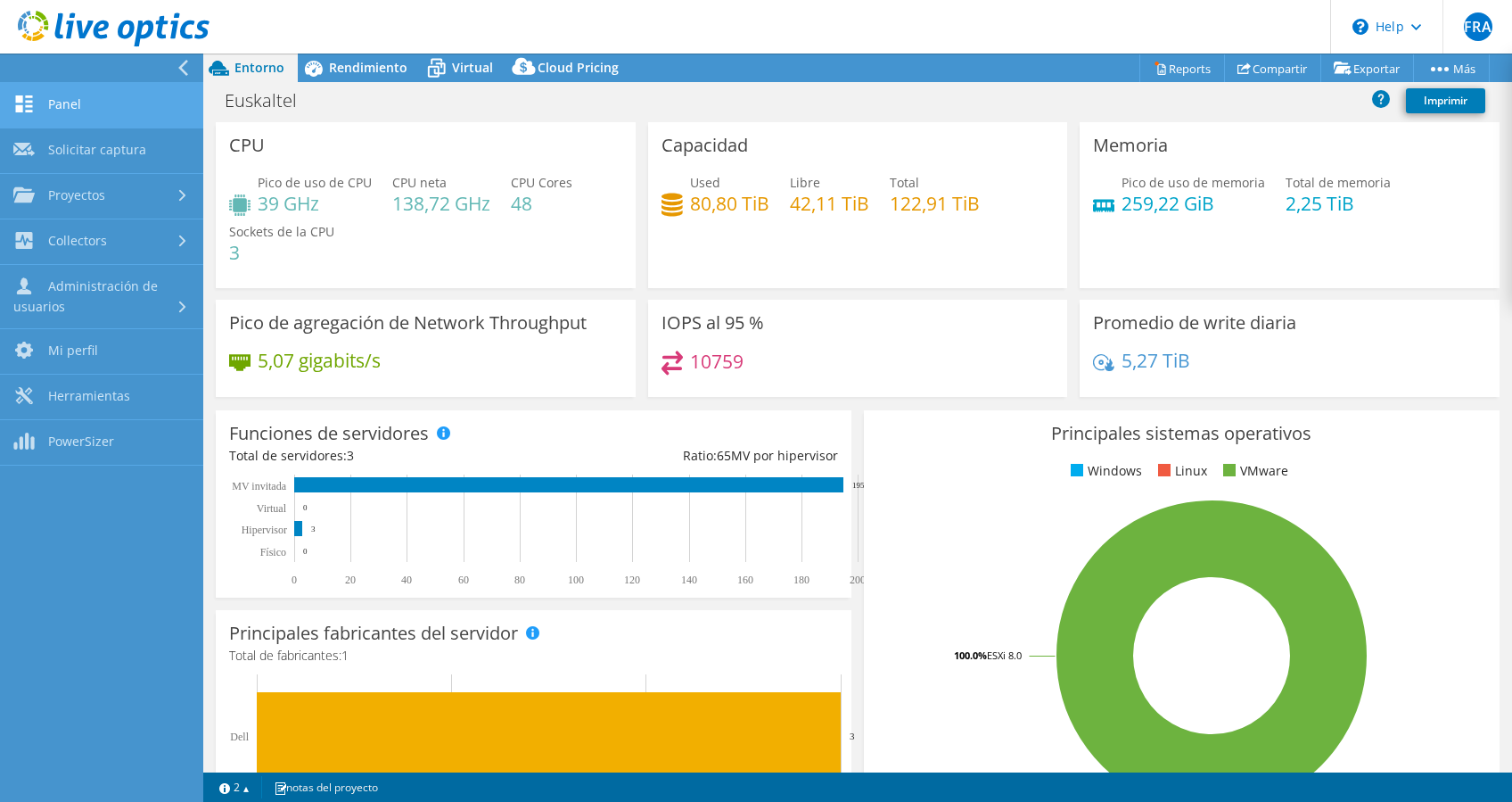
click at [63, 110] on link "Panel" at bounding box center [101, 105] width 204 height 45
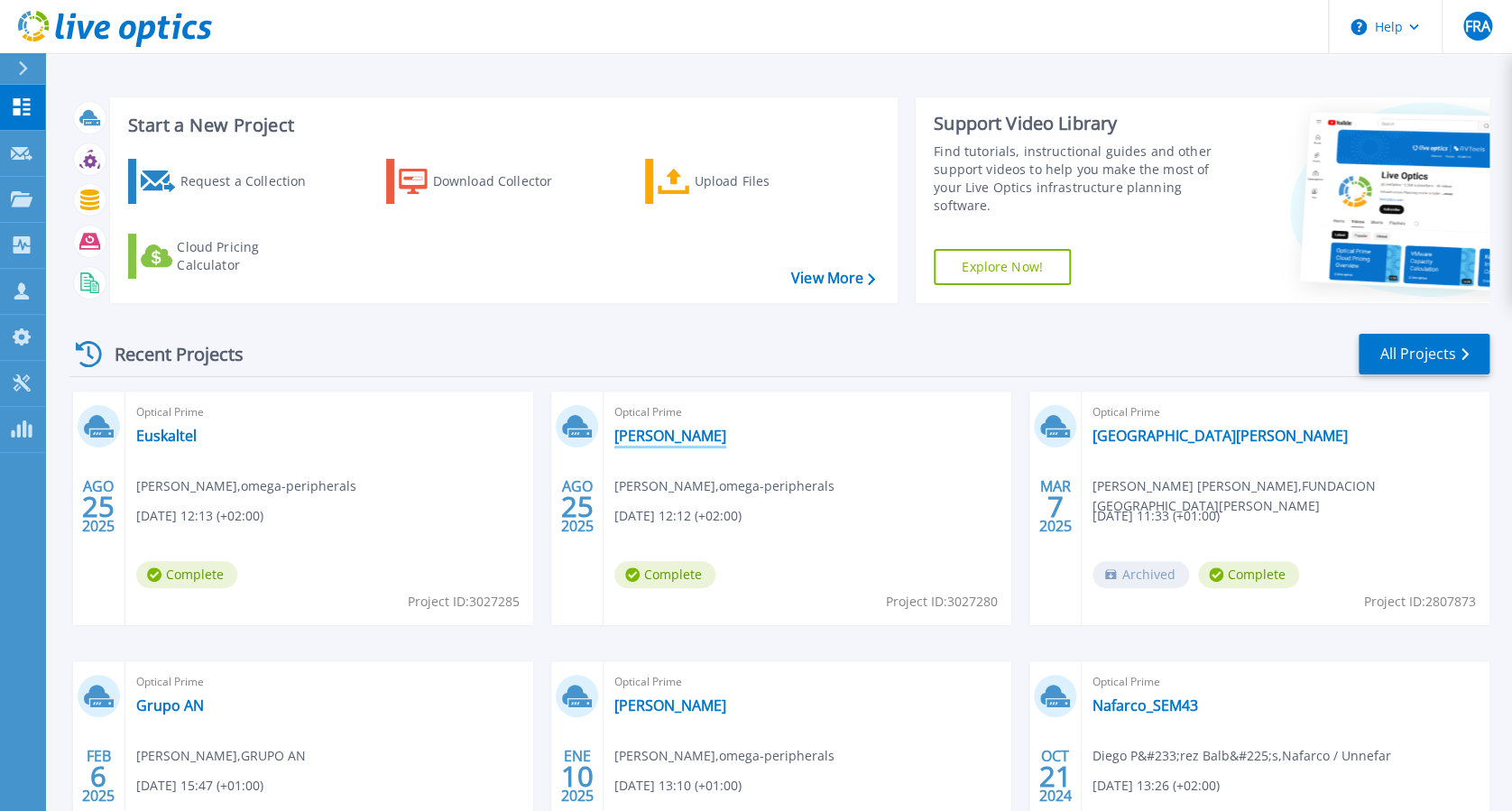
click at [635, 444] on link "[PERSON_NAME]" at bounding box center [671, 435] width 112 height 18
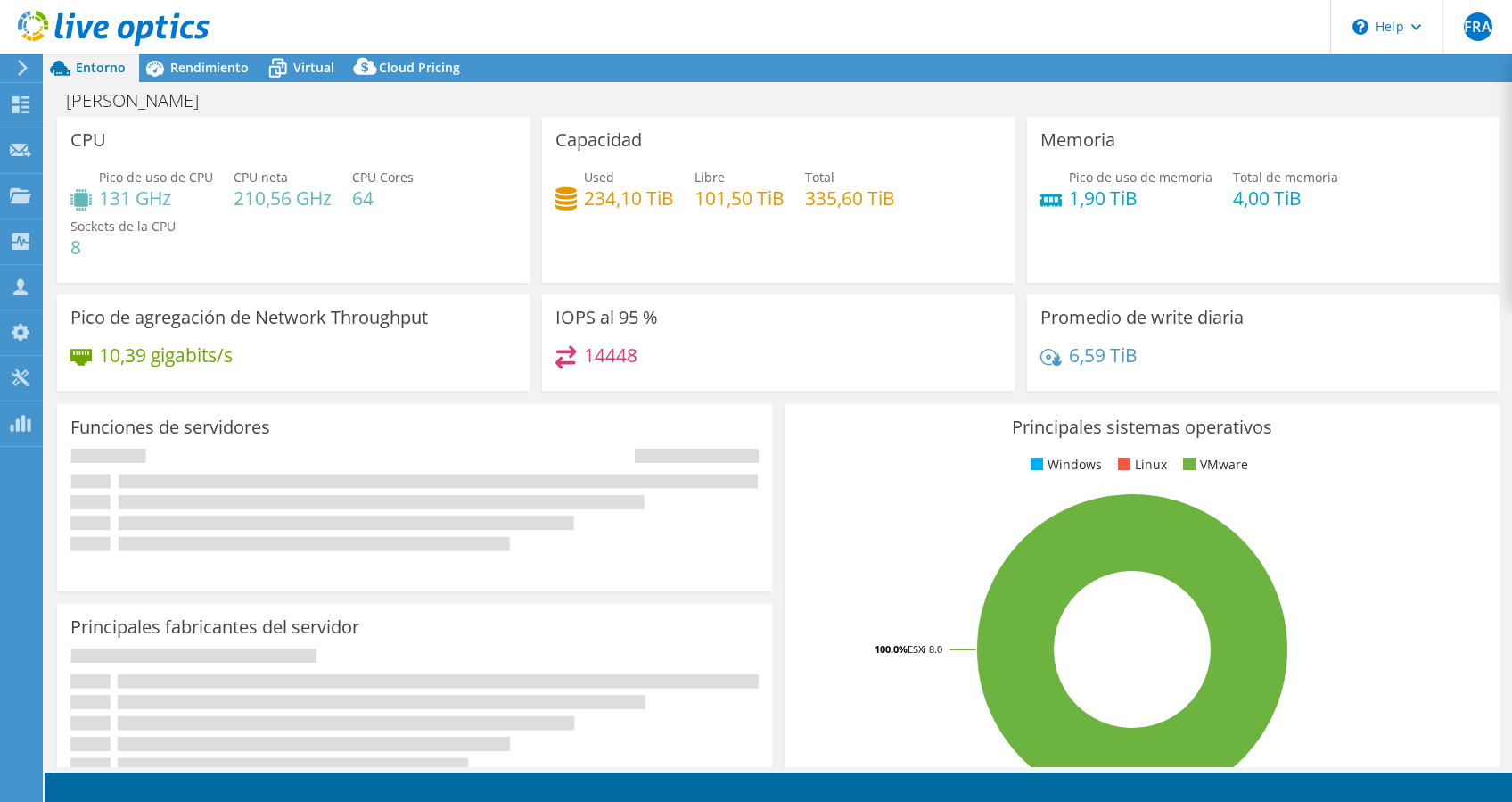
select select "EULondon"
select select "USD"
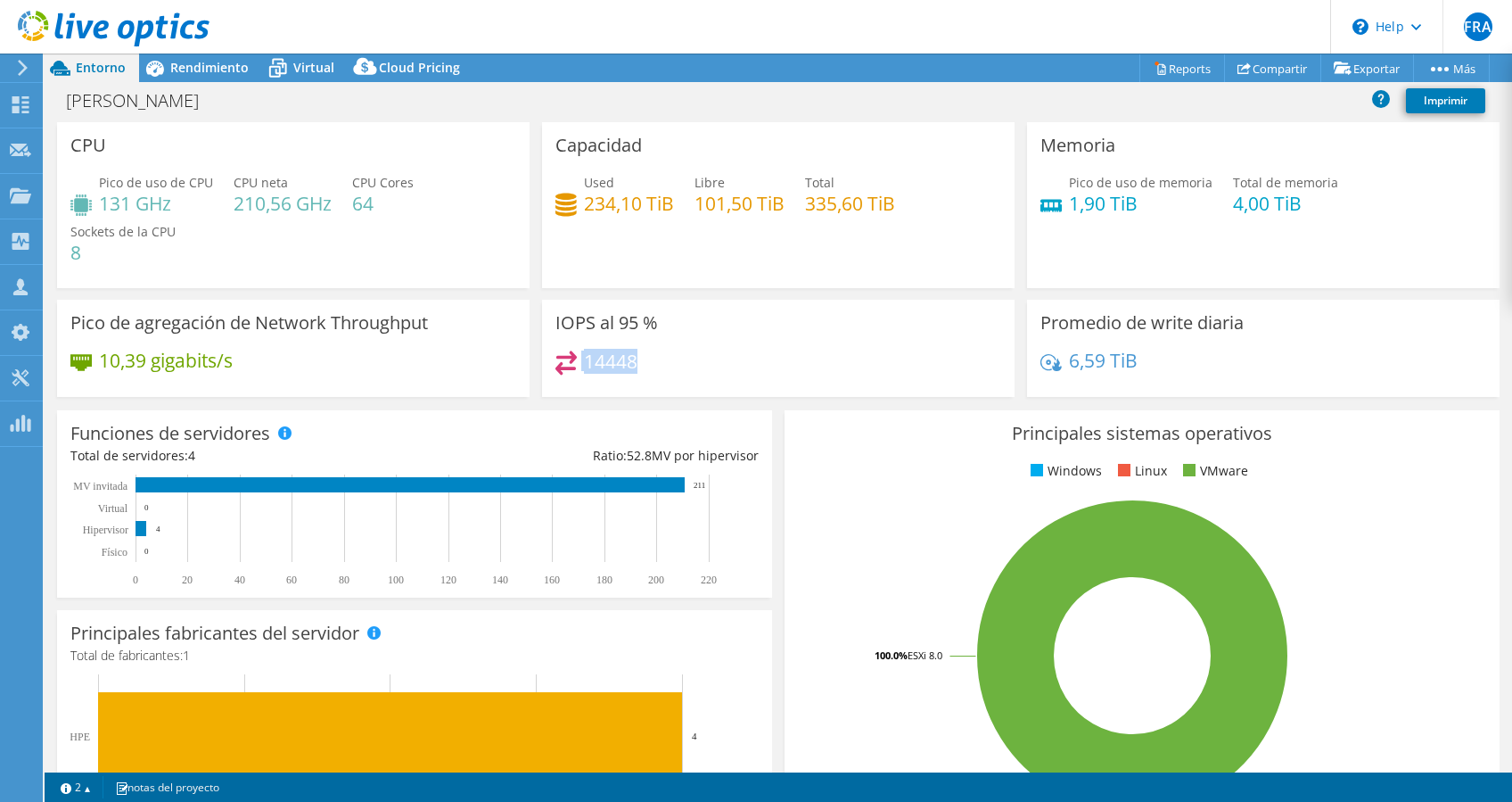
drag, startPoint x: 649, startPoint y: 368, endPoint x: 568, endPoint y: 346, distance: 83.9
click at [568, 346] on div "IOPS al 95 % 14448" at bounding box center [778, 348] width 473 height 97
click at [1104, 360] on h4 "6,59 TiB" at bounding box center [1103, 360] width 68 height 19
click at [288, 66] on icon at bounding box center [277, 68] width 31 height 31
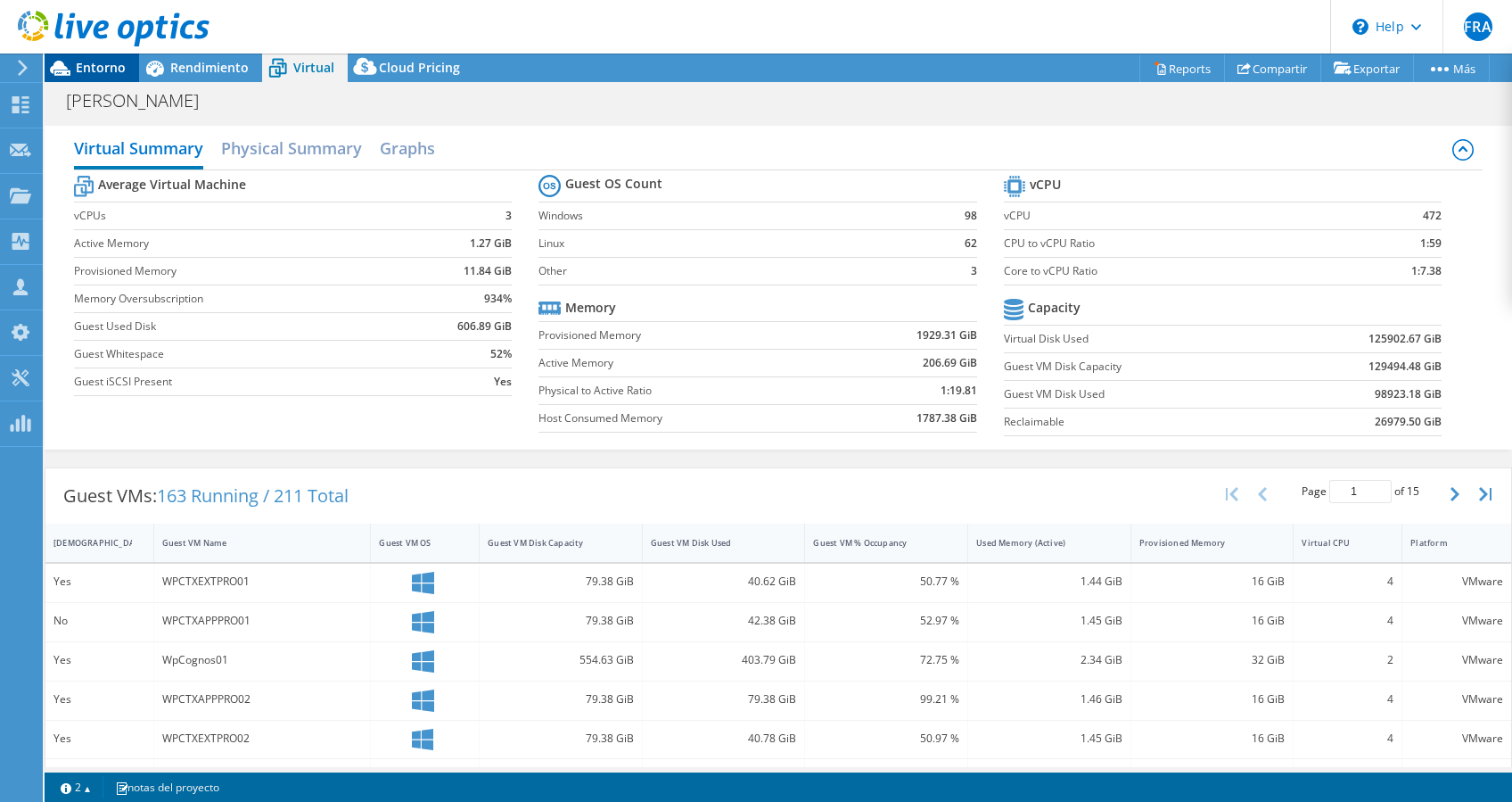
click at [102, 78] on div "Entorno" at bounding box center [91, 67] width 95 height 29
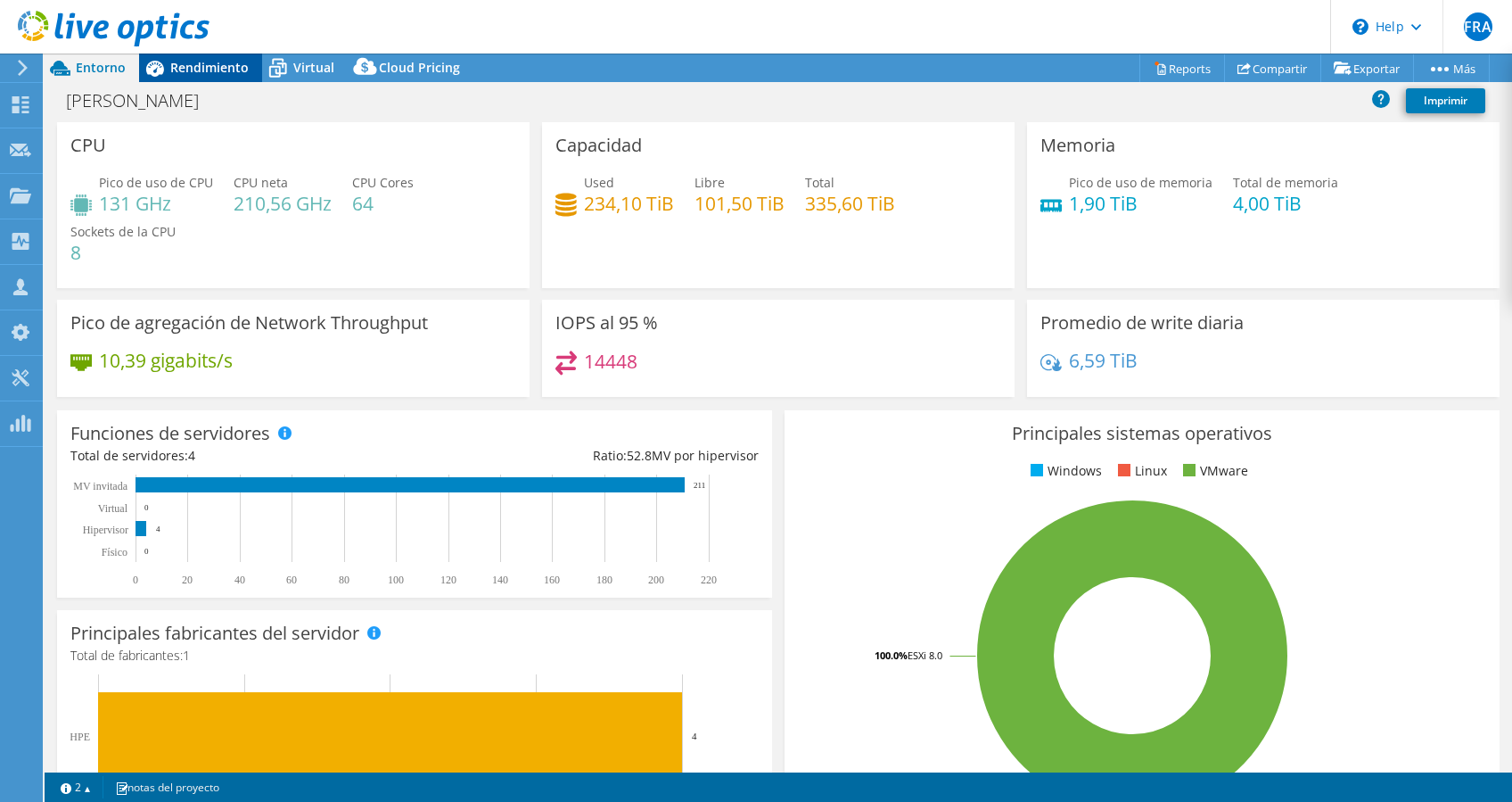
click at [198, 77] on div "Rendimiento" at bounding box center [200, 67] width 123 height 29
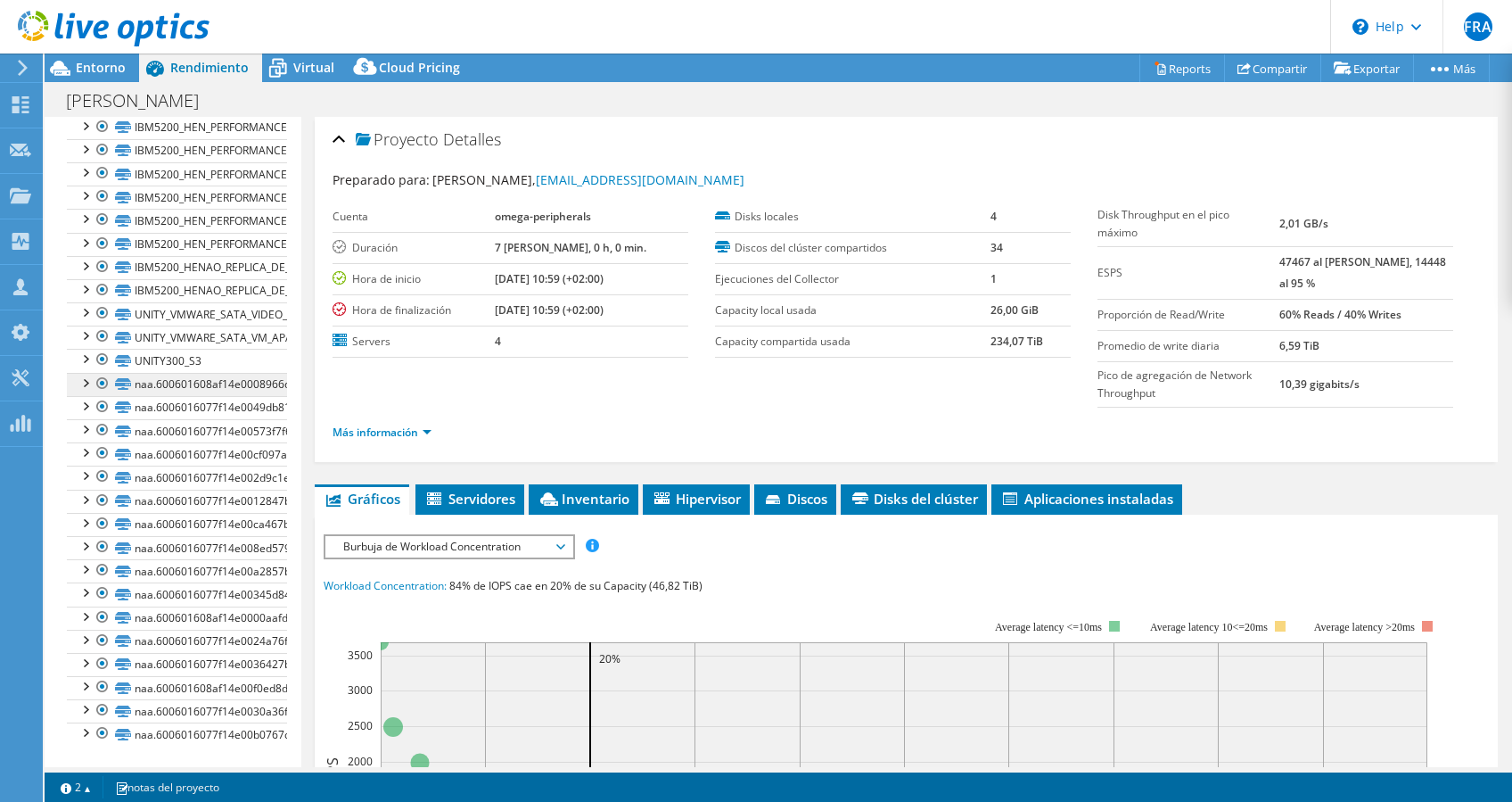
scroll to position [397, 0]
click at [205, 390] on link "naa.600601608af14e0008966d60398f75f9" at bounding box center [177, 383] width 220 height 23
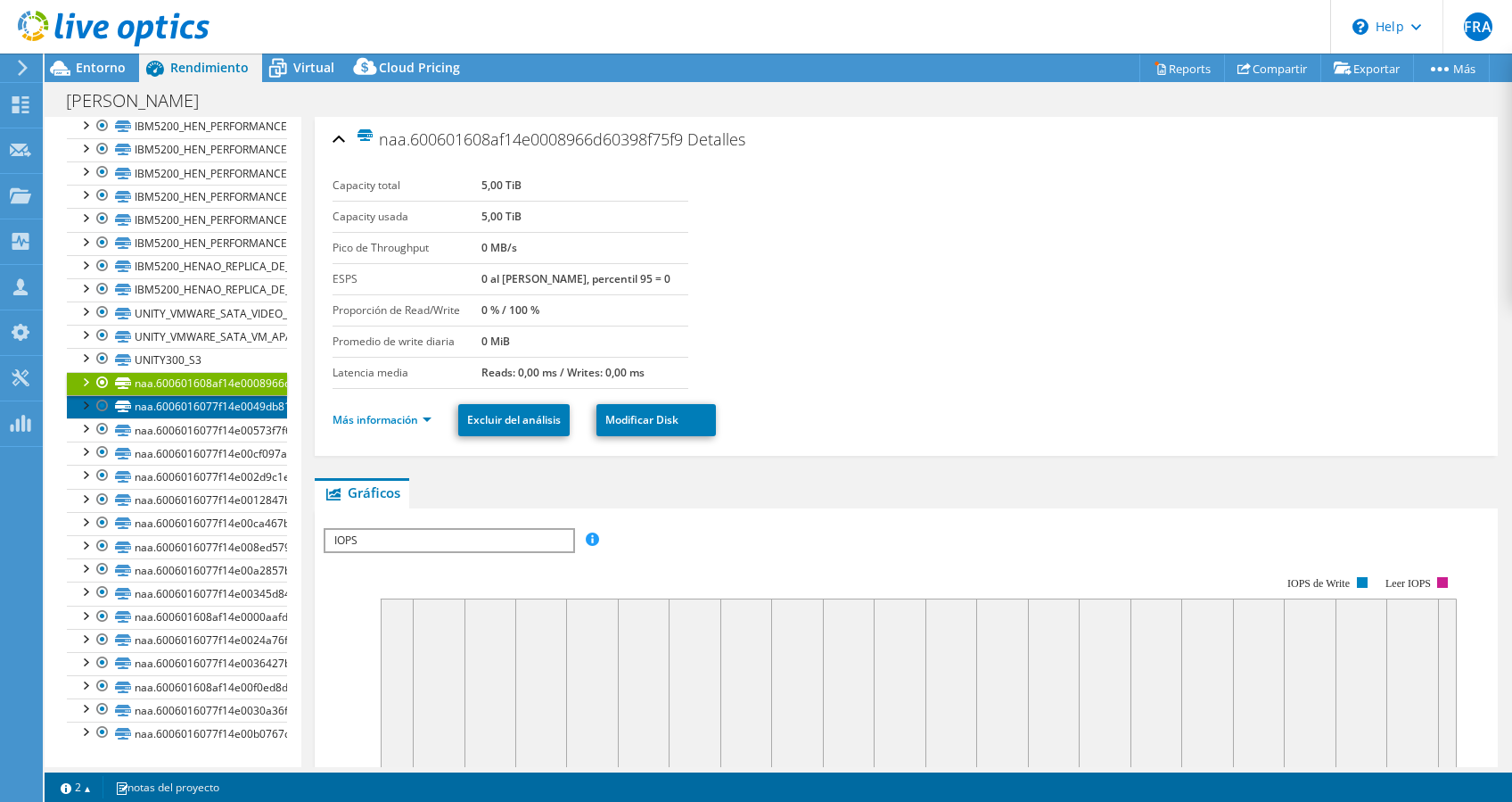
click at [183, 409] on link "naa.6006016077f14e0049db815e4cd1b48a" at bounding box center [177, 407] width 220 height 23
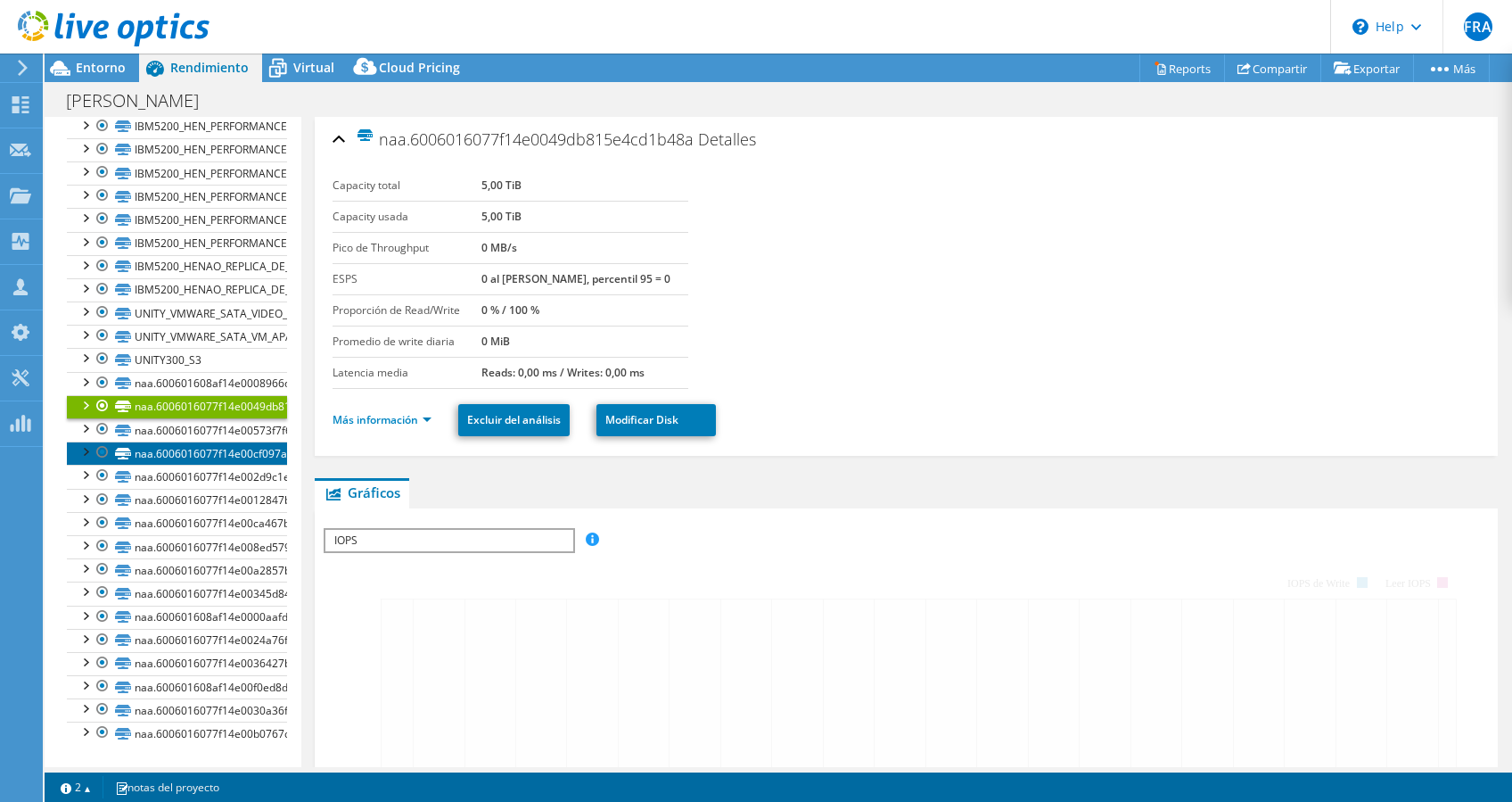
click at [183, 453] on link "naa.6006016077f14e00cf097a5eb2be2bf5" at bounding box center [177, 453] width 220 height 23
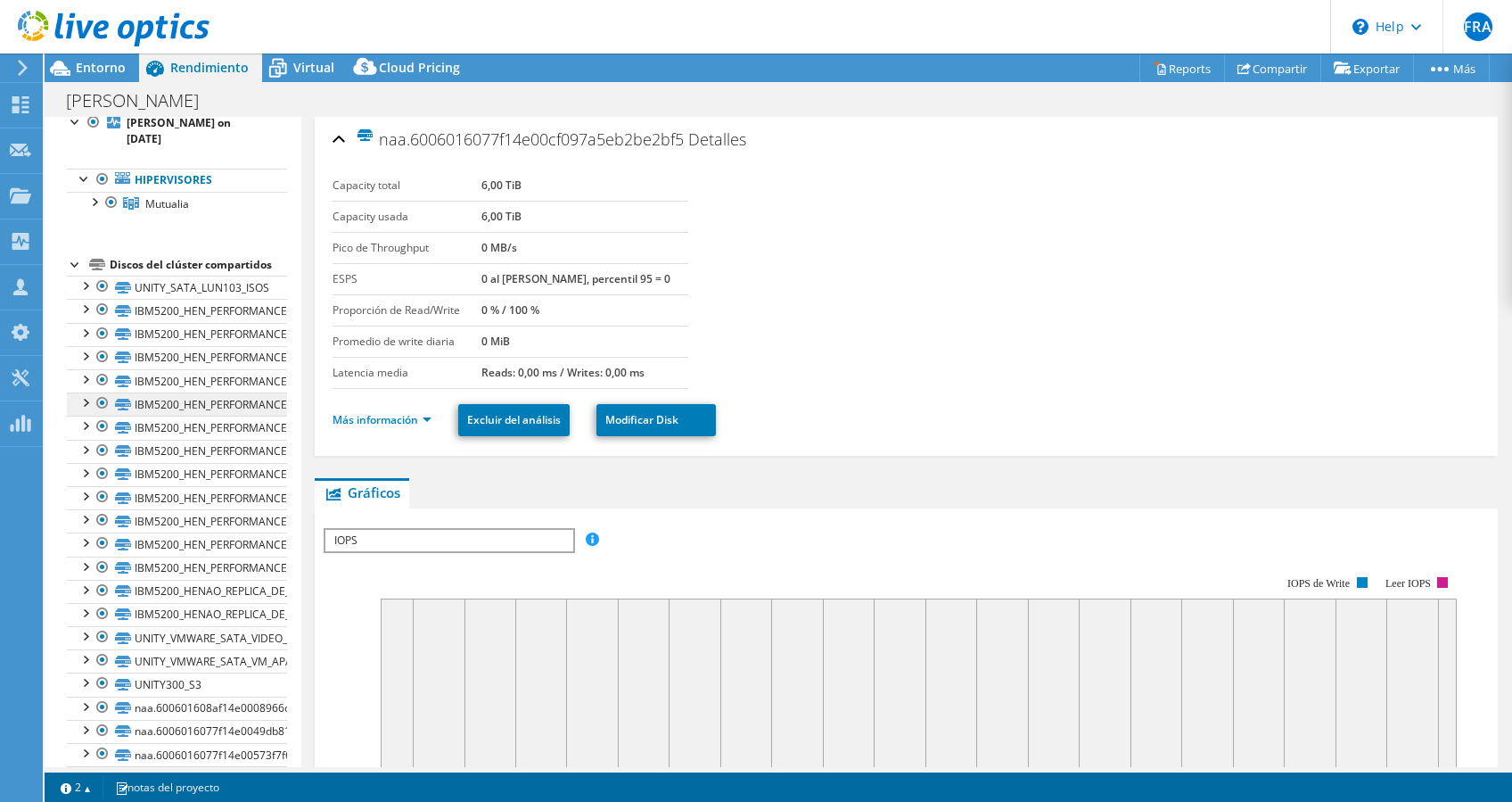
scroll to position [41, 0]
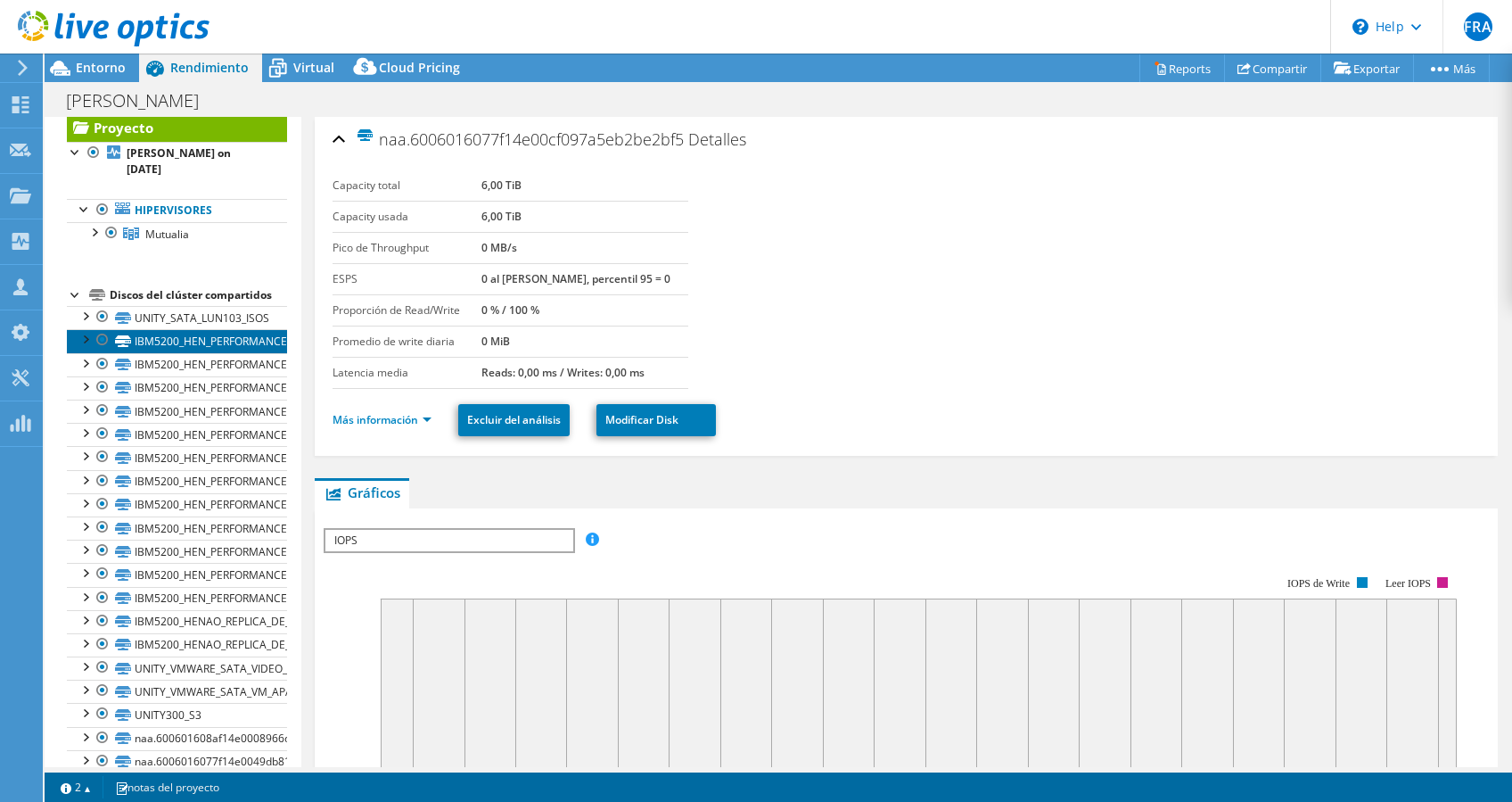
click at [185, 352] on link "IBM5200_HEN_PERFORMANCE_LUN2_WINDOWS_1" at bounding box center [177, 340] width 220 height 23
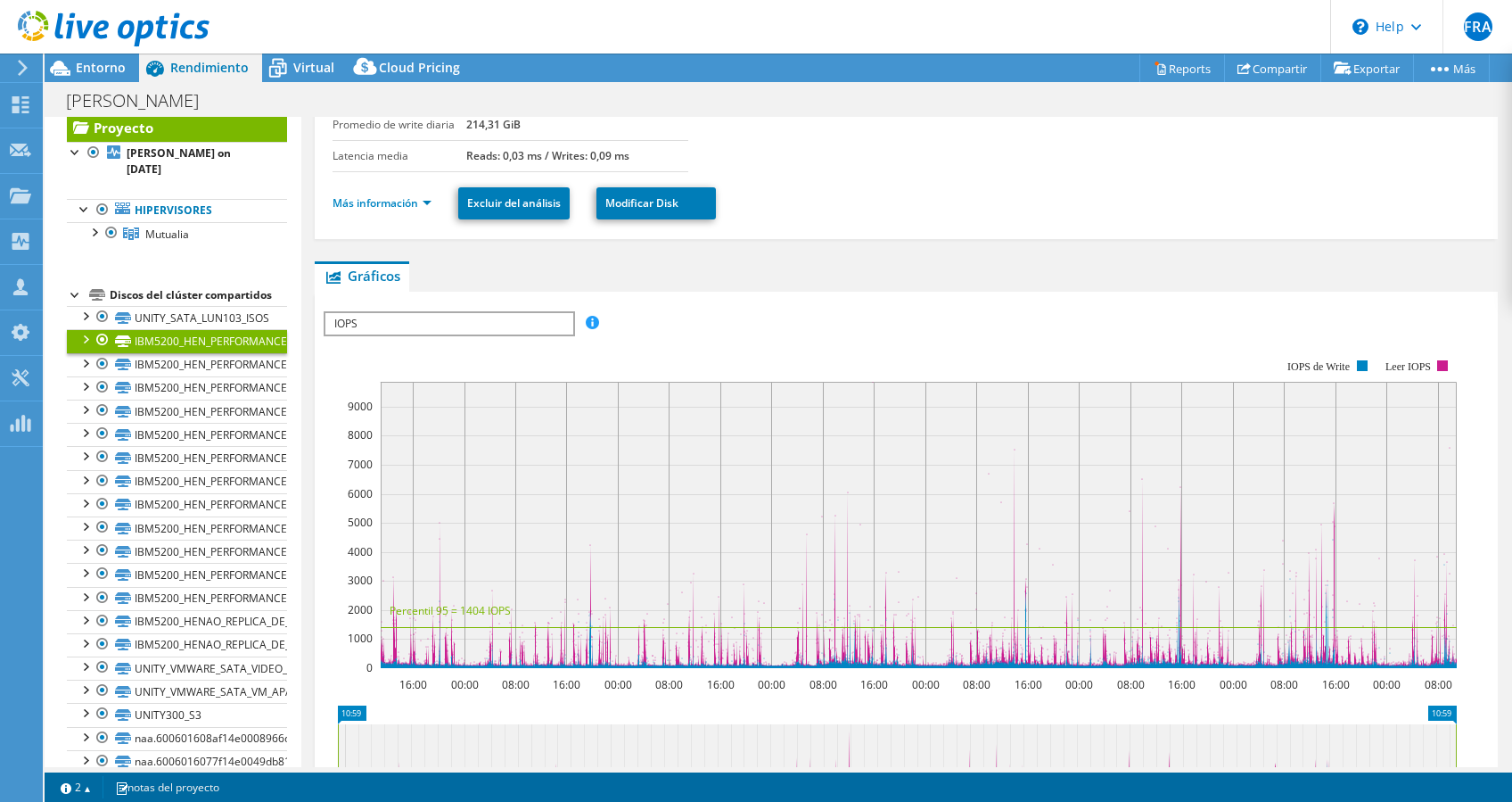
scroll to position [237, 0]
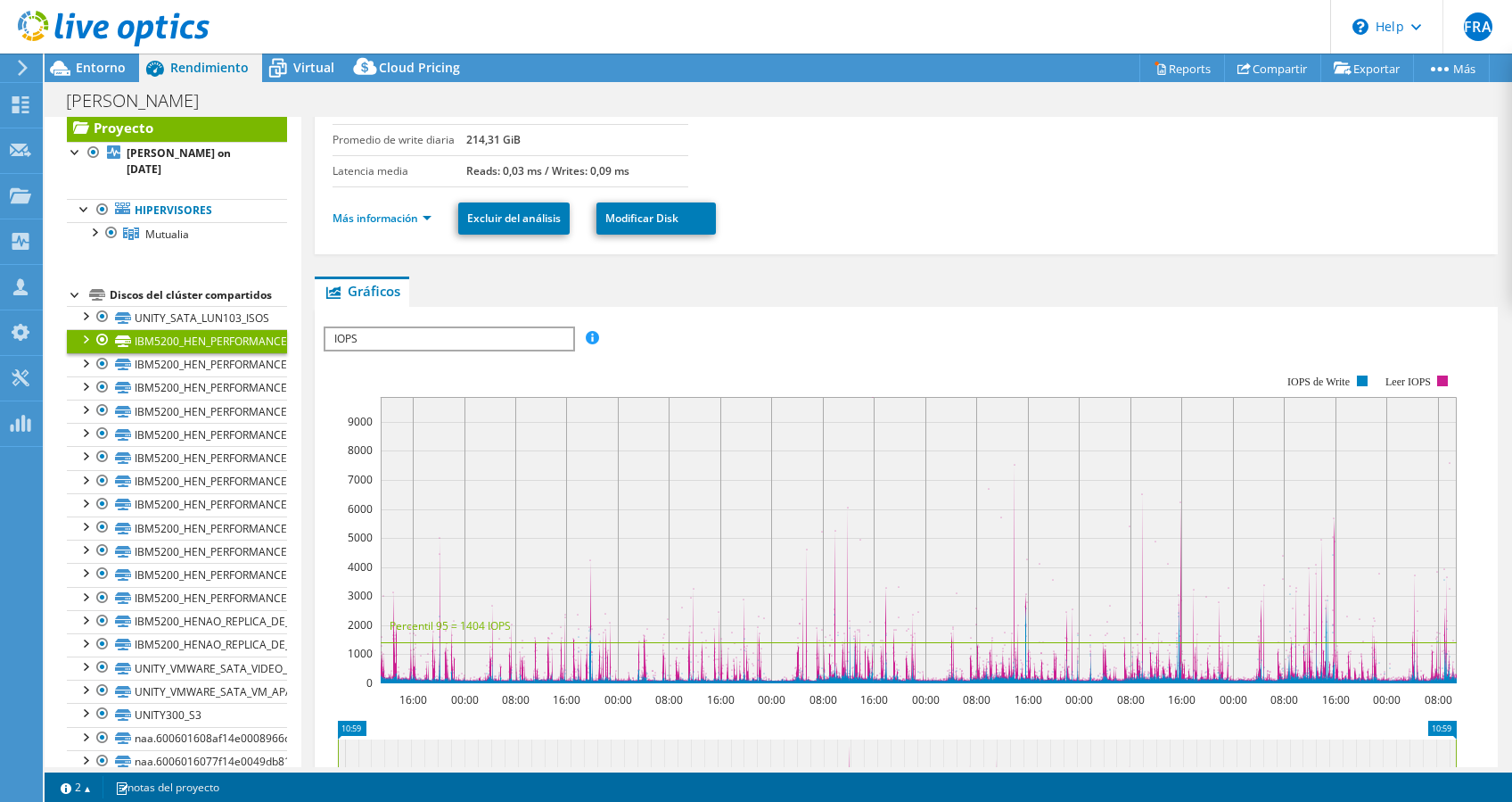
click at [421, 350] on rect at bounding box center [889, 528] width 1132 height 357
click at [419, 328] on span "IOPS" at bounding box center [449, 338] width 247 height 21
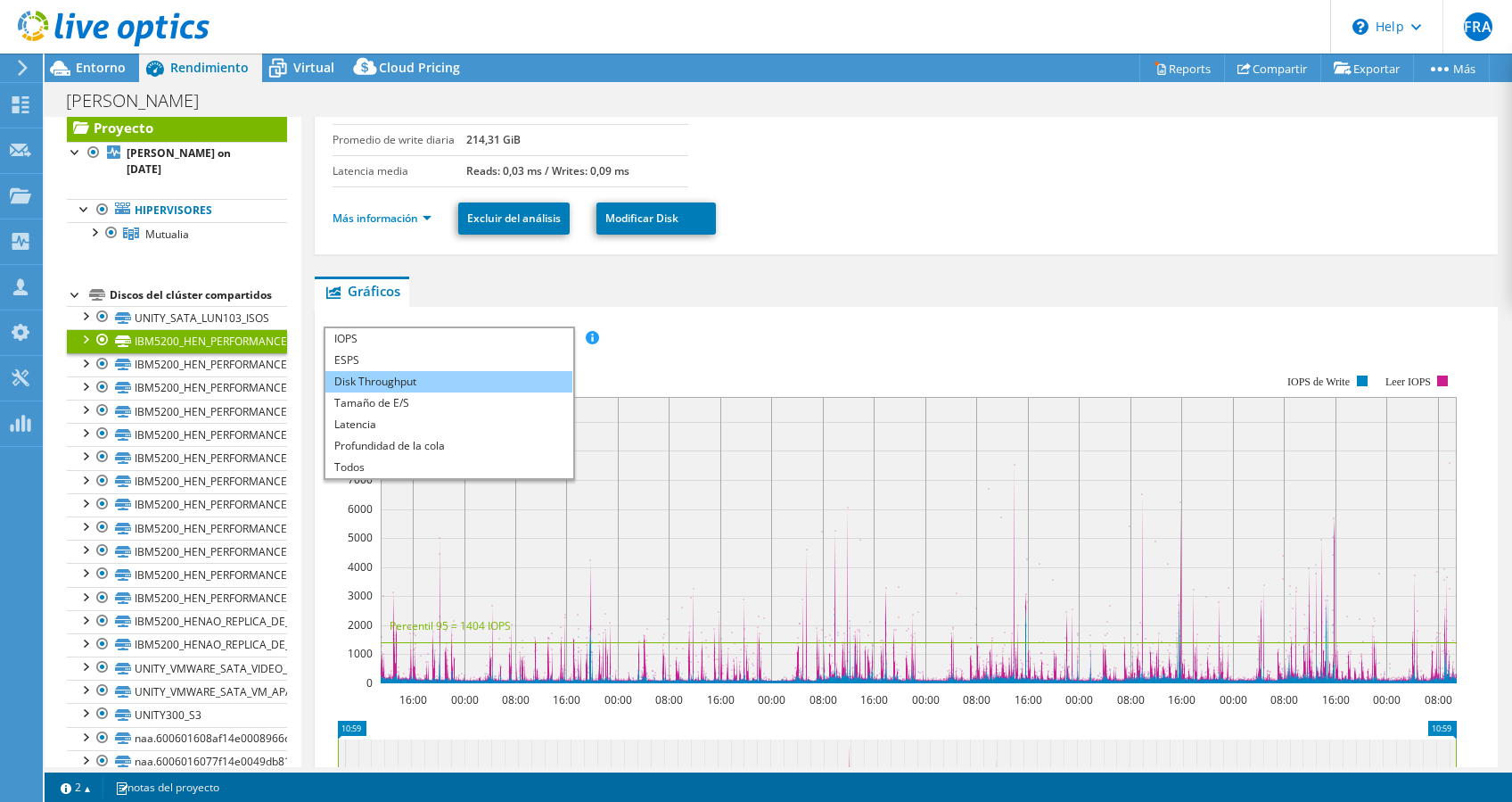
click at [422, 371] on li "Disk Throughput" at bounding box center [449, 381] width 247 height 21
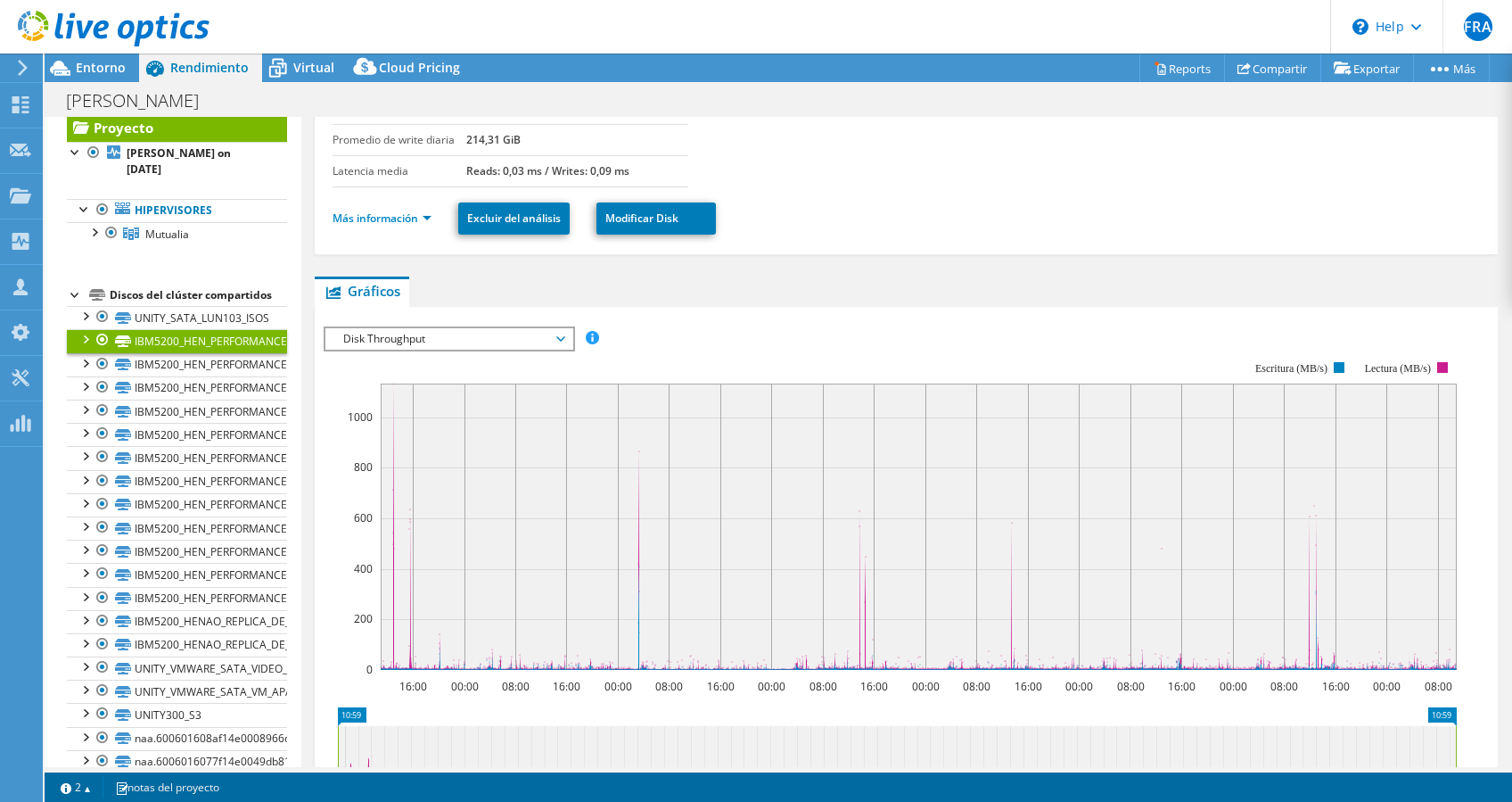
click at [562, 328] on span "Disk Throughput" at bounding box center [449, 338] width 229 height 21
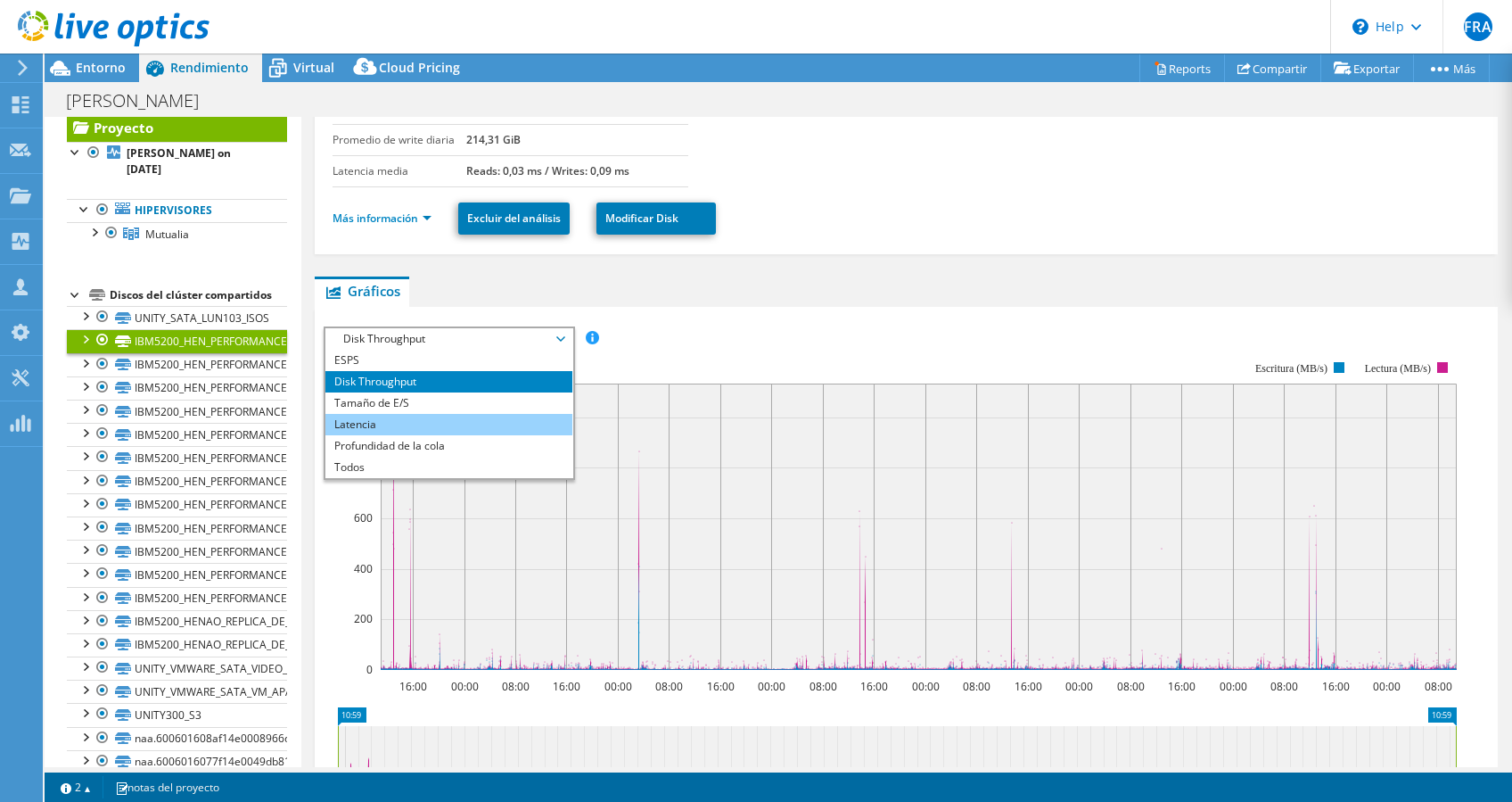
click at [404, 414] on li "Latencia" at bounding box center [449, 424] width 247 height 21
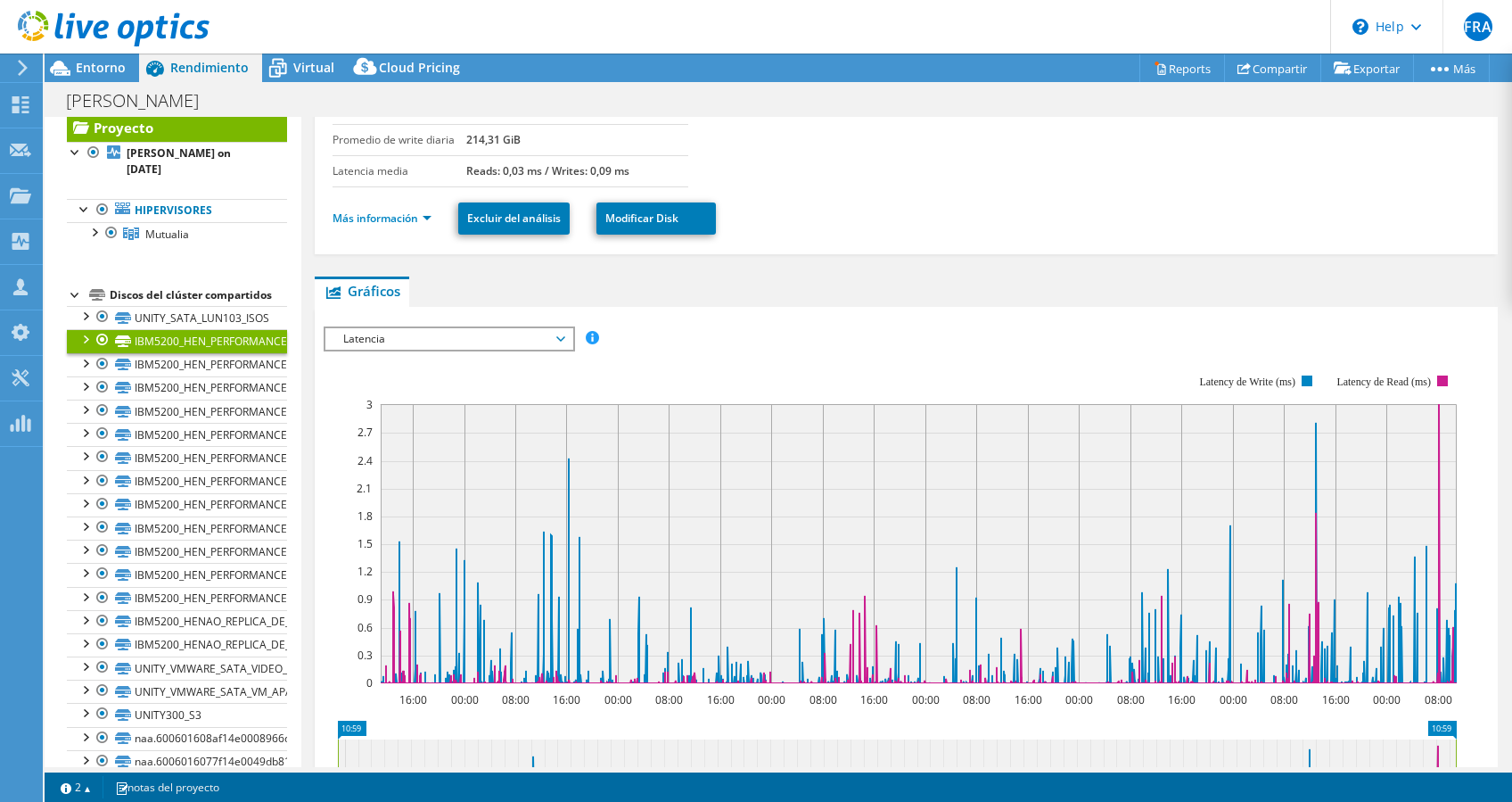
click at [98, 56] on div at bounding box center [104, 29] width 209 height 60
click at [100, 74] on span "Entorno" at bounding box center [100, 67] width 50 height 17
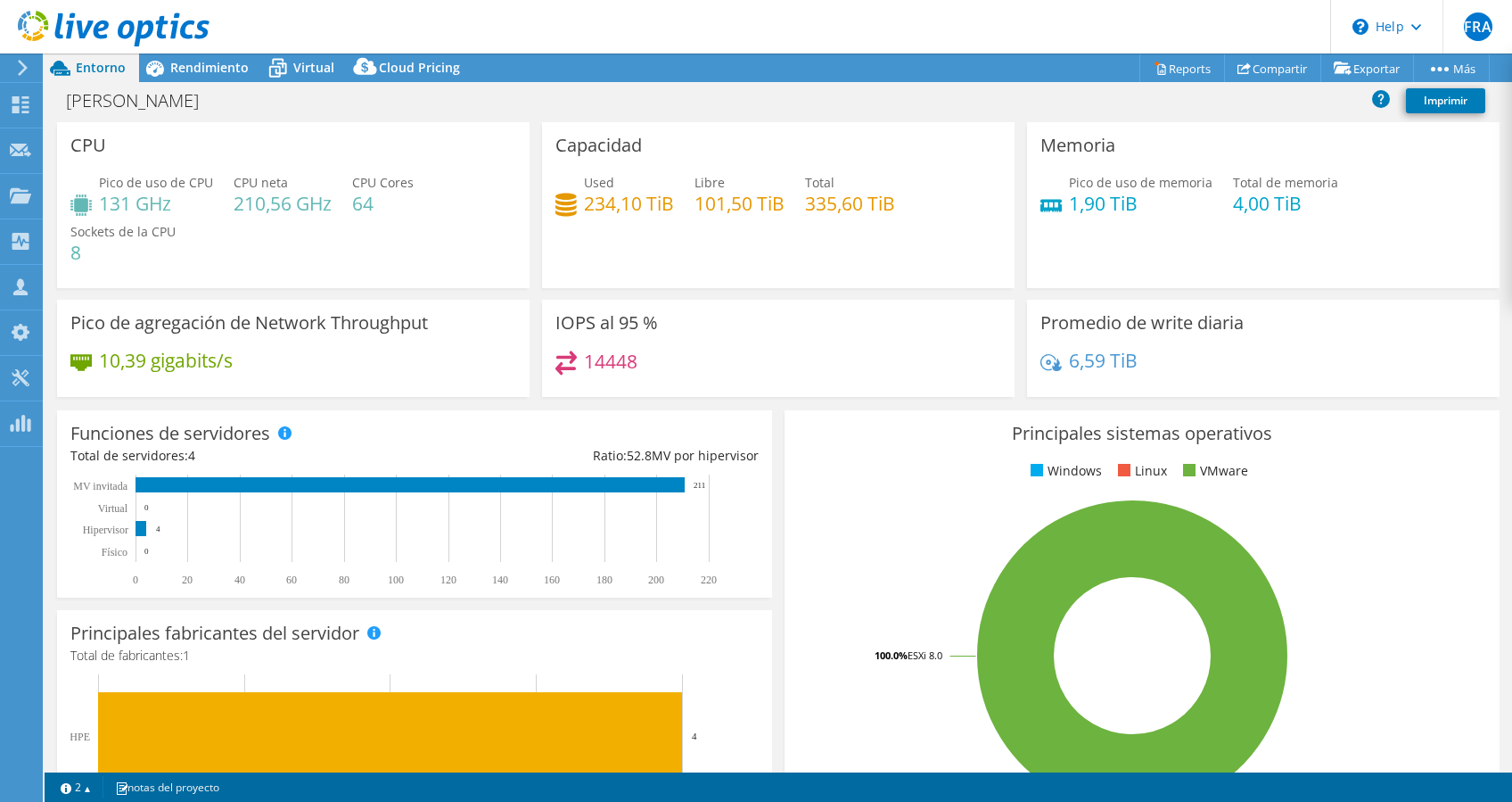
click at [199, 76] on span "Rendimiento" at bounding box center [209, 67] width 78 height 17
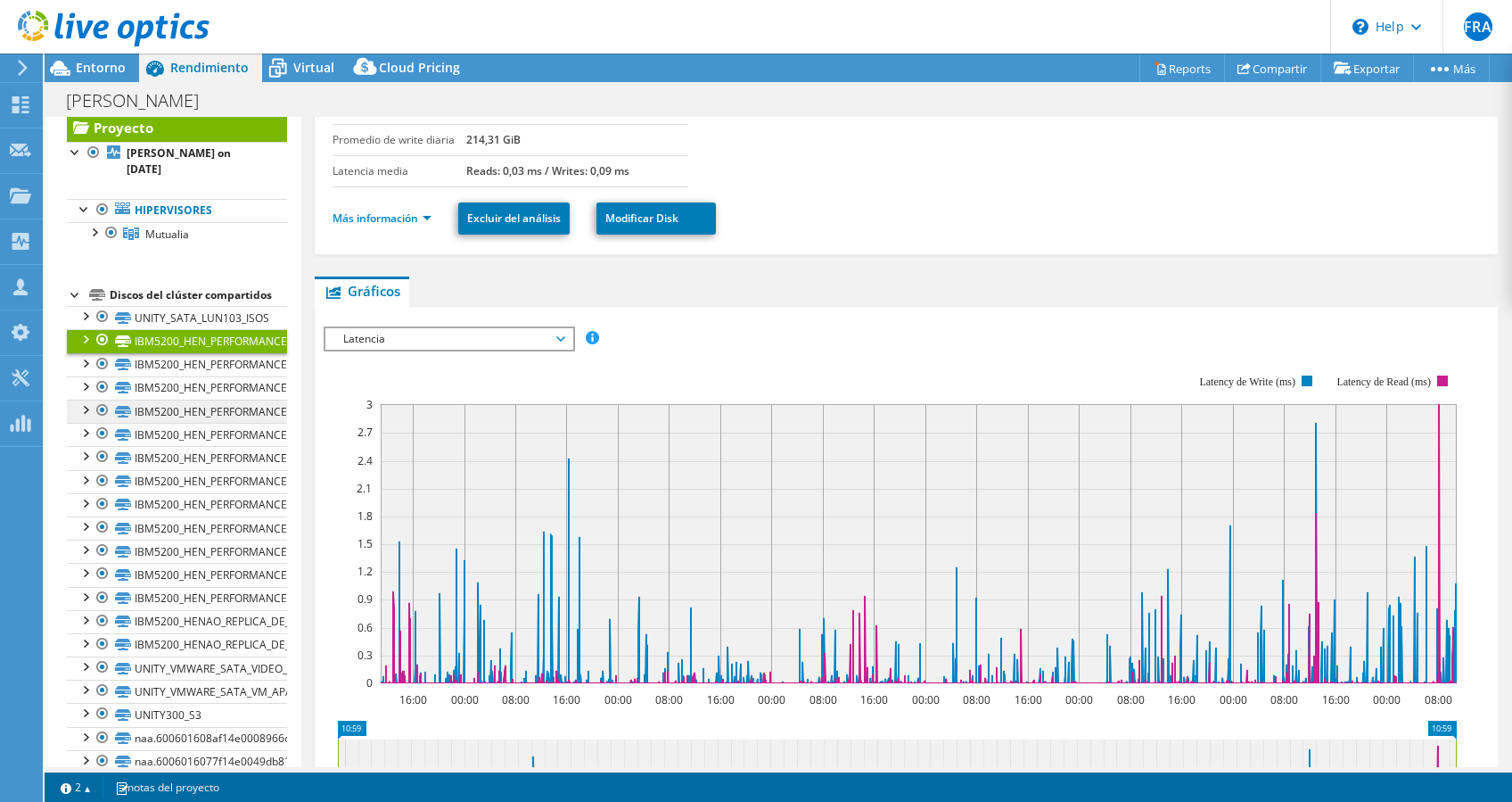
scroll to position [0, 0]
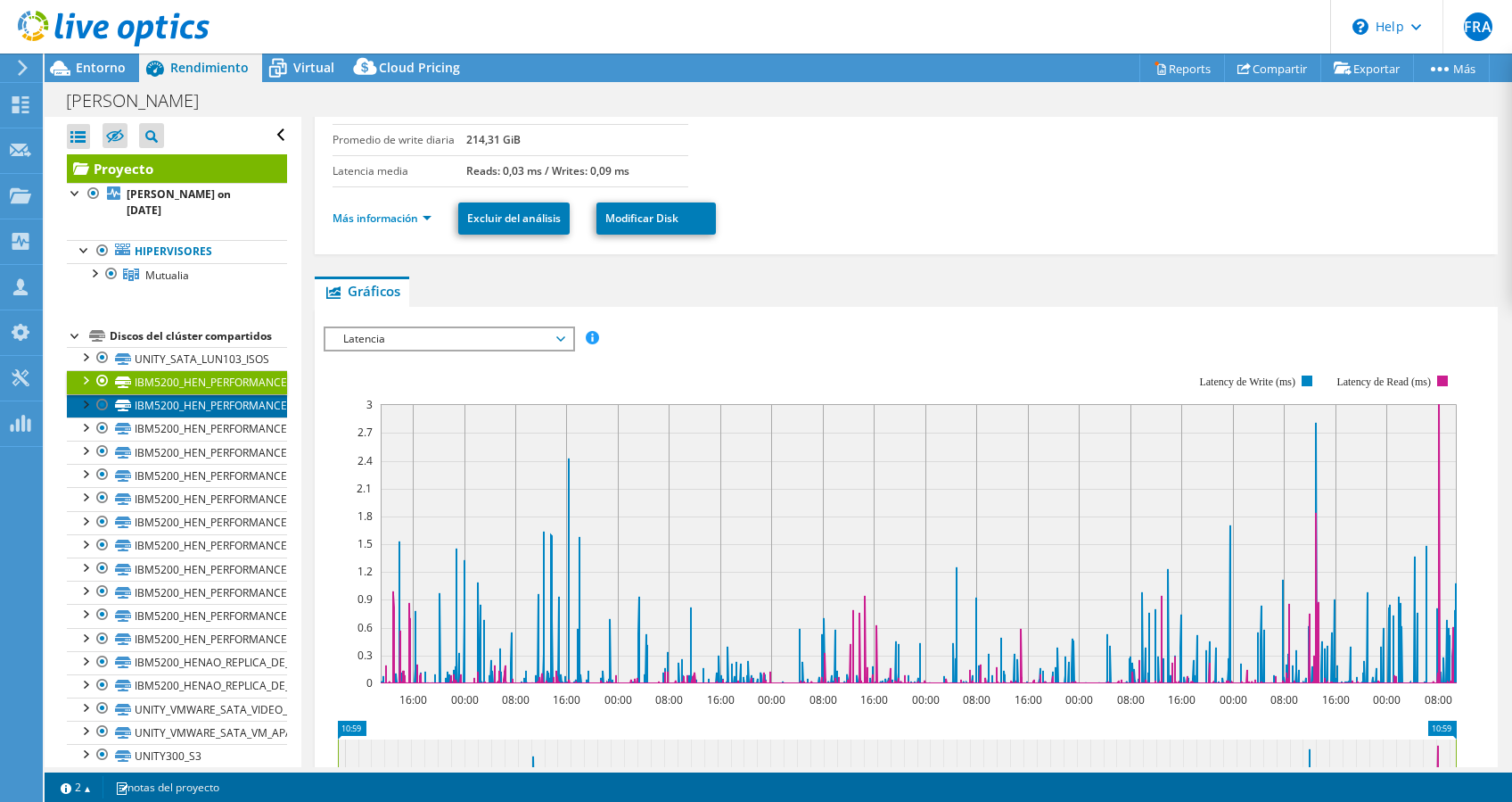
click at [166, 404] on link "IBM5200_HEN_PERFORMANCE_LUN3_UNIX_1" at bounding box center [177, 406] width 220 height 23
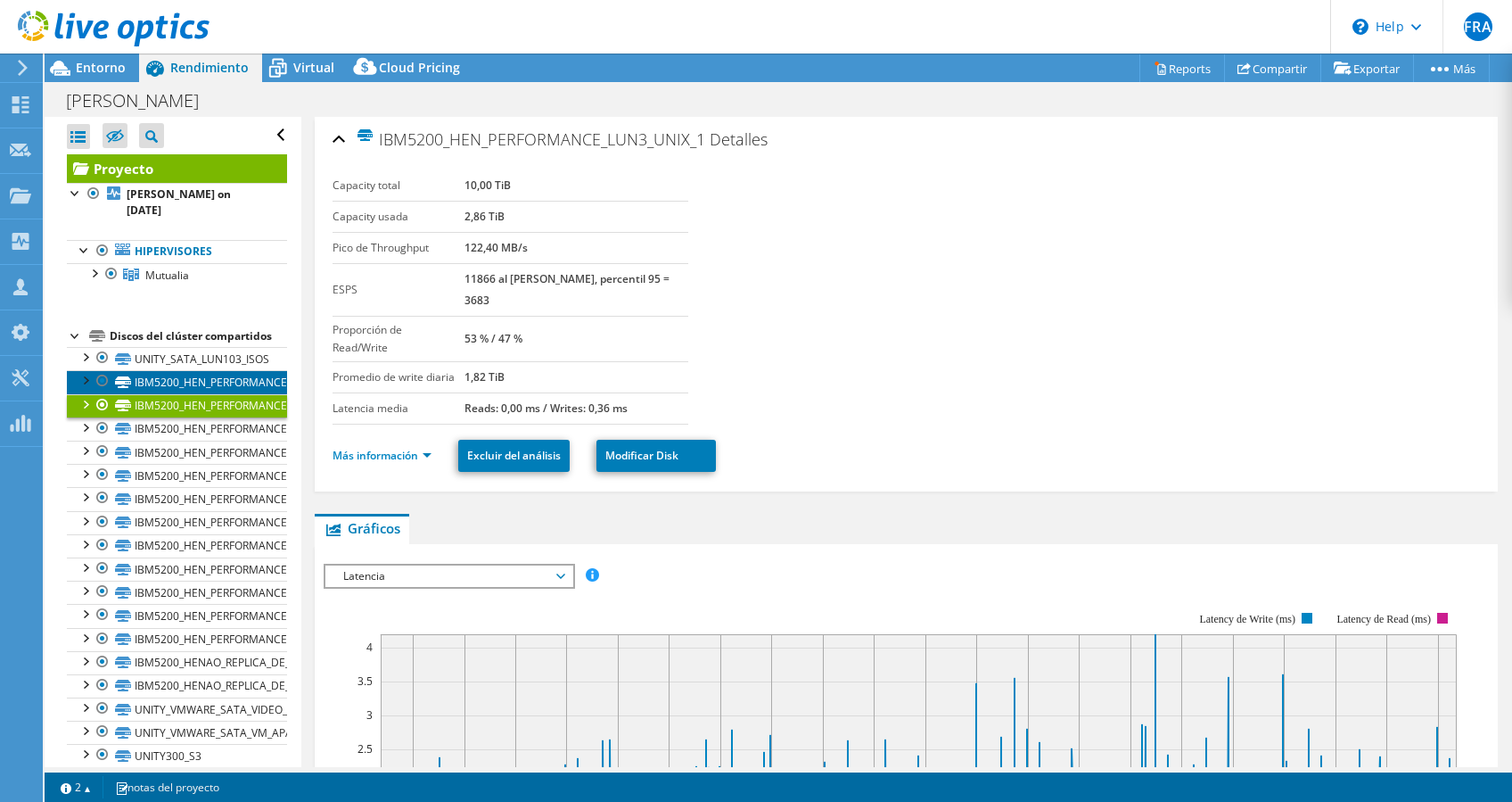
click at [135, 390] on link "IBM5200_HEN_PERFORMANCE_LUN2_WINDOWS_1" at bounding box center [177, 381] width 220 height 23
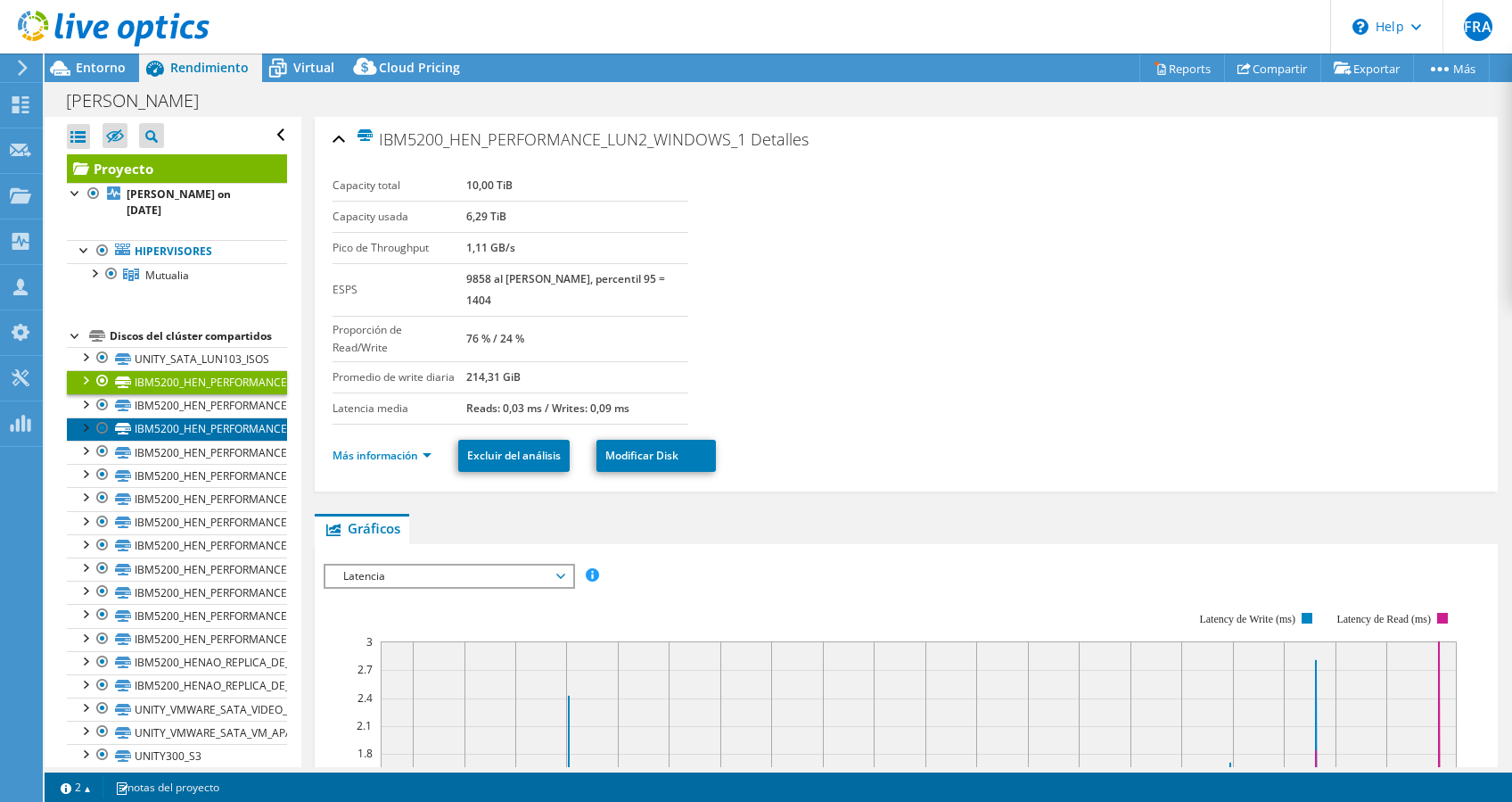
click at [158, 436] on link "IBM5200_HEN_PERFORMANCE_LUN1_MV" at bounding box center [177, 429] width 220 height 23
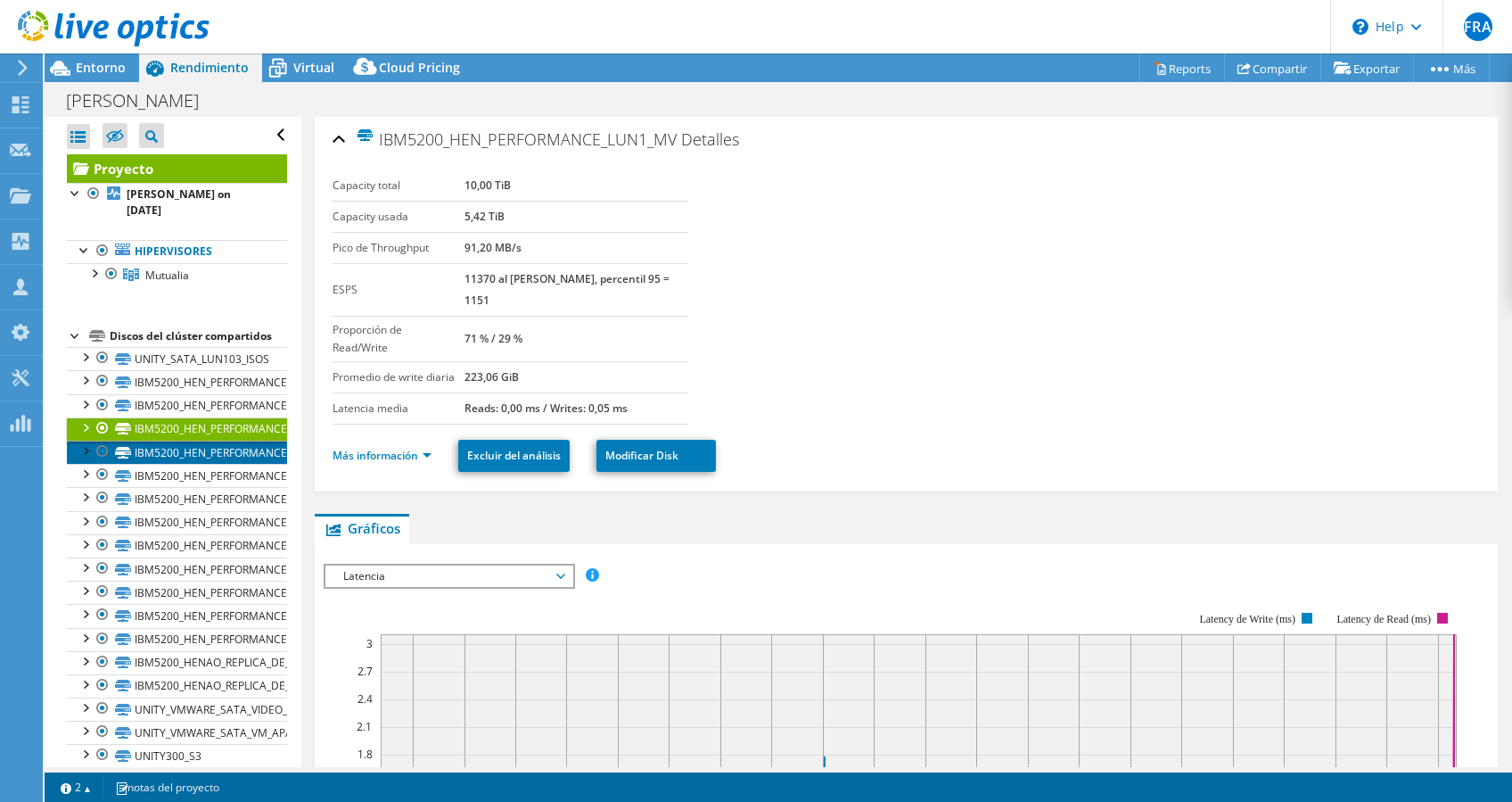
click at [167, 463] on link "IBM5200_HEN_PERFORMANCE_LUN4_CITRIX" at bounding box center [177, 452] width 220 height 23
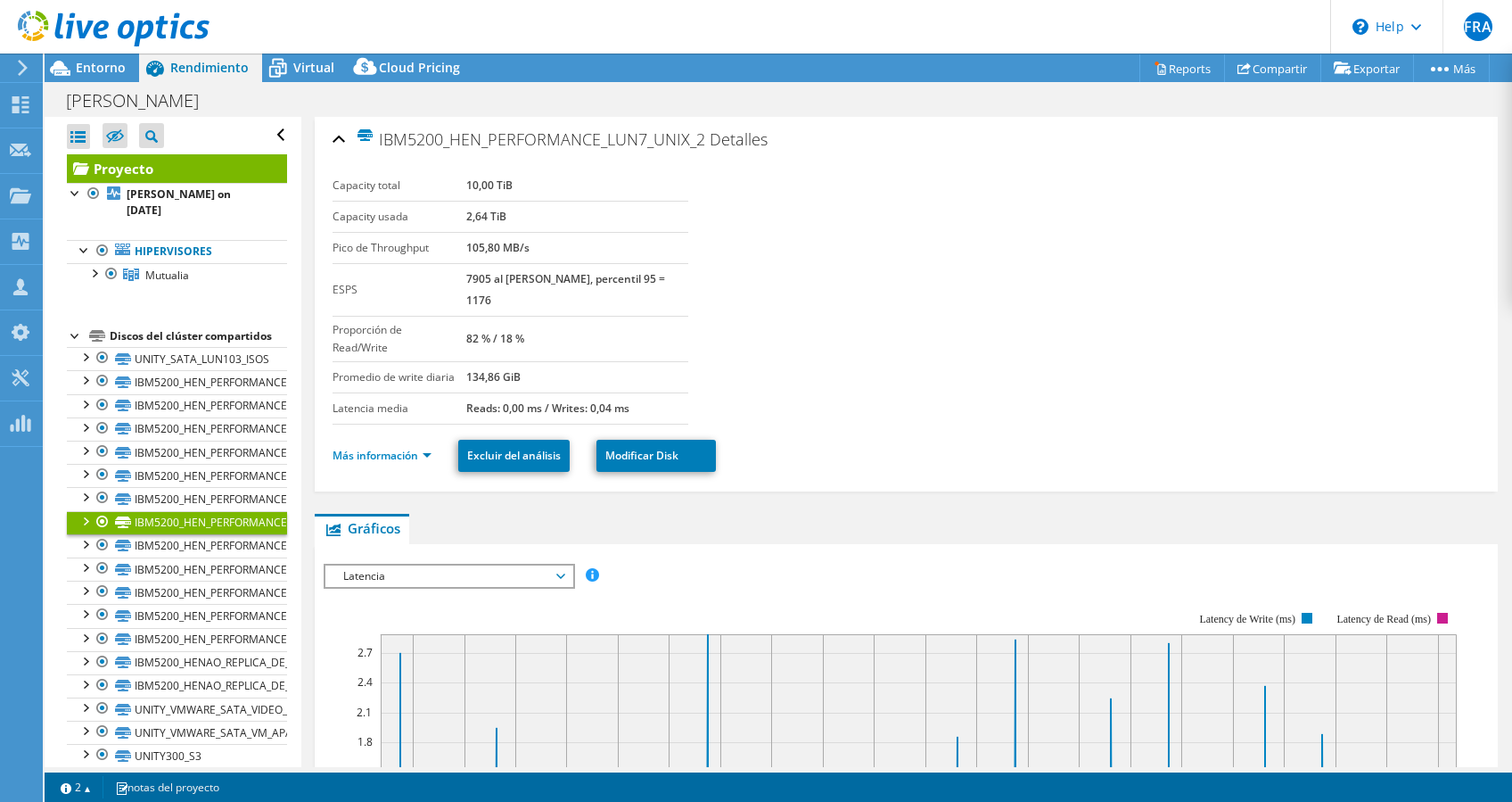
select select "EULondon"
select select "USD"
click at [93, 77] on div "Entorno" at bounding box center [91, 67] width 95 height 29
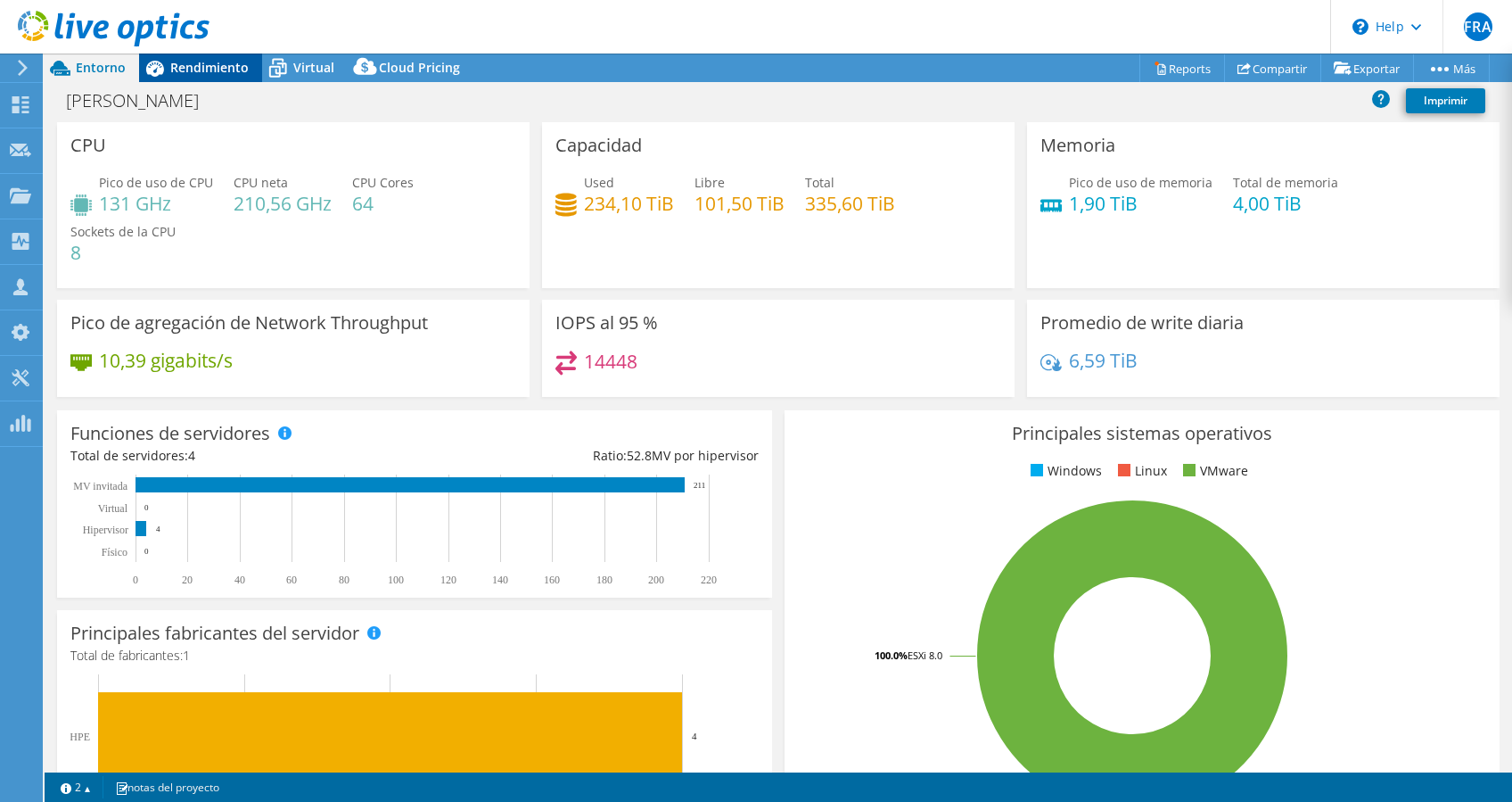
click at [209, 68] on span "Rendimiento" at bounding box center [209, 67] width 78 height 17
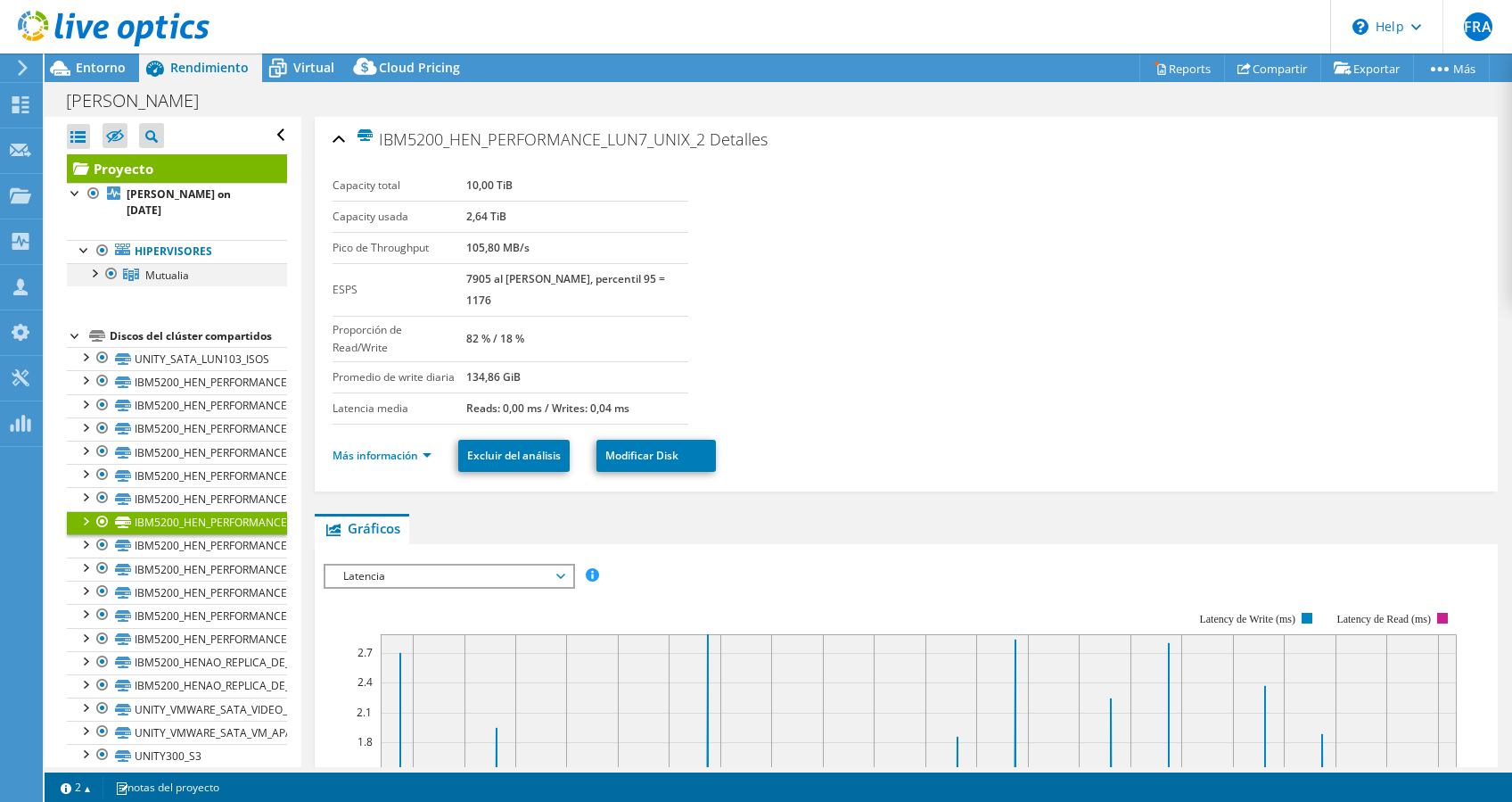
click at [98, 263] on div at bounding box center [93, 271] width 18 height 18
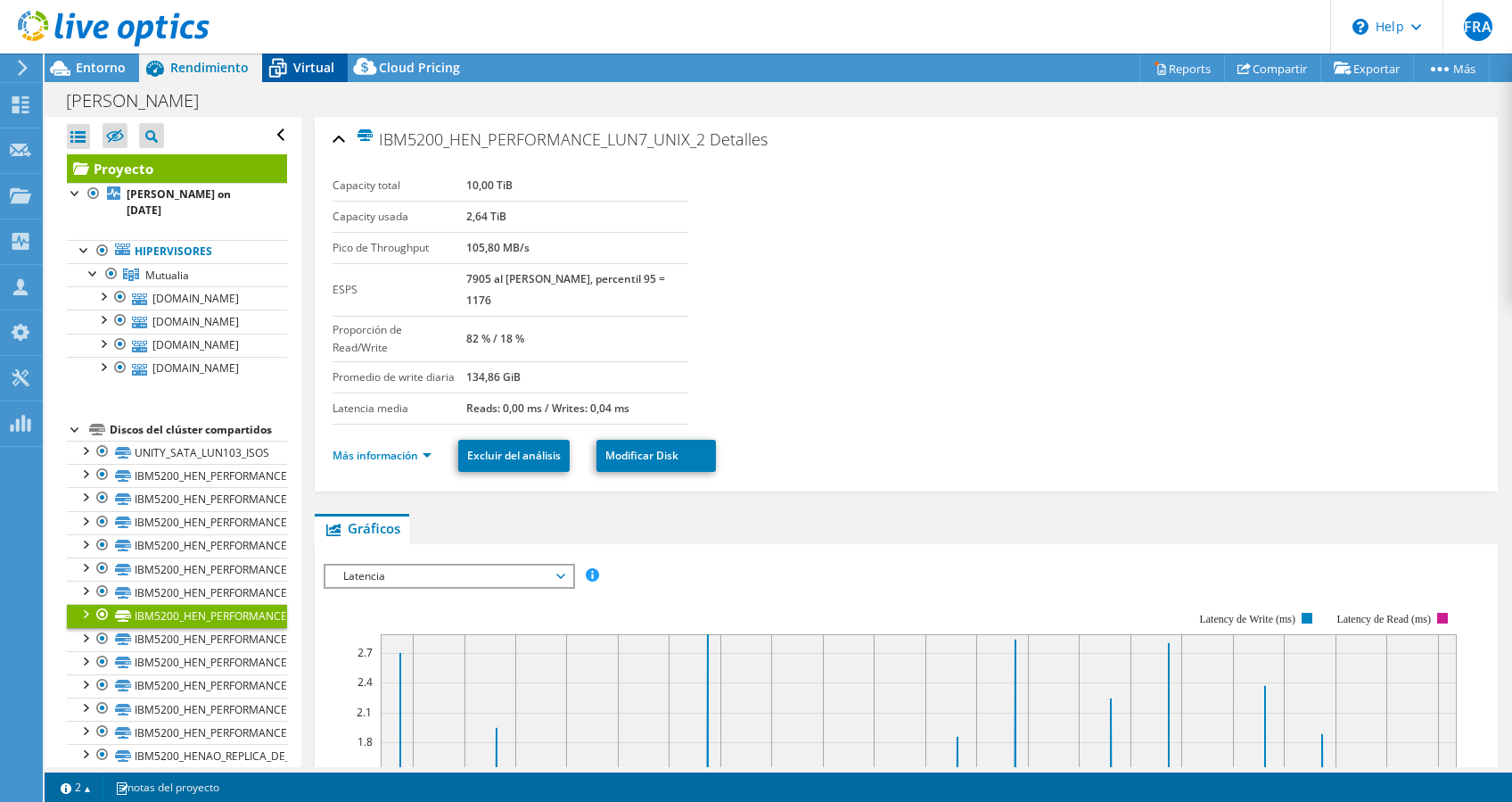
click at [292, 56] on div "Virtual" at bounding box center [304, 67] width 86 height 29
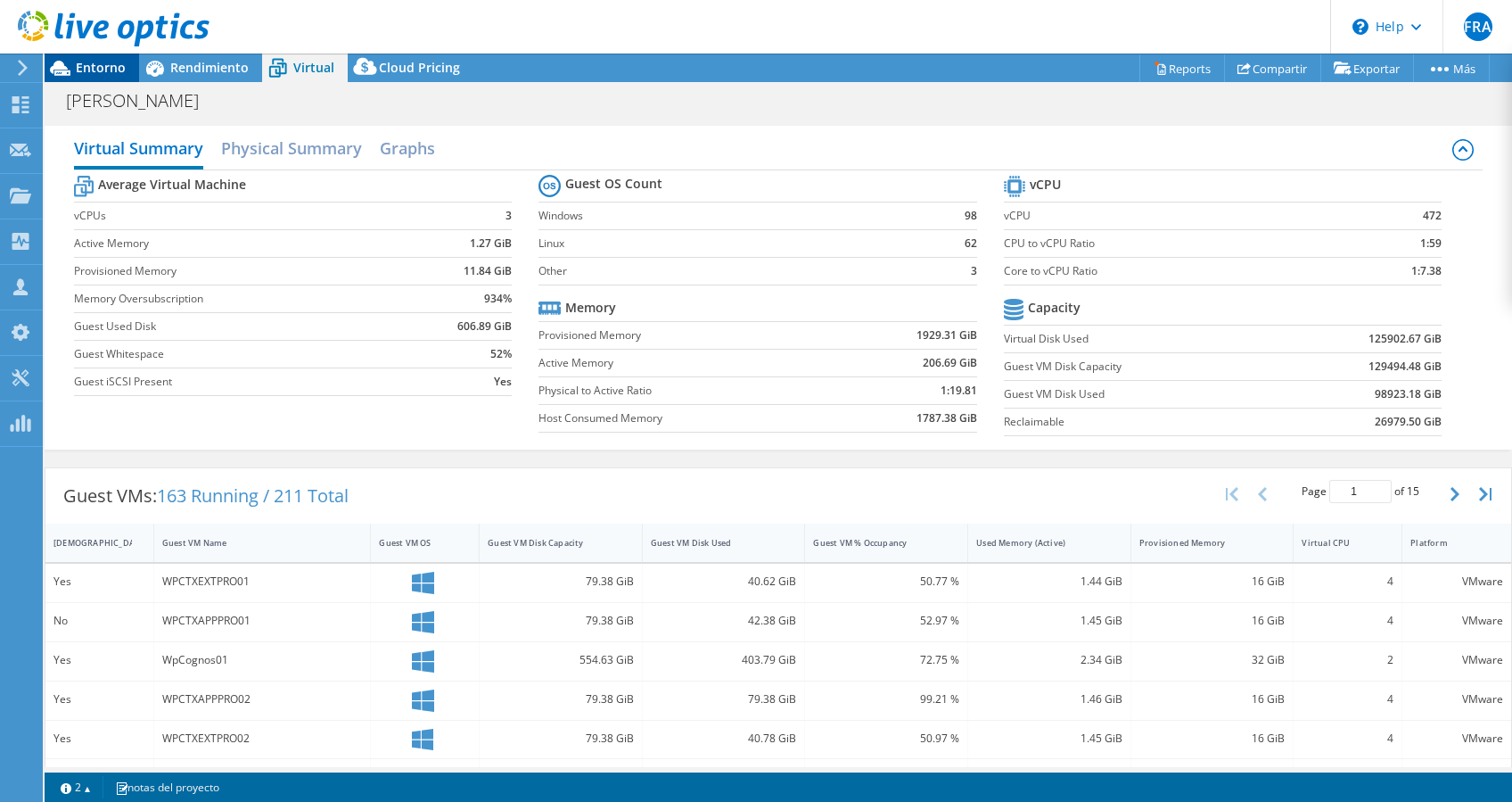
click at [89, 71] on span "Entorno" at bounding box center [100, 67] width 50 height 17
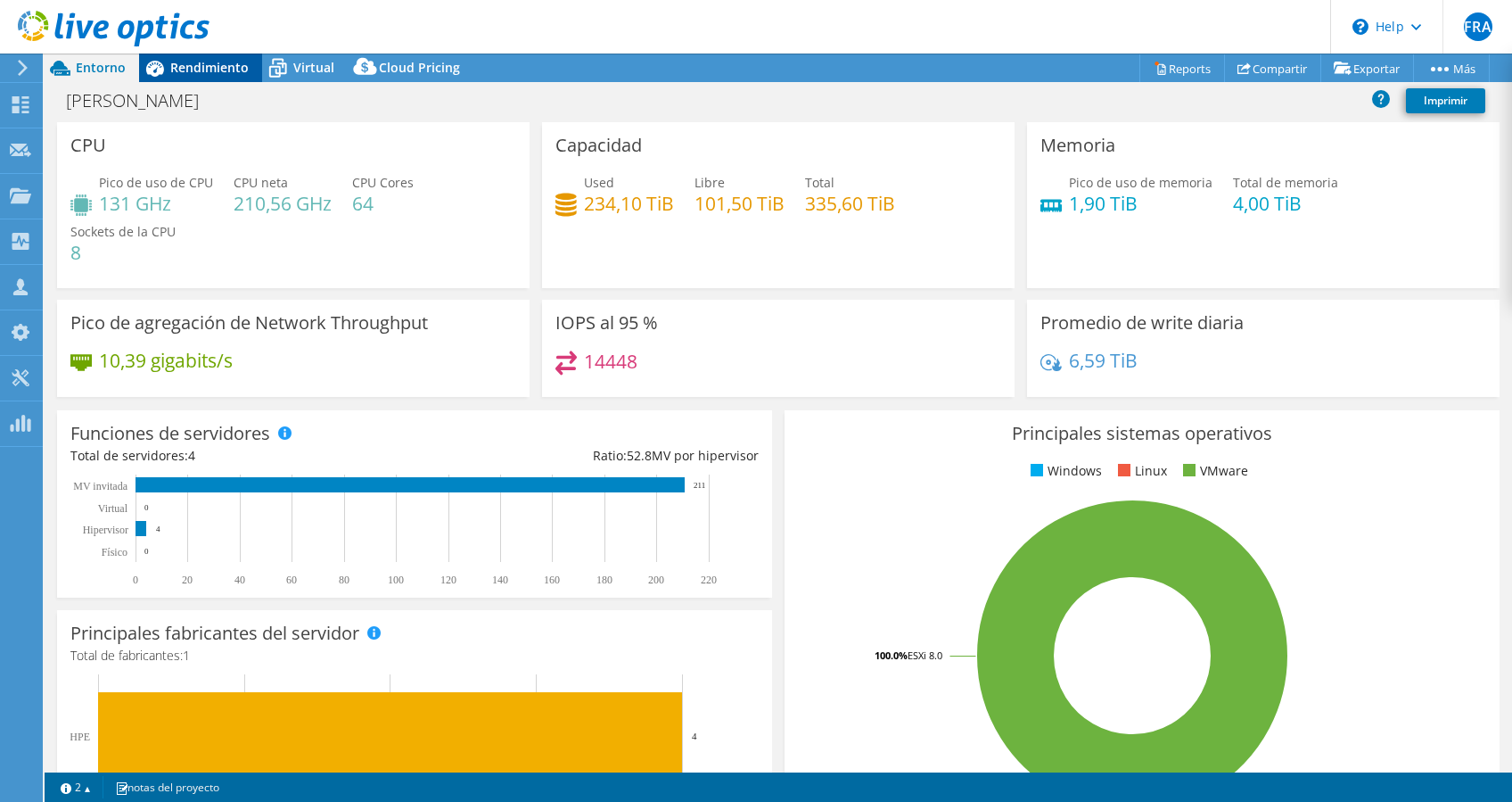
click at [200, 68] on span "Rendimiento" at bounding box center [209, 67] width 78 height 17
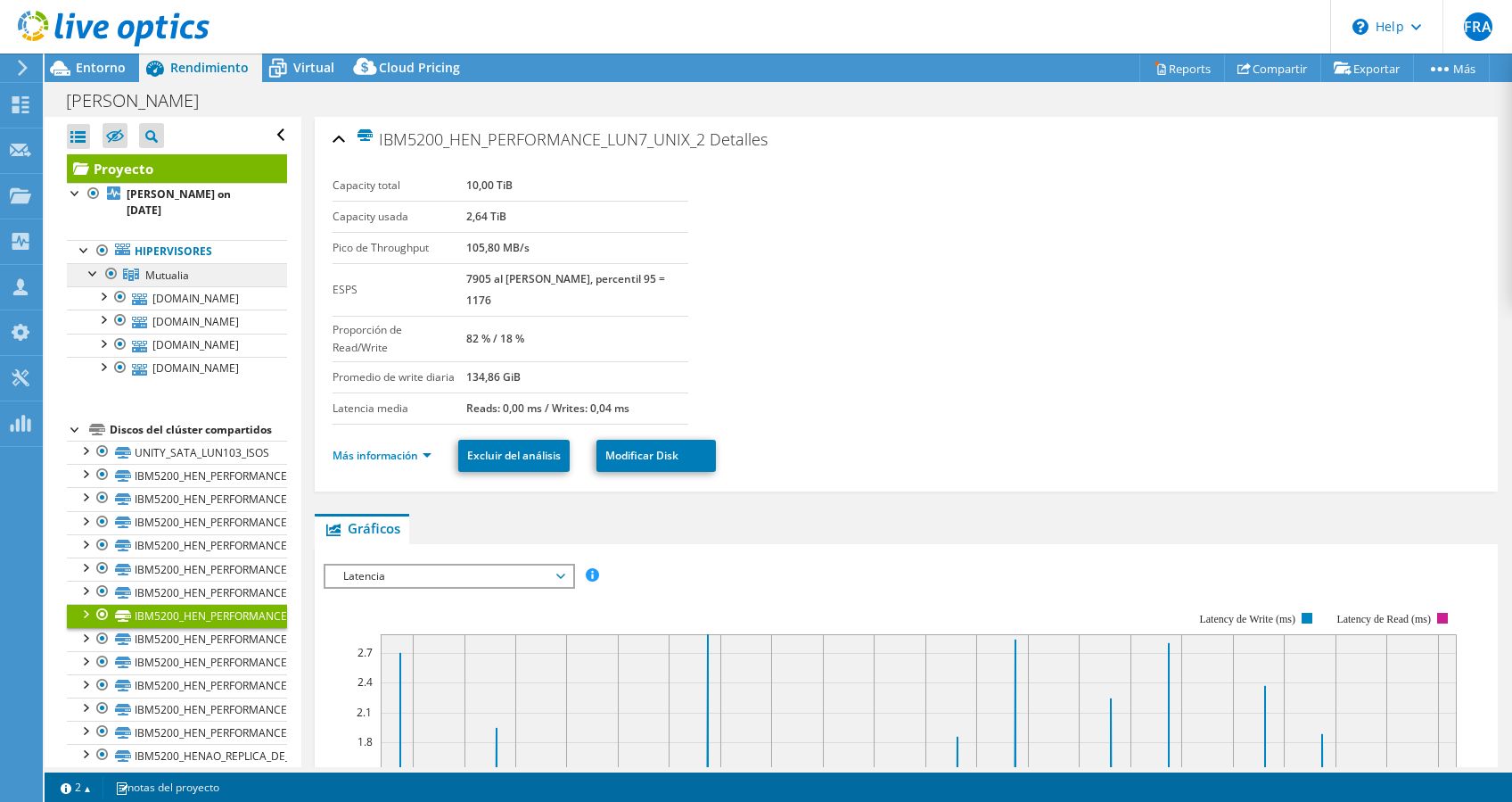
click at [167, 267] on span "Mutualia" at bounding box center [167, 275] width 43 height 15
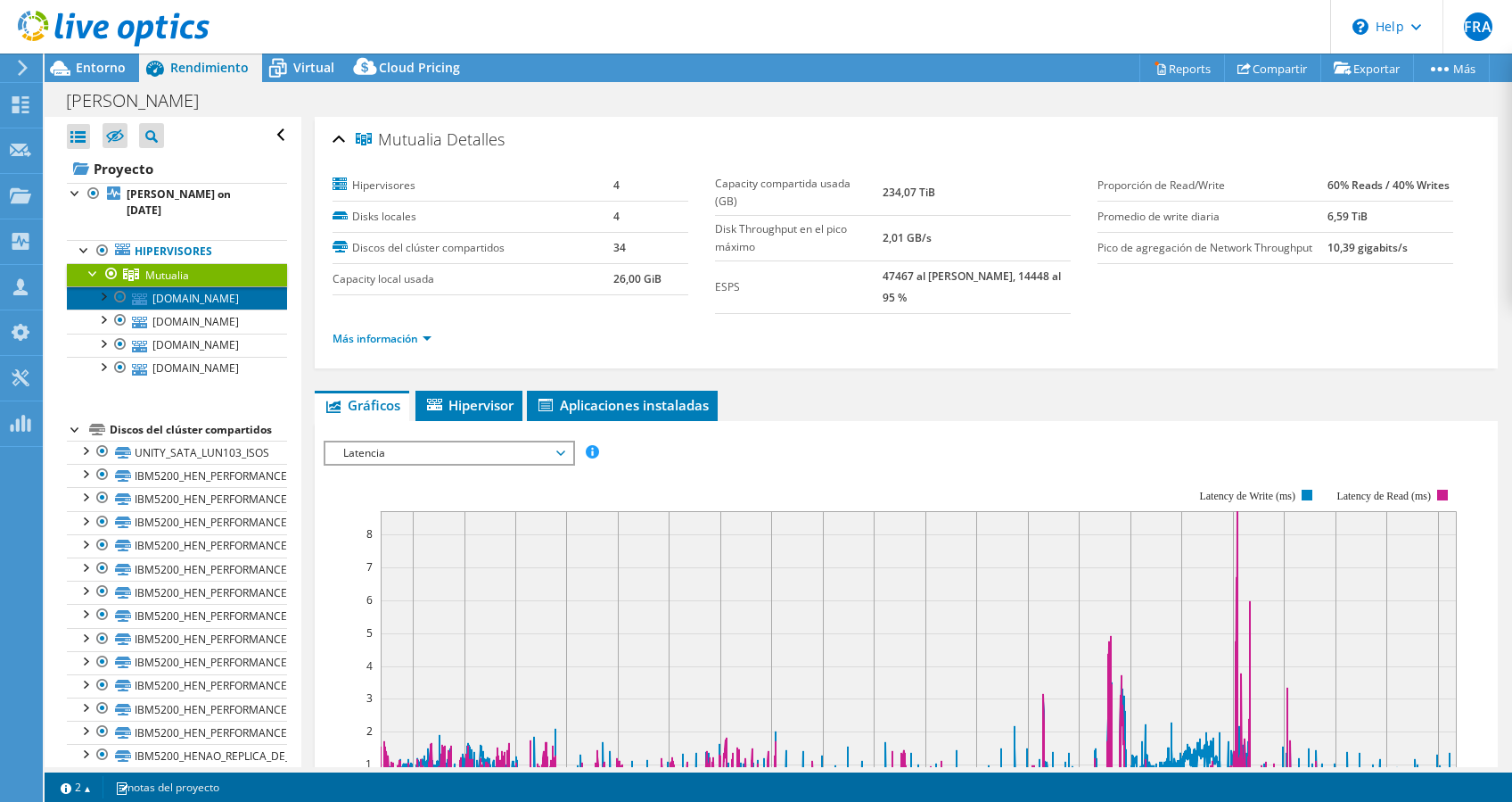
click at [199, 287] on link "[DOMAIN_NAME]" at bounding box center [177, 298] width 220 height 23
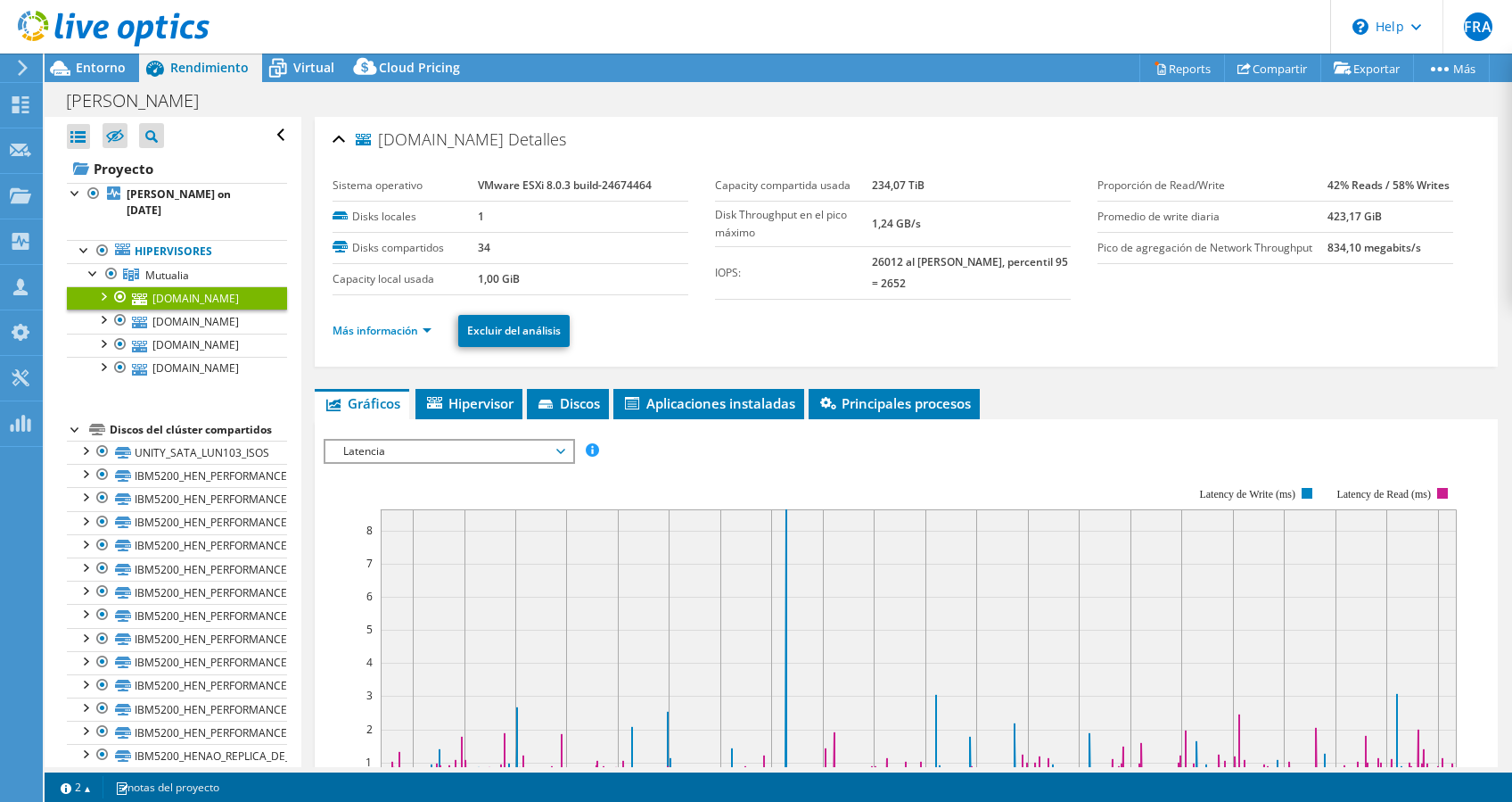
click at [428, 321] on li "Más información" at bounding box center [387, 330] width 110 height 19
click at [422, 338] on li "Más información" at bounding box center [387, 330] width 110 height 19
click at [422, 324] on link "Más información" at bounding box center [381, 330] width 99 height 15
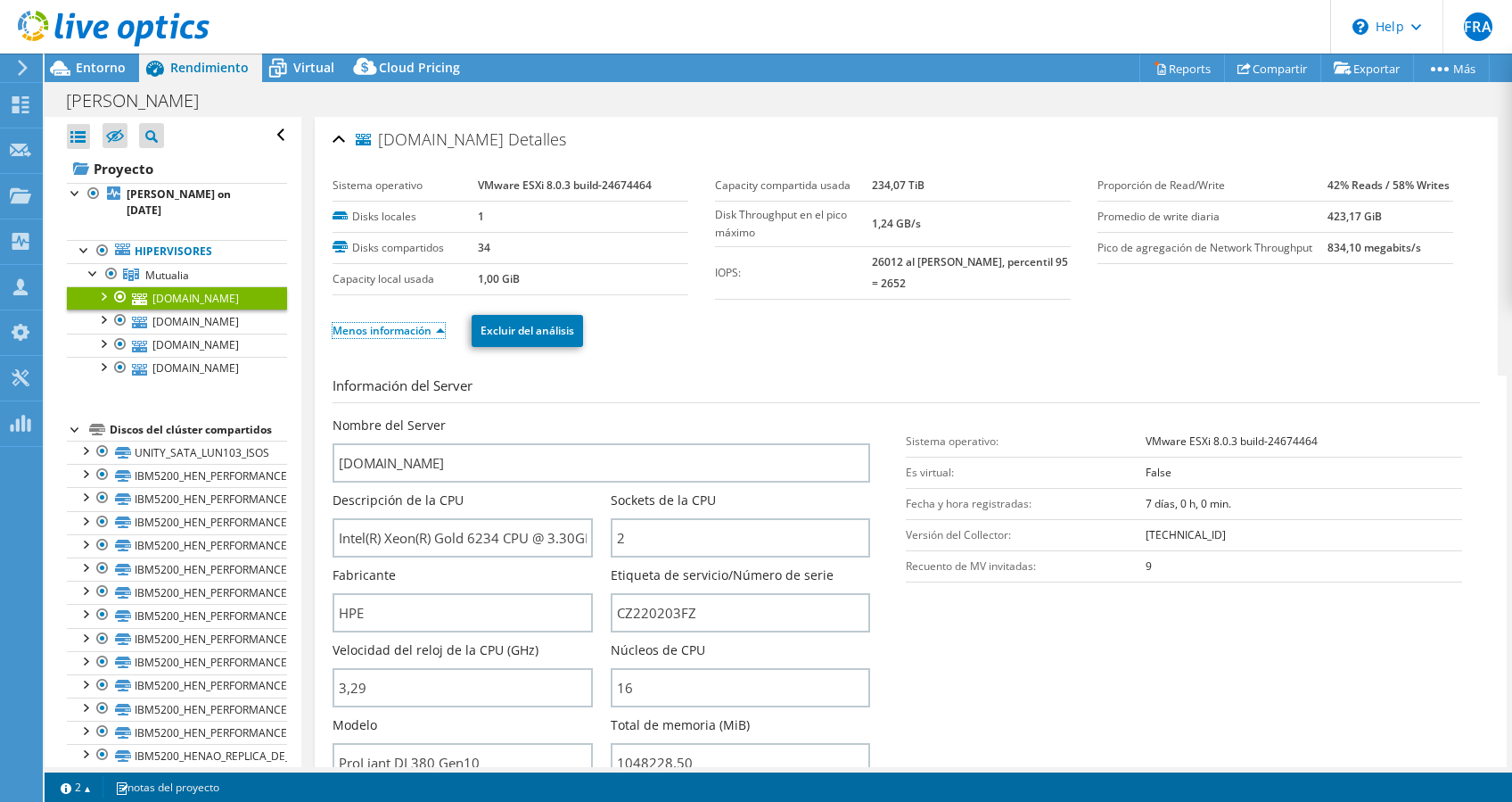
scroll to position [237, 0]
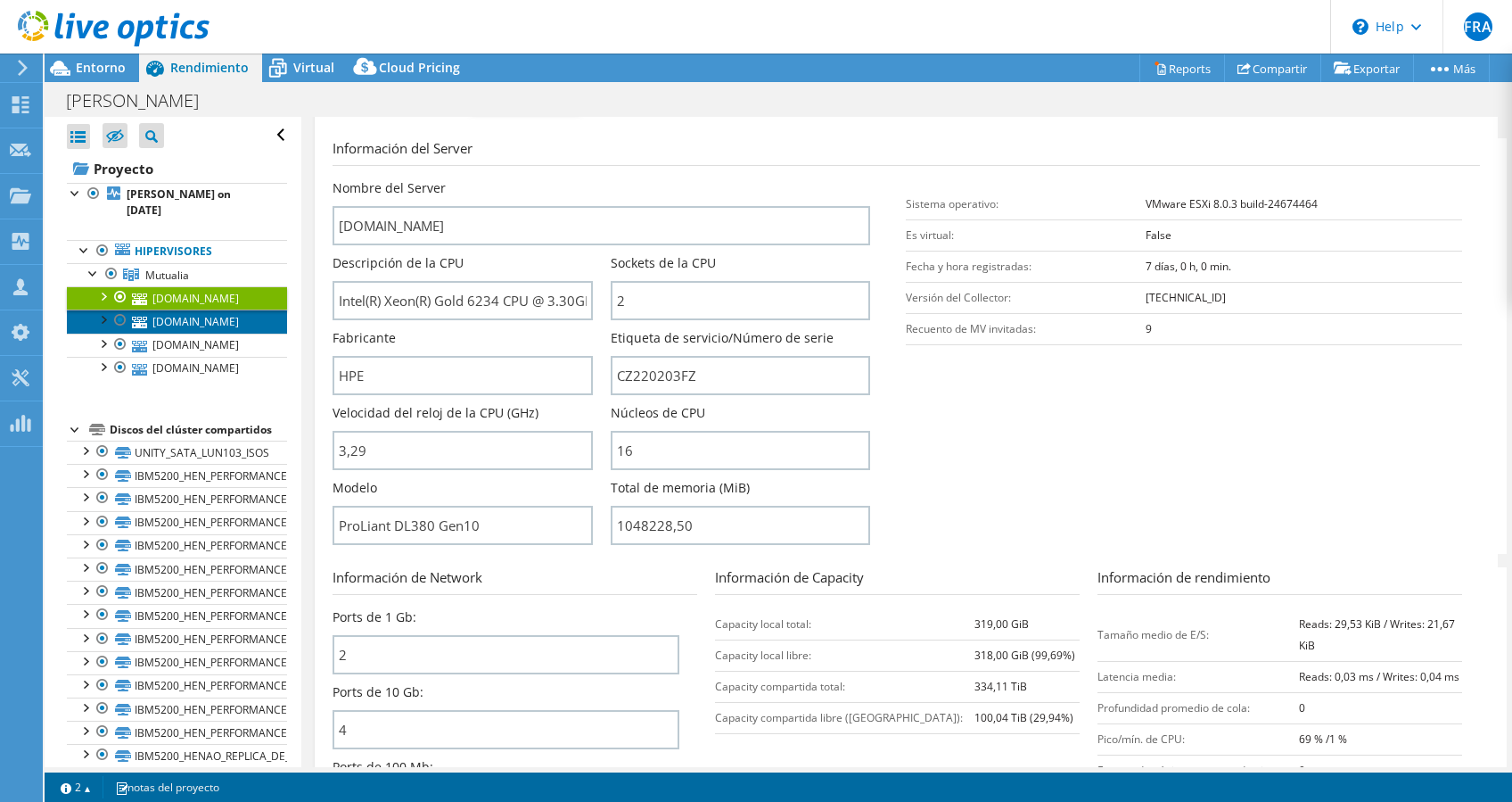
click at [209, 310] on link "[DOMAIN_NAME]" at bounding box center [177, 321] width 220 height 23
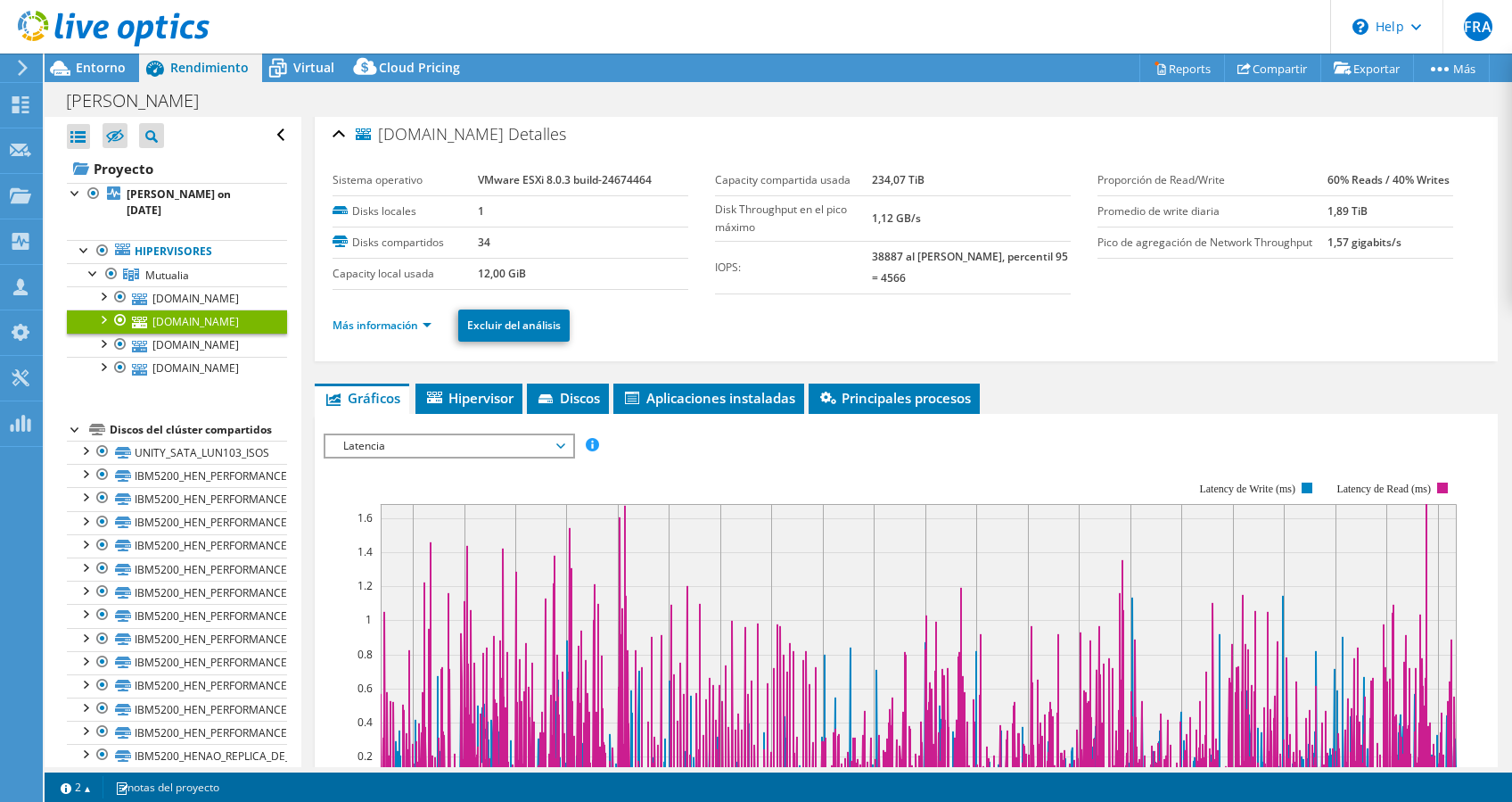
scroll to position [0, 0]
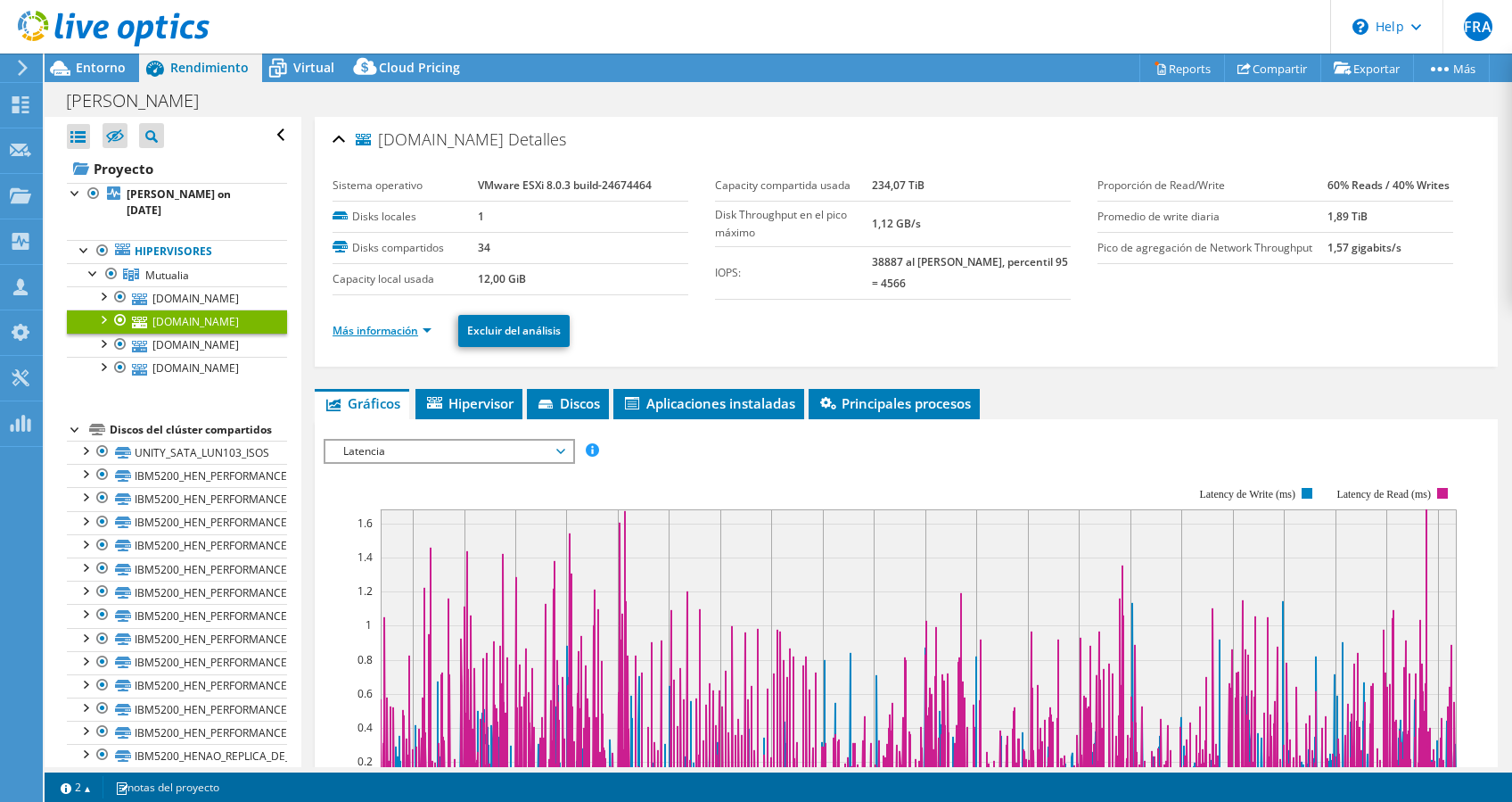
click at [422, 329] on link "Más información" at bounding box center [381, 330] width 99 height 15
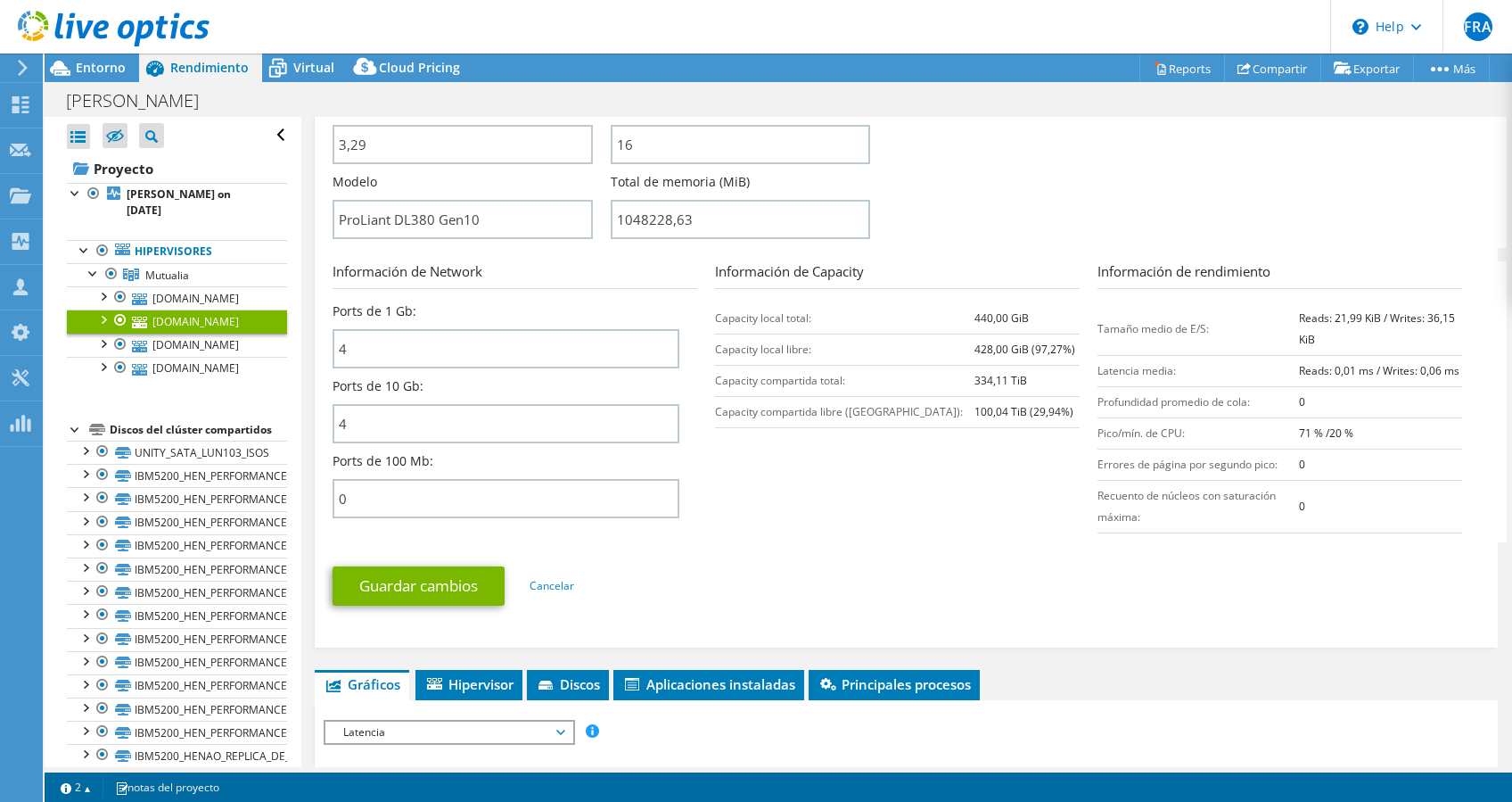
scroll to position [594, 0]
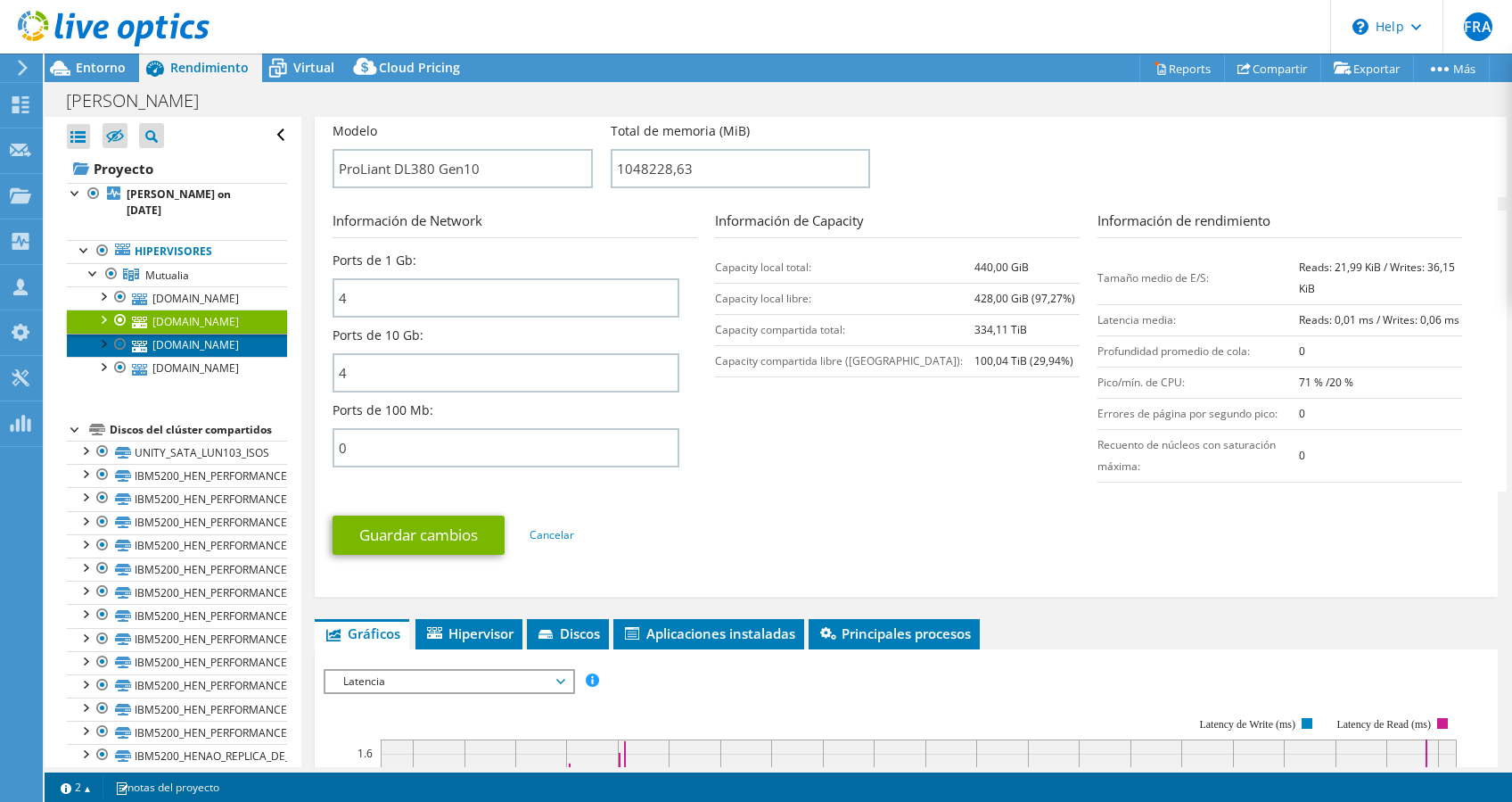
click at [165, 334] on link "[DOMAIN_NAME]" at bounding box center [177, 345] width 220 height 23
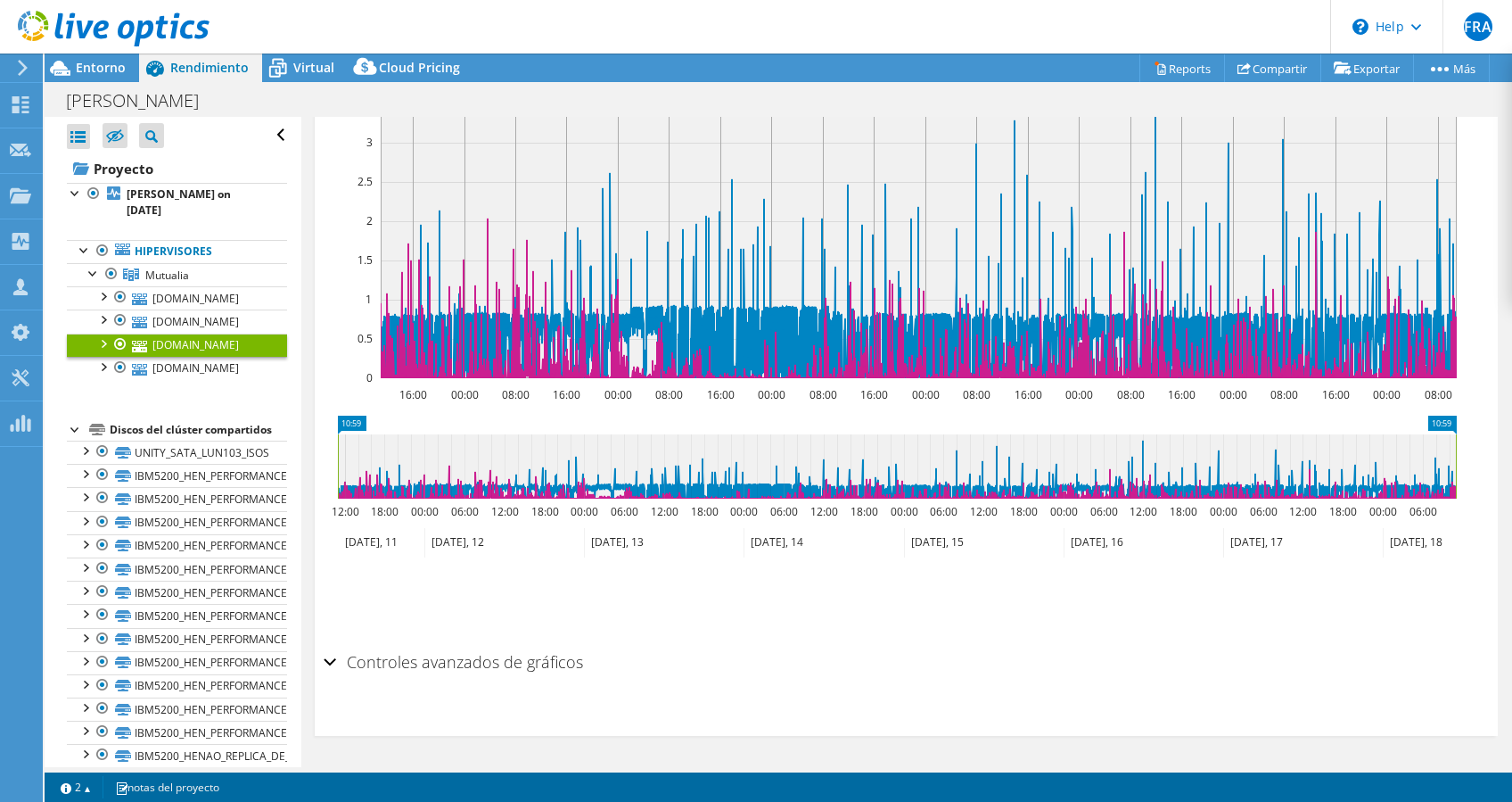
scroll to position [336, 0]
